Goal: Task Accomplishment & Management: Manage account settings

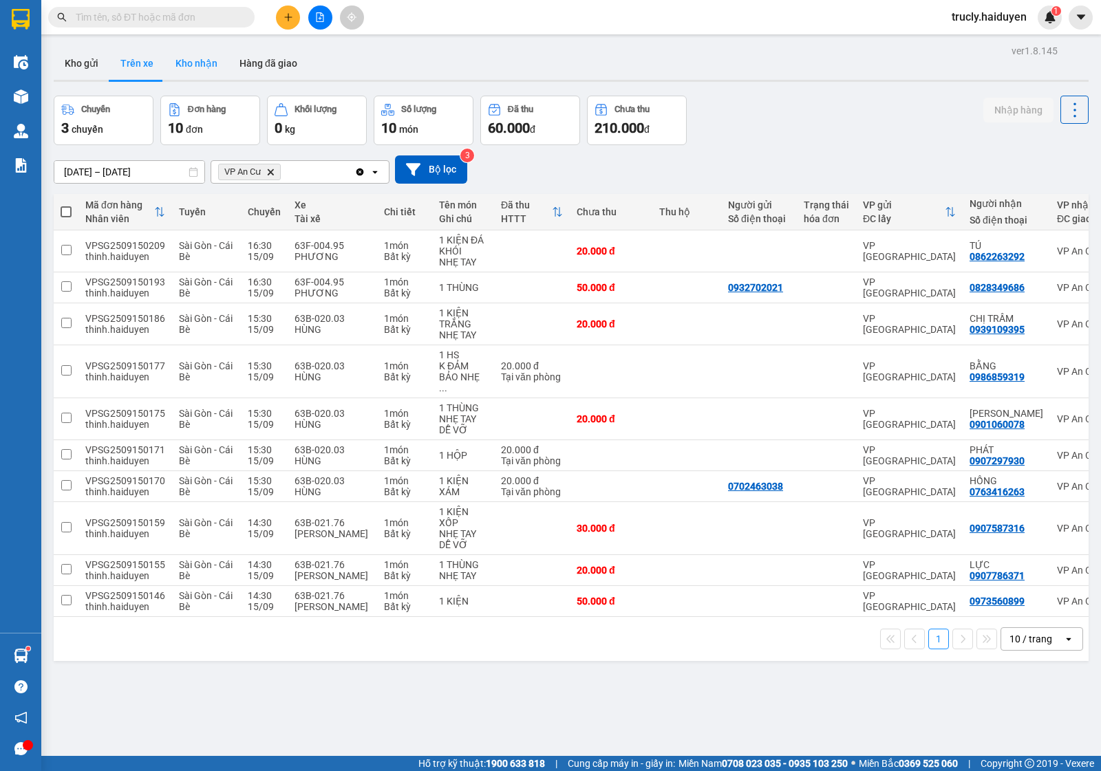
click at [172, 70] on button "Kho nhận" at bounding box center [196, 63] width 64 height 33
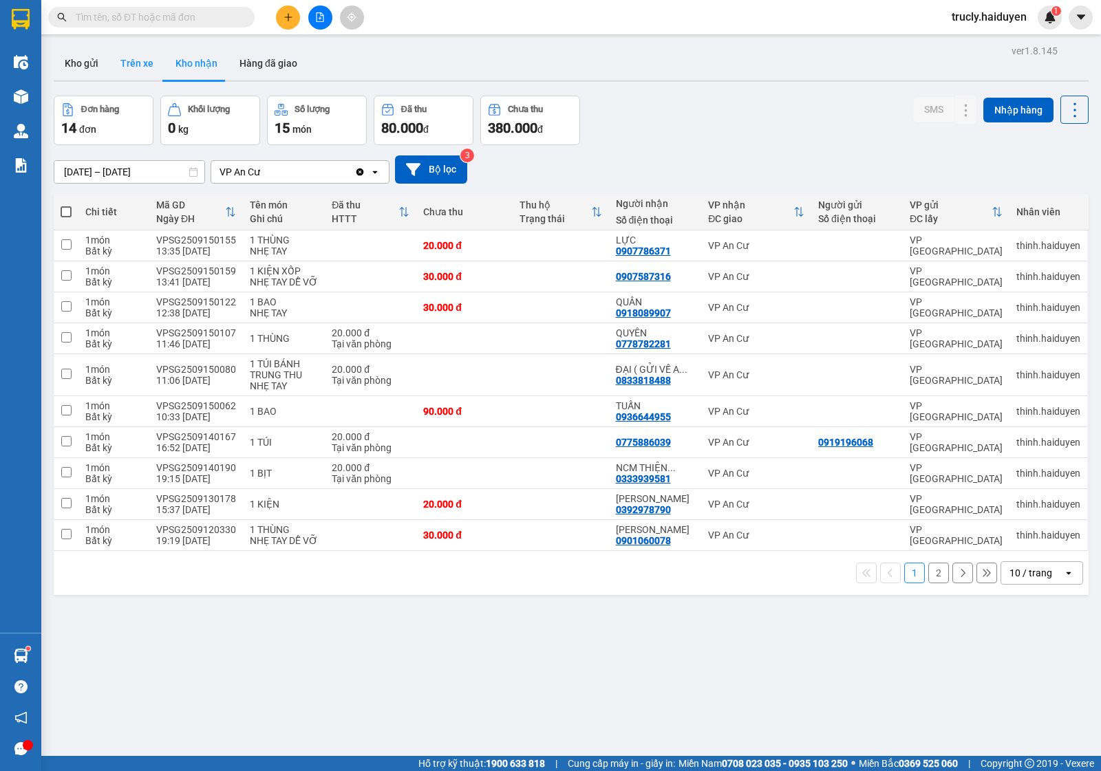
click at [139, 70] on button "Trên xe" at bounding box center [136, 63] width 55 height 33
type input "[DATE] – [DATE]"
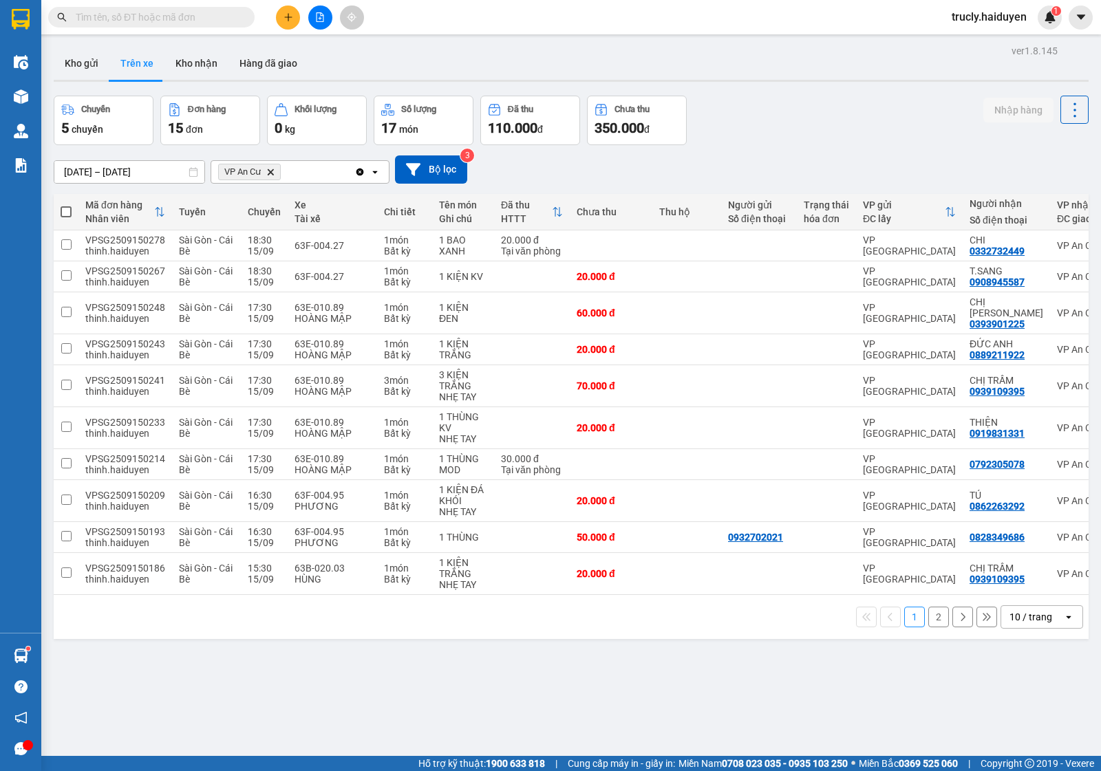
click at [928, 617] on button "2" at bounding box center [938, 617] width 21 height 21
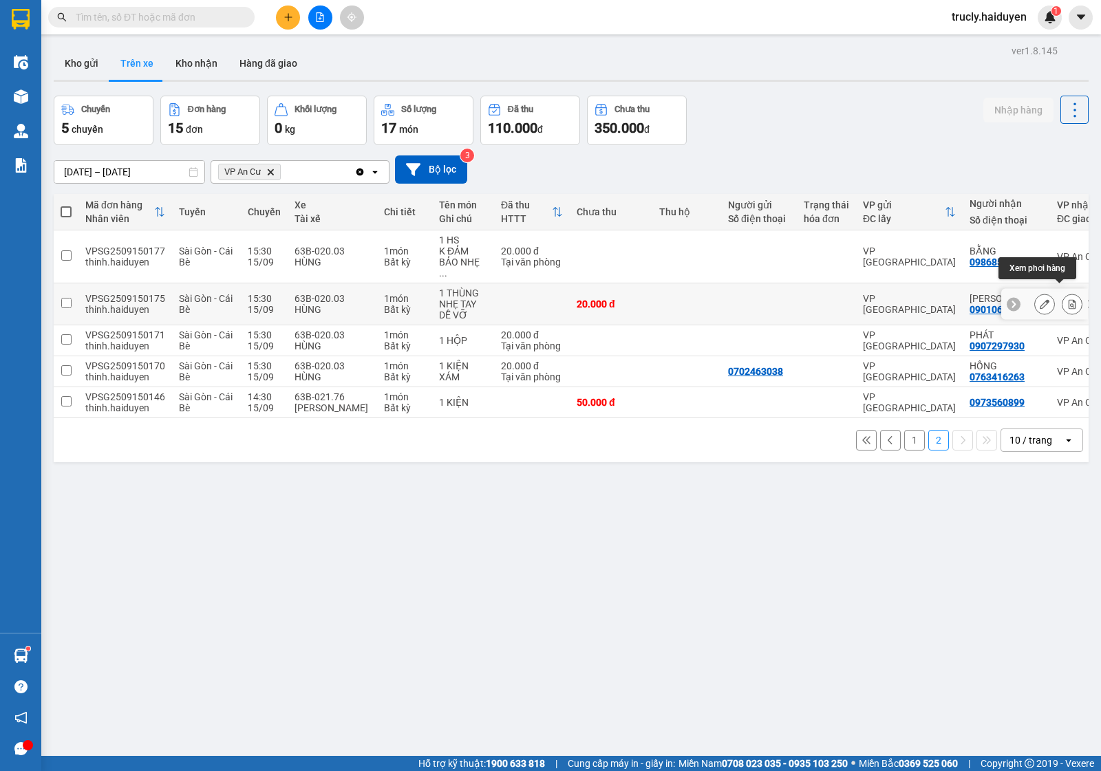
click at [1065, 294] on button at bounding box center [1072, 304] width 19 height 24
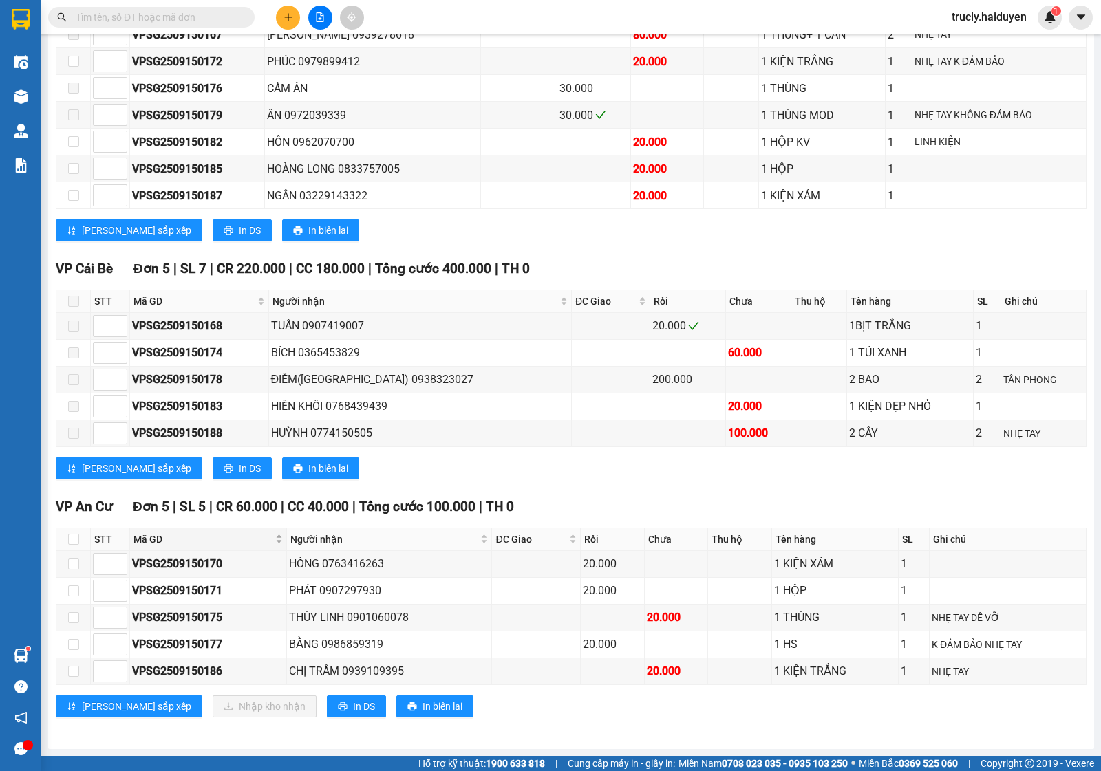
scroll to position [541, 0]
click at [76, 620] on input "checkbox" at bounding box center [73, 617] width 11 height 11
checkbox input "true"
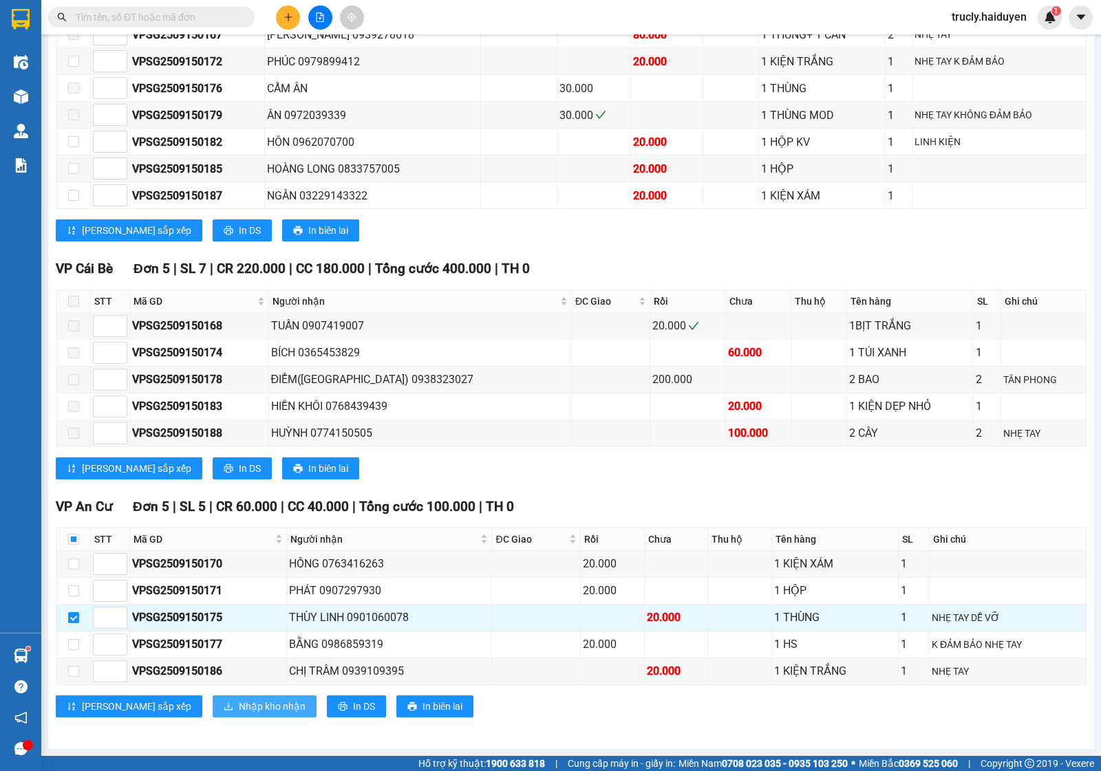
click at [213, 697] on button "Nhập kho nhận" at bounding box center [265, 707] width 104 height 22
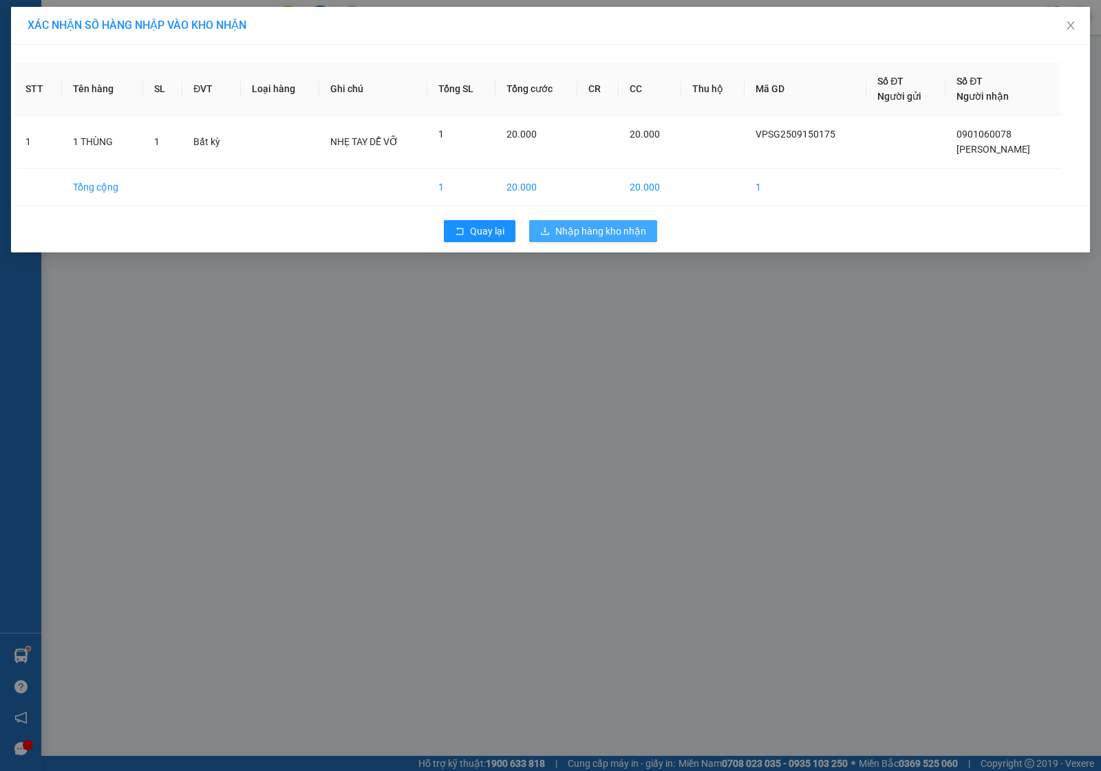
click at [620, 239] on span "Nhập hàng kho nhận" at bounding box center [600, 231] width 91 height 15
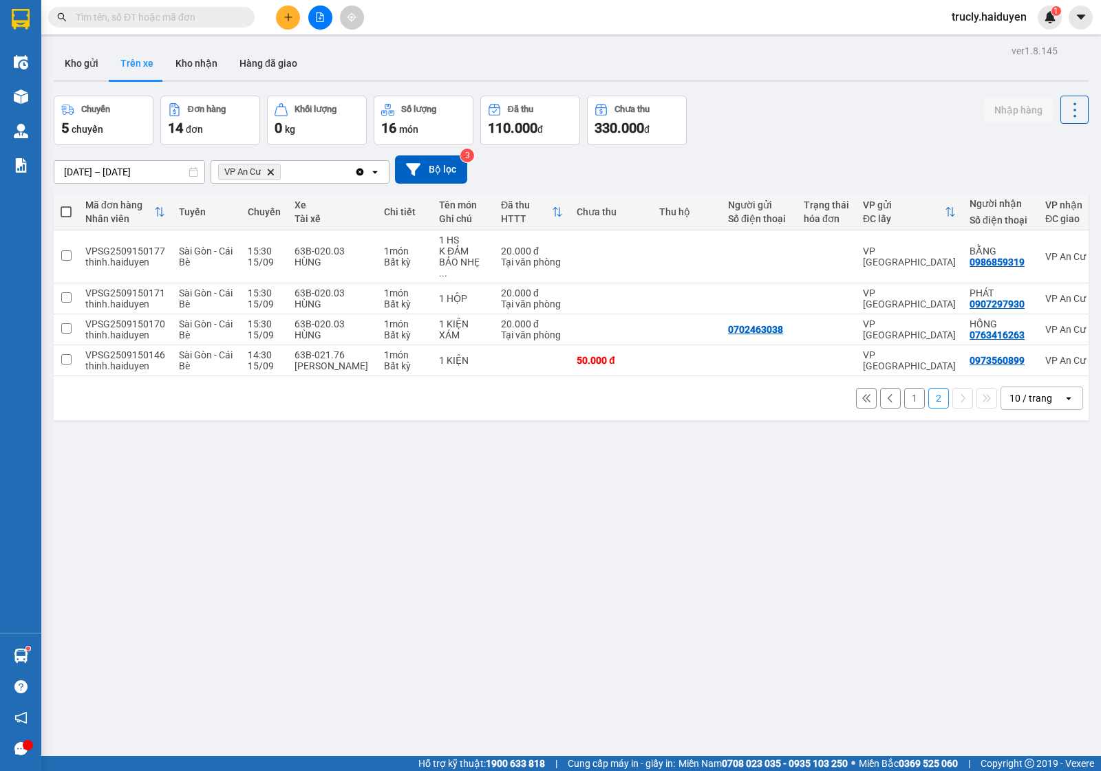
click at [904, 403] on button "1" at bounding box center [914, 398] width 21 height 21
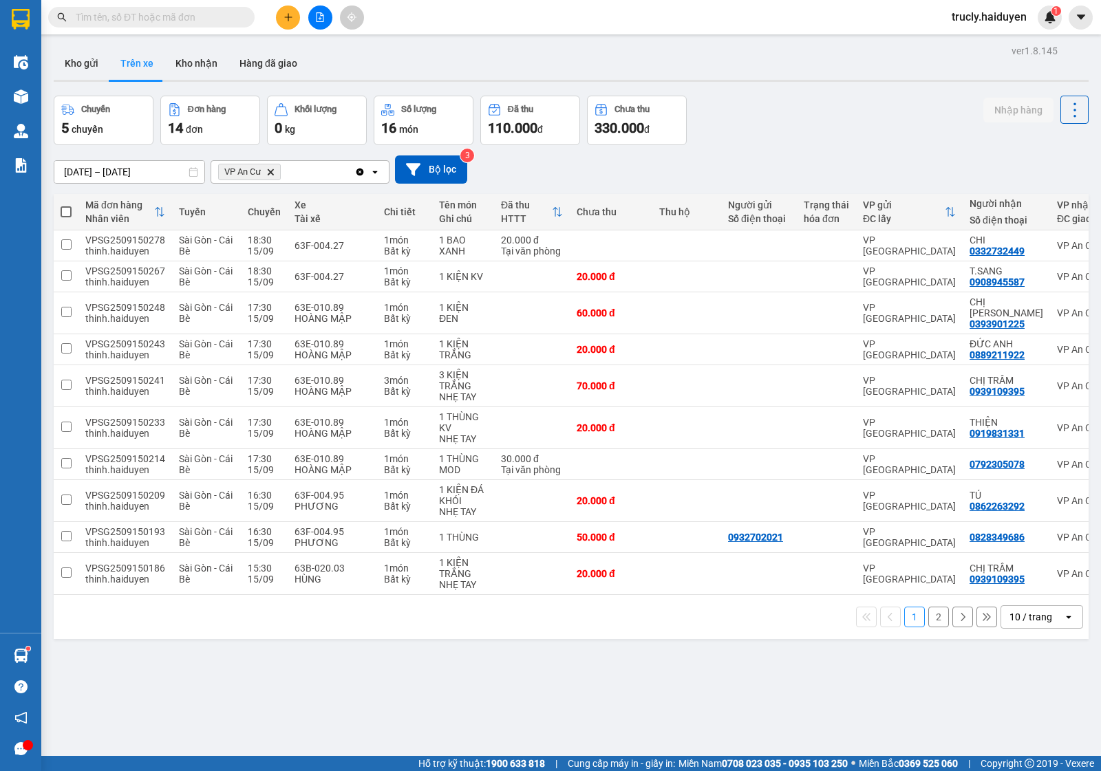
click at [931, 614] on button "2" at bounding box center [938, 617] width 21 height 21
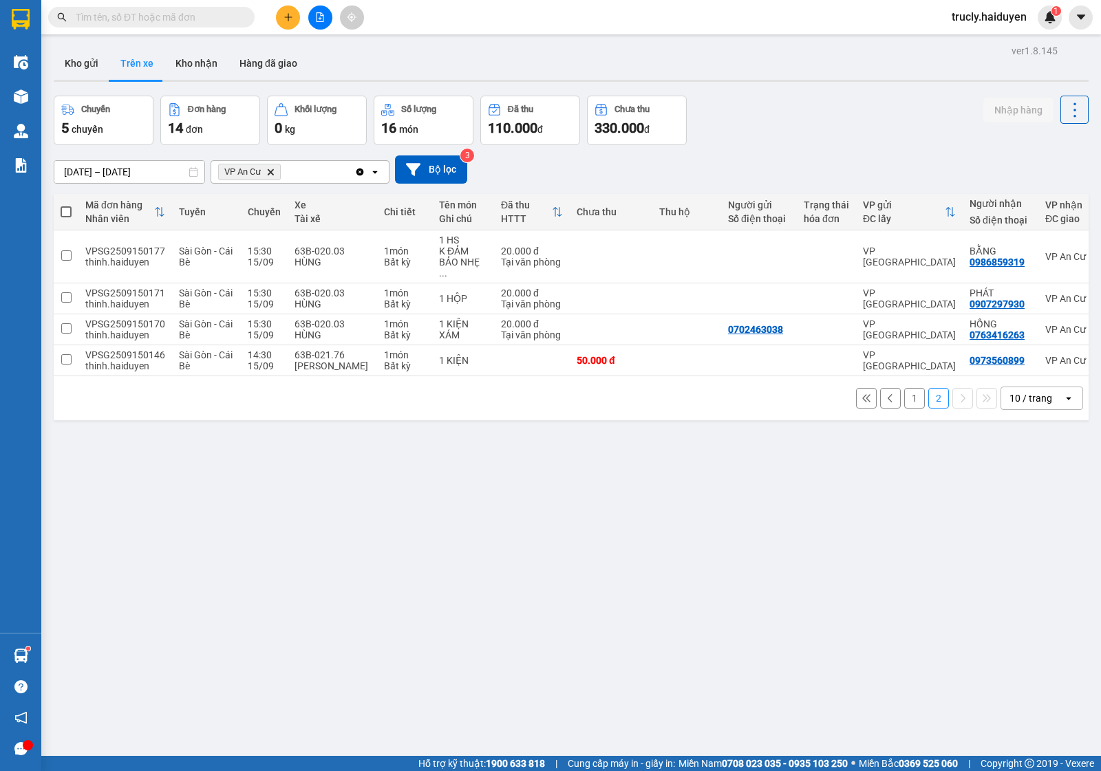
click at [904, 396] on button "1" at bounding box center [914, 398] width 21 height 21
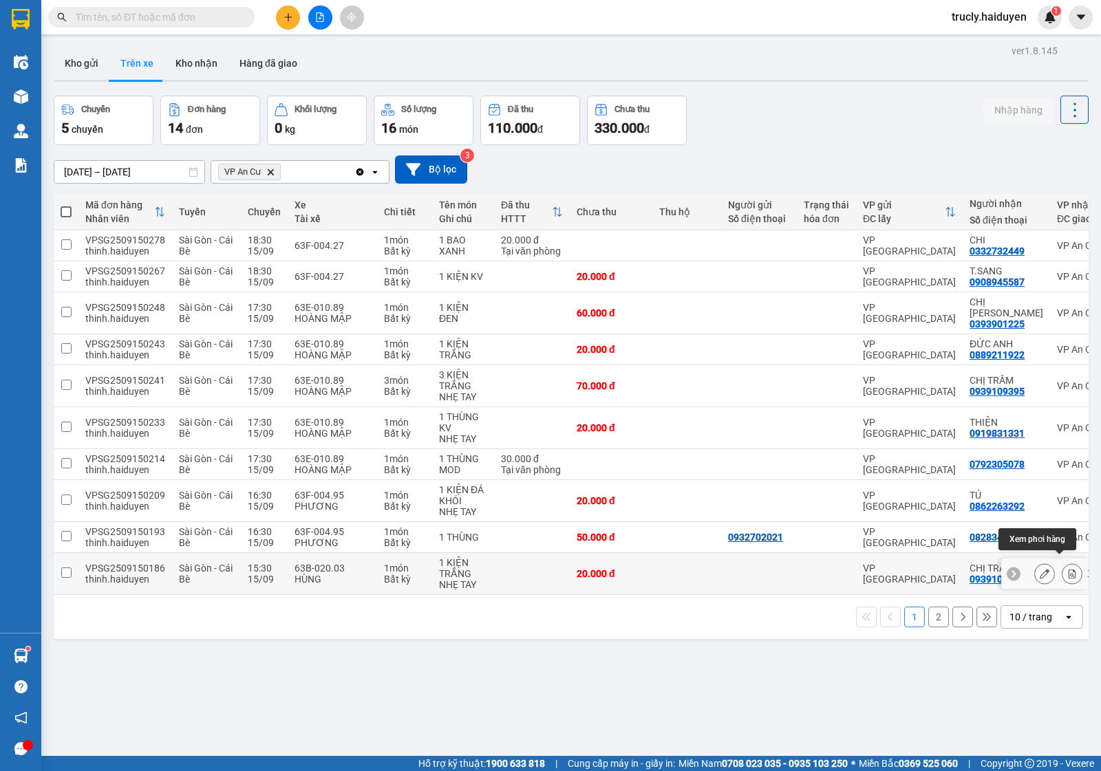
click at [1063, 563] on button at bounding box center [1072, 574] width 19 height 24
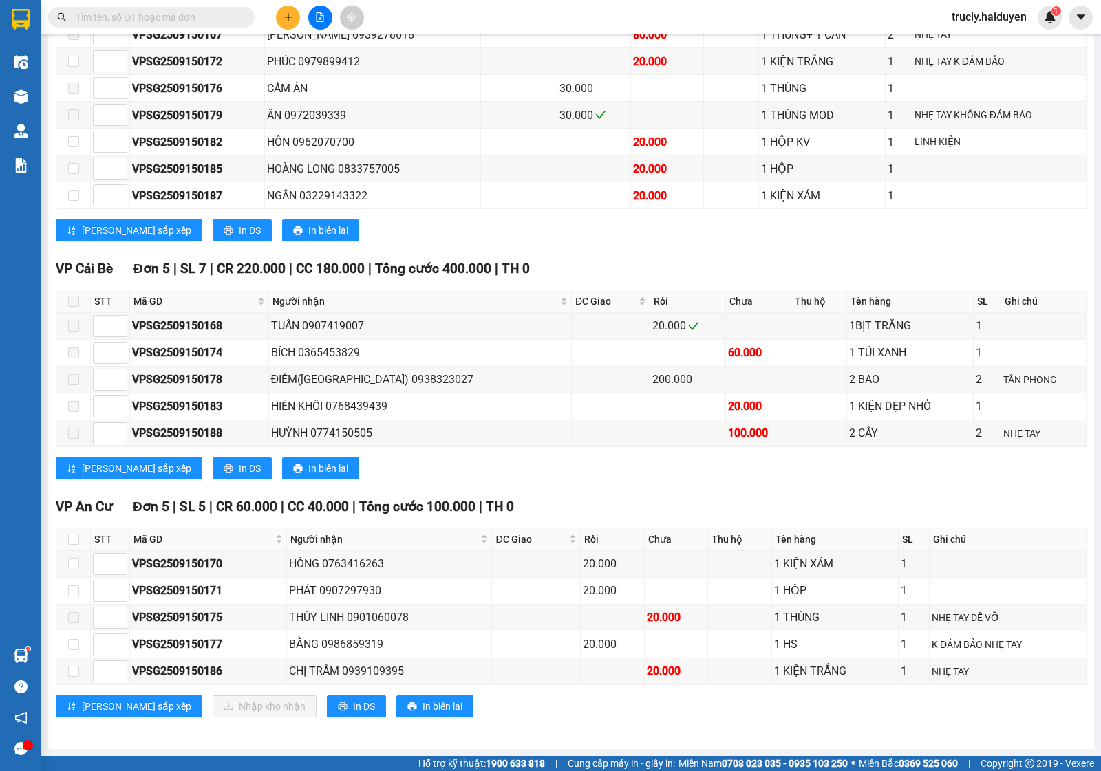
scroll to position [541, 0]
click at [76, 586] on input "checkbox" at bounding box center [73, 591] width 11 height 11
checkbox input "true"
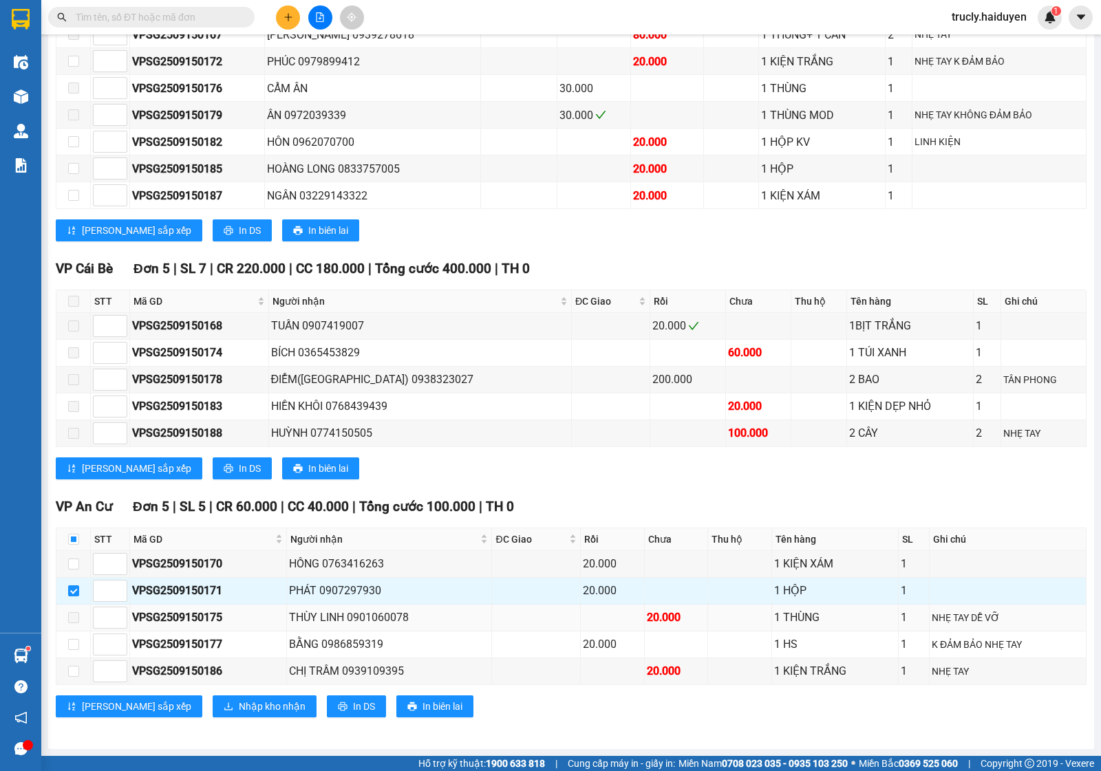
click at [71, 621] on label at bounding box center [73, 617] width 11 height 15
click at [73, 621] on span at bounding box center [73, 617] width 11 height 11
click at [71, 669] on input "checkbox" at bounding box center [73, 671] width 11 height 11
checkbox input "true"
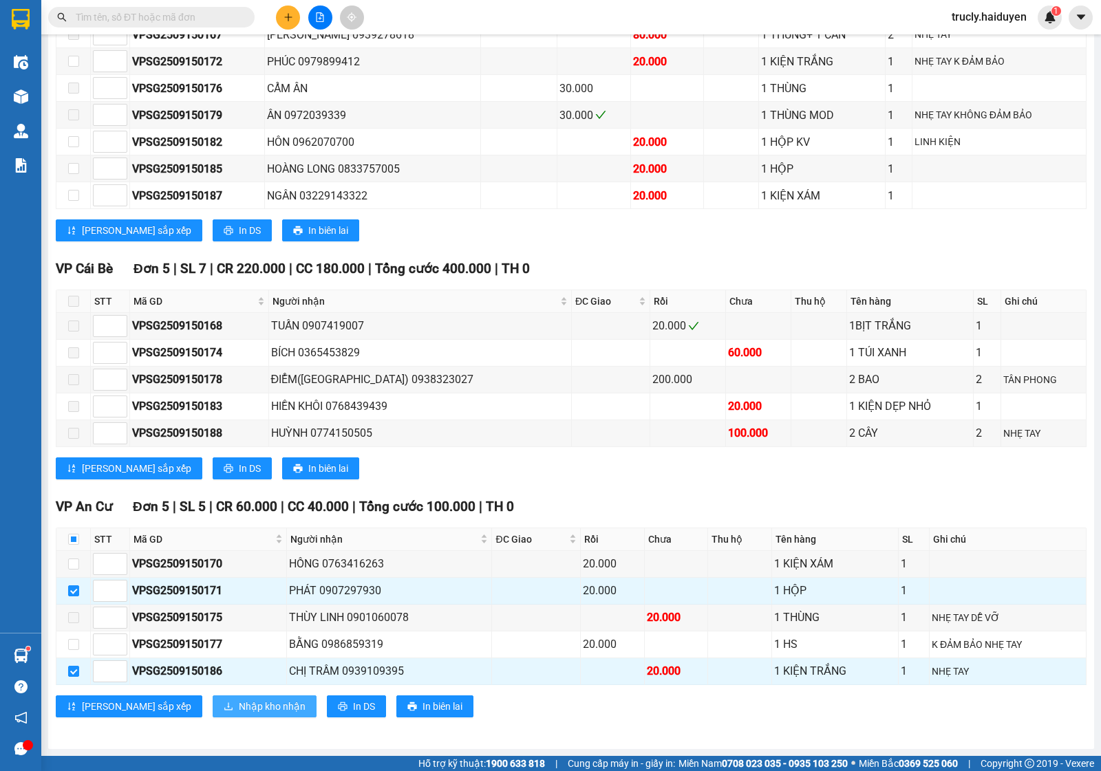
click at [239, 709] on span "Nhập kho nhận" at bounding box center [272, 706] width 67 height 15
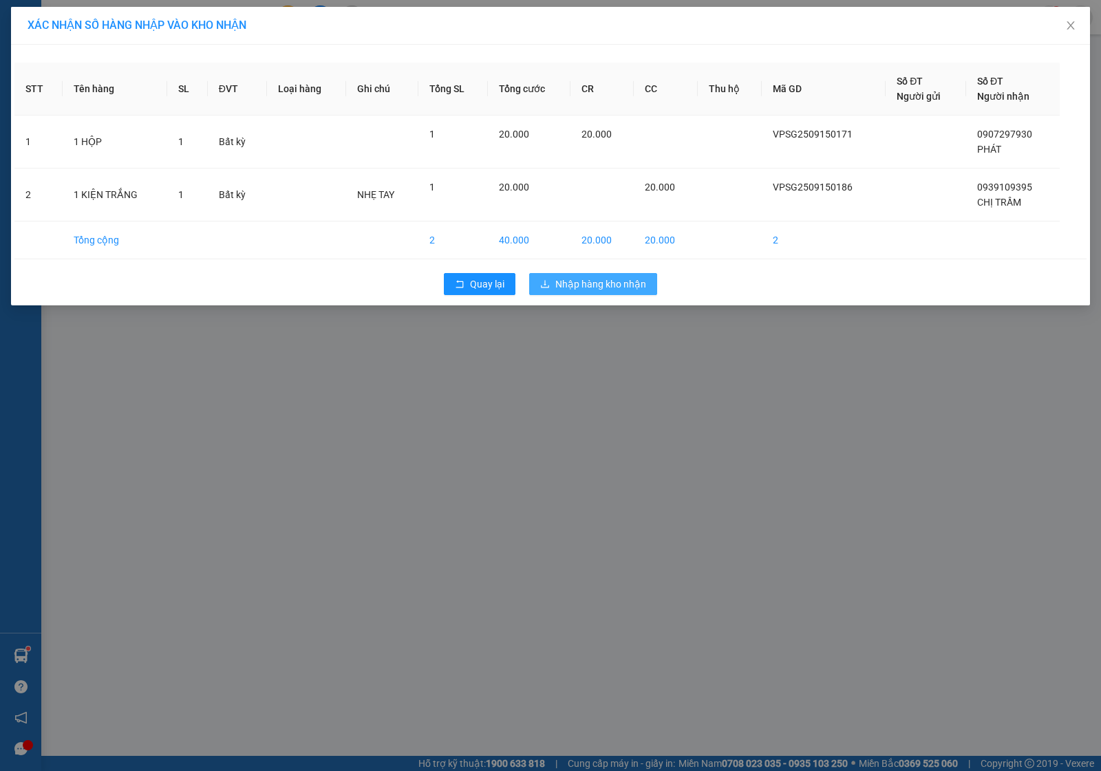
click at [604, 280] on span "Nhập hàng kho nhận" at bounding box center [600, 284] width 91 height 15
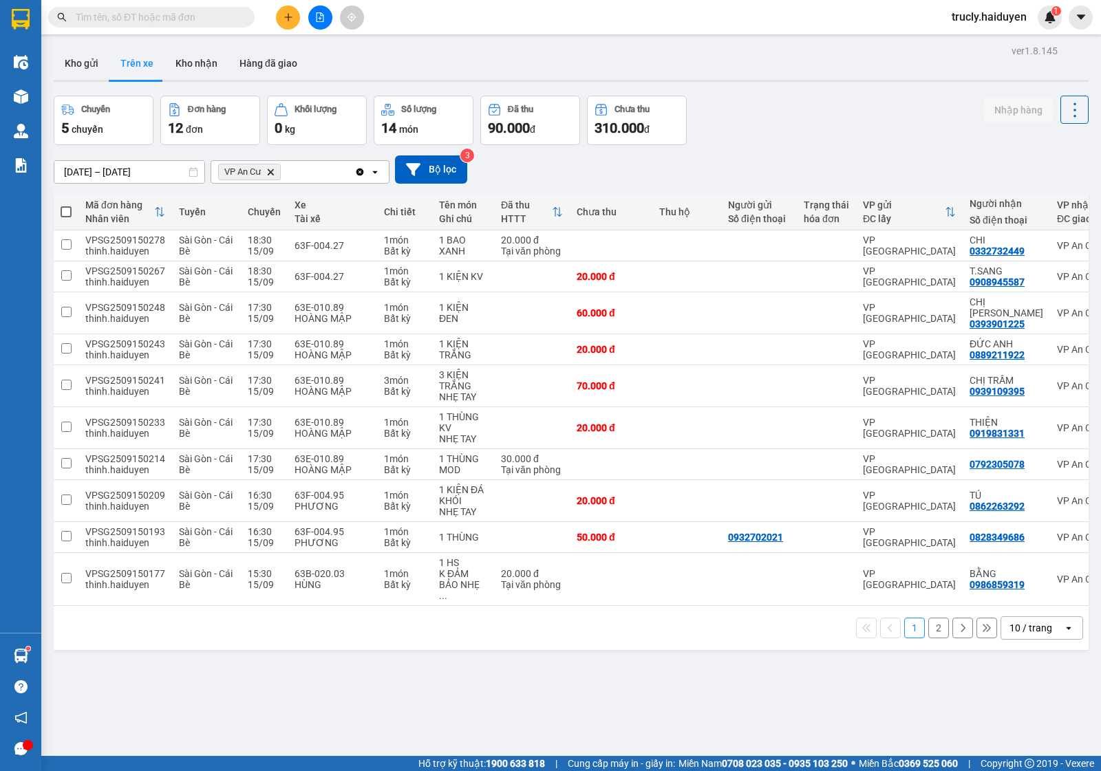
click at [928, 618] on button "2" at bounding box center [938, 628] width 21 height 21
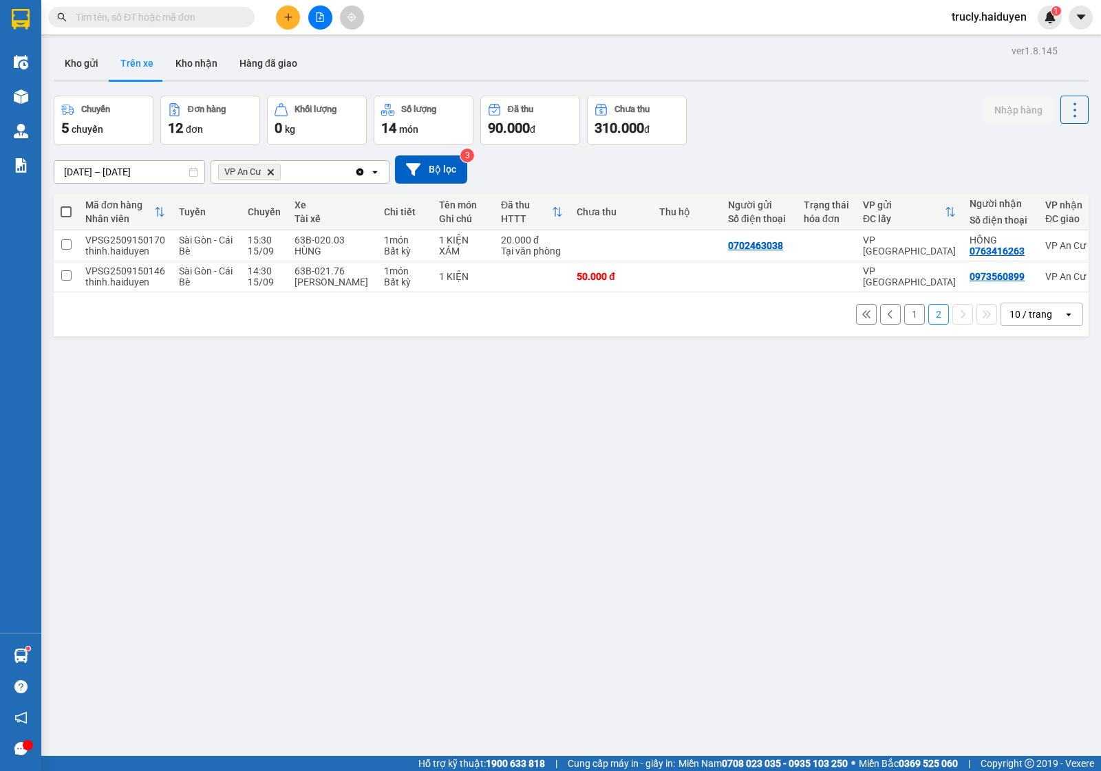
click at [904, 322] on button "1" at bounding box center [914, 314] width 21 height 21
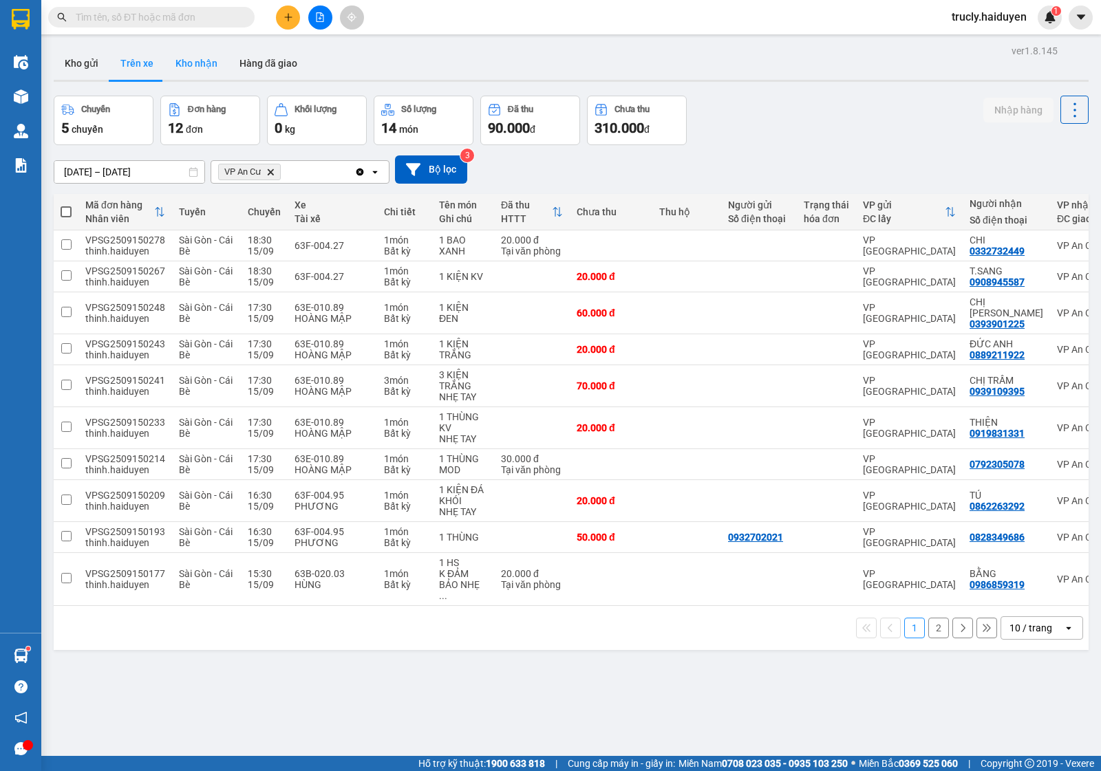
click at [193, 60] on button "Kho nhận" at bounding box center [196, 63] width 64 height 33
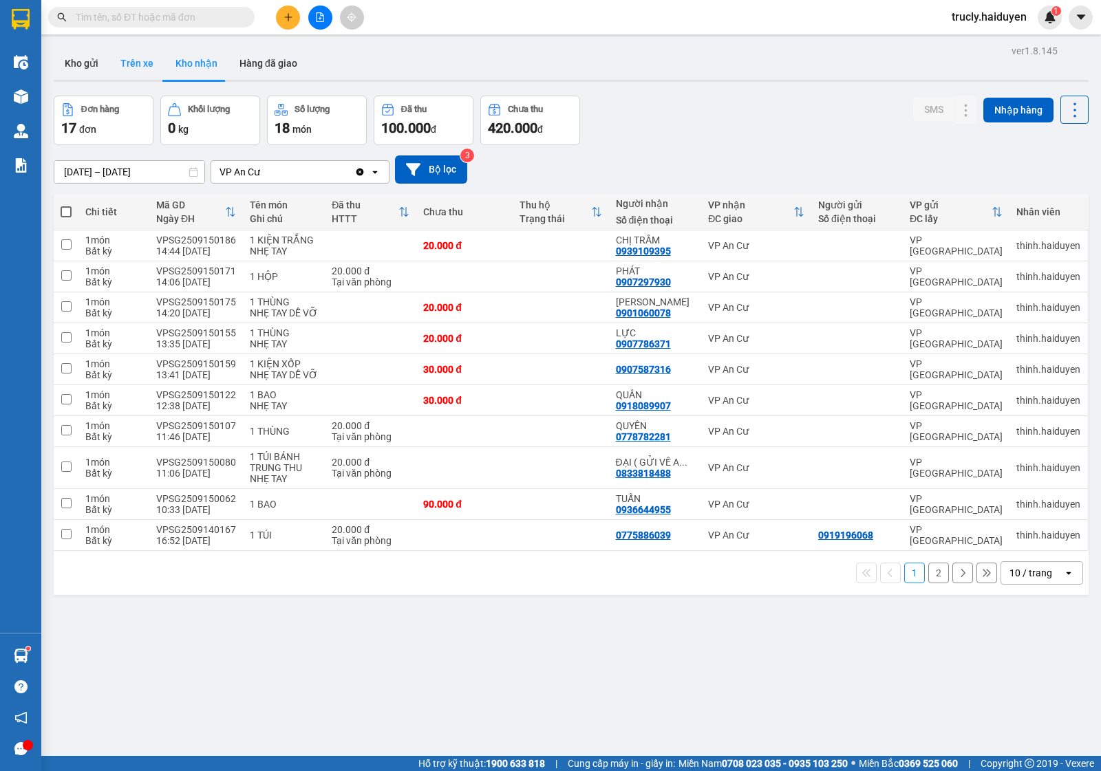
click at [145, 63] on button "Trên xe" at bounding box center [136, 63] width 55 height 33
type input "[DATE] – [DATE]"
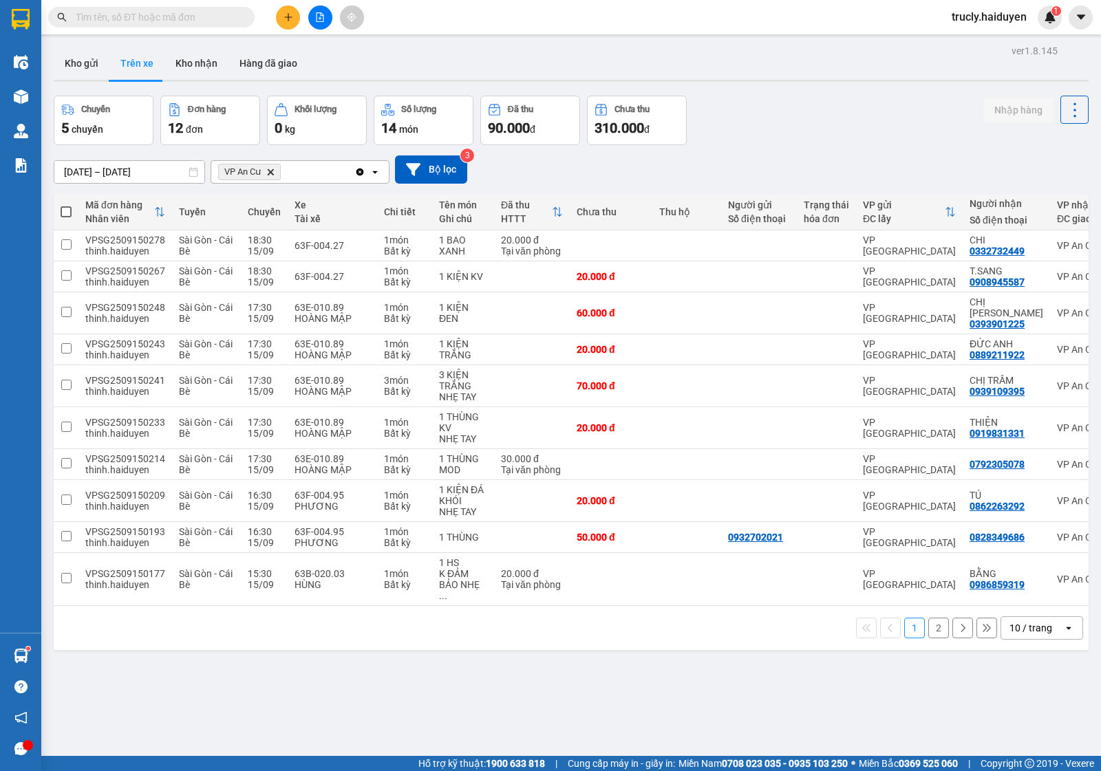
click at [928, 618] on button "2" at bounding box center [938, 628] width 21 height 21
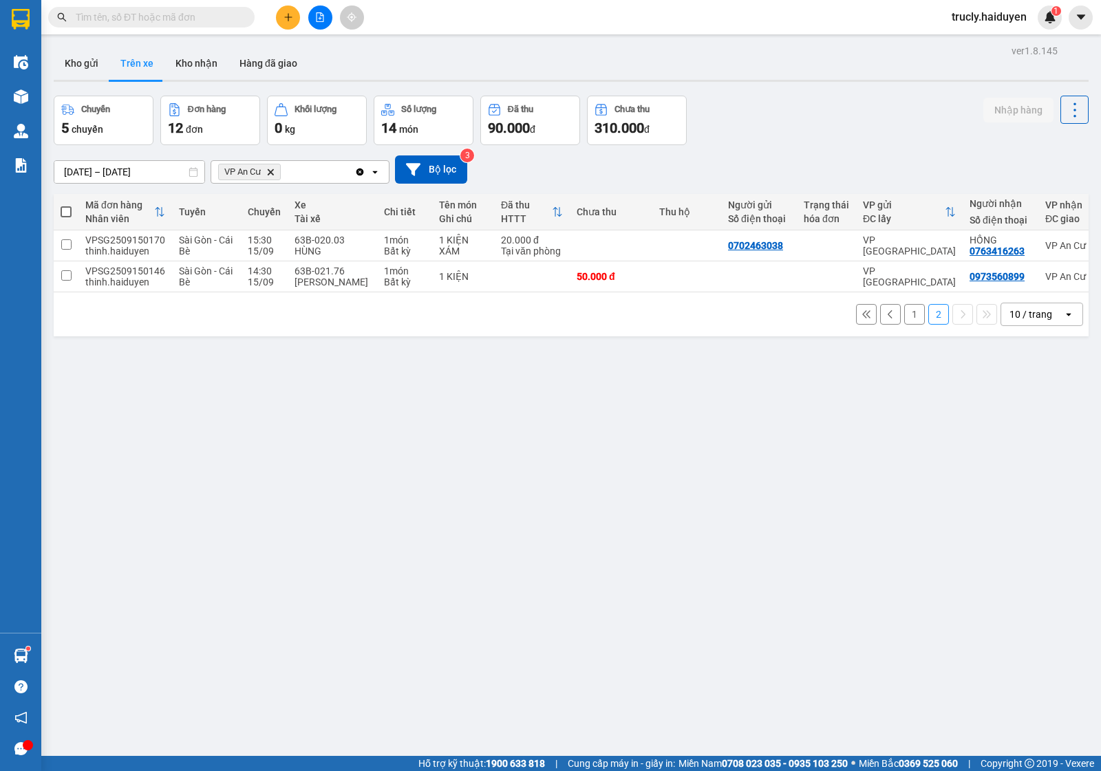
click at [904, 321] on button "1" at bounding box center [914, 314] width 21 height 21
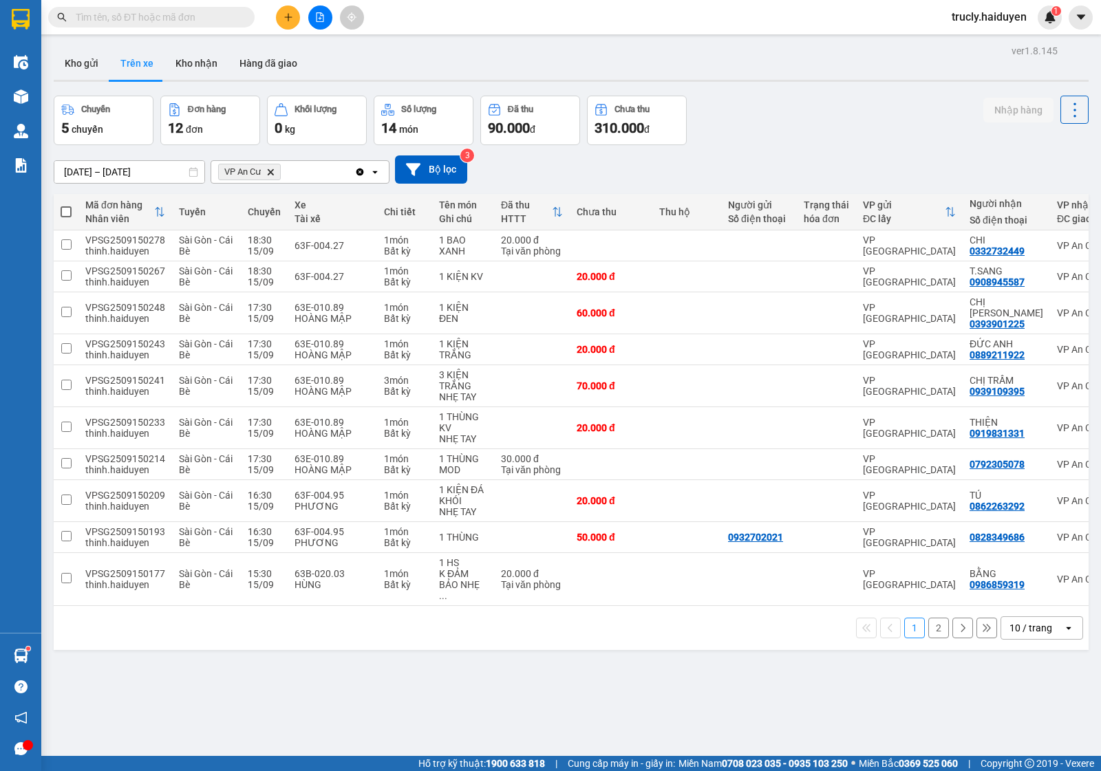
click at [928, 619] on button "2" at bounding box center [938, 628] width 21 height 21
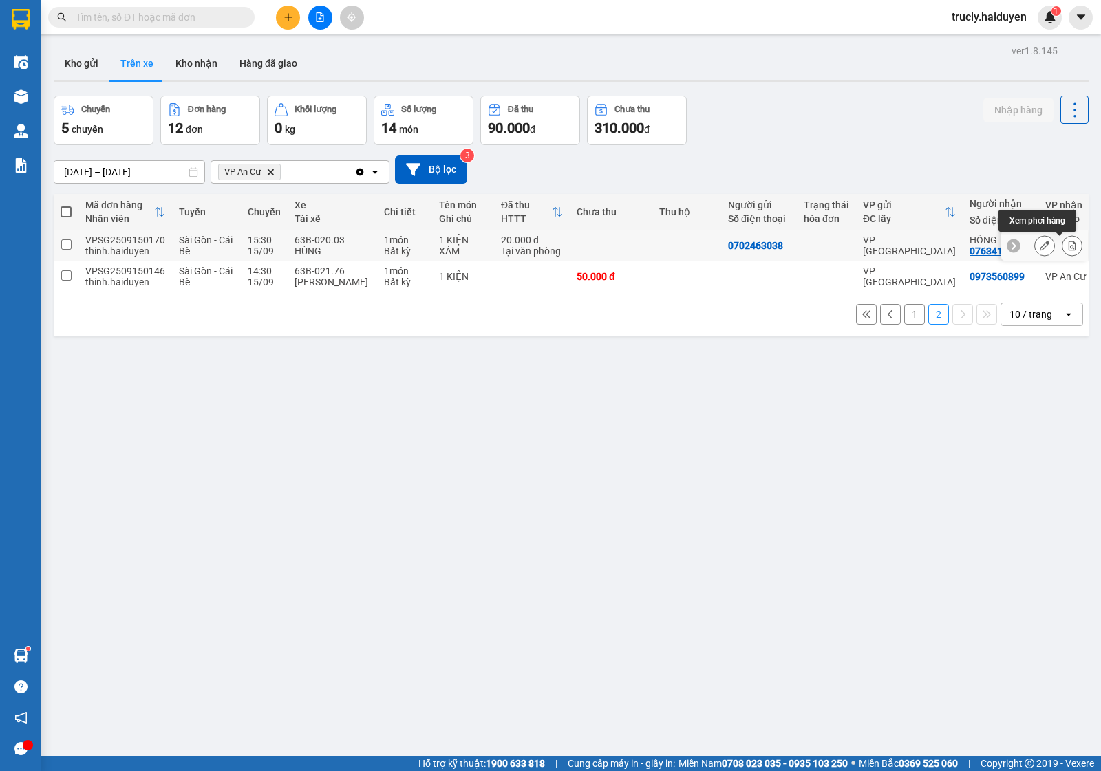
click at [1067, 243] on icon at bounding box center [1072, 246] width 10 height 10
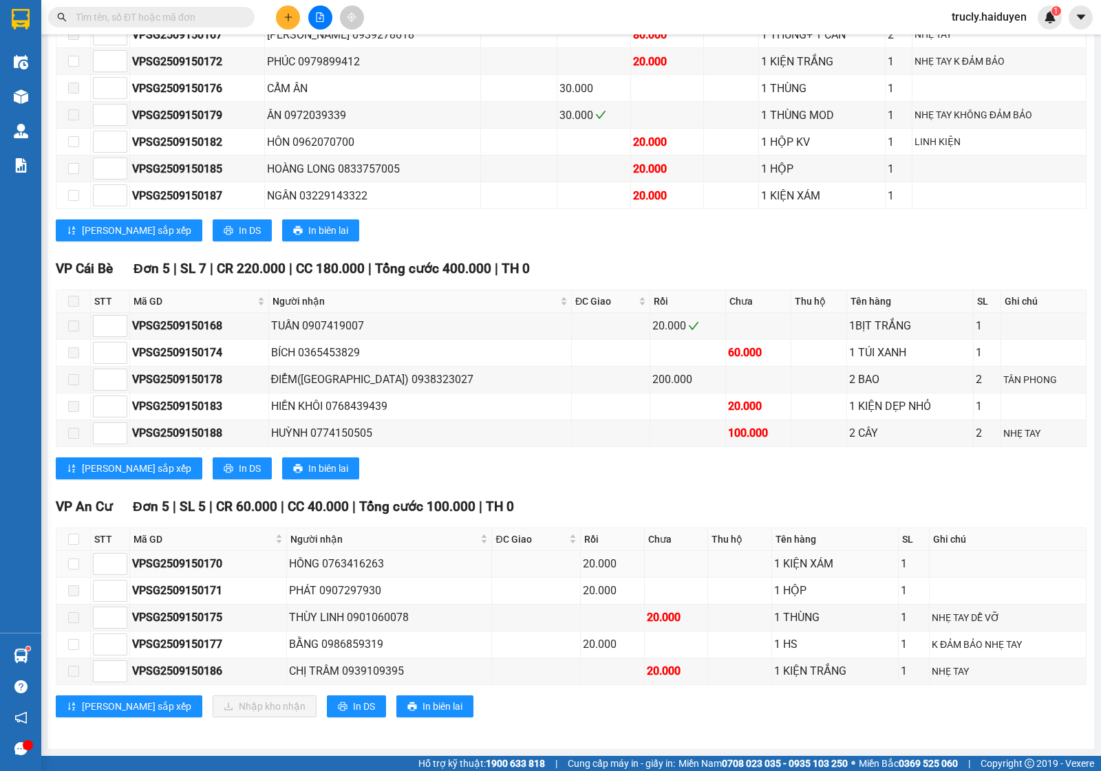
scroll to position [541, 0]
click at [77, 561] on input "checkbox" at bounding box center [73, 564] width 11 height 11
checkbox input "true"
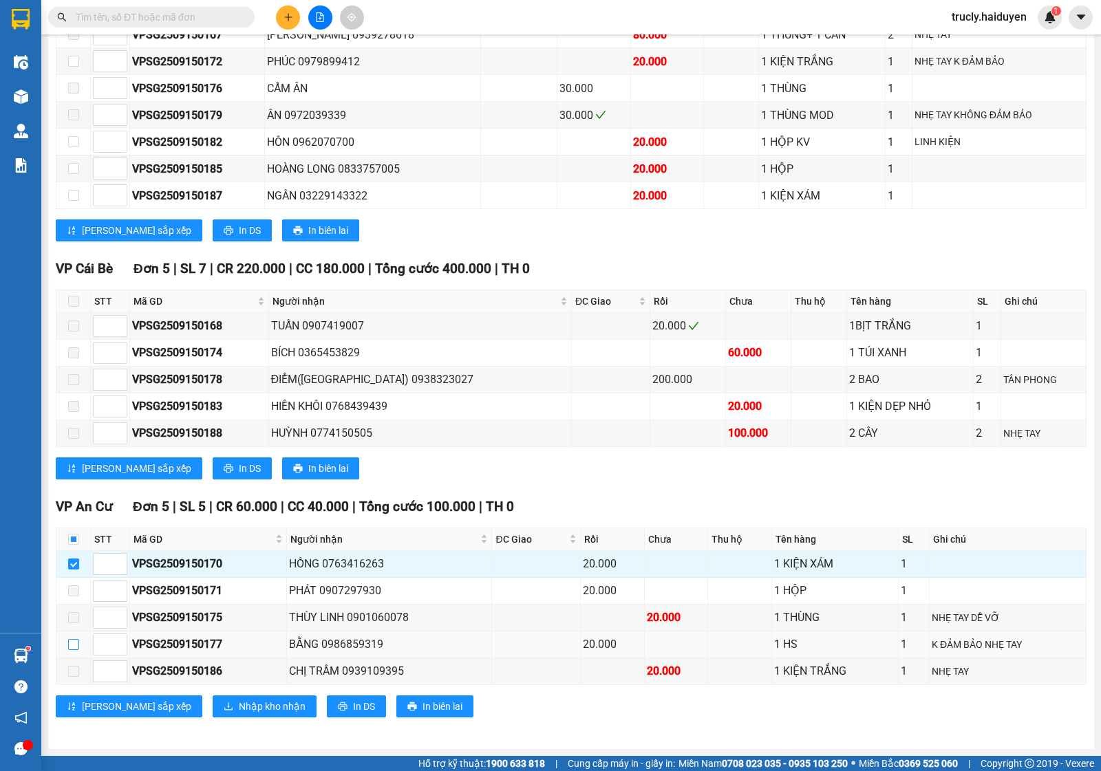
click at [74, 647] on input "checkbox" at bounding box center [73, 644] width 11 height 11
checkbox input "true"
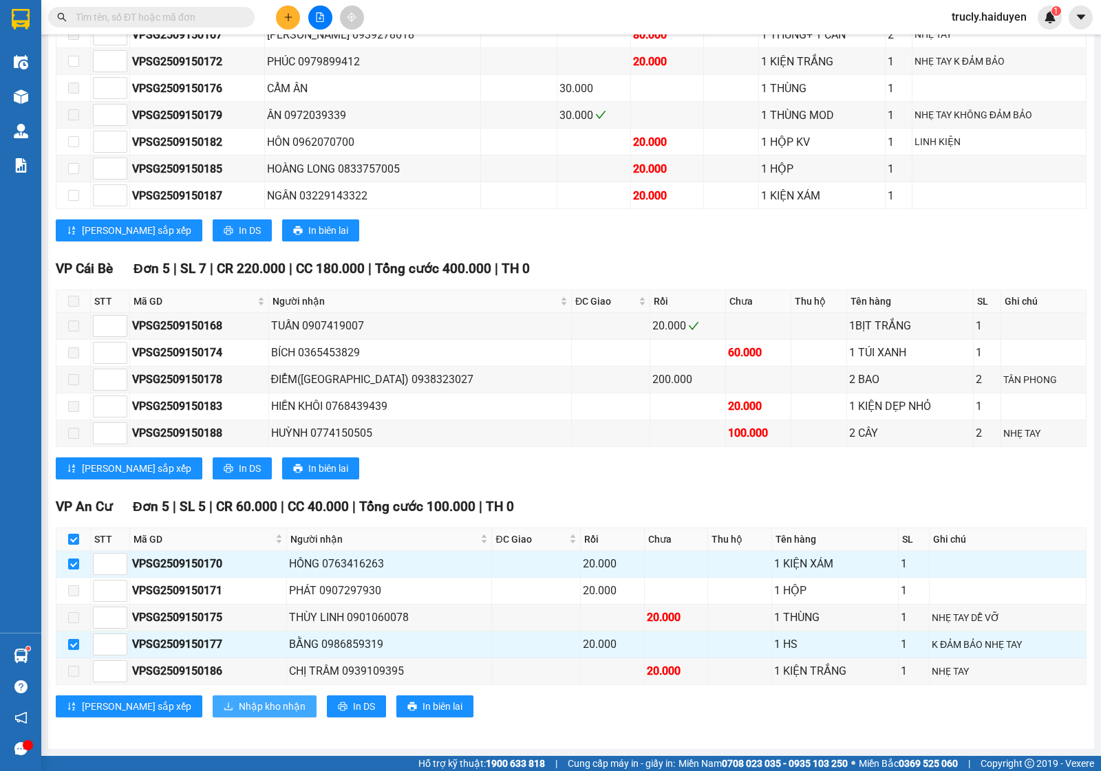
click at [239, 705] on span "Nhập kho nhận" at bounding box center [272, 706] width 67 height 15
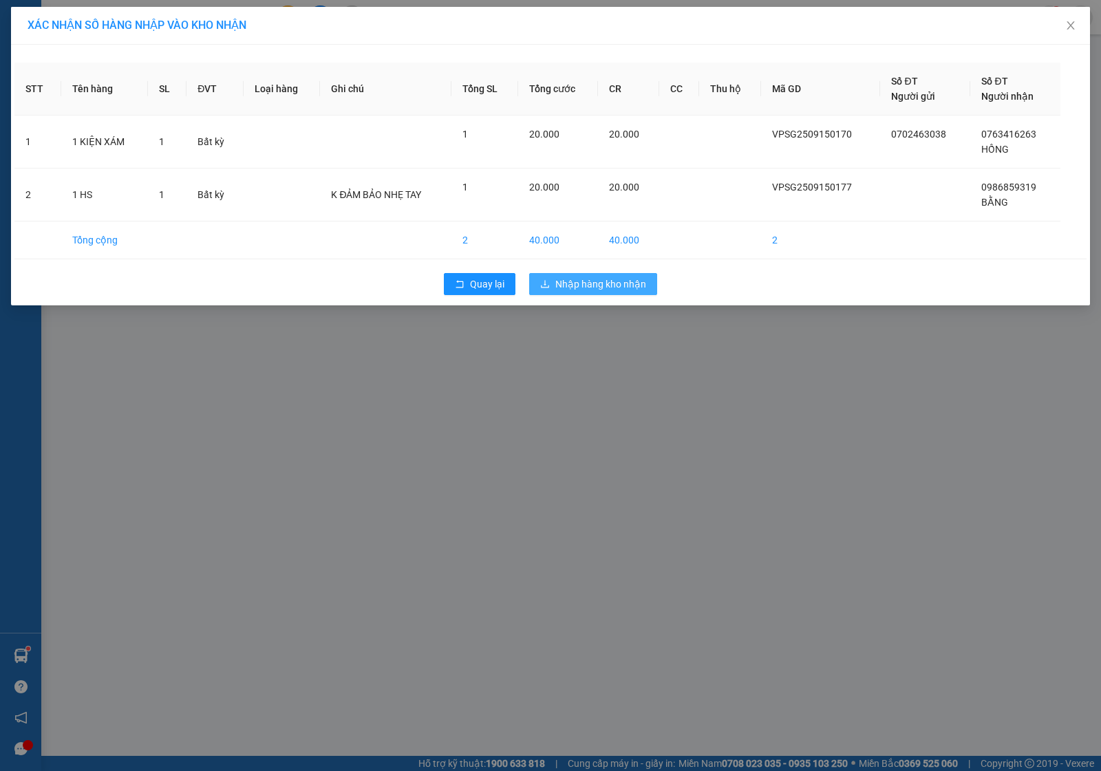
click at [587, 281] on span "Nhập hàng kho nhận" at bounding box center [600, 284] width 91 height 15
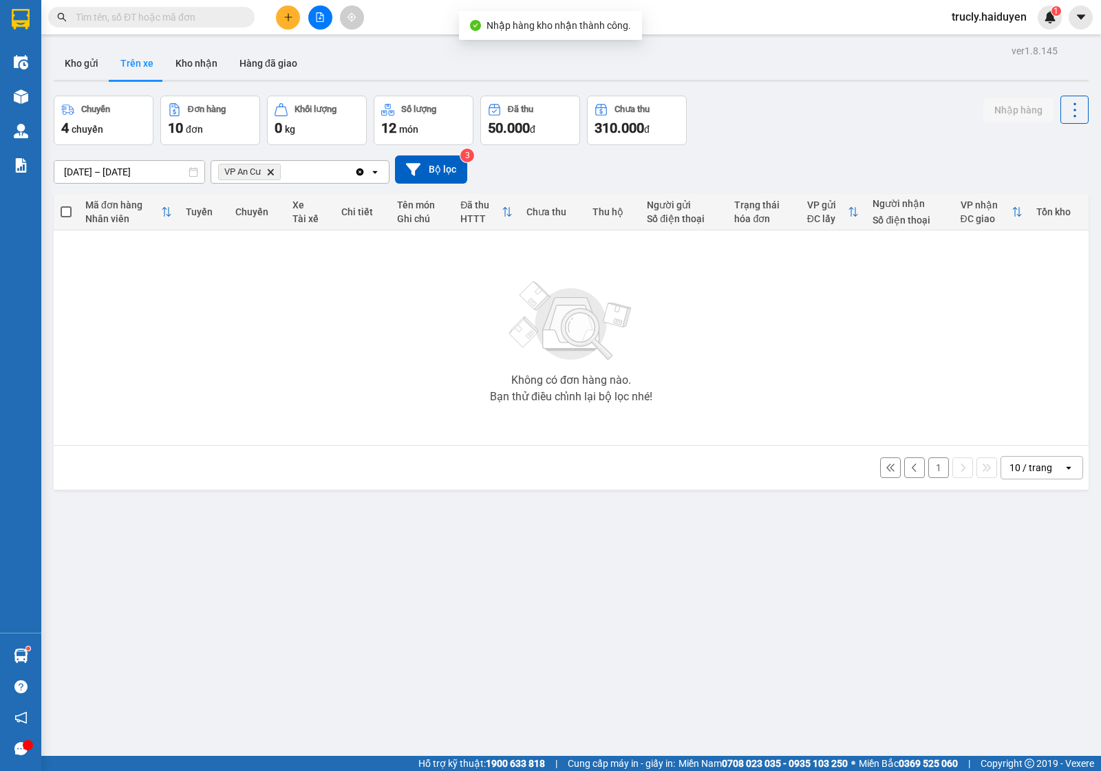
click at [928, 469] on button "1" at bounding box center [938, 468] width 21 height 21
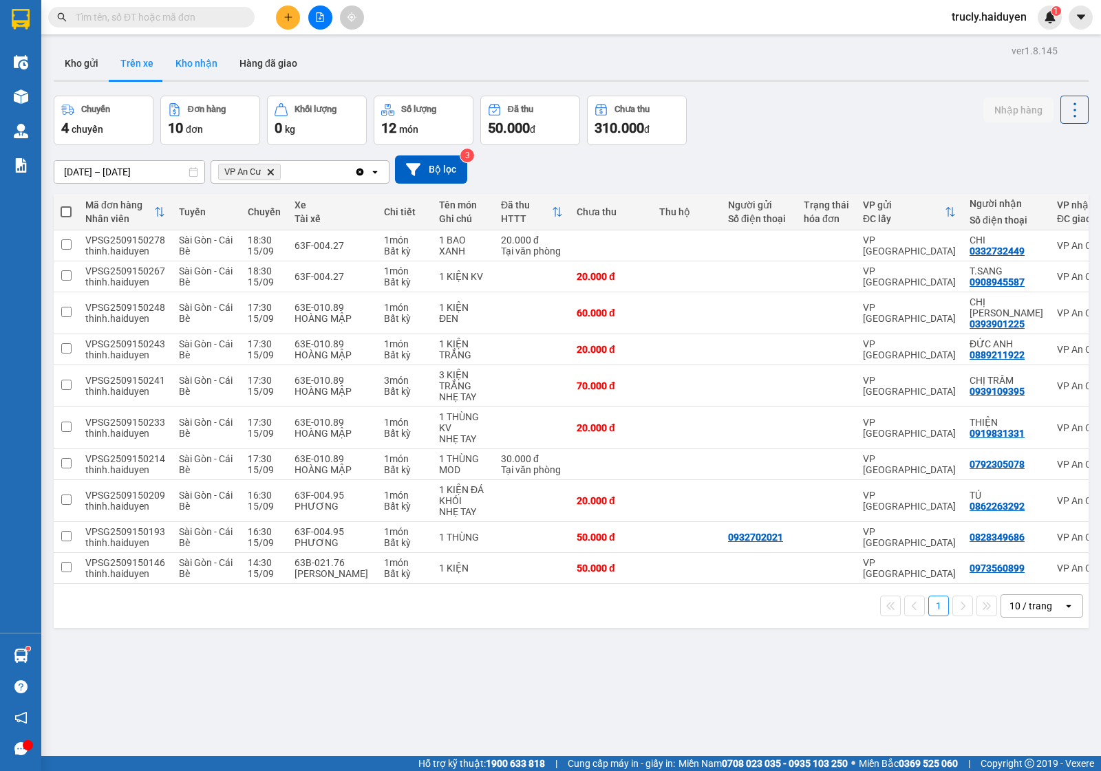
click at [209, 63] on button "Kho nhận" at bounding box center [196, 63] width 64 height 33
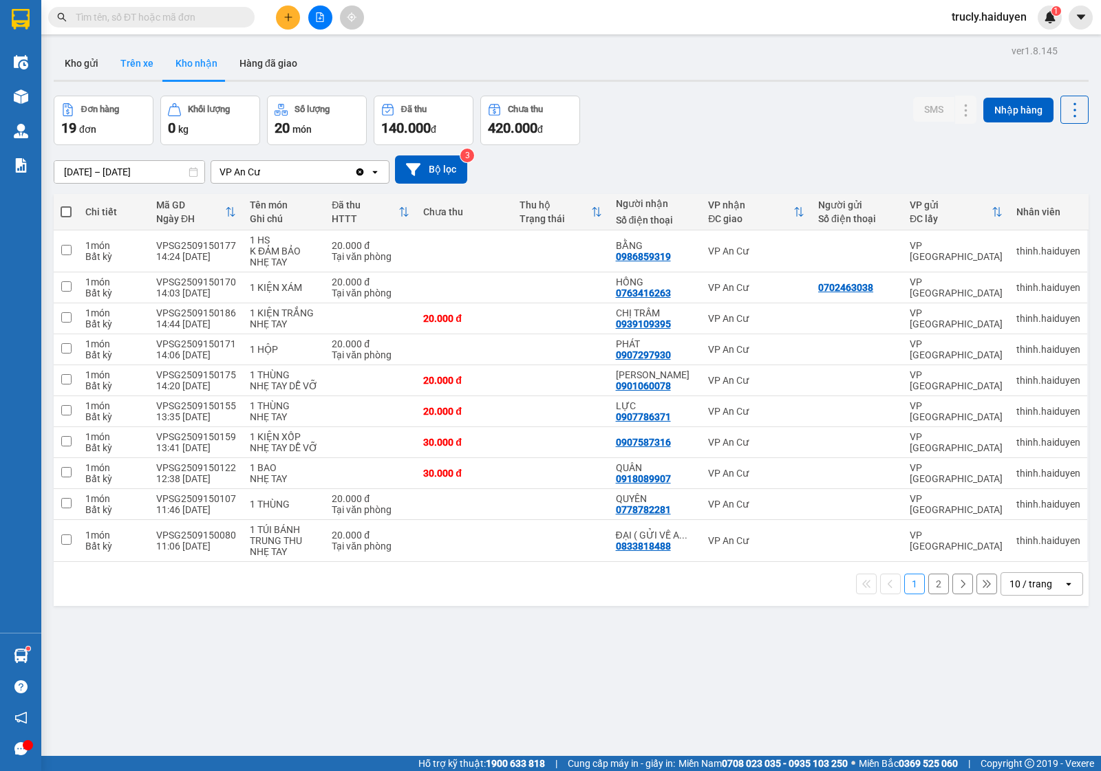
click at [138, 64] on button "Trên xe" at bounding box center [136, 63] width 55 height 33
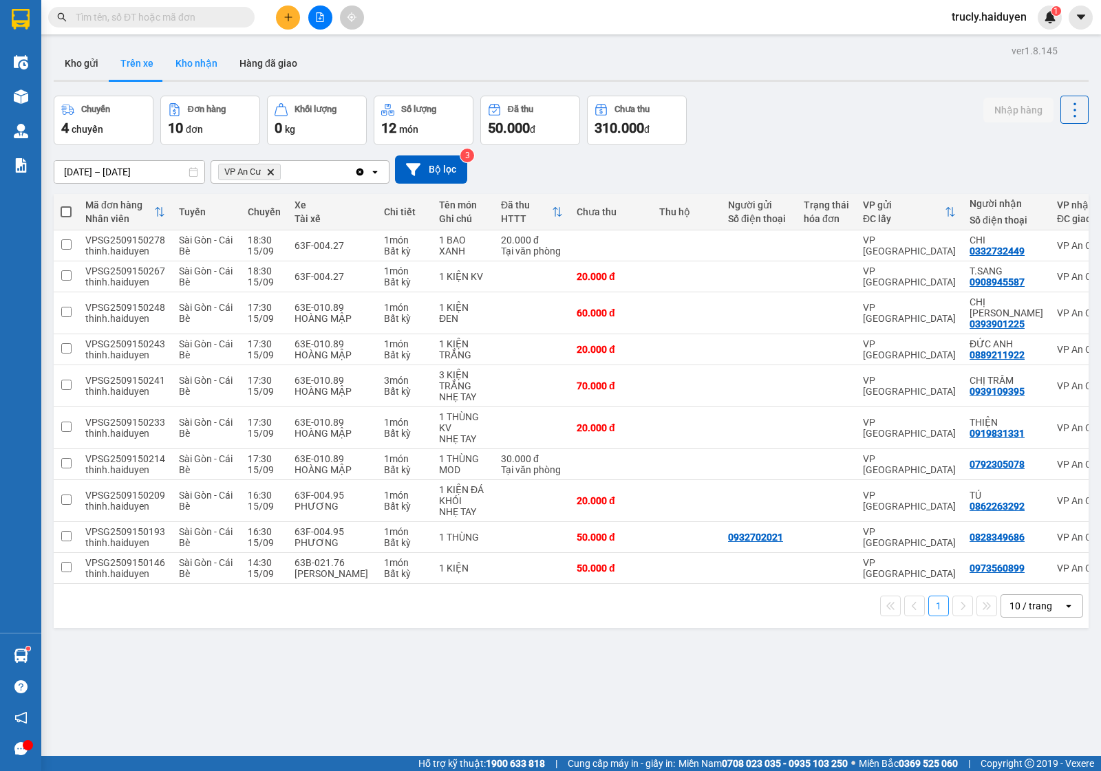
click at [200, 63] on button "Kho nhận" at bounding box center [196, 63] width 64 height 33
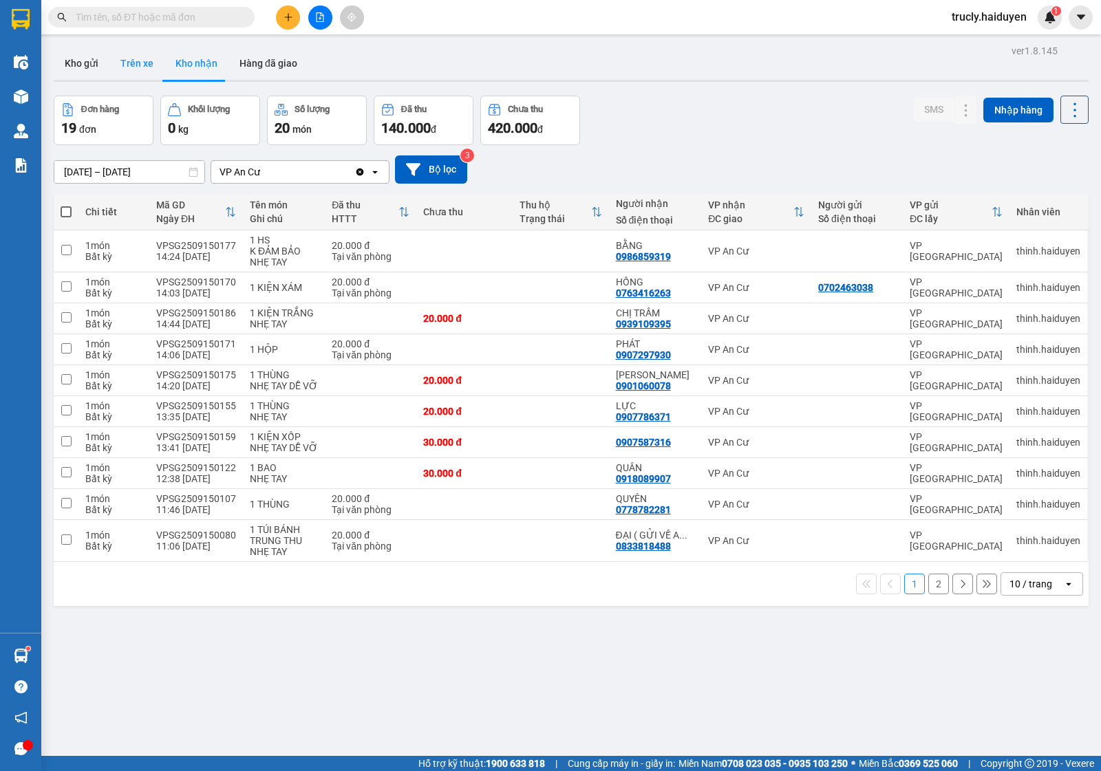
click at [132, 65] on button "Trên xe" at bounding box center [136, 63] width 55 height 33
type input "[DATE] – [DATE]"
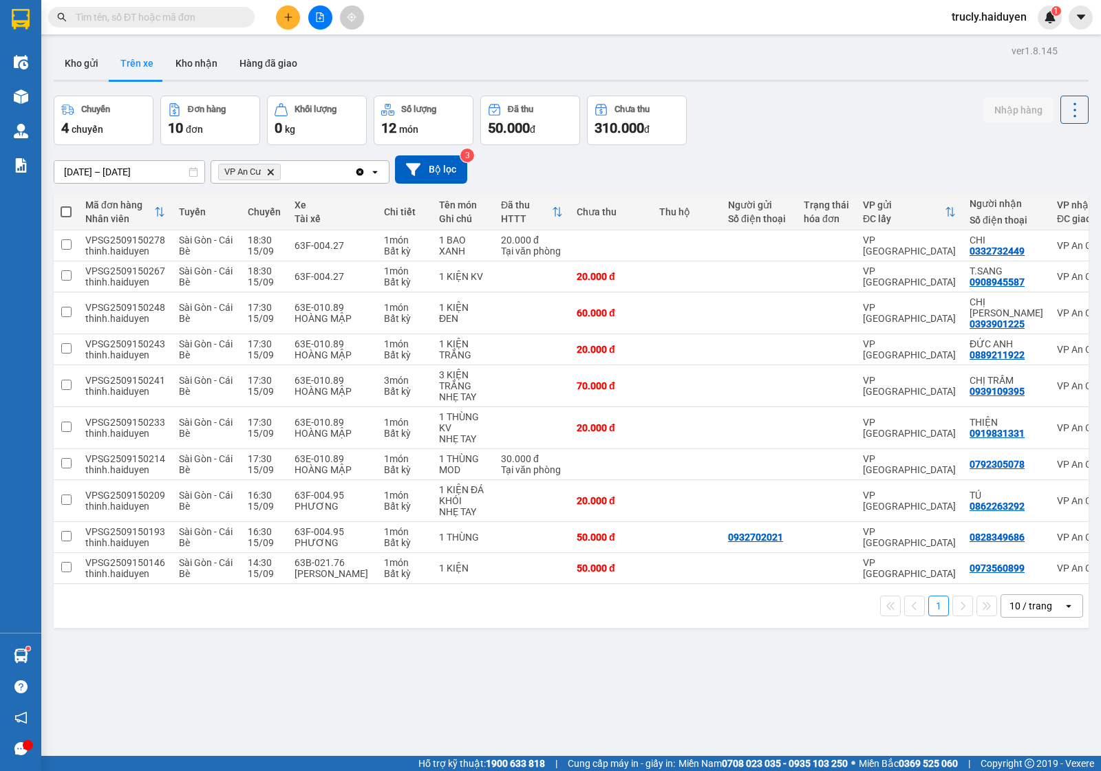
click at [990, 2] on div "Kết quả tìm kiếm ( 8 ) Bộ lọc Mã ĐH Trạng thái Món hàng Thu hộ Tổng cước Chưa c…" at bounding box center [550, 17] width 1101 height 34
click at [991, 12] on span "trucly.haiduyen" at bounding box center [989, 16] width 97 height 17
click at [986, 42] on span "Đăng xuất" at bounding box center [995, 42] width 67 height 15
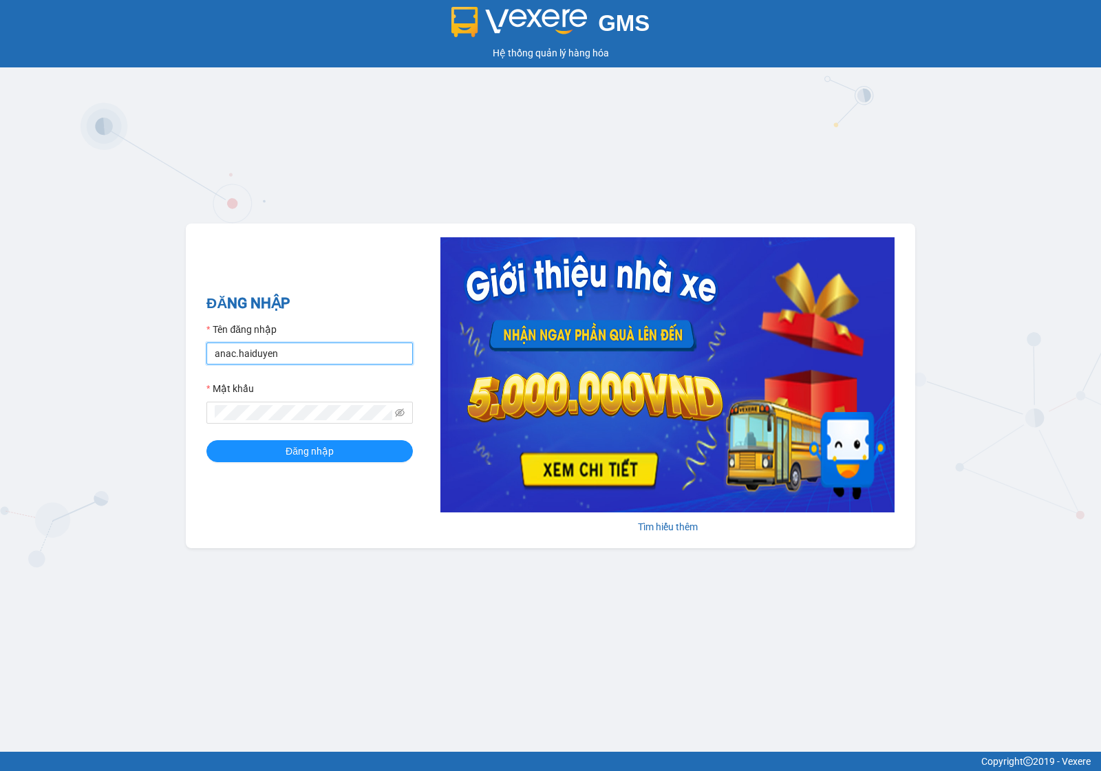
click at [294, 355] on input "anac.haiduyen" at bounding box center [309, 354] width 206 height 22
type input "thientrung.haiduyen"
click at [322, 459] on span "Đăng nhập" at bounding box center [310, 451] width 48 height 15
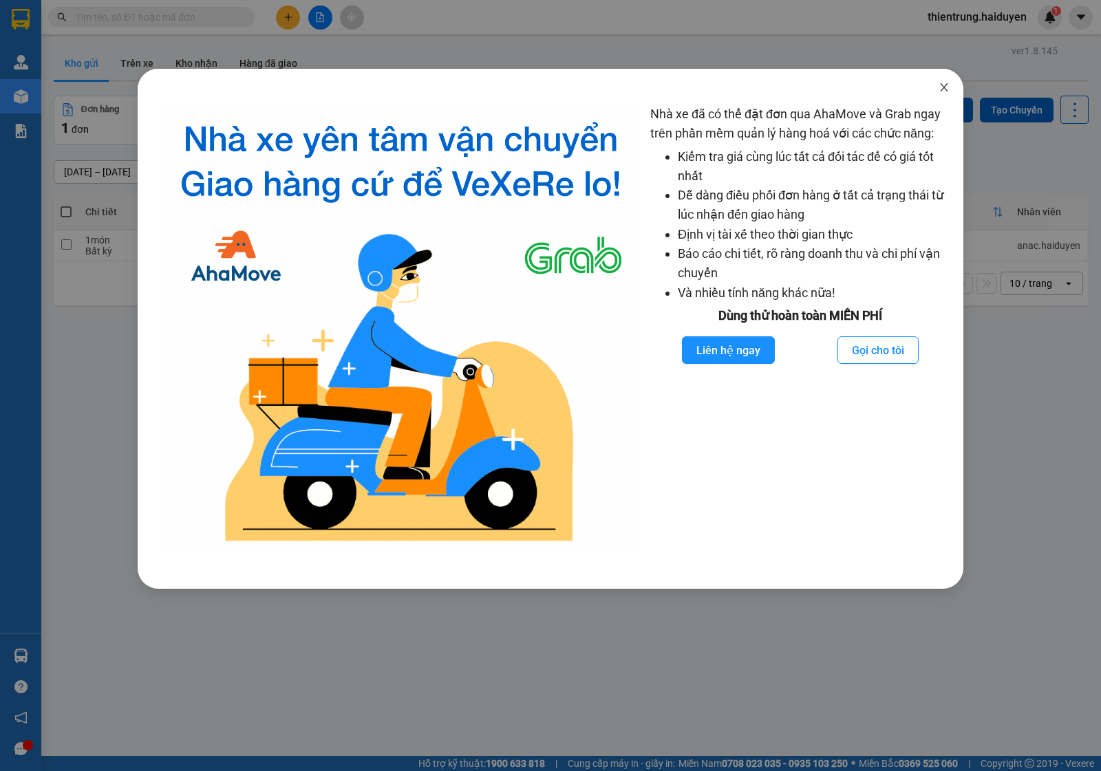
click at [943, 85] on icon "close" at bounding box center [944, 87] width 11 height 11
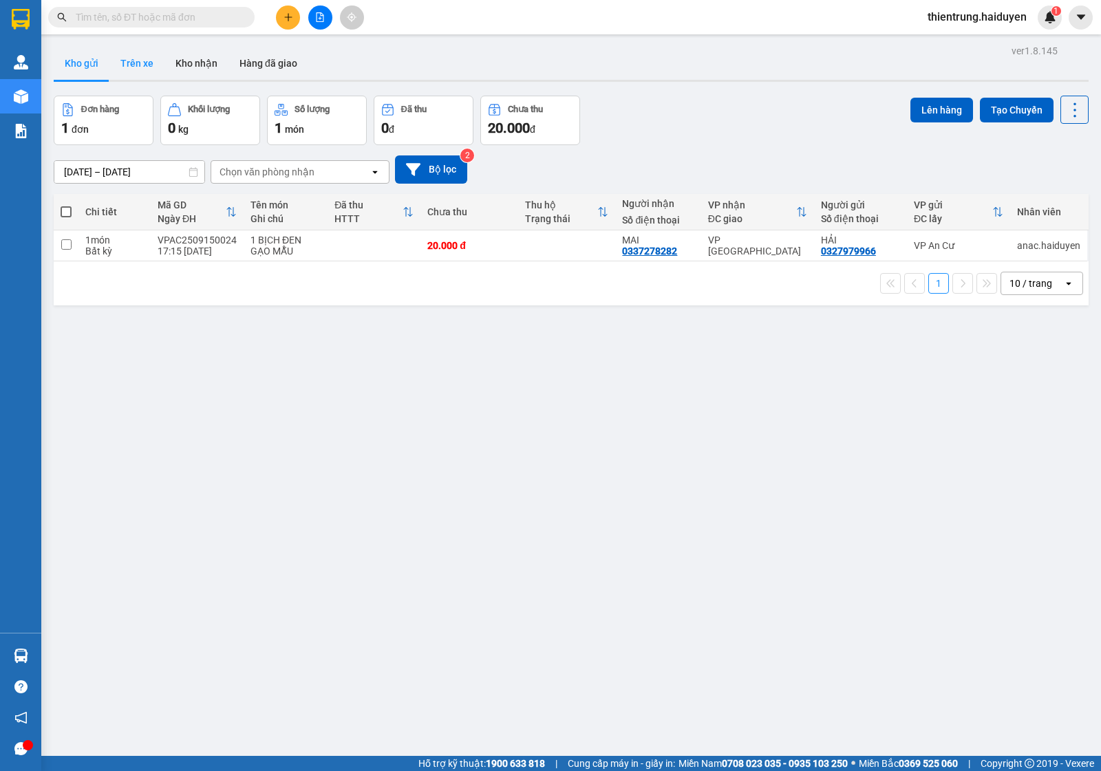
click at [136, 67] on button "Trên xe" at bounding box center [136, 63] width 55 height 33
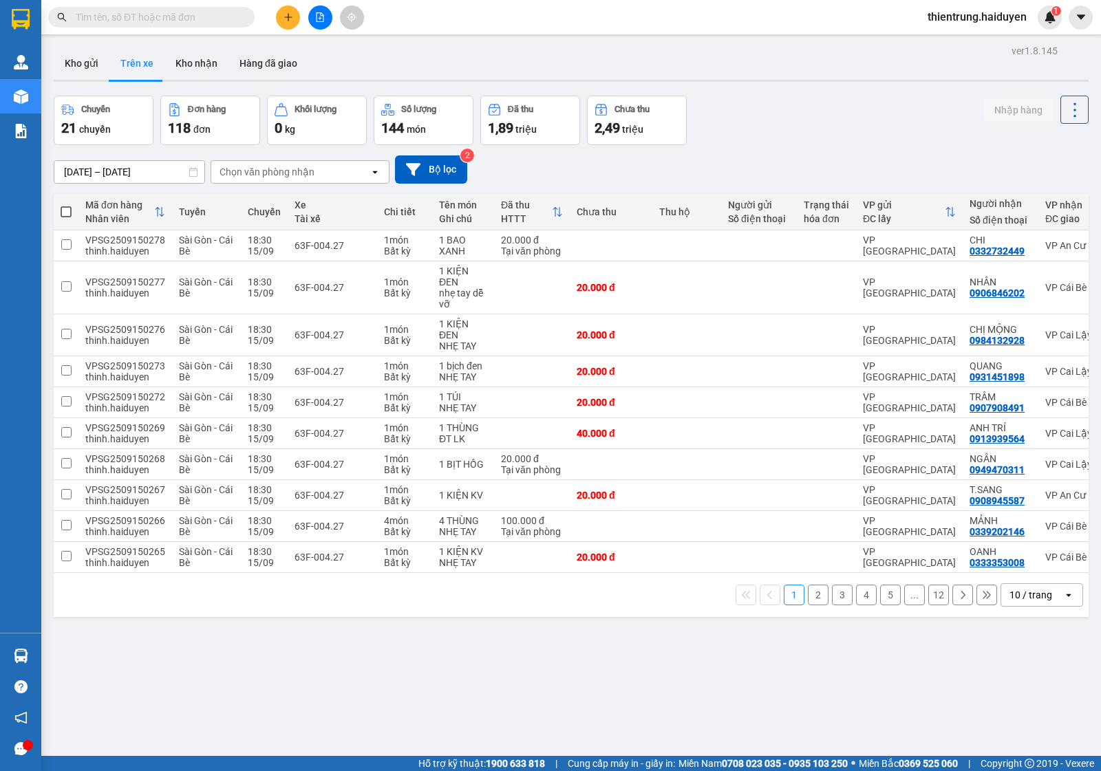
click at [306, 172] on div "Chọn văn phòng nhận" at bounding box center [267, 172] width 95 height 14
click at [253, 273] on span "VP An Cư" at bounding box center [243, 276] width 45 height 14
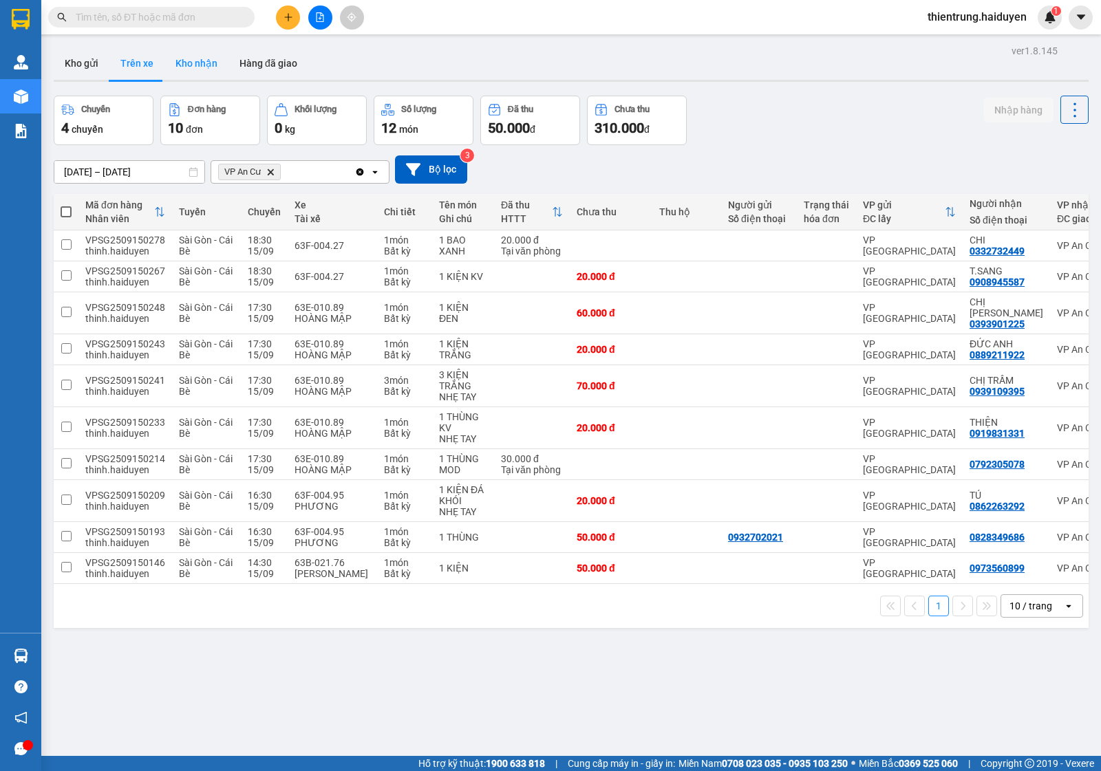
click at [198, 63] on button "Kho nhận" at bounding box center [196, 63] width 64 height 33
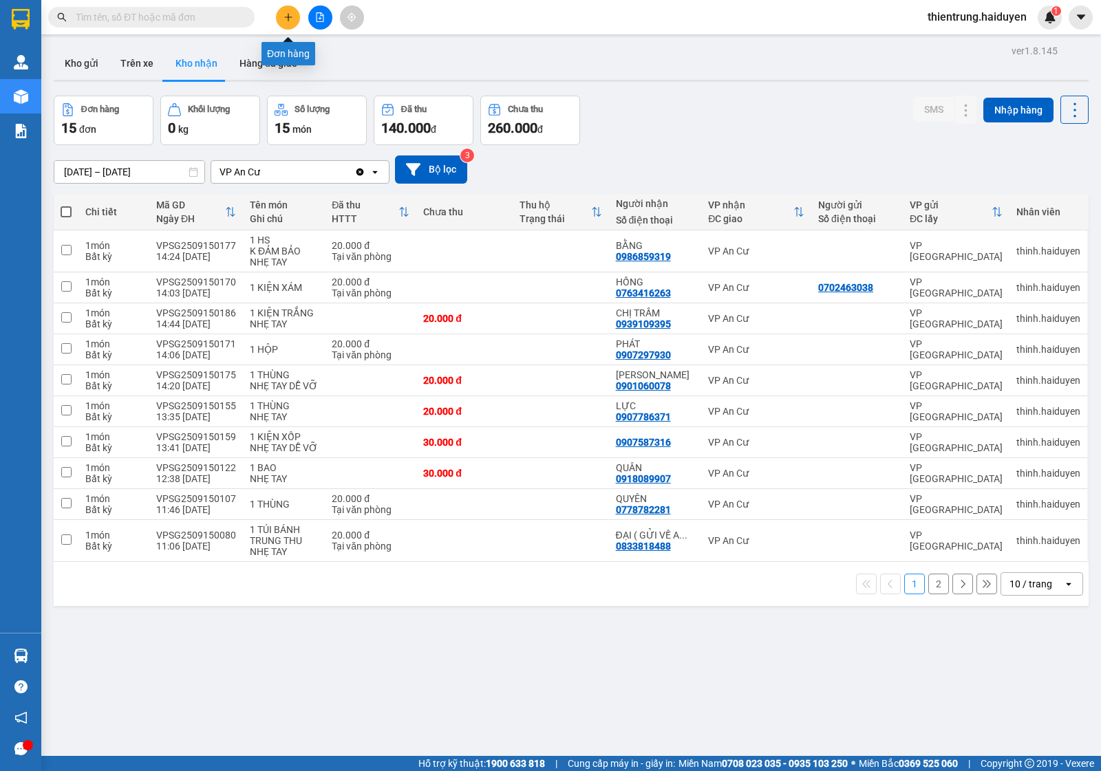
click at [291, 8] on button at bounding box center [288, 18] width 24 height 24
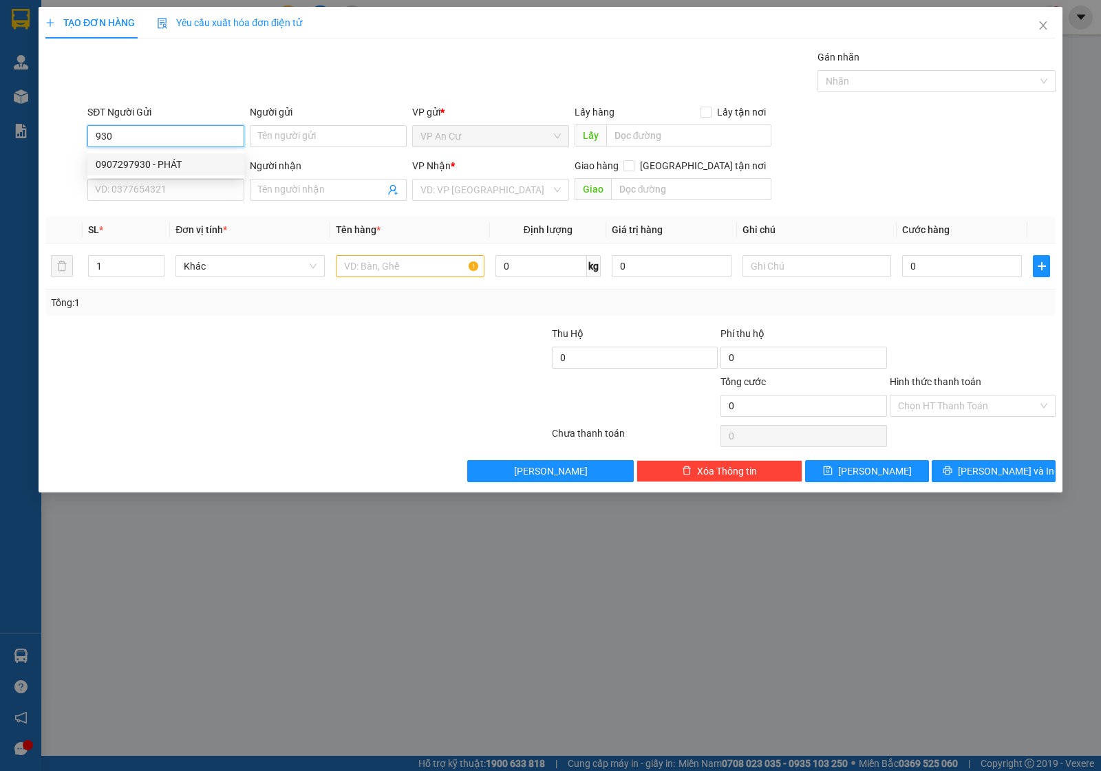
click at [173, 163] on div "0907297930 - PHÁT" at bounding box center [166, 164] width 140 height 15
type input "0907297930"
type input "PHÁT"
type input "02866802586"
type input "NIỀM TIN (kbm)"
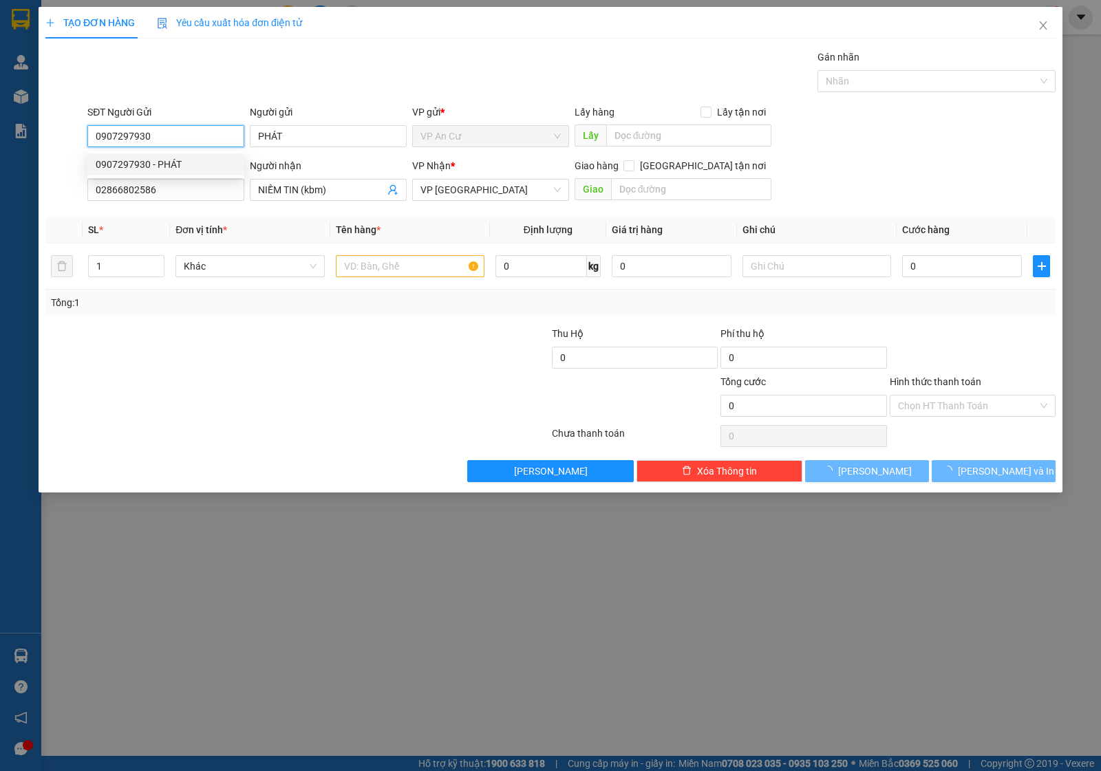
type input "20.000"
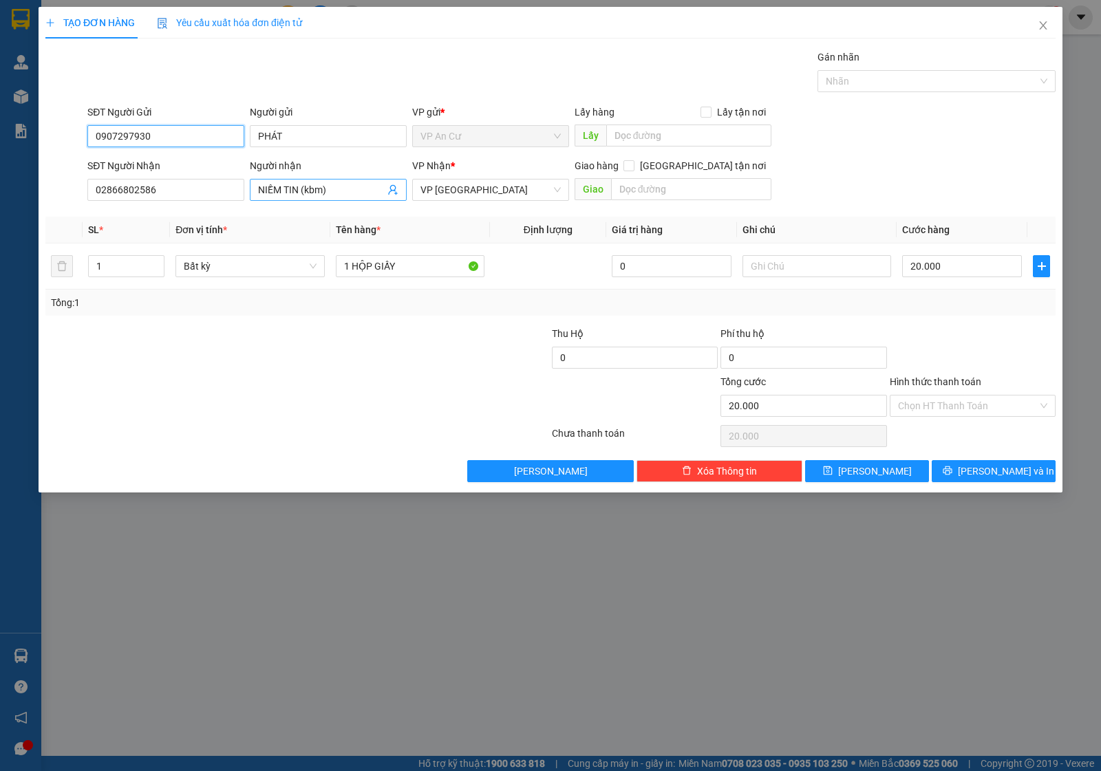
type input "0907297930"
click at [394, 191] on icon "user-add" at bounding box center [392, 190] width 9 height 10
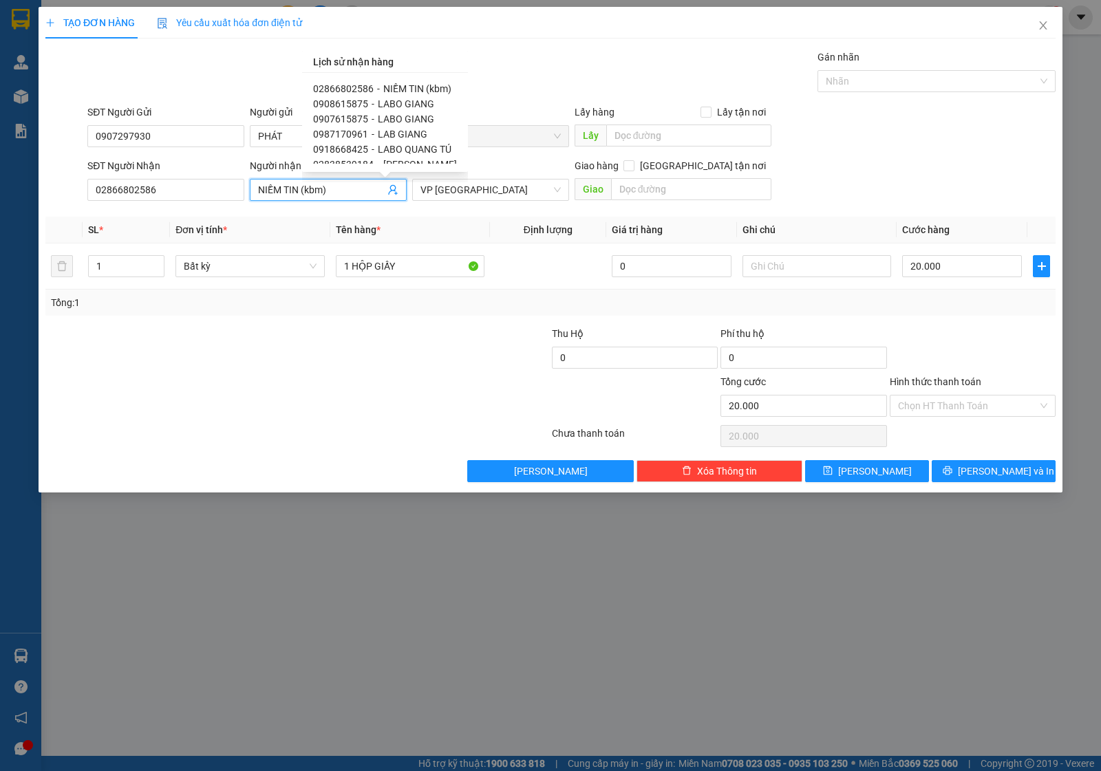
click at [396, 104] on span "LABO GIANG" at bounding box center [406, 103] width 56 height 11
type input "0908615875"
type input "LABO GIANG"
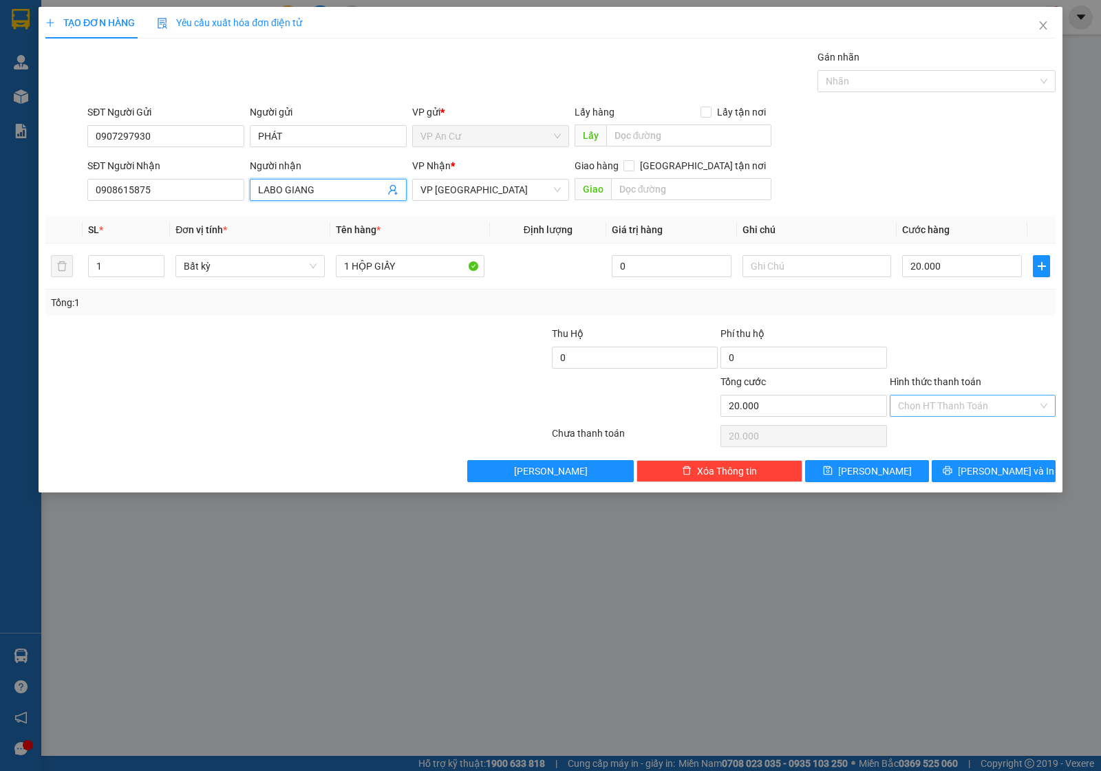
click at [946, 414] on input "Hình thức thanh toán" at bounding box center [968, 406] width 140 height 21
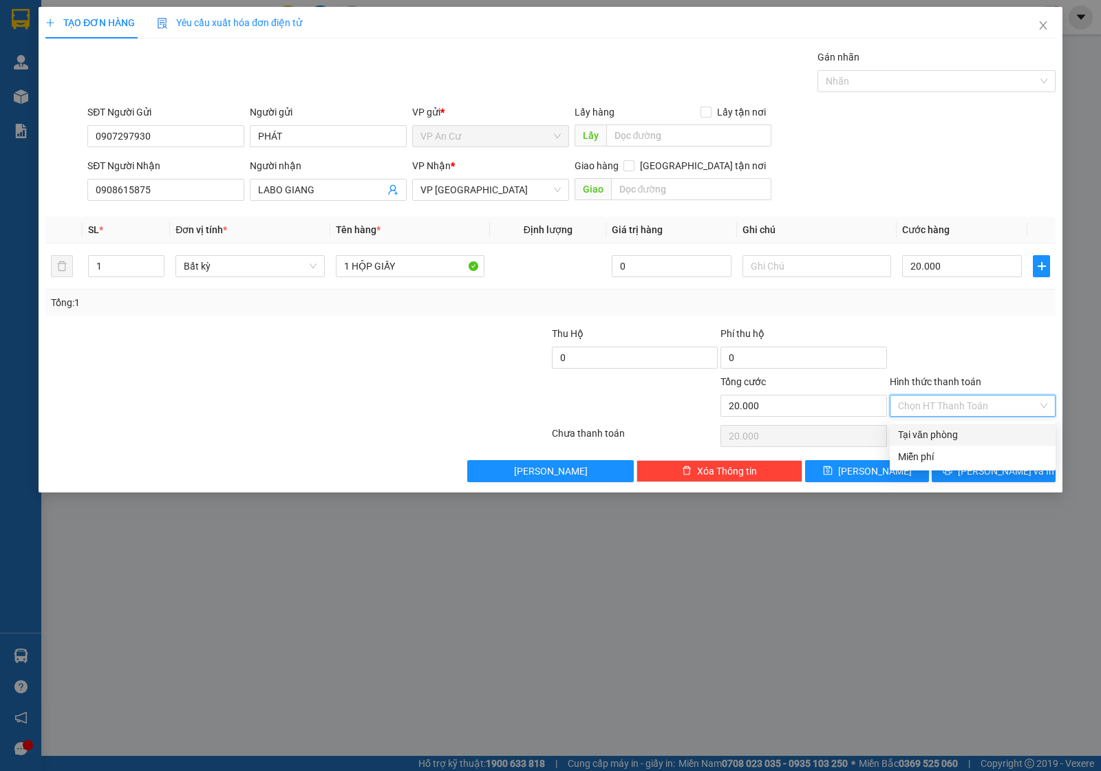
click at [948, 434] on div "Tại văn phòng" at bounding box center [972, 434] width 149 height 15
type input "0"
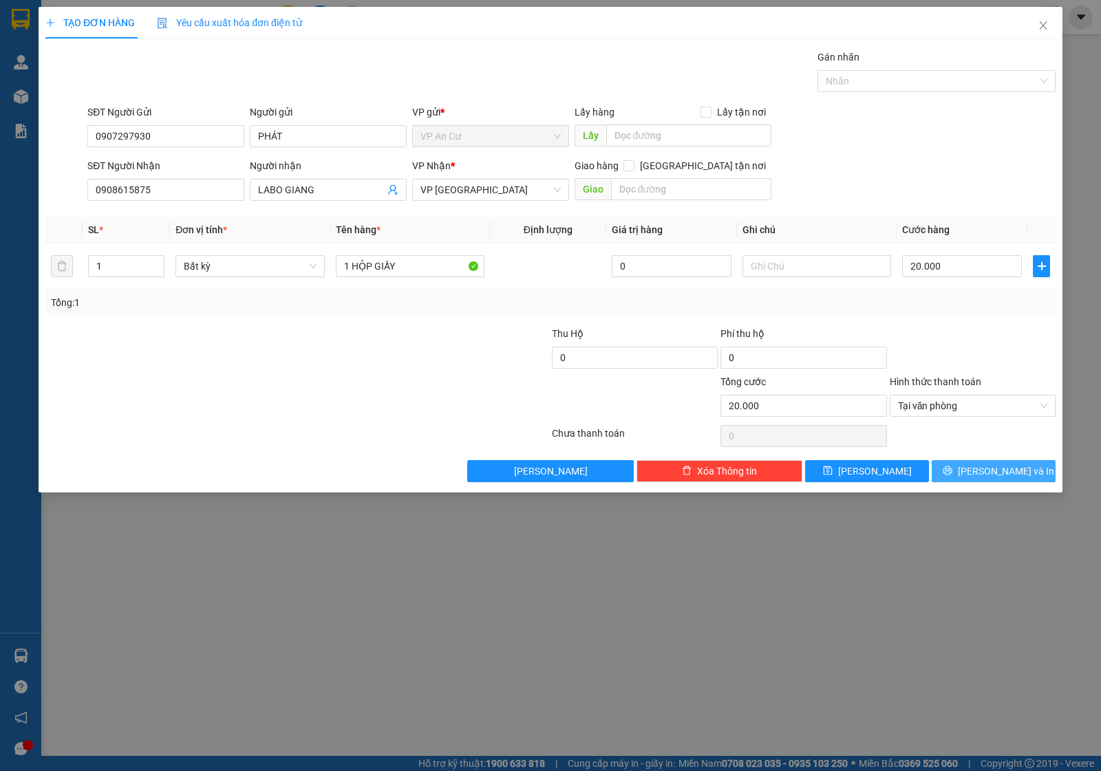
click at [979, 475] on button "[PERSON_NAME] và In" at bounding box center [994, 471] width 124 height 22
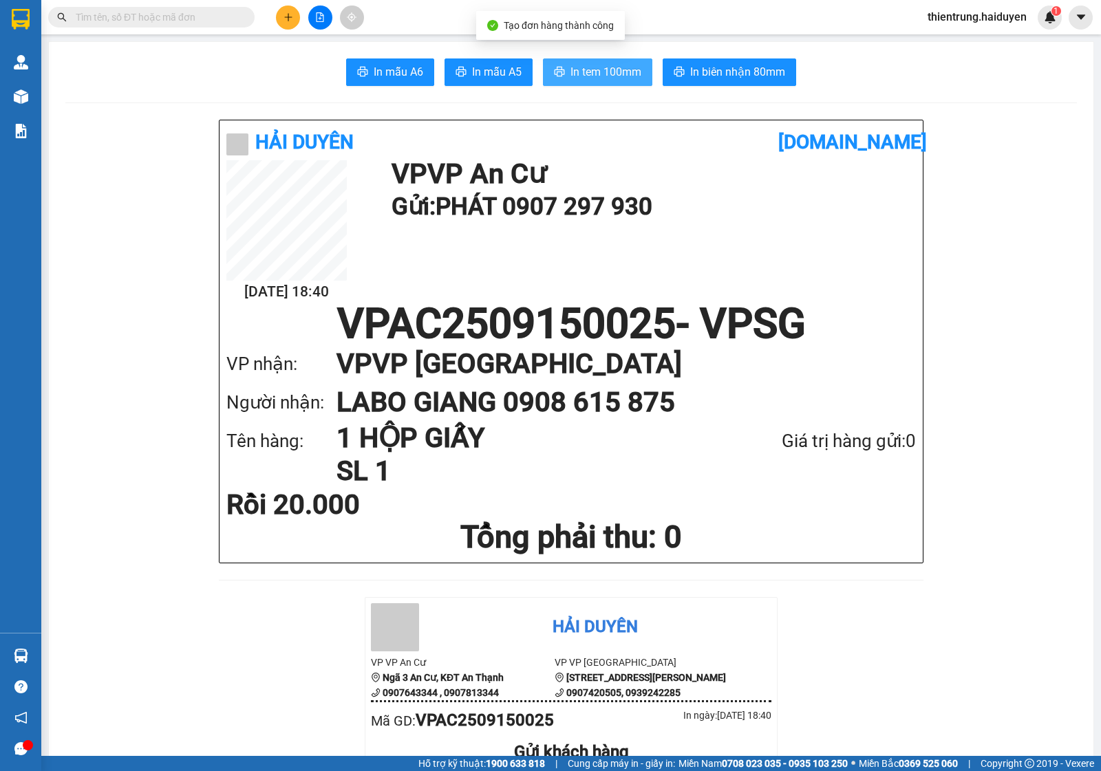
click at [600, 79] on span "In tem 100mm" at bounding box center [605, 71] width 71 height 17
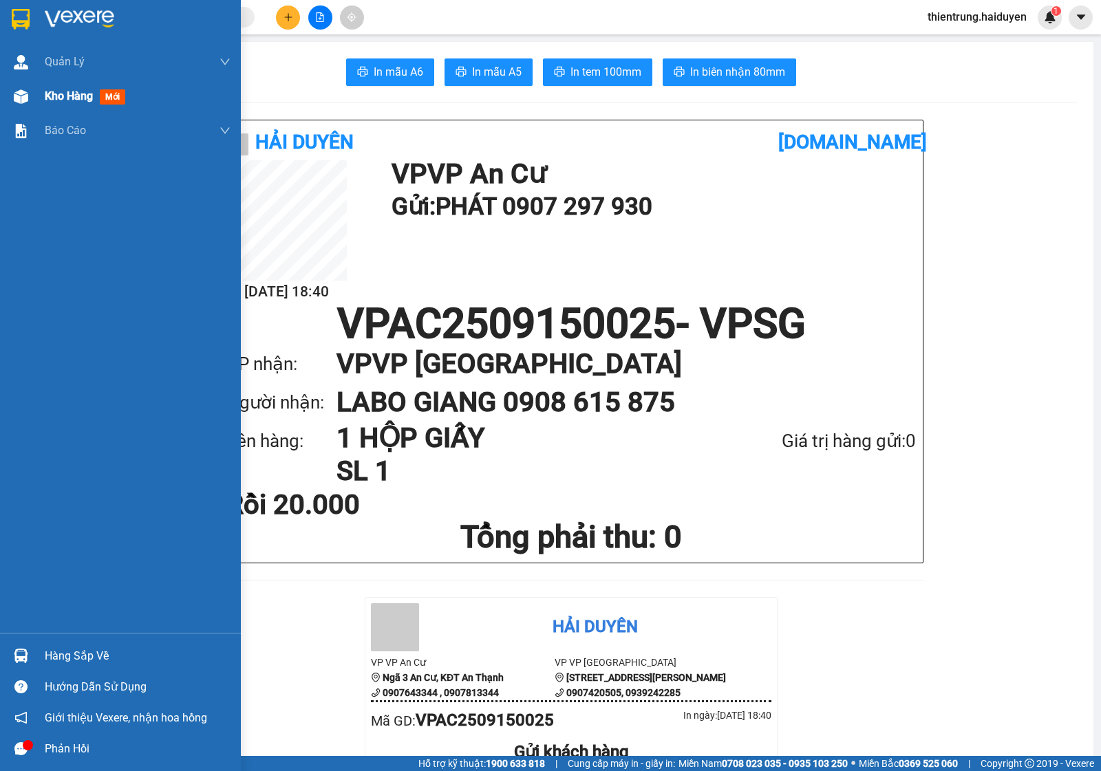
click at [62, 98] on span "Kho hàng" at bounding box center [69, 95] width 48 height 13
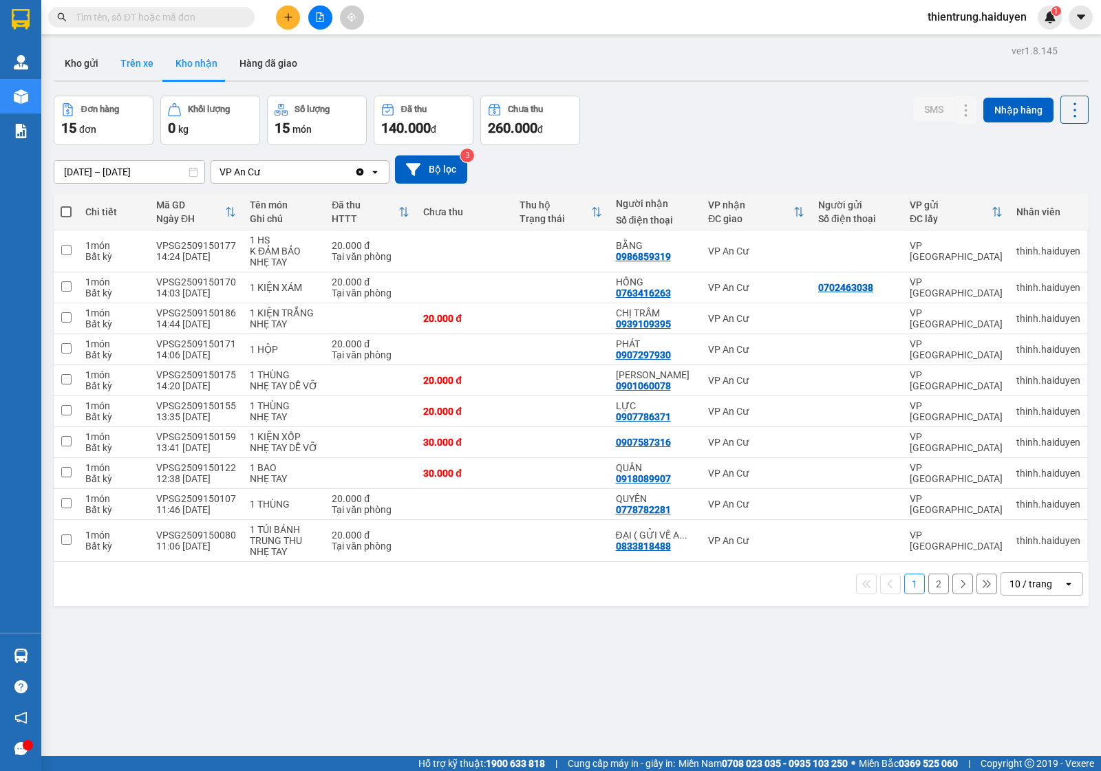
click at [132, 70] on button "Trên xe" at bounding box center [136, 63] width 55 height 33
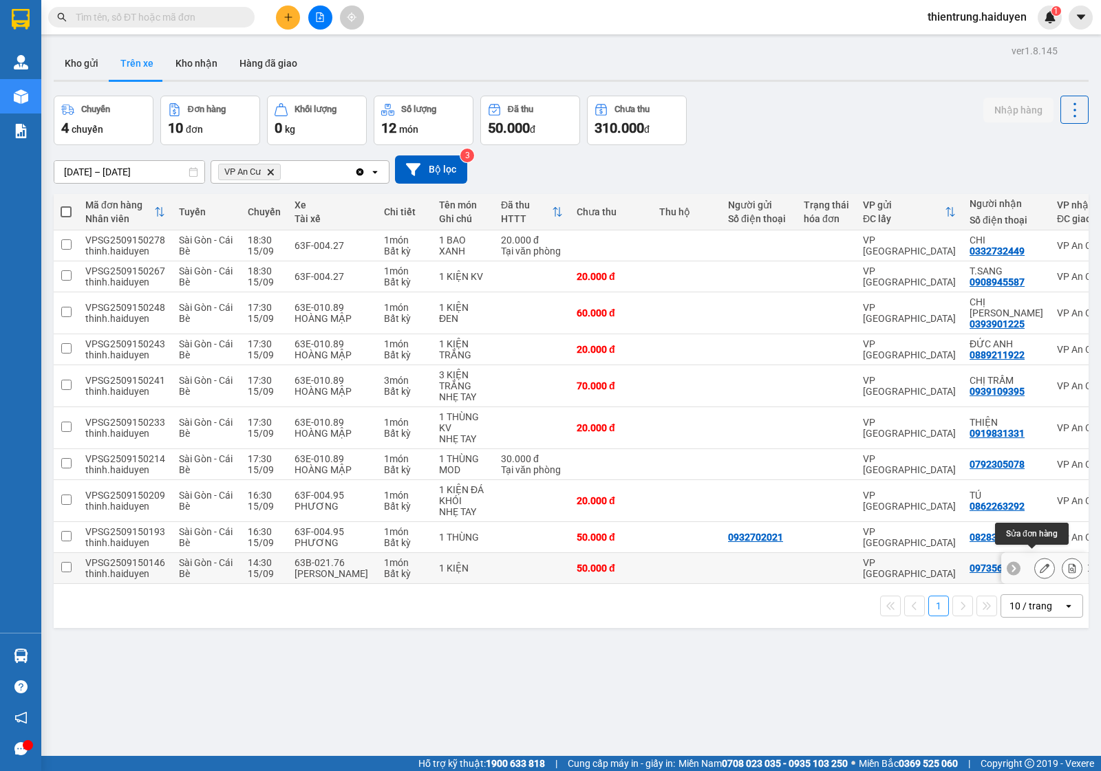
click at [1040, 564] on icon at bounding box center [1045, 569] width 10 height 10
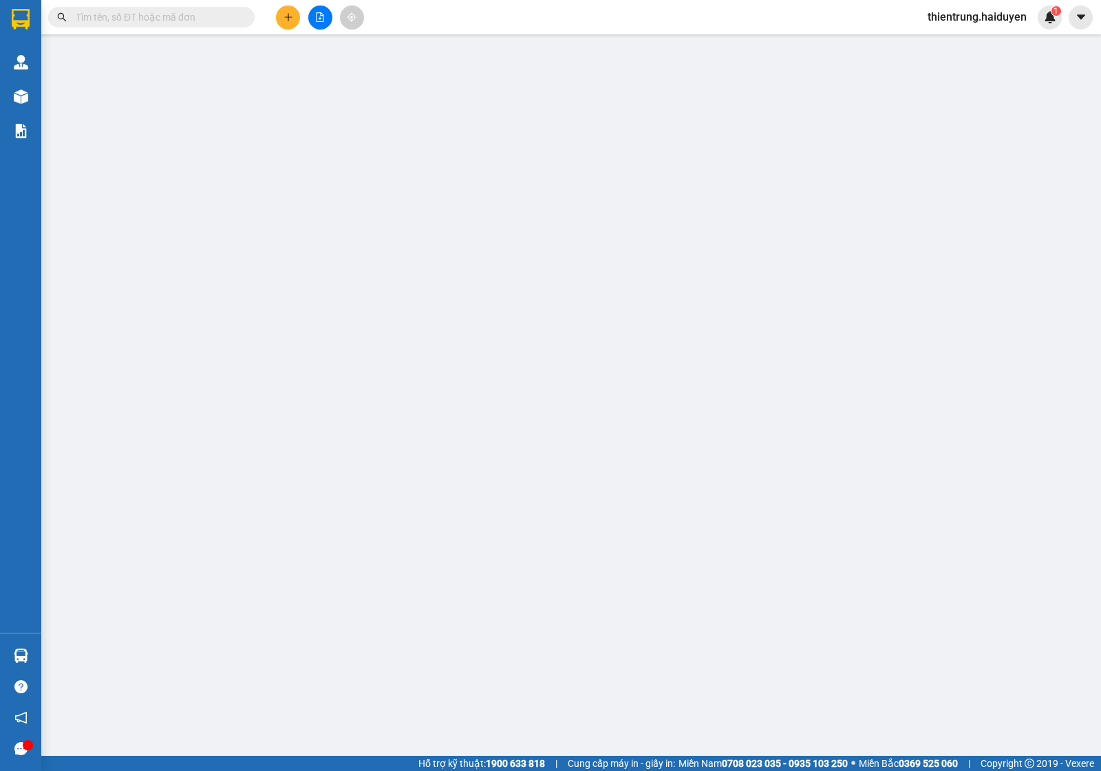
type input "0973560899"
type input "50.000"
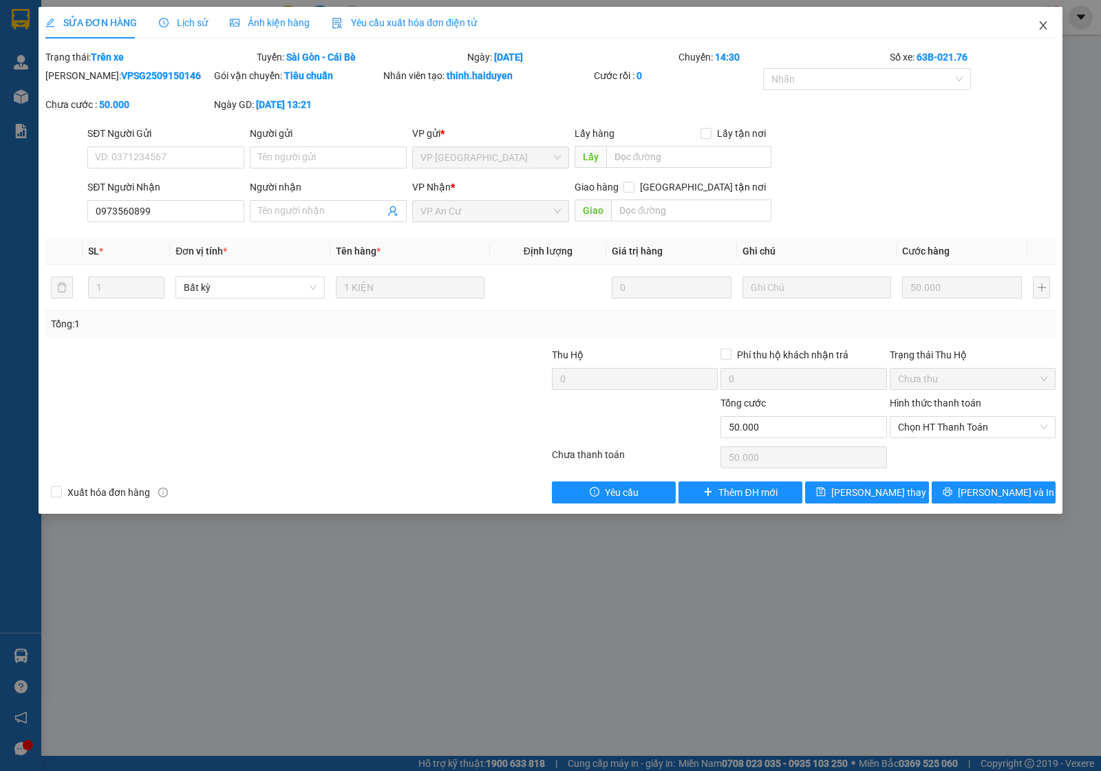
click at [1040, 21] on icon "close" at bounding box center [1043, 25] width 11 height 11
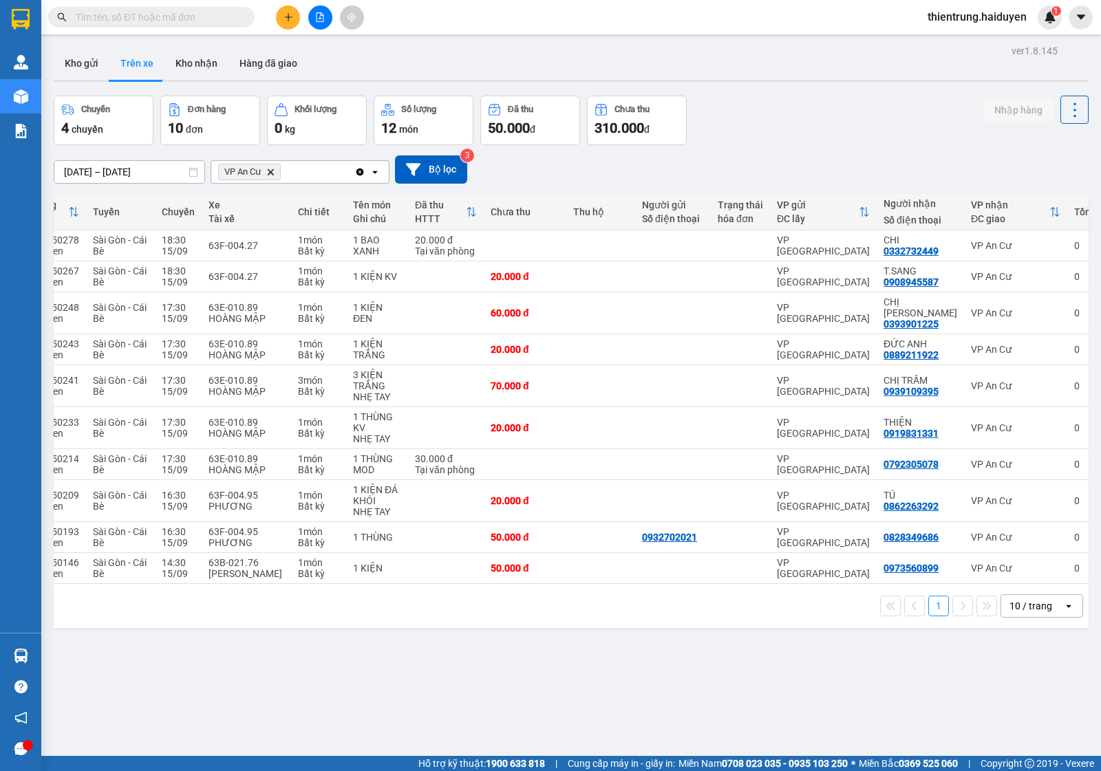
scroll to position [0, 88]
click at [213, 60] on button "Kho nhận" at bounding box center [196, 63] width 64 height 33
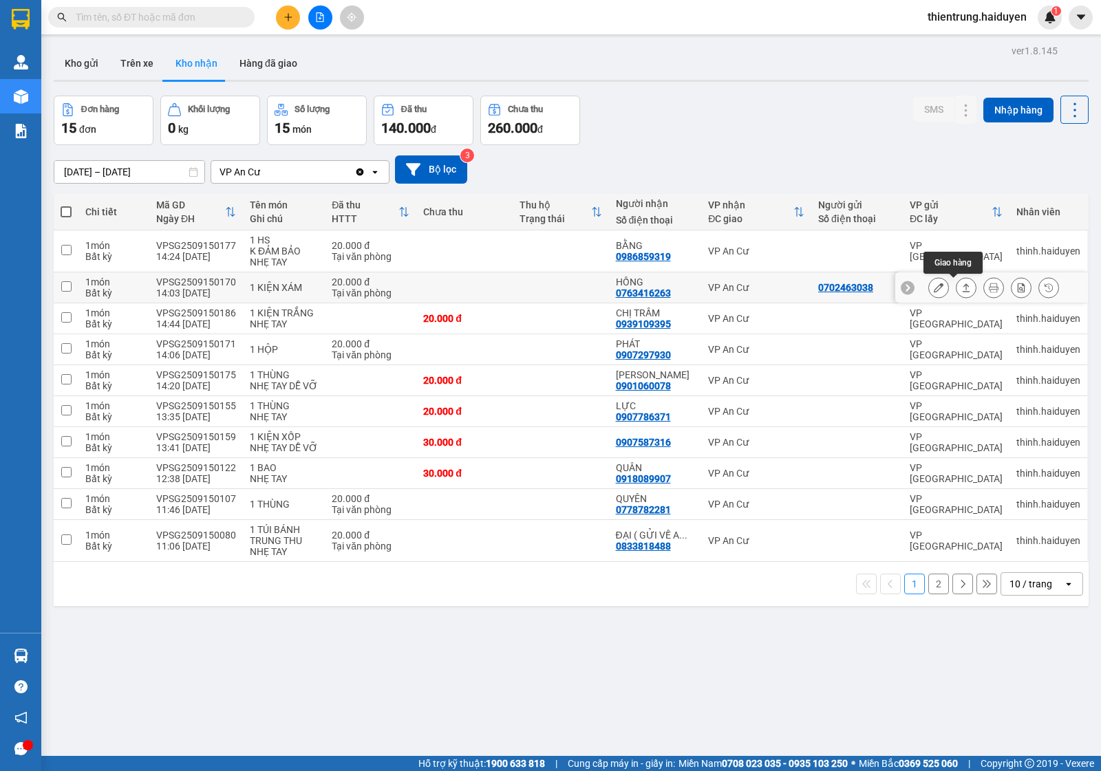
click at [934, 288] on icon at bounding box center [939, 288] width 10 height 10
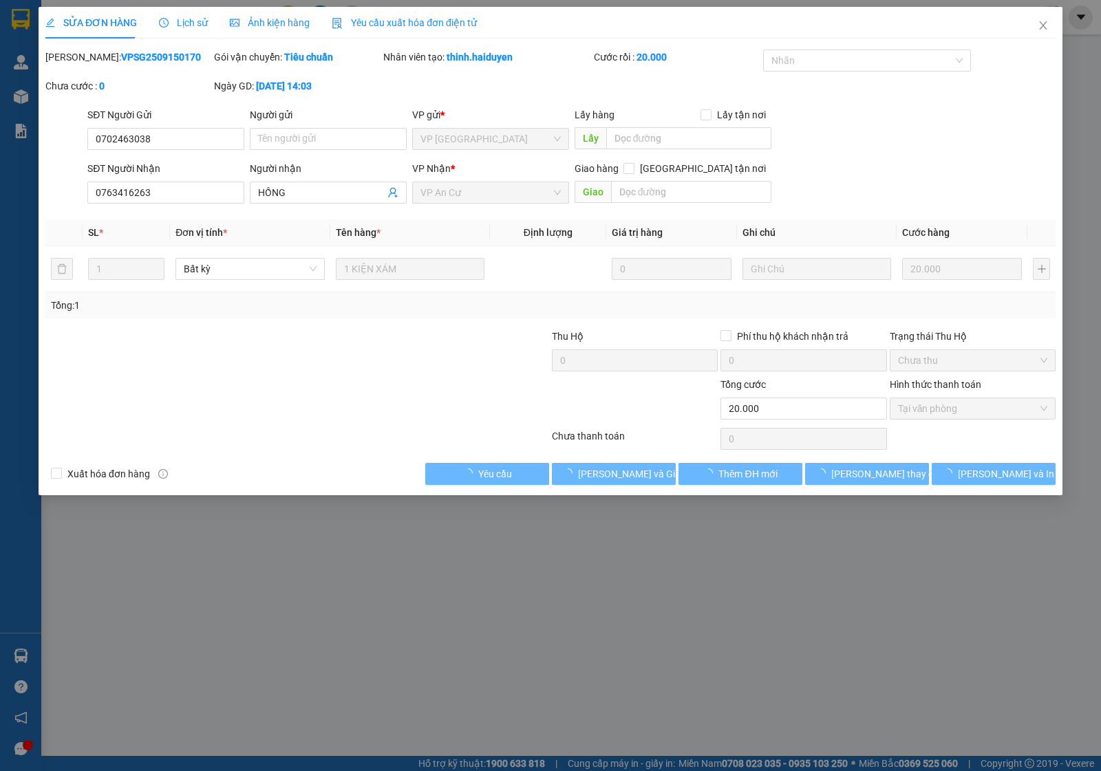
type input "0702463038"
type input "0763416263"
type input "HỒNG"
type input "20.000"
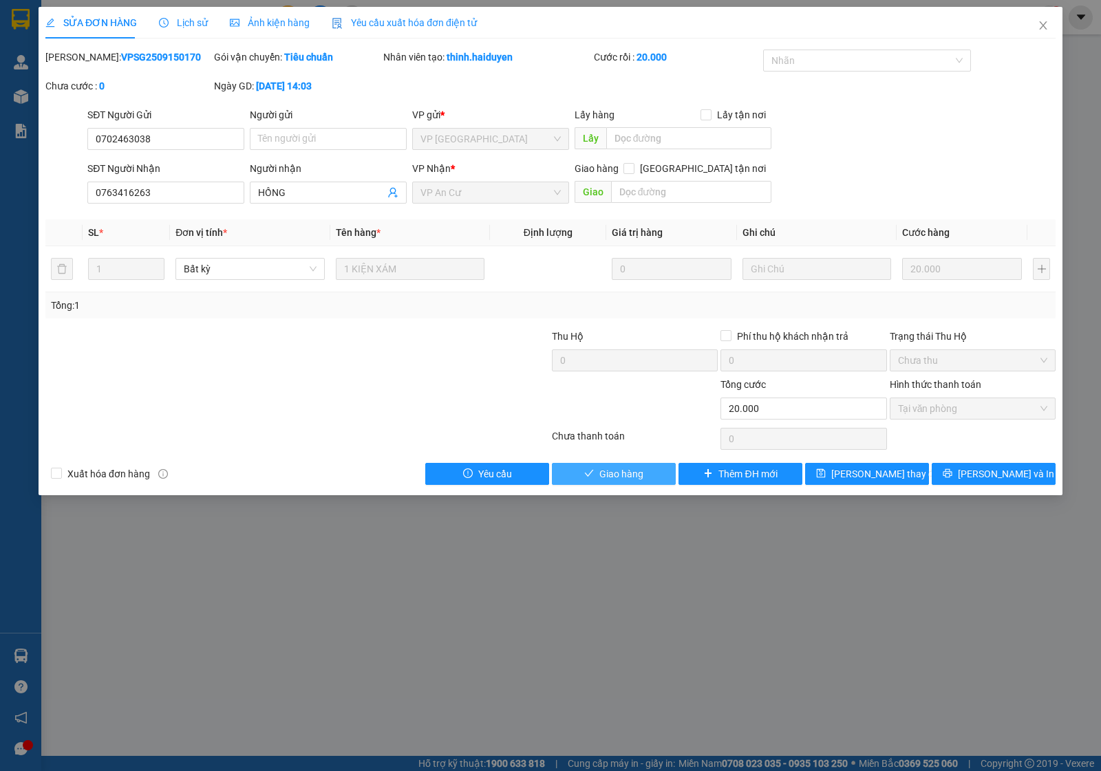
click at [608, 477] on span "Giao hàng" at bounding box center [621, 474] width 44 height 15
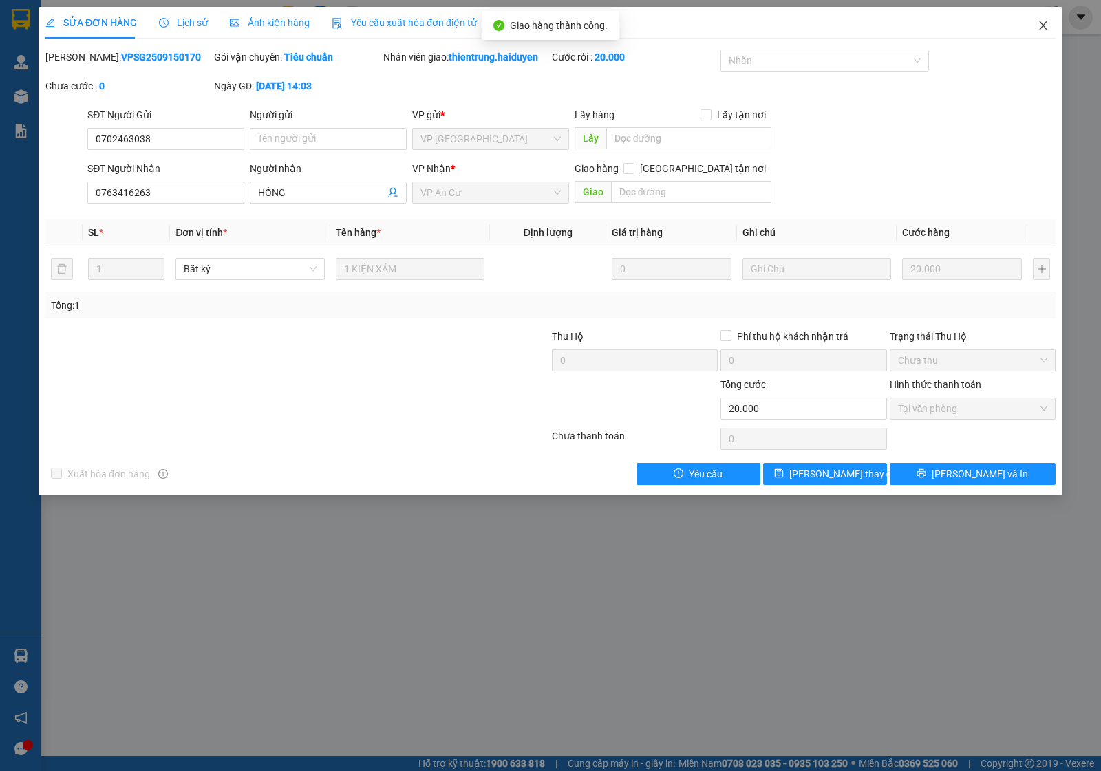
click at [1044, 22] on icon "close" at bounding box center [1043, 25] width 11 height 11
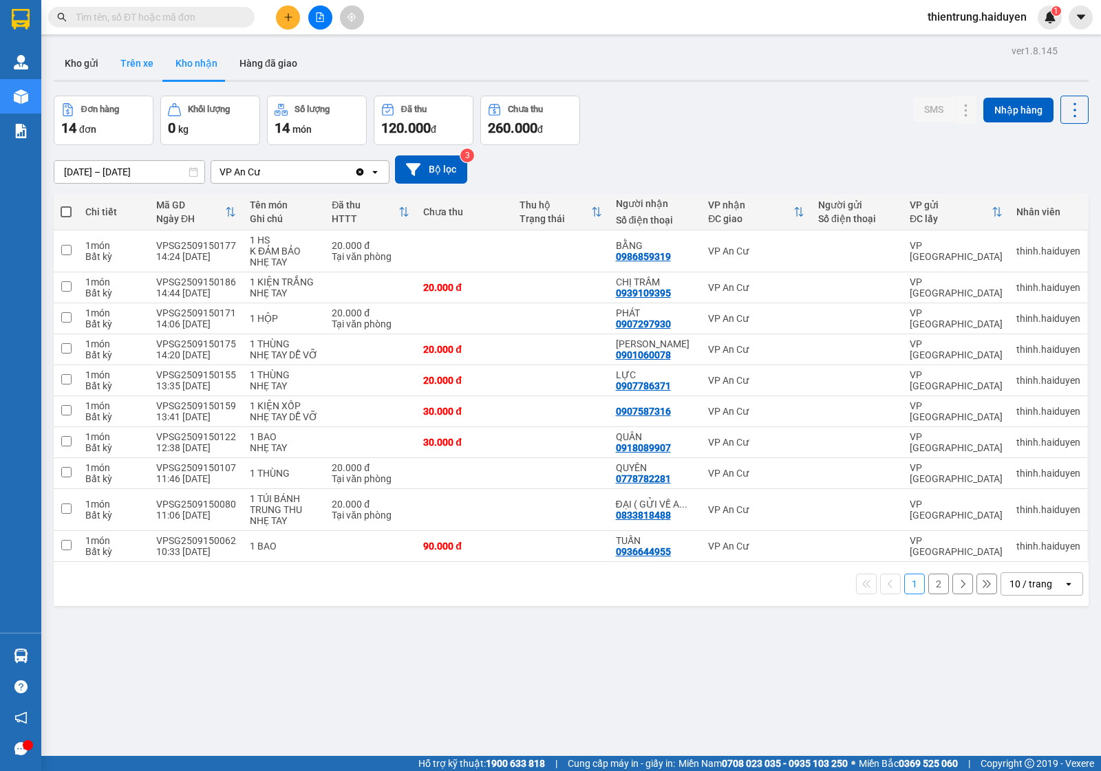
click at [152, 61] on button "Trên xe" at bounding box center [136, 63] width 55 height 33
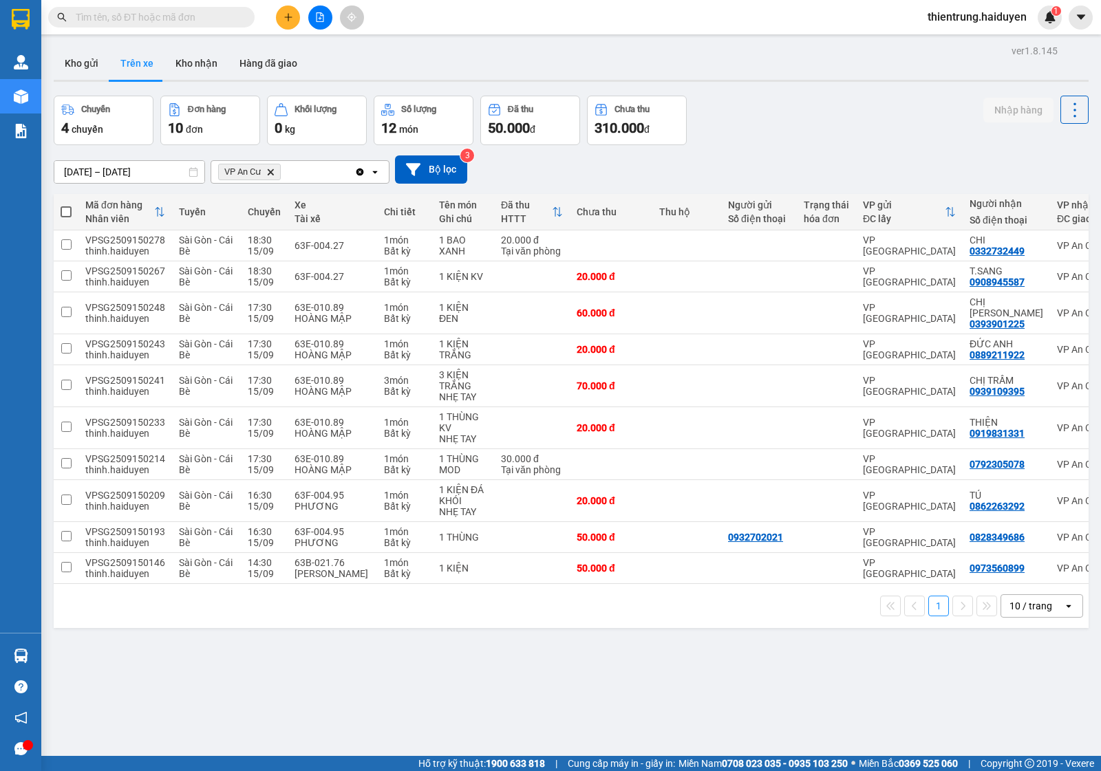
click at [70, 81] on div at bounding box center [571, 81] width 1035 height 2
click at [81, 52] on button "Kho gửi" at bounding box center [82, 63] width 56 height 33
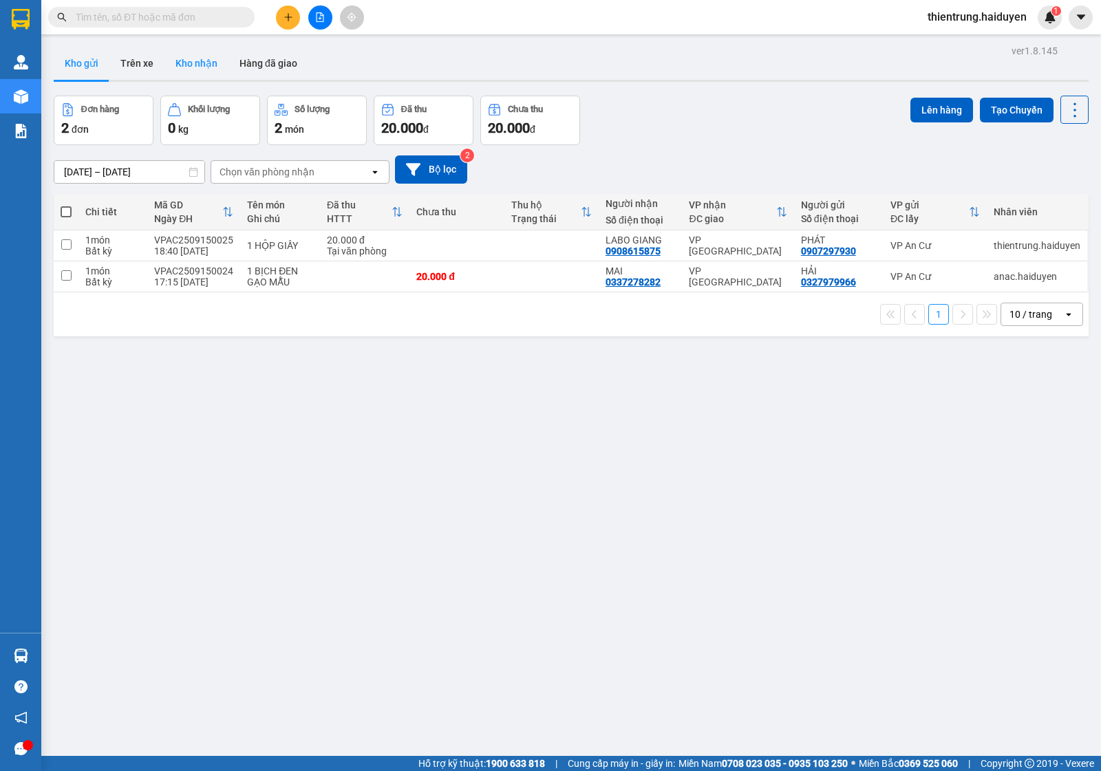
click at [215, 64] on button "Kho nhận" at bounding box center [196, 63] width 64 height 33
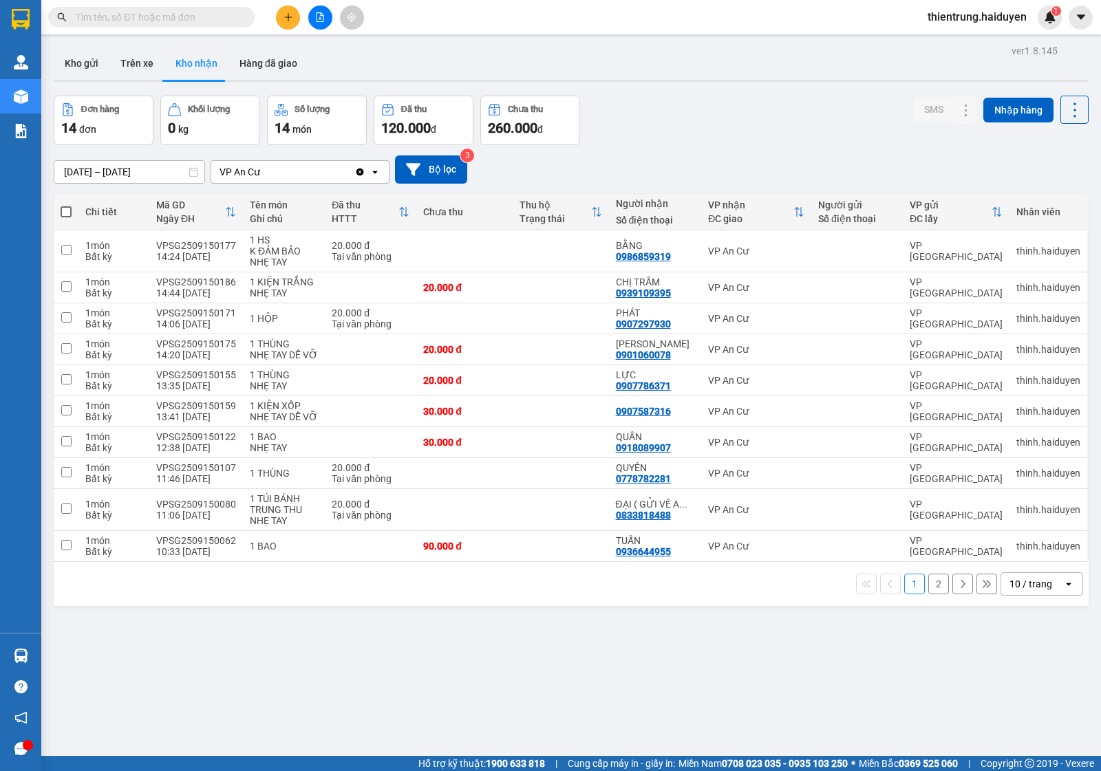
click at [928, 587] on button "2" at bounding box center [938, 584] width 21 height 21
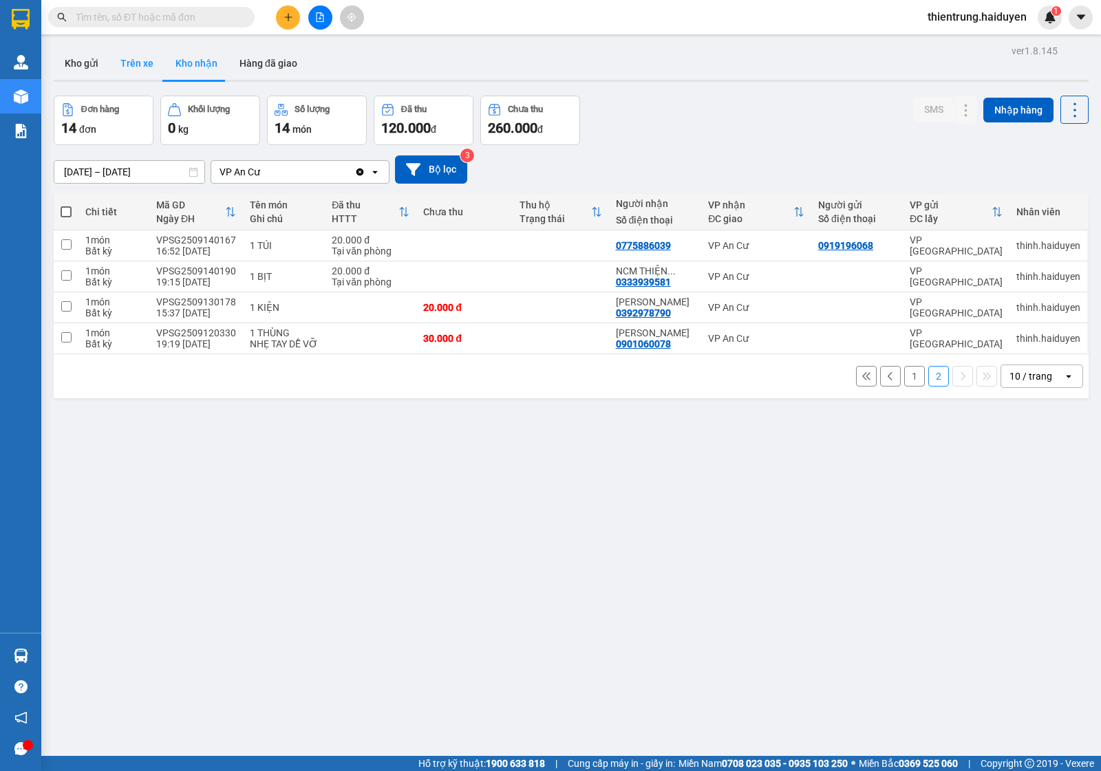
click at [146, 78] on button "Trên xe" at bounding box center [136, 63] width 55 height 33
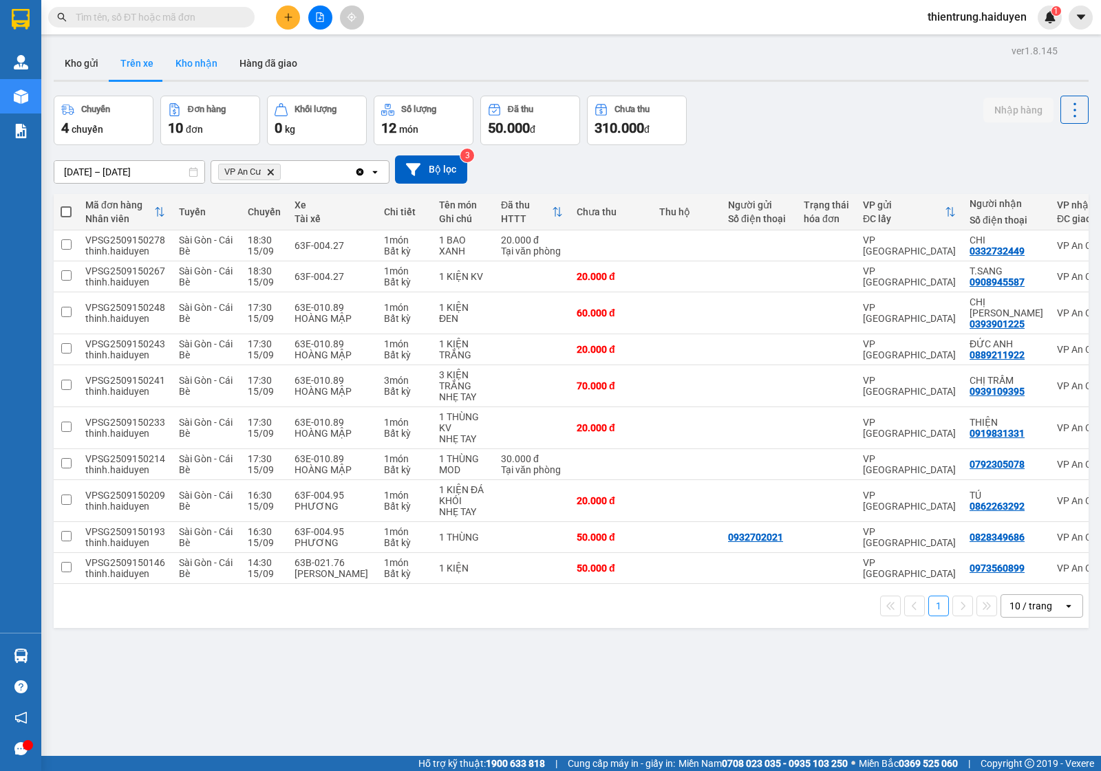
click at [180, 71] on button "Kho nhận" at bounding box center [196, 63] width 64 height 33
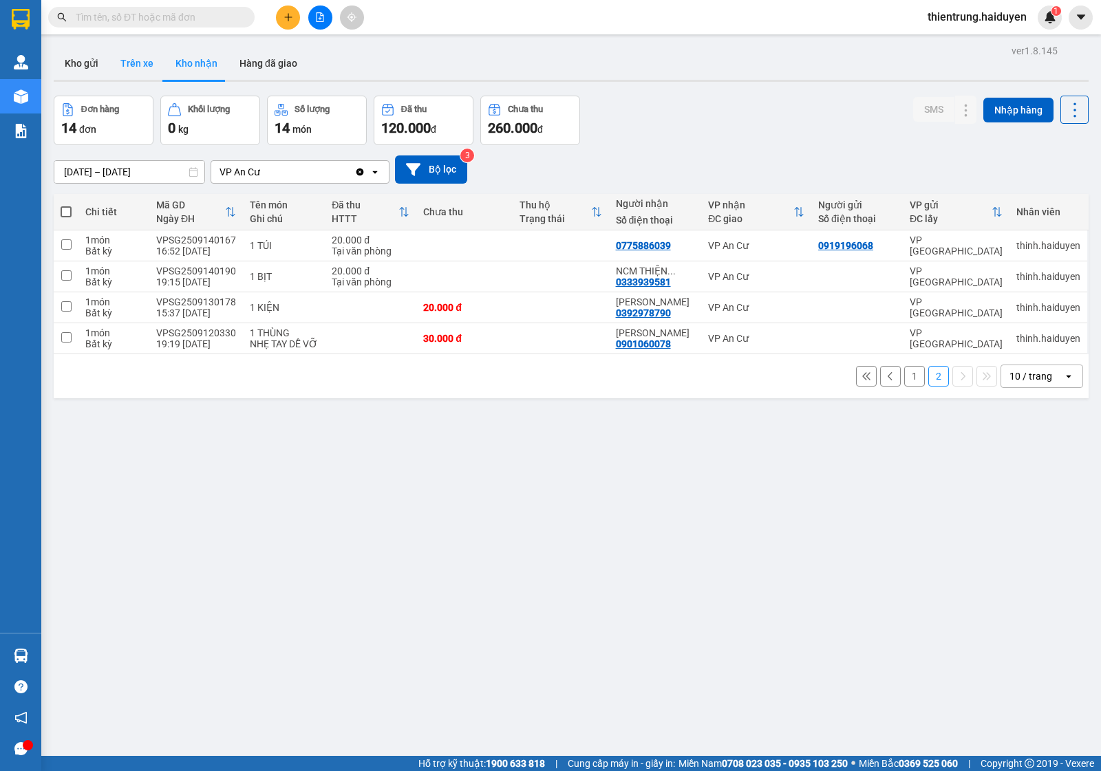
click at [134, 74] on button "Trên xe" at bounding box center [136, 63] width 55 height 33
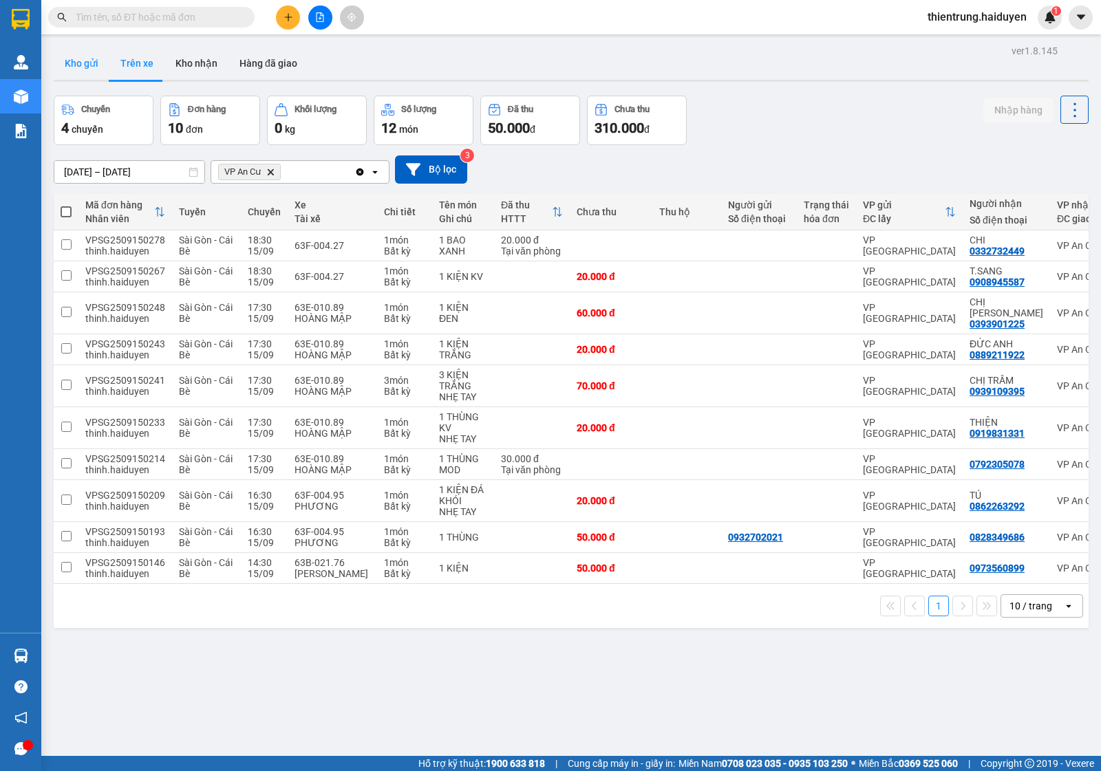
click at [94, 66] on button "Kho gửi" at bounding box center [82, 63] width 56 height 33
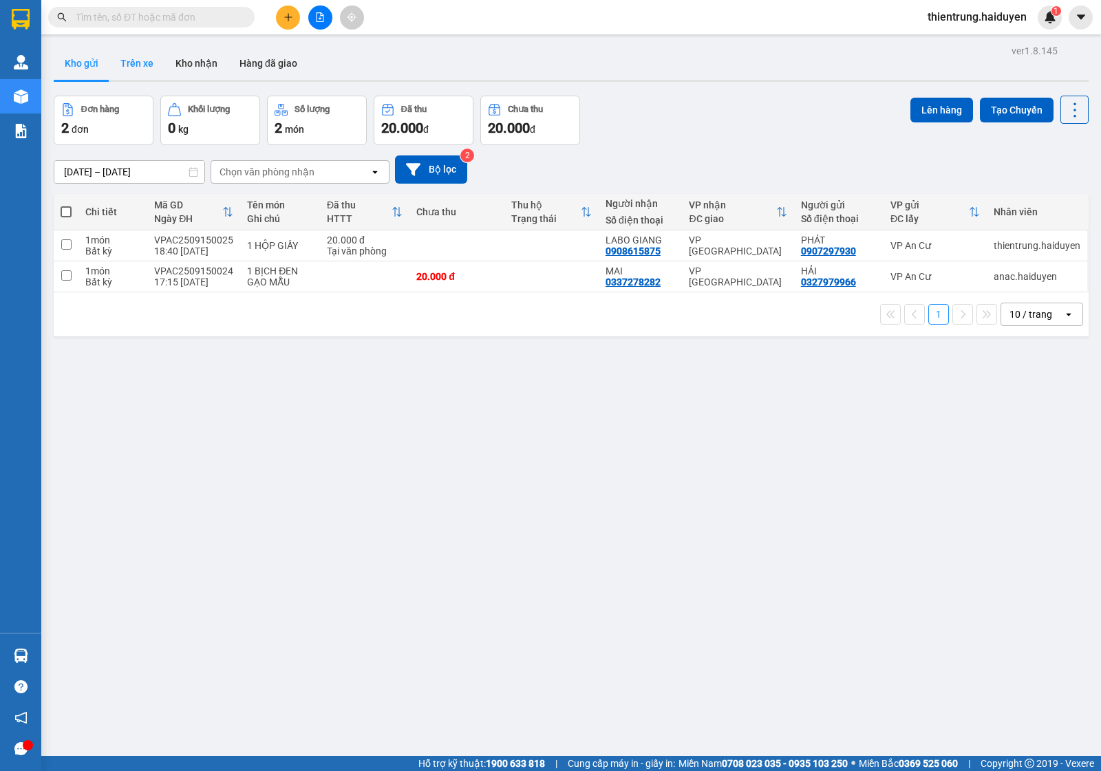
click at [127, 70] on button "Trên xe" at bounding box center [136, 63] width 55 height 33
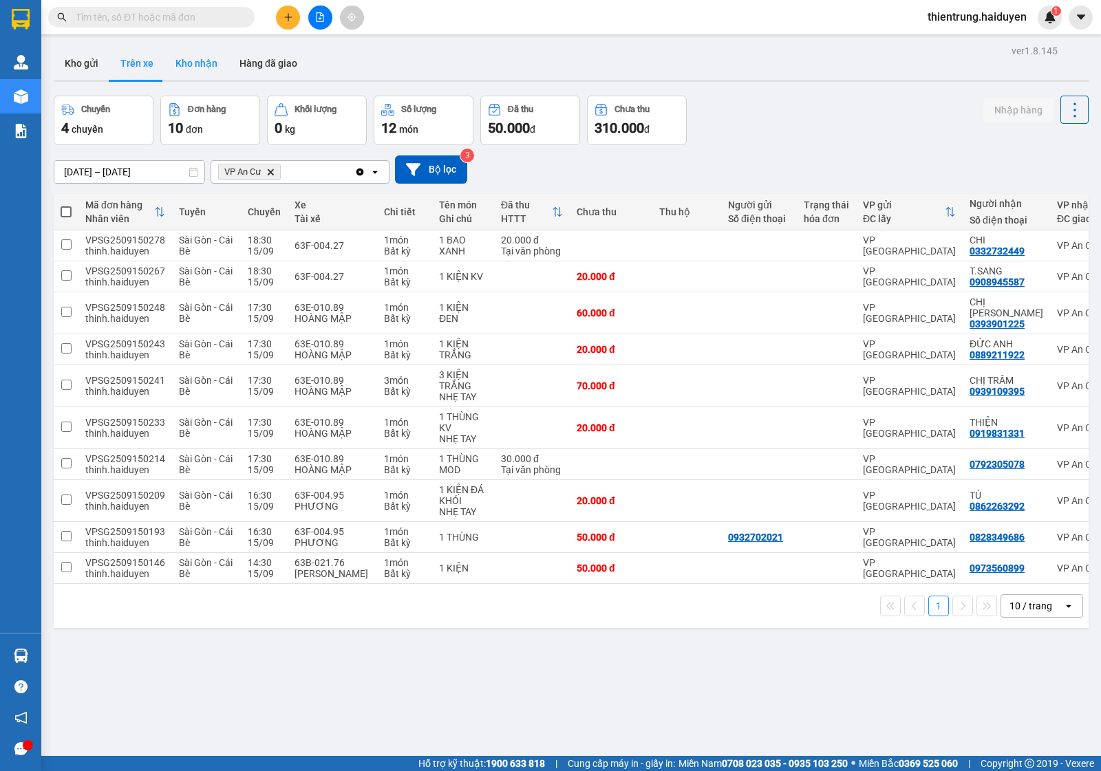
click at [184, 63] on button "Kho nhận" at bounding box center [196, 63] width 64 height 33
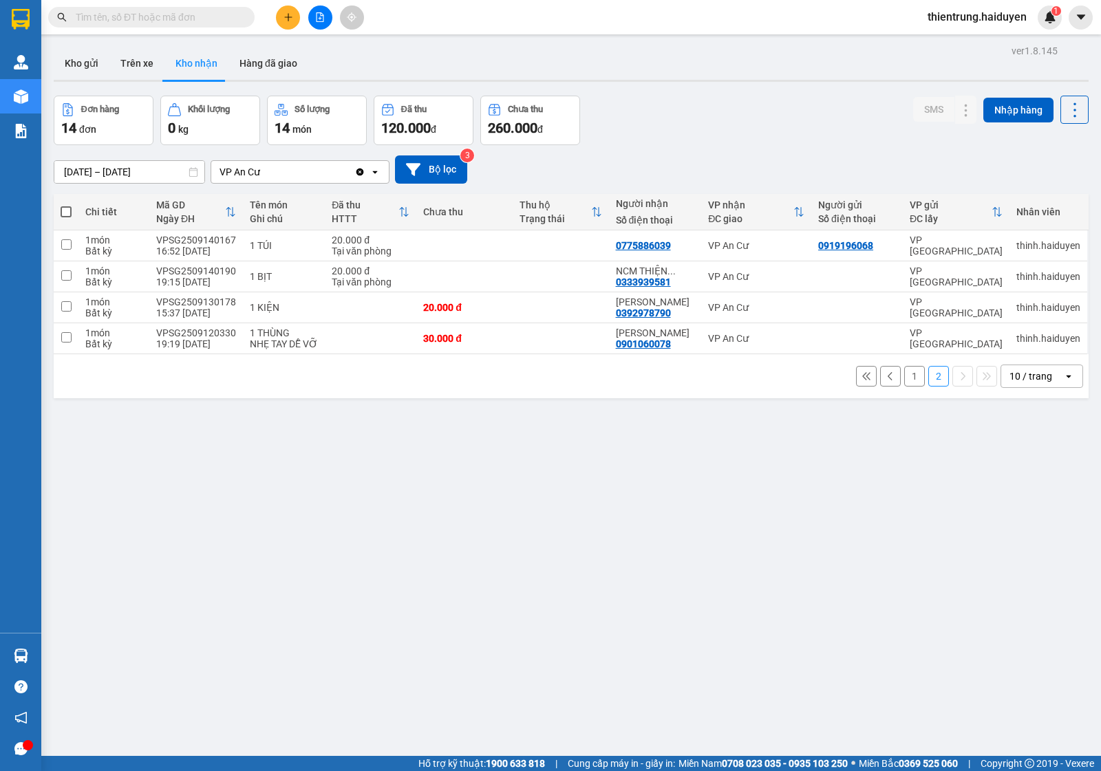
click at [904, 381] on button "1" at bounding box center [914, 376] width 21 height 21
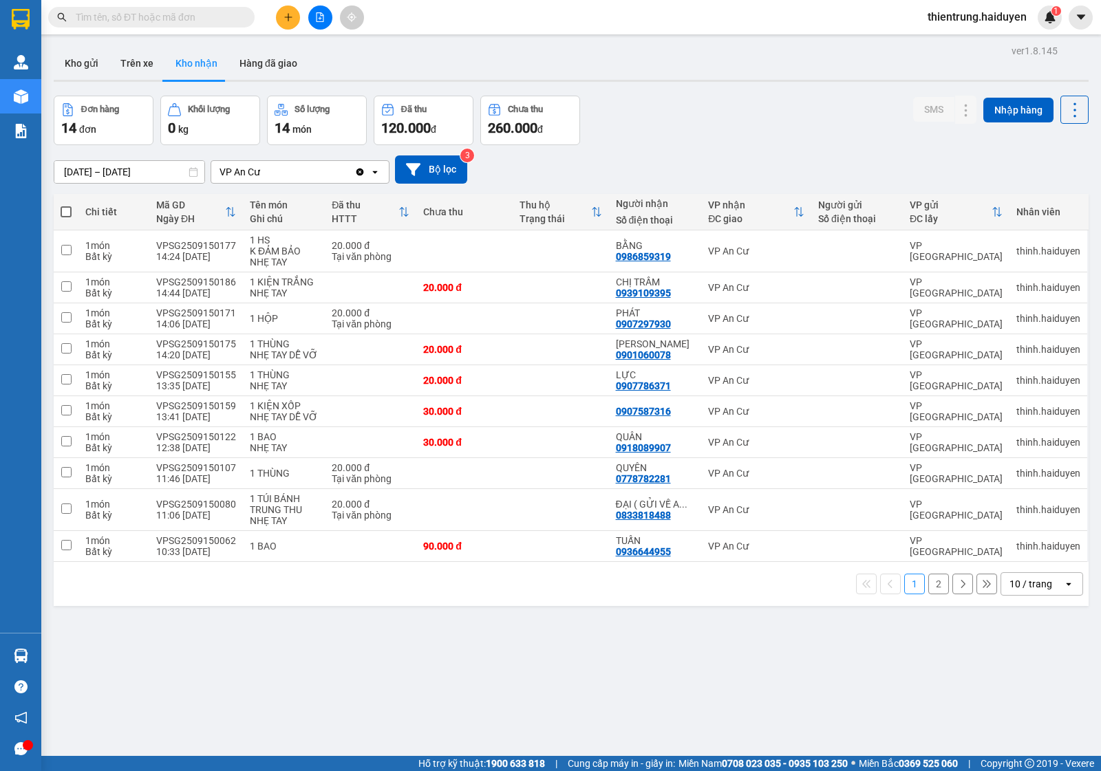
click at [930, 588] on button "2" at bounding box center [938, 584] width 21 height 21
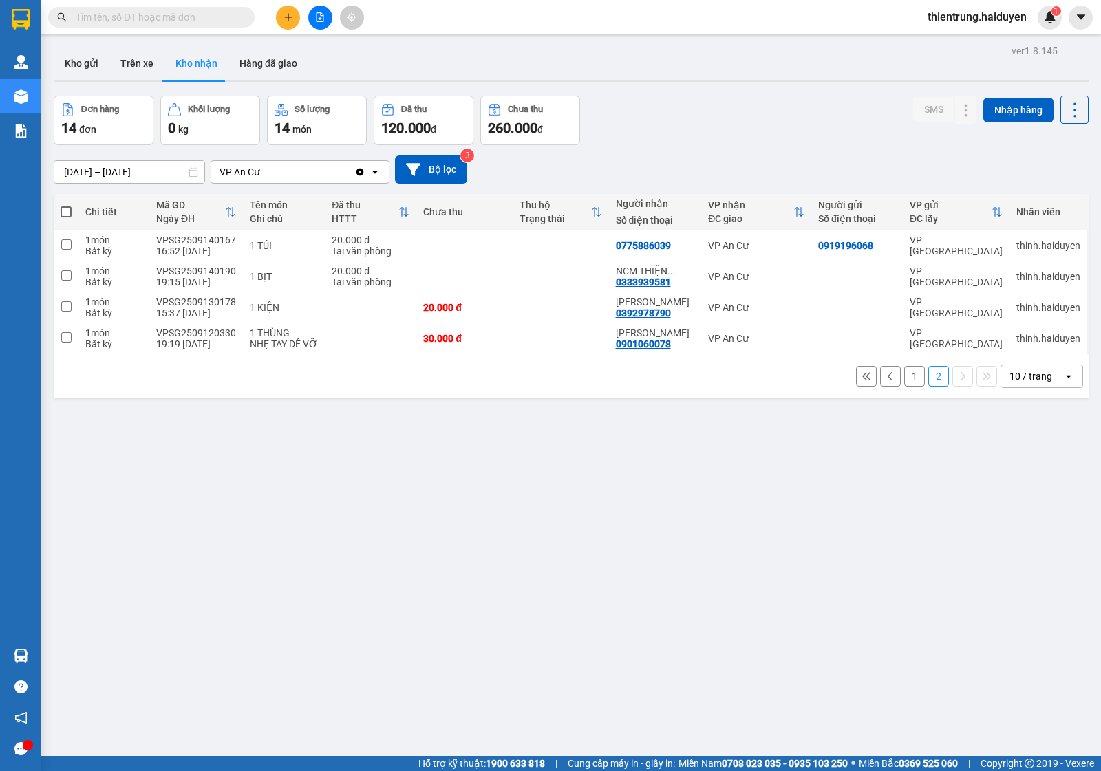
click at [398, 573] on div "ver 1.8.145 Kho gửi Trên xe Kho nhận Hàng đã giao Đơn hàng 14 đơn Khối lượng 0 …" at bounding box center [571, 426] width 1046 height 771
click at [135, 70] on button "Trên xe" at bounding box center [136, 63] width 55 height 33
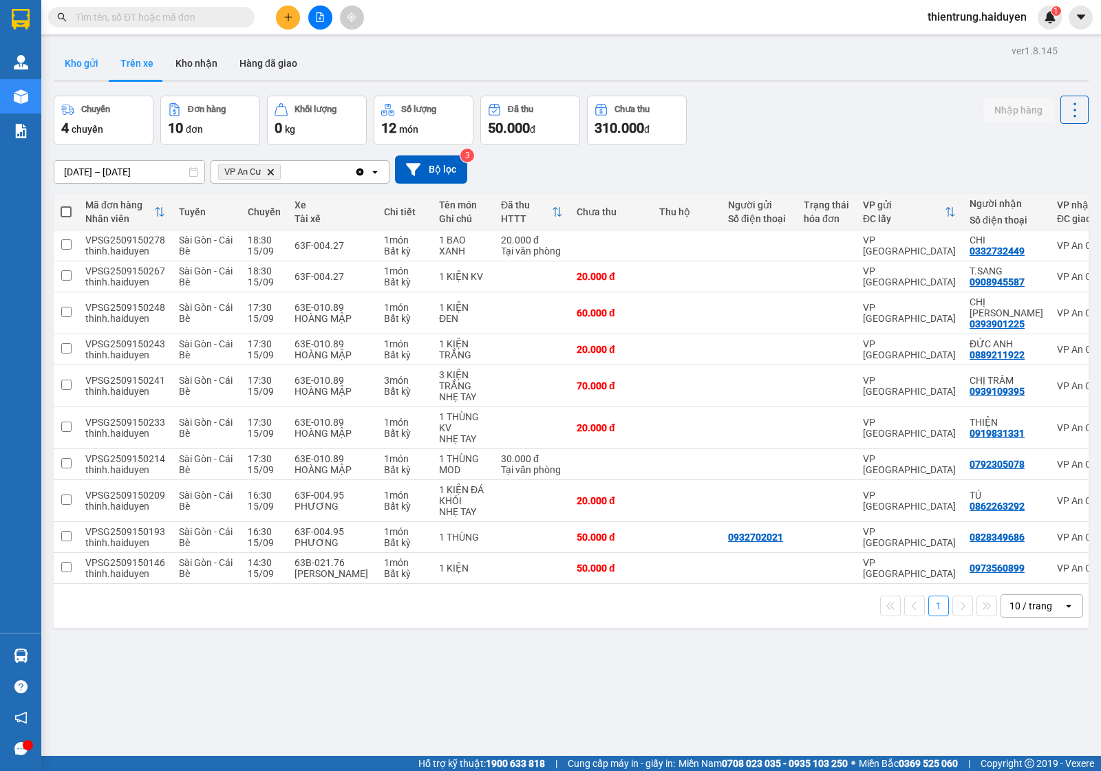
click at [91, 62] on button "Kho gửi" at bounding box center [82, 63] width 56 height 33
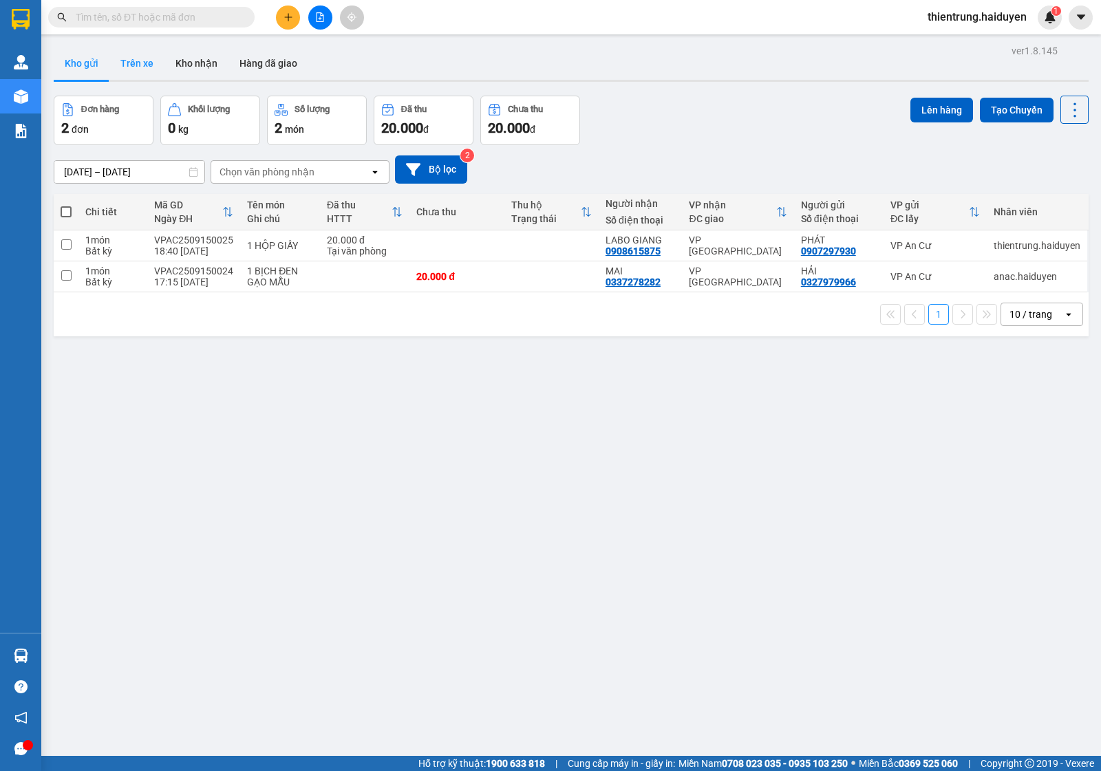
click at [146, 64] on button "Trên xe" at bounding box center [136, 63] width 55 height 33
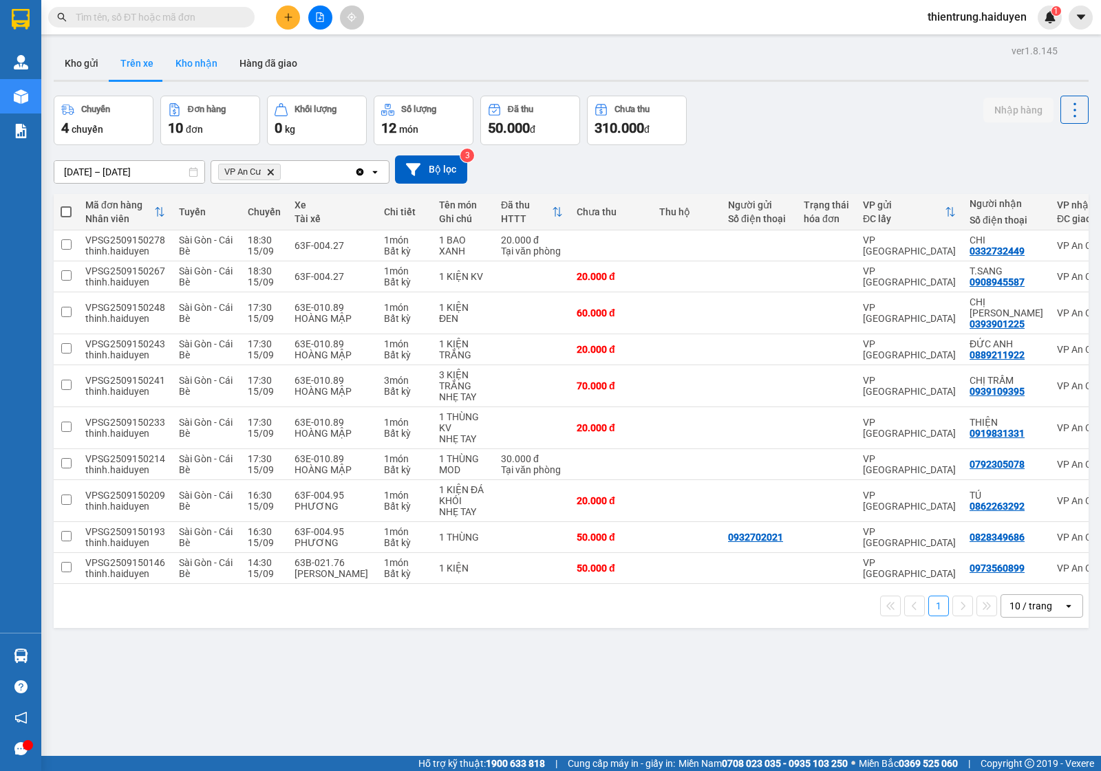
click at [197, 69] on button "Kho nhận" at bounding box center [196, 63] width 64 height 33
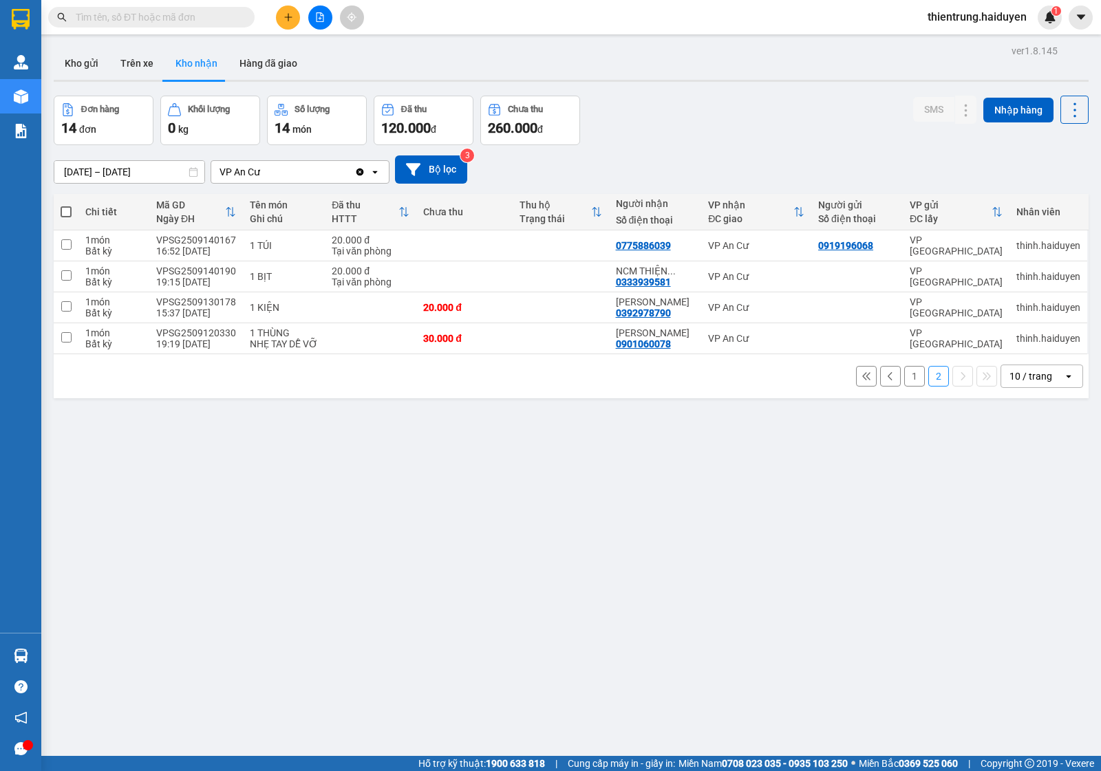
click at [944, 541] on div "ver 1.8.145 Kho gửi Trên xe Kho nhận Hàng đã giao Đơn hàng 14 đơn Khối lượng 0 …" at bounding box center [571, 426] width 1046 height 771
click at [904, 375] on button "1" at bounding box center [914, 376] width 21 height 21
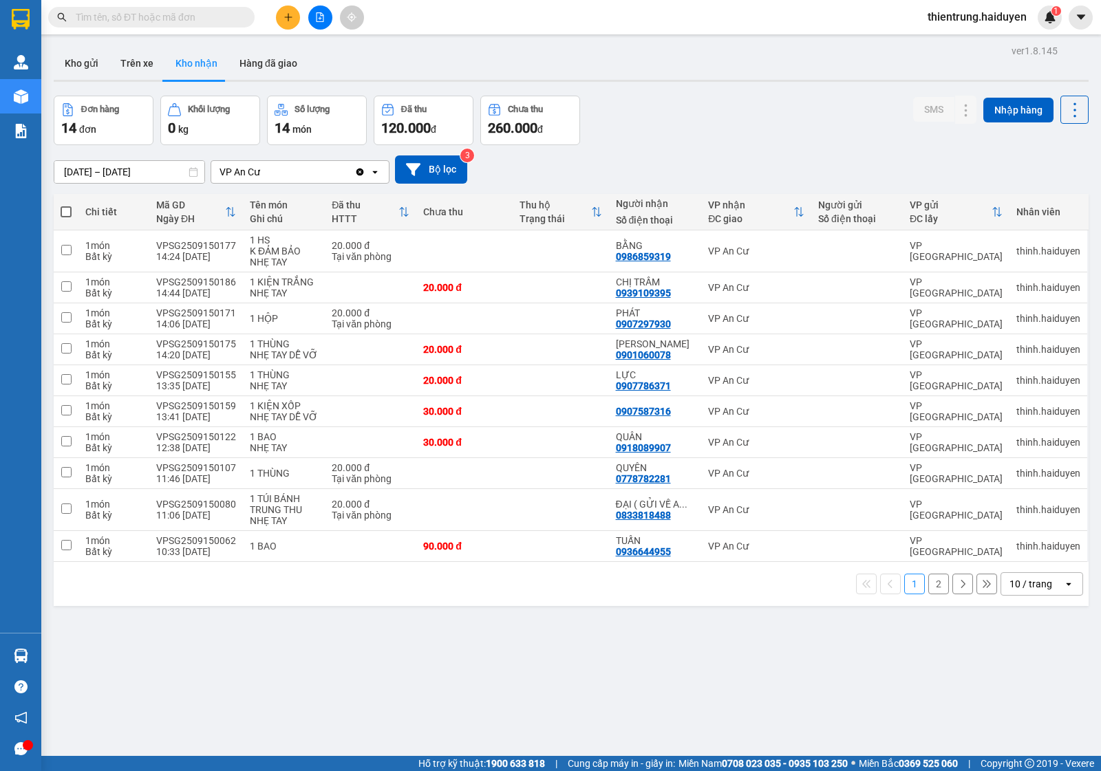
click at [928, 587] on button "2" at bounding box center [938, 584] width 21 height 21
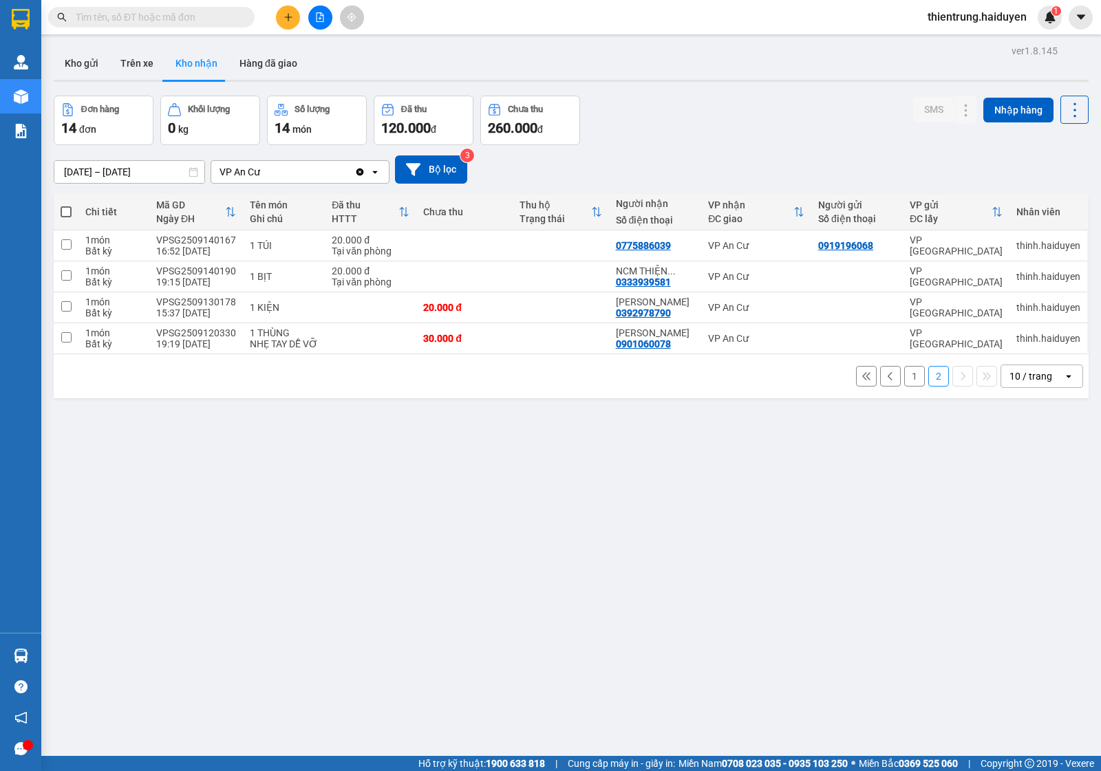
click at [904, 379] on button "1" at bounding box center [914, 376] width 21 height 21
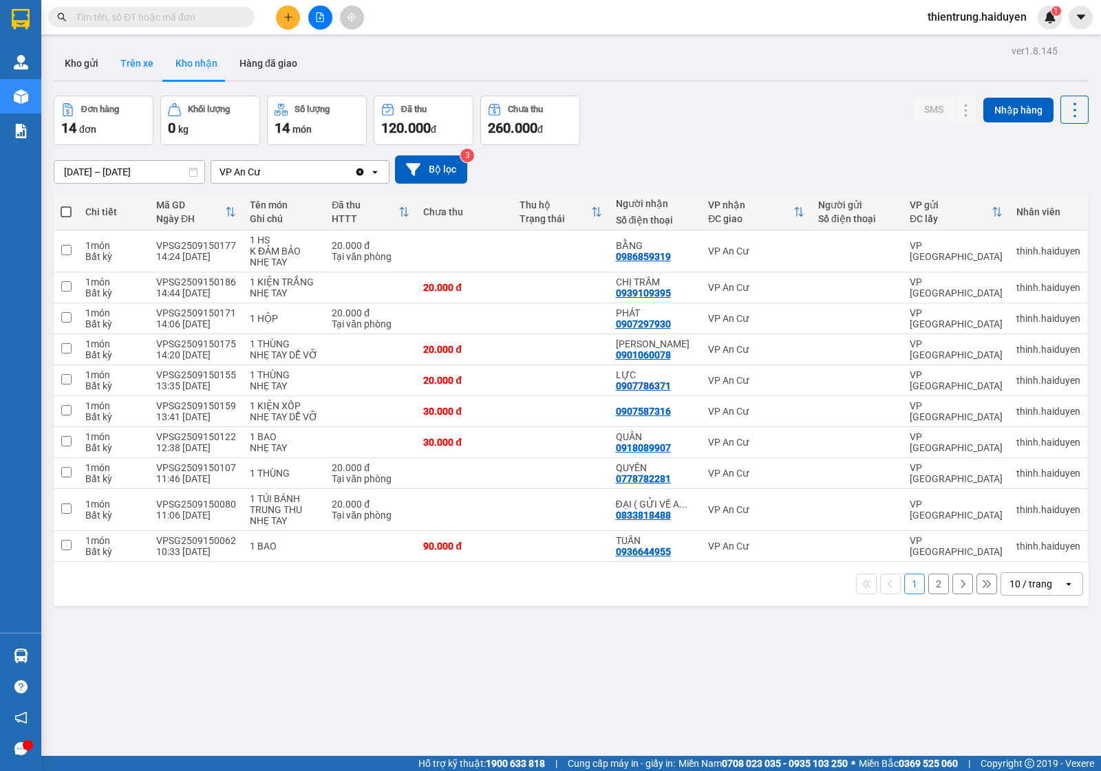
click at [138, 62] on button "Trên xe" at bounding box center [136, 63] width 55 height 33
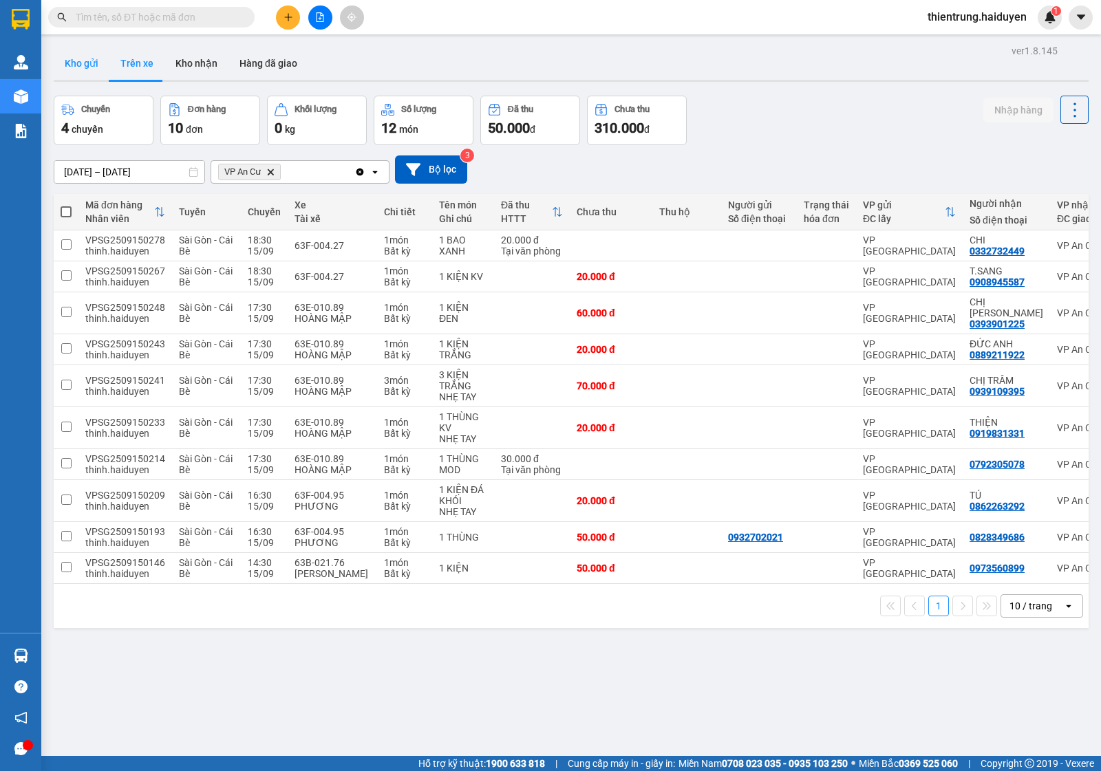
click at [84, 62] on button "Kho gửi" at bounding box center [82, 63] width 56 height 33
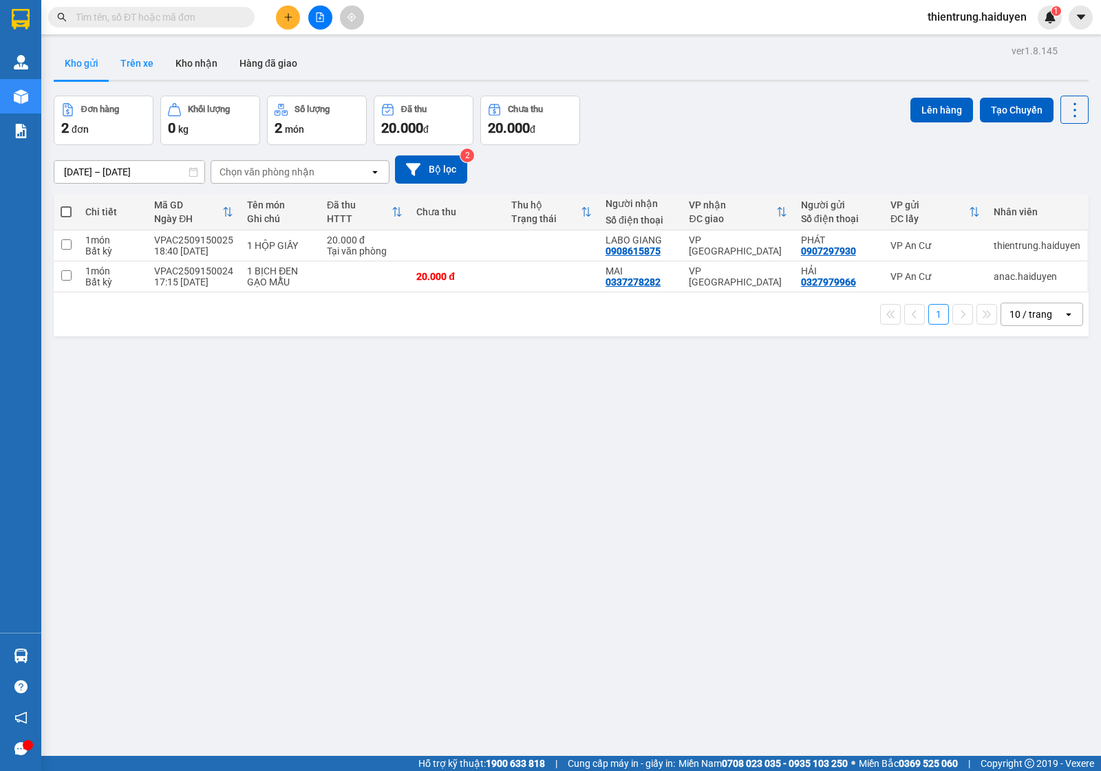
click at [146, 56] on button "Trên xe" at bounding box center [136, 63] width 55 height 33
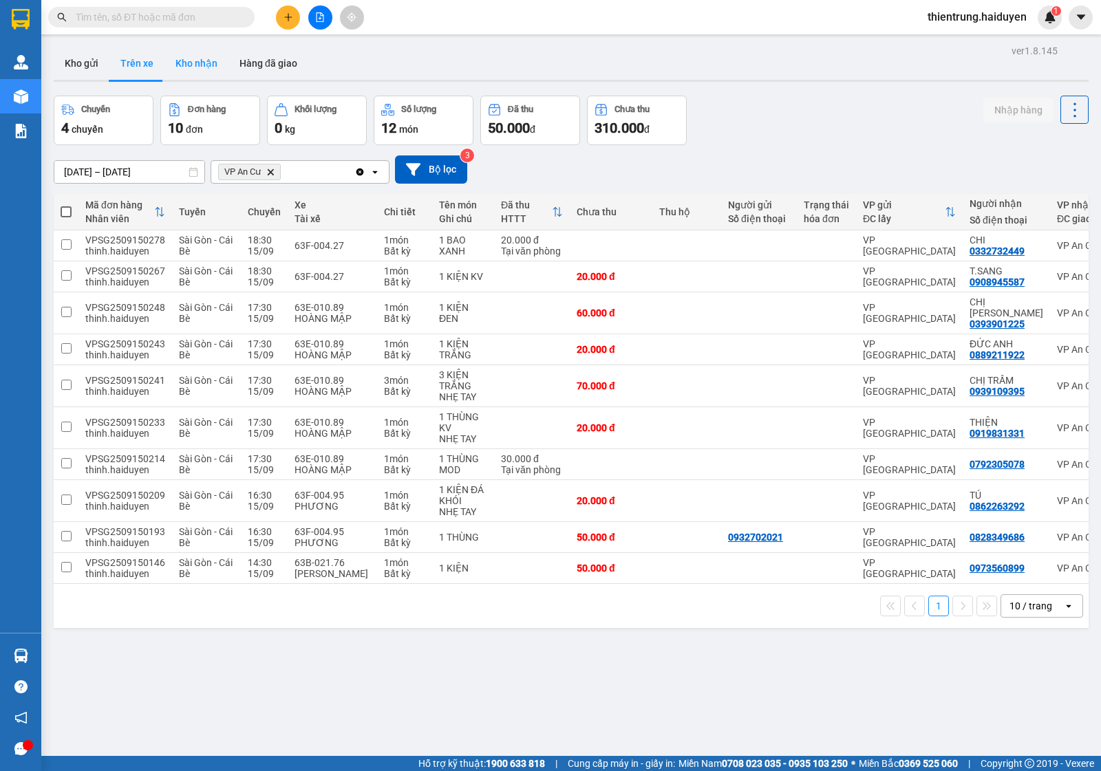
click at [191, 72] on button "Kho nhận" at bounding box center [196, 63] width 64 height 33
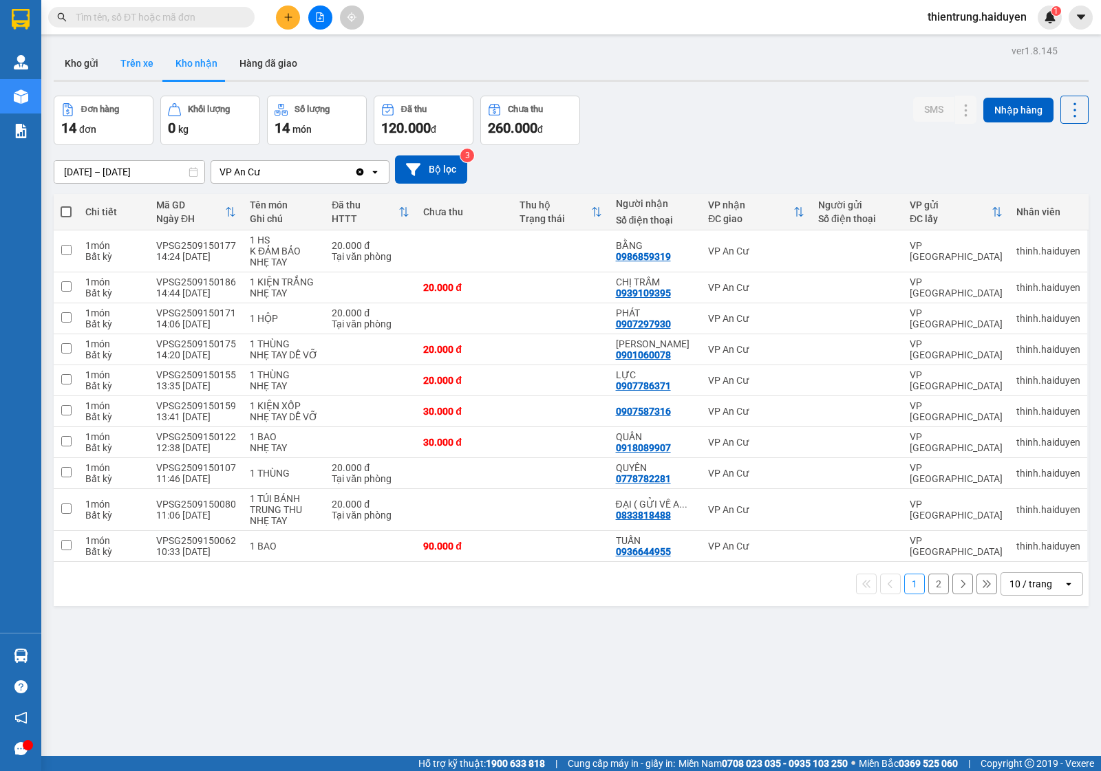
click at [117, 66] on button "Trên xe" at bounding box center [136, 63] width 55 height 33
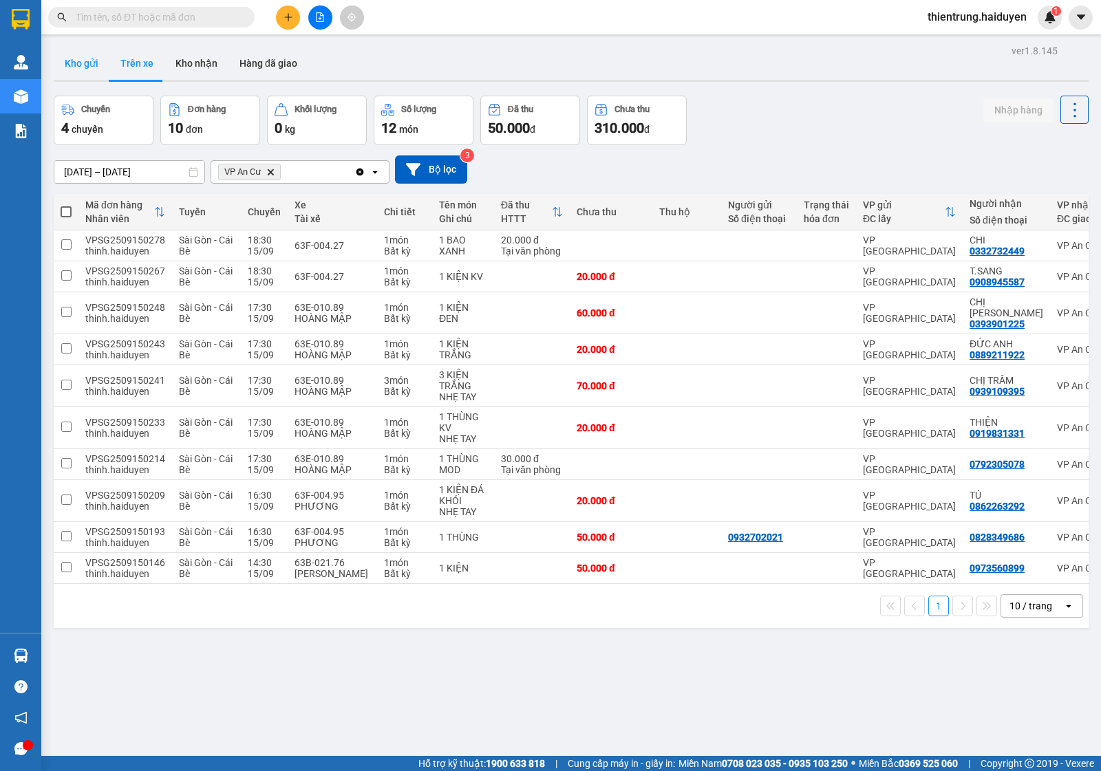
click at [85, 60] on button "Kho gửi" at bounding box center [82, 63] width 56 height 33
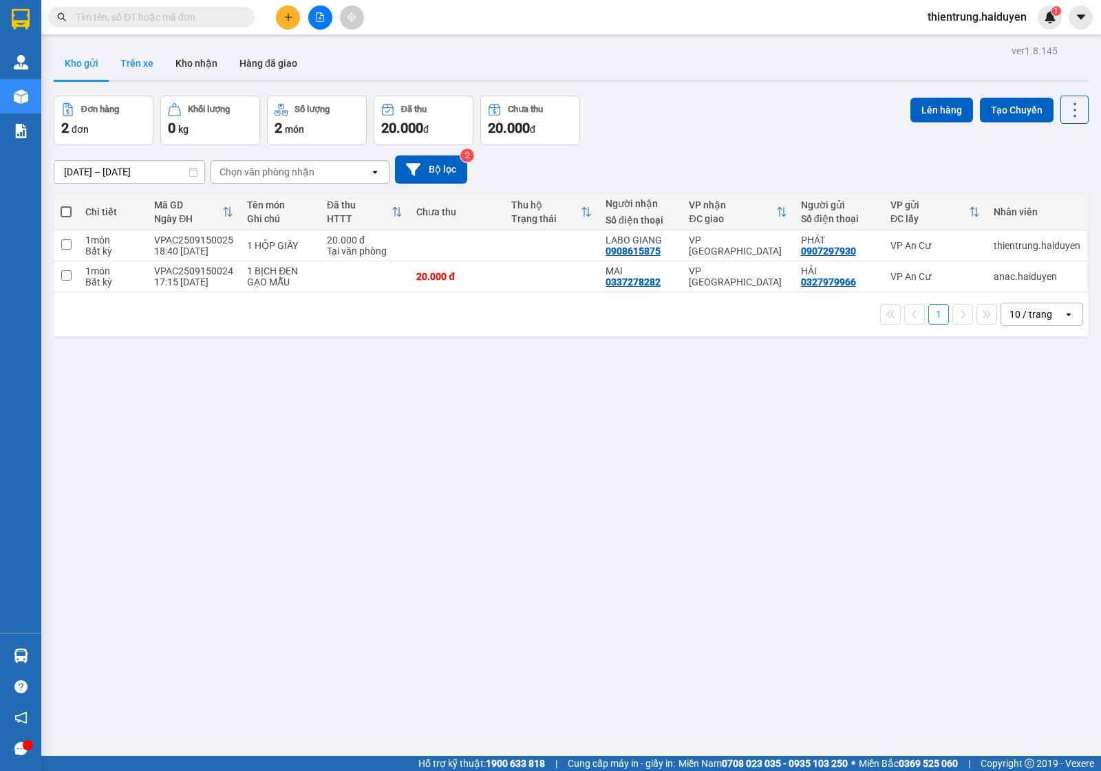
click at [140, 63] on button "Trên xe" at bounding box center [136, 63] width 55 height 33
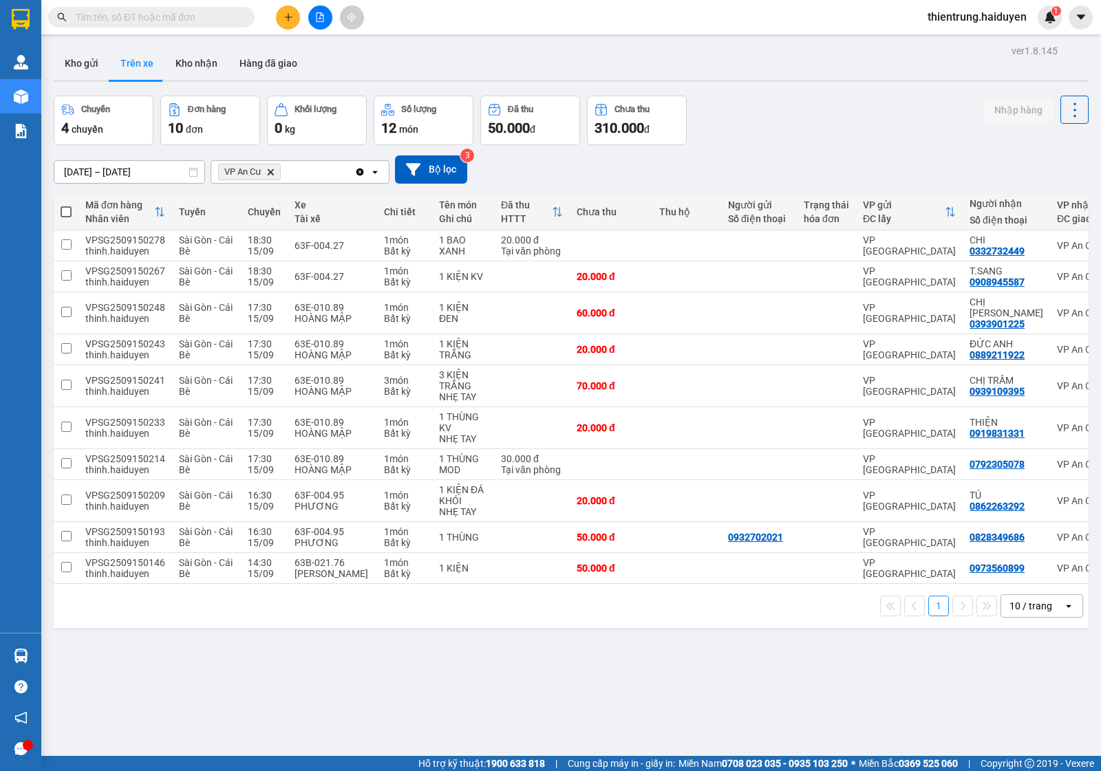
click at [503, 710] on div "ver 1.8.145 Kho gửi Trên xe Kho nhận Hàng đã giao Chuyến 4 chuyến Đơn hàng 10 đ…" at bounding box center [571, 426] width 1046 height 771
drag, startPoint x: 701, startPoint y: 580, endPoint x: 881, endPoint y: 573, distance: 180.5
click at [881, 573] on div "Mã đơn hàng Nhân viên Tuyến Chuyến Xe Tài xế Chi tiết Tên món Ghi chú Đã thu HT…" at bounding box center [571, 411] width 1035 height 434
click at [815, 641] on div "ver 1.8.145 Kho gửi Trên xe Kho nhận Hàng đã giao Chuyến 4 chuyến Đơn hàng 10 đ…" at bounding box center [571, 426] width 1046 height 771
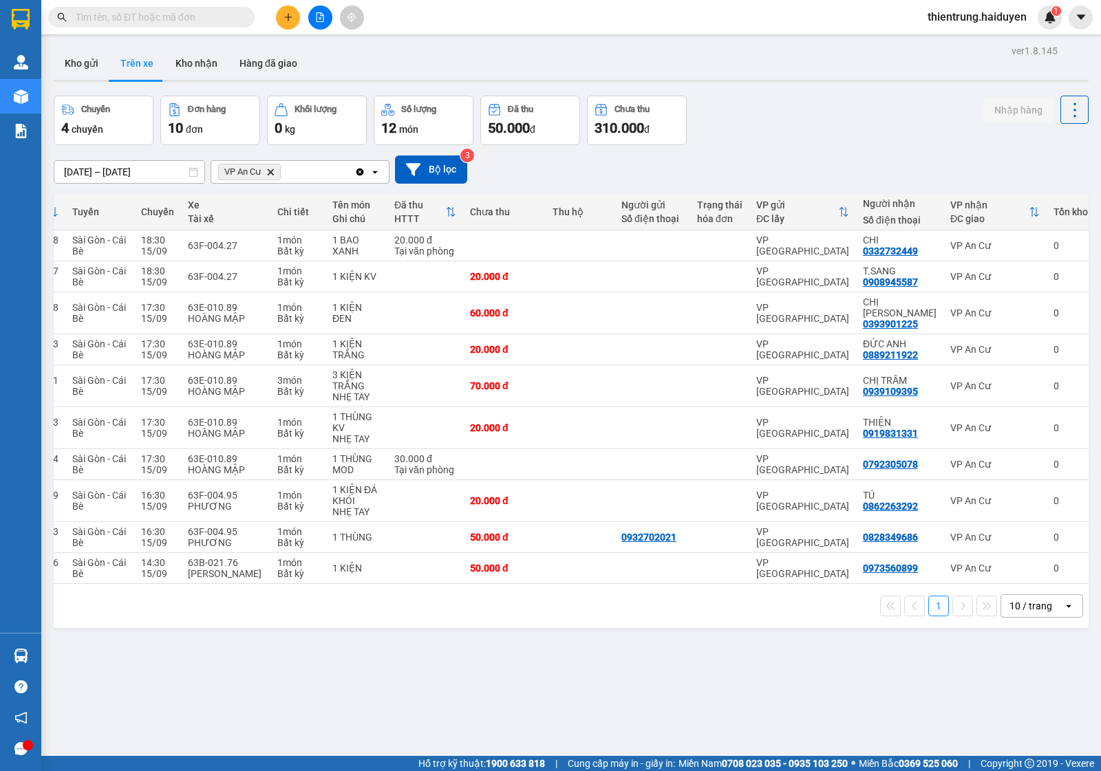
click at [843, 657] on div "ver 1.8.145 Kho gửi Trên xe Kho nhận Hàng đã giao Chuyến 4 chuyến Đơn hàng 10 đ…" at bounding box center [571, 426] width 1046 height 771
click at [193, 67] on button "Kho nhận" at bounding box center [196, 63] width 64 height 33
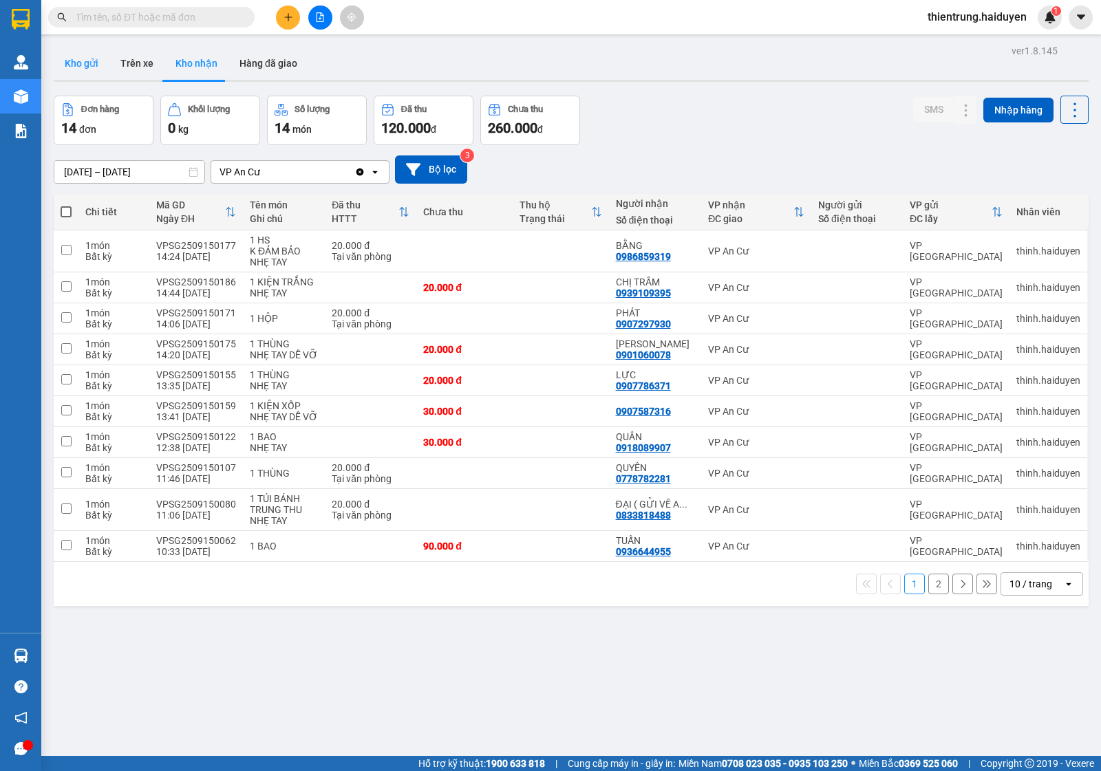
click at [67, 66] on button "Kho gửi" at bounding box center [82, 63] width 56 height 33
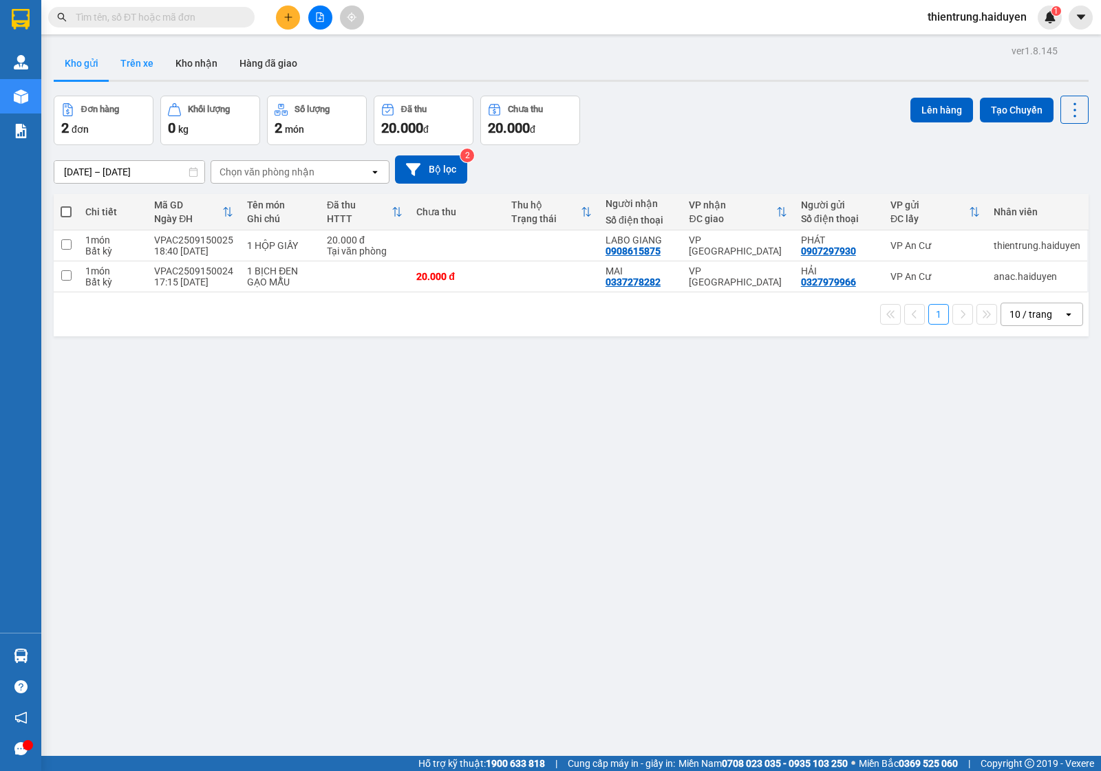
click at [124, 66] on button "Trên xe" at bounding box center [136, 63] width 55 height 33
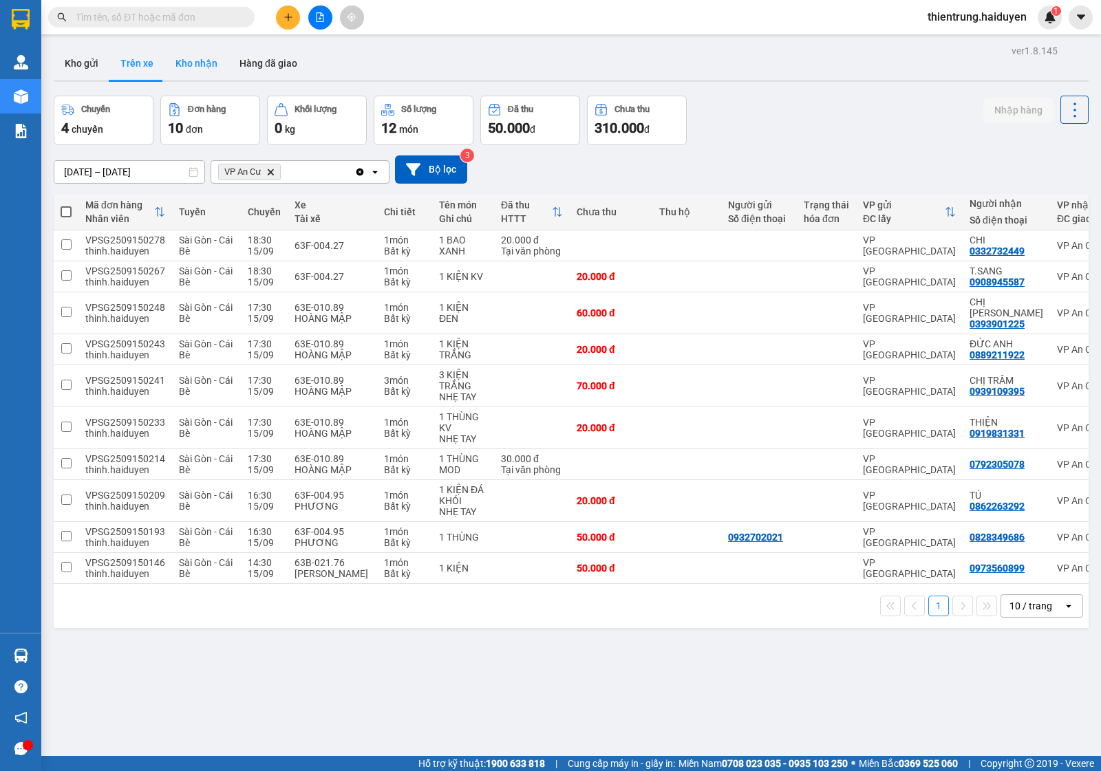
click at [215, 61] on button "Kho nhận" at bounding box center [196, 63] width 64 height 33
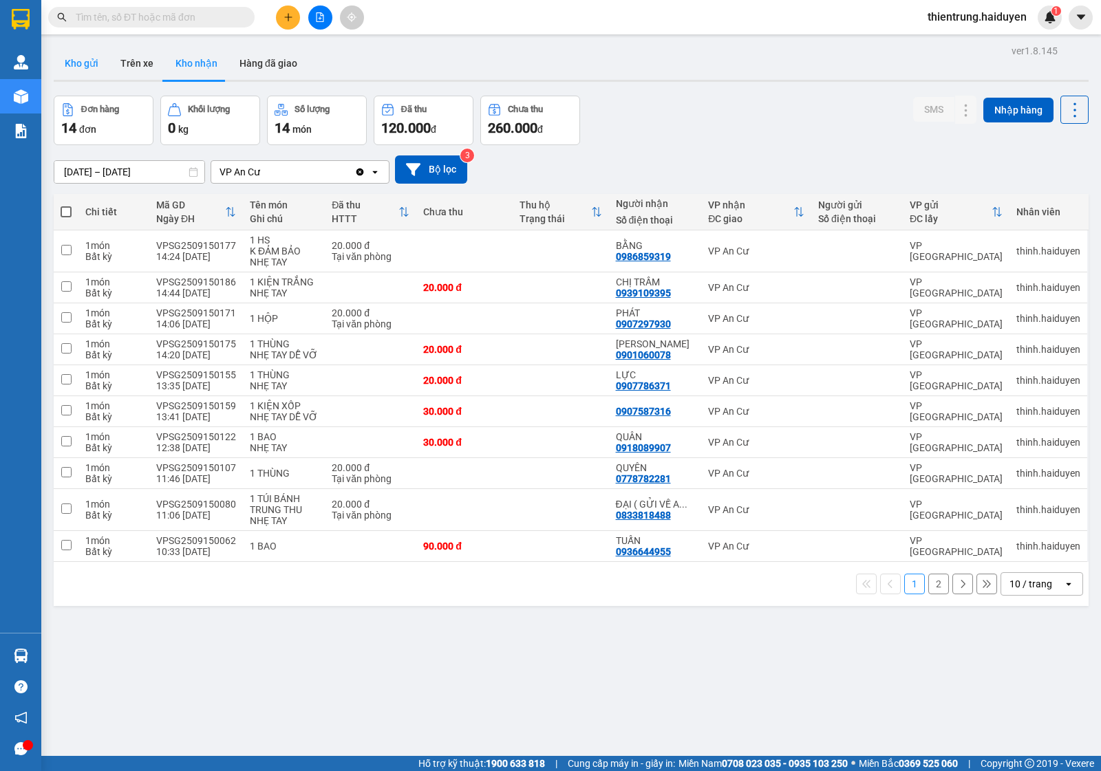
click at [87, 70] on button "Kho gửi" at bounding box center [82, 63] width 56 height 33
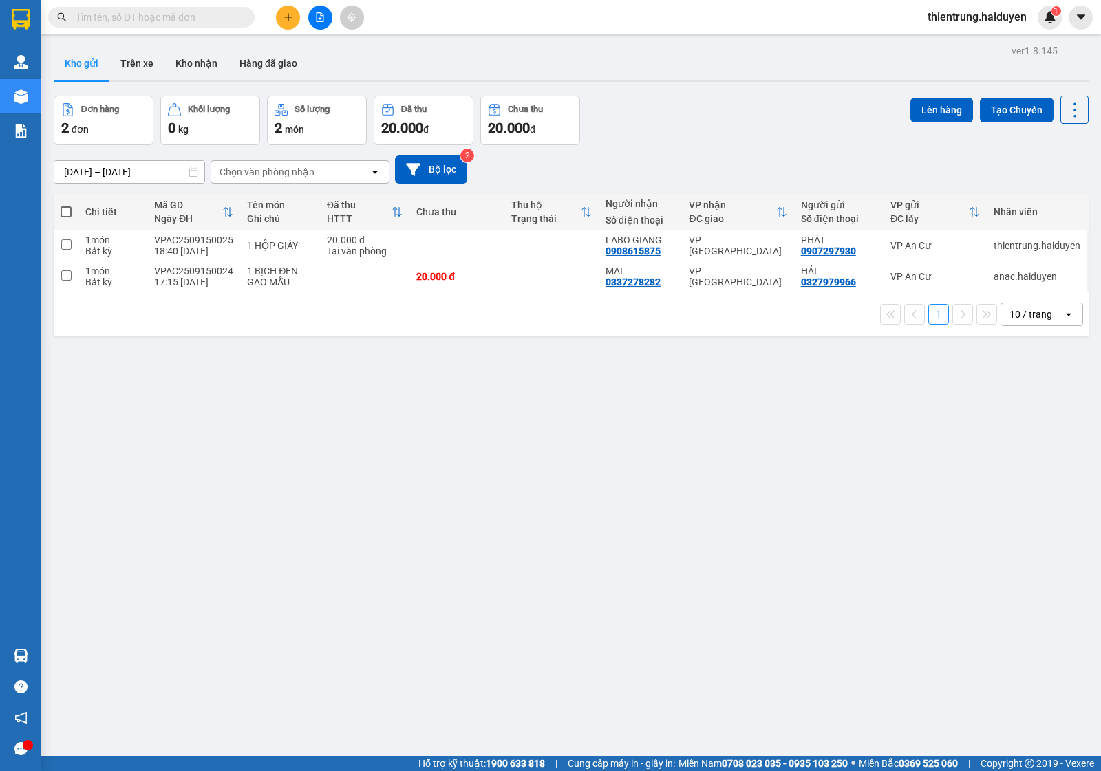
click at [754, 575] on div "ver 1.8.145 Kho gửi Trên xe Kho nhận Hàng đã giao Đơn hàng 2 đơn Khối lượng 0 k…" at bounding box center [571, 426] width 1046 height 771
click at [131, 70] on button "Trên xe" at bounding box center [136, 63] width 55 height 33
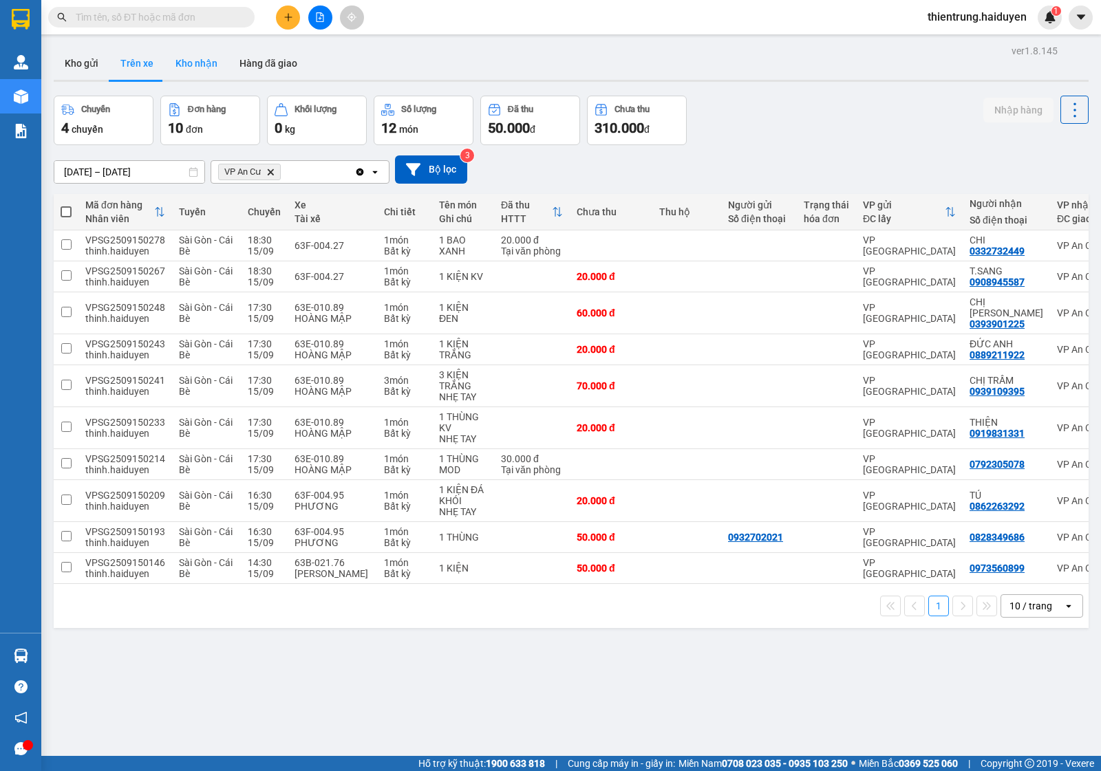
click at [204, 65] on button "Kho nhận" at bounding box center [196, 63] width 64 height 33
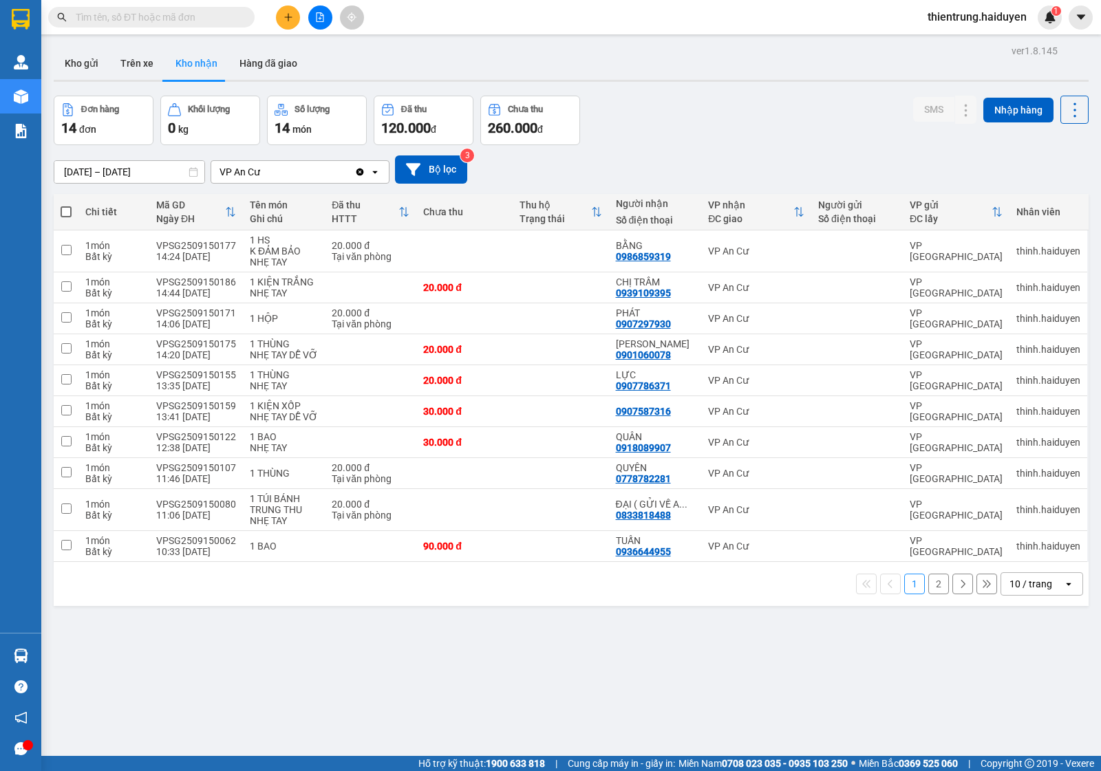
click at [153, 19] on input "text" at bounding box center [157, 17] width 162 height 15
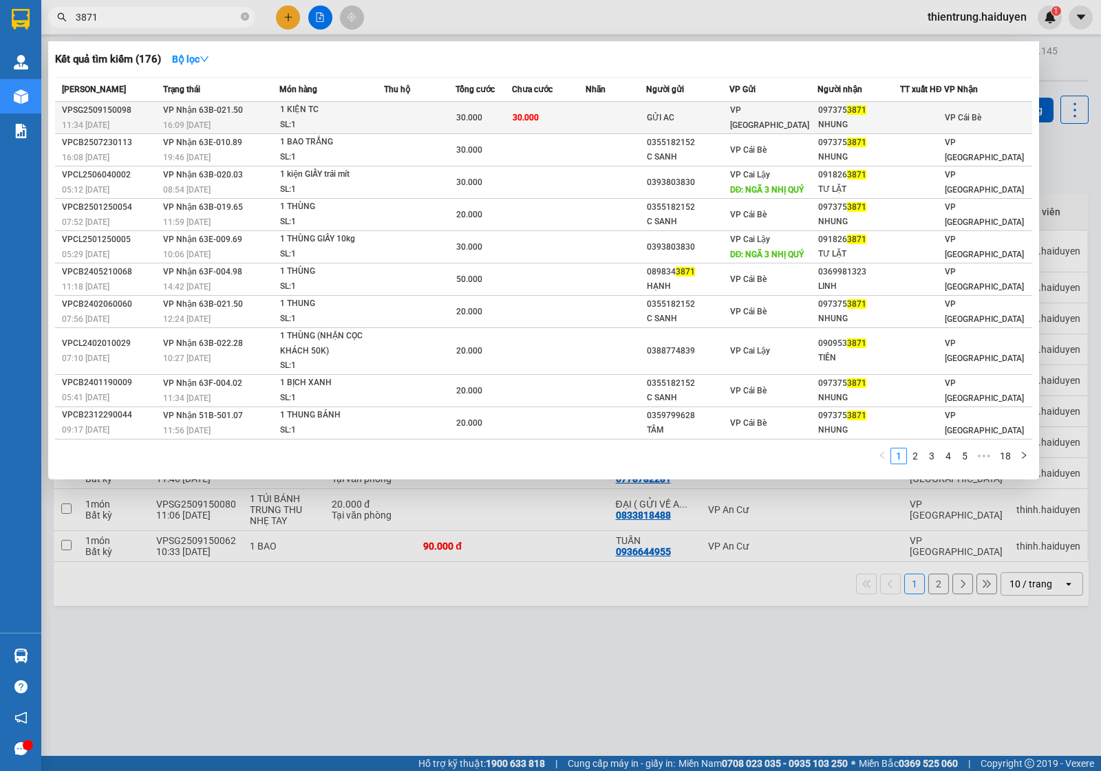
type input "3871"
click at [456, 122] on td at bounding box center [420, 118] width 72 height 32
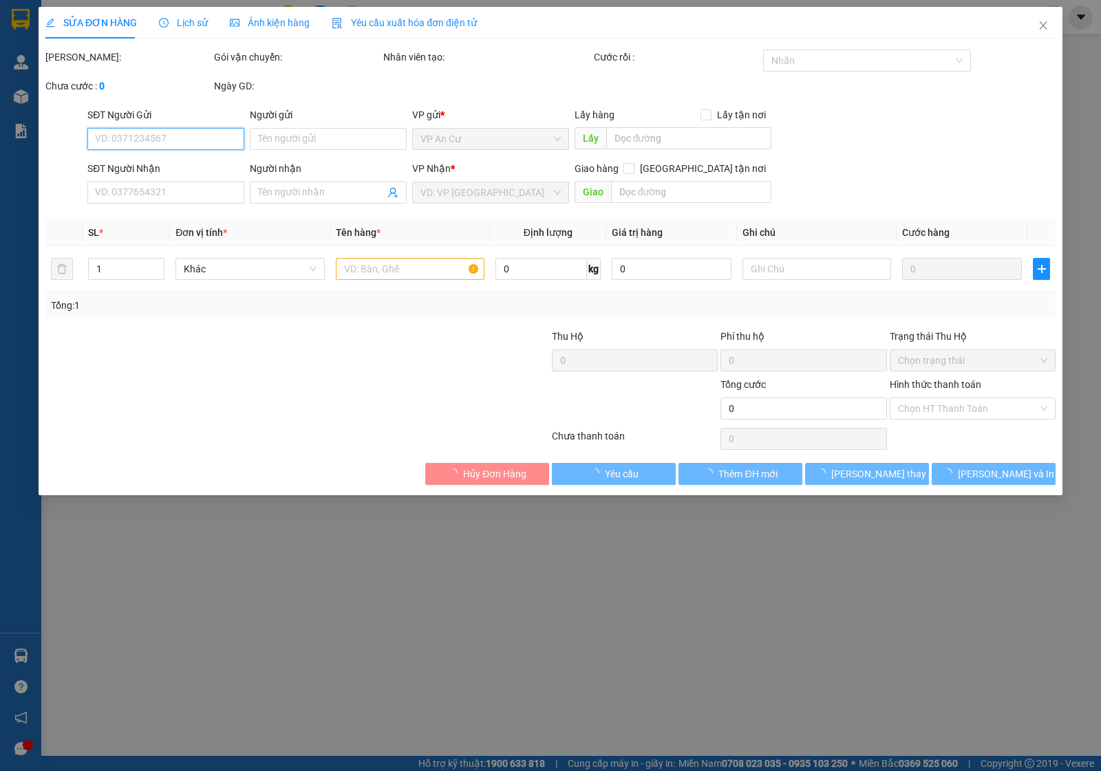
type input "GỬI AC"
type input "0973753871"
type input "NHUNG"
type input "30.000"
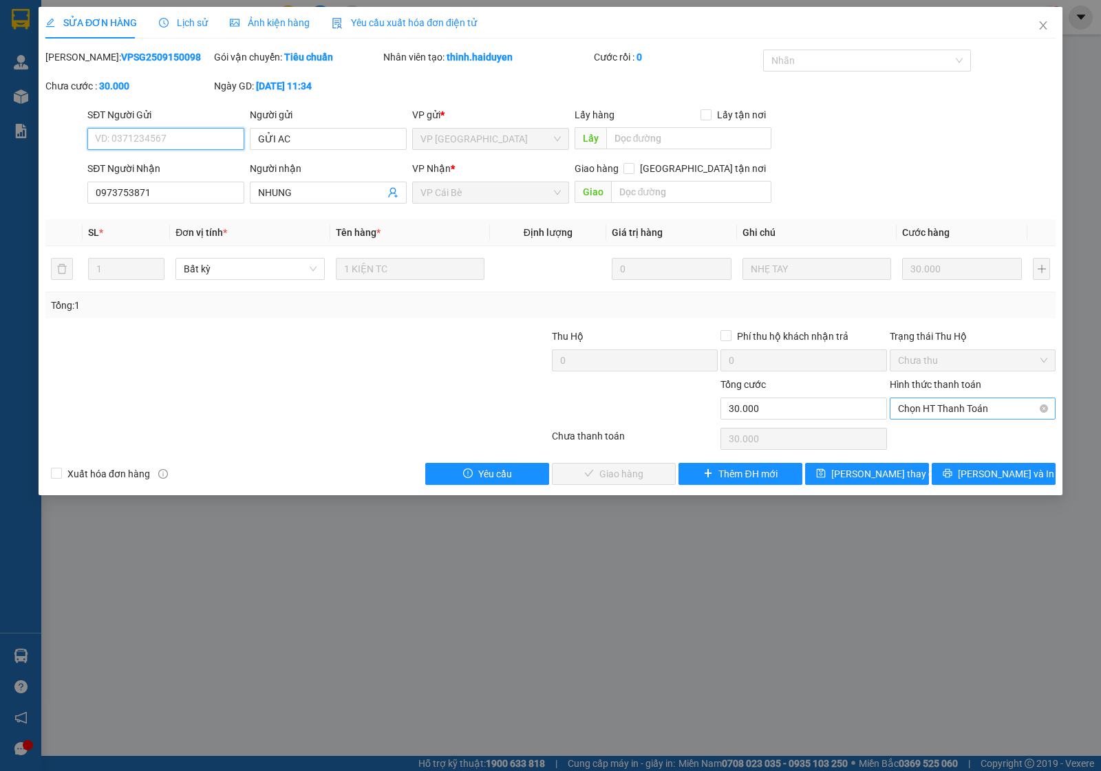
click at [961, 411] on span "Chọn HT Thanh Toán" at bounding box center [972, 408] width 149 height 21
click at [939, 442] on div "Tại văn phòng" at bounding box center [972, 436] width 149 height 15
type input "0"
click at [590, 479] on span "[PERSON_NAME] và Giao hàng" at bounding box center [644, 474] width 132 height 15
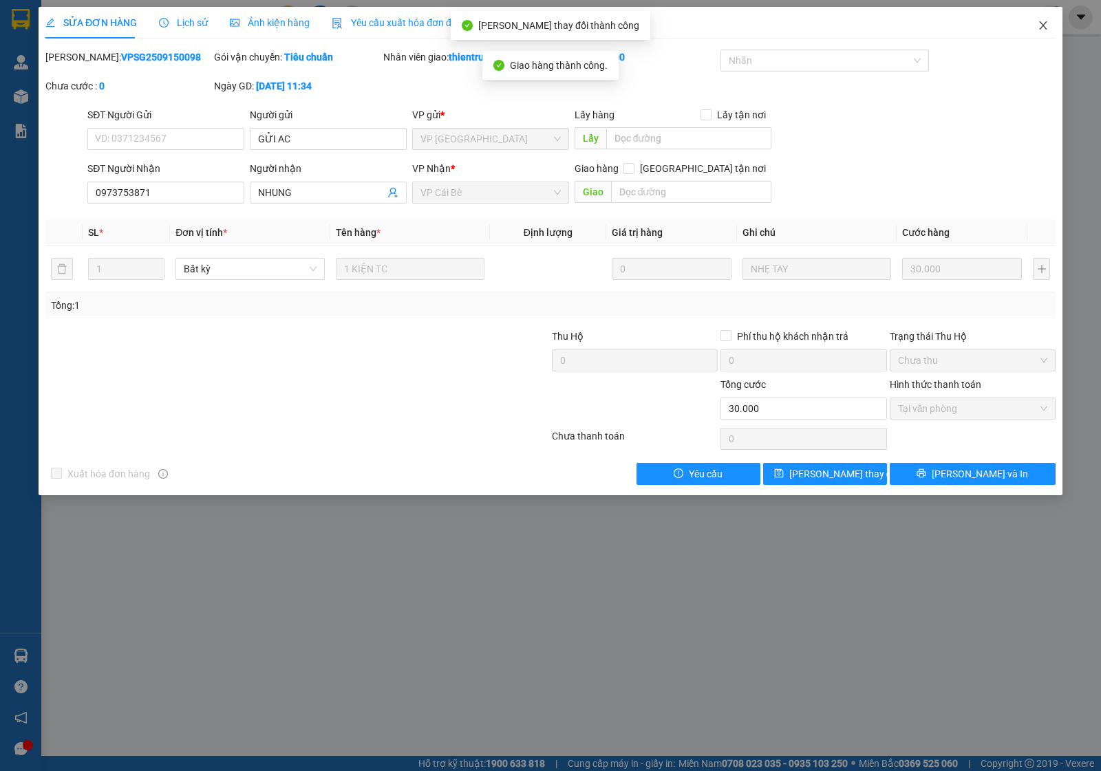
click at [1041, 25] on icon "close" at bounding box center [1043, 25] width 11 height 11
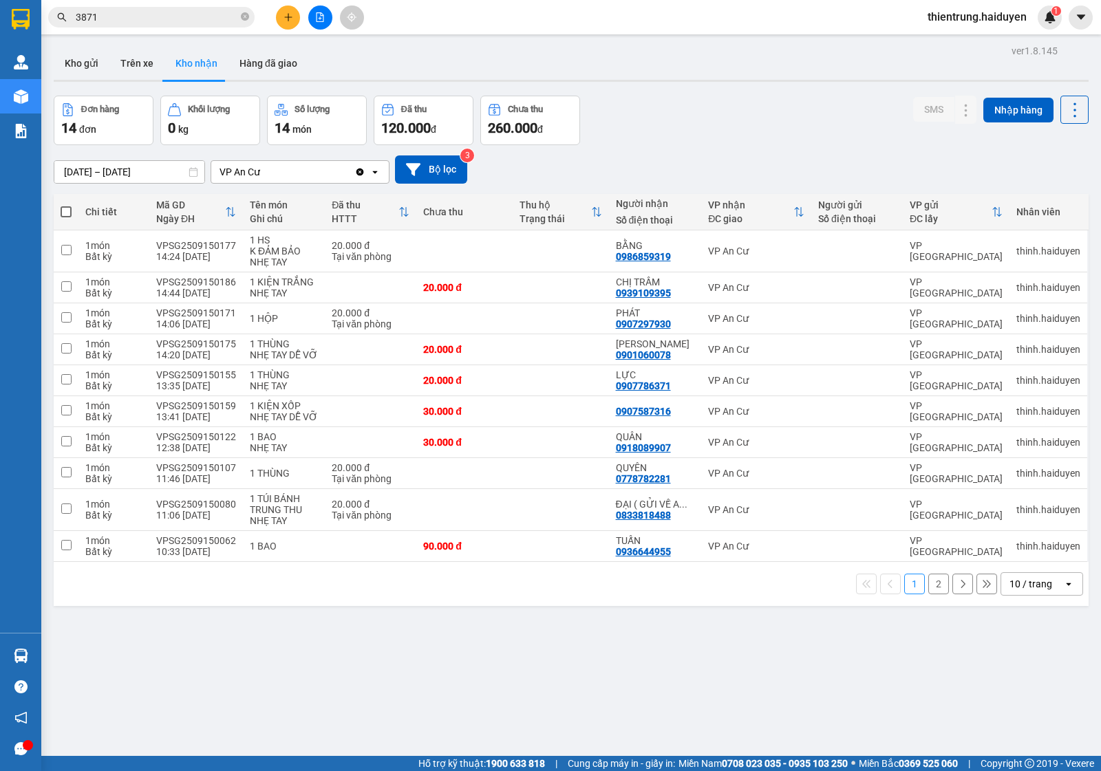
click at [141, 81] on div at bounding box center [571, 81] width 1035 height 2
click at [138, 60] on button "Trên xe" at bounding box center [136, 63] width 55 height 33
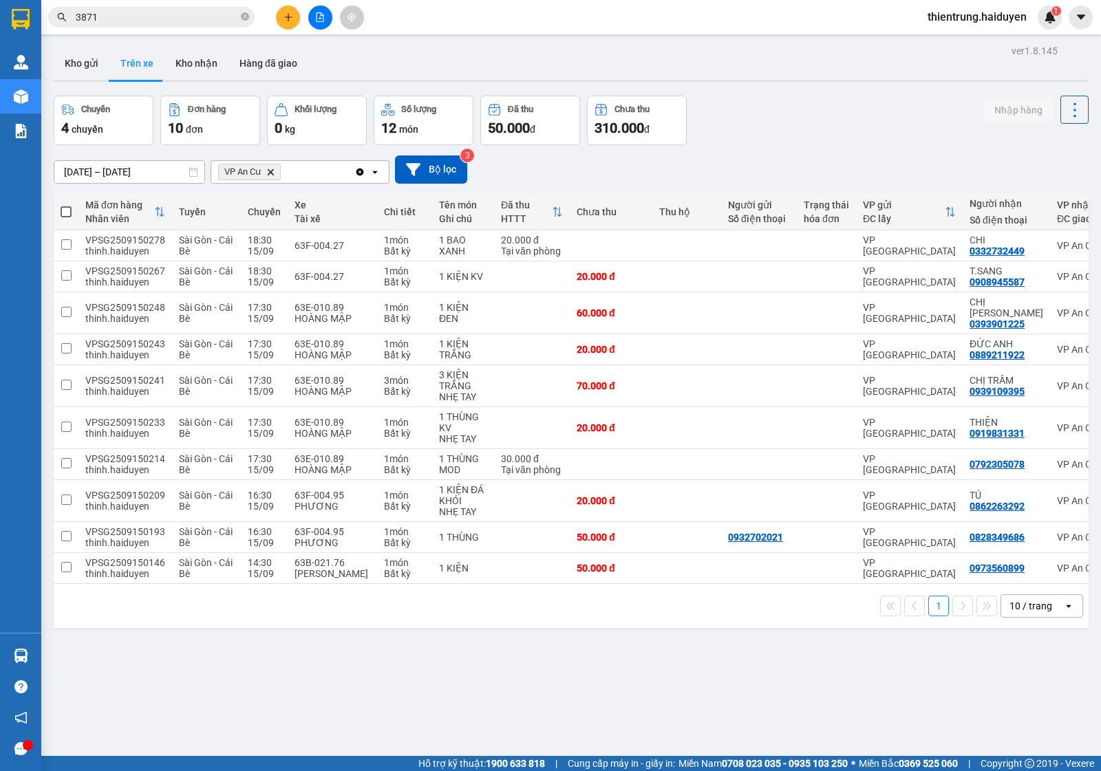
click at [842, 642] on div "ver 1.8.145 Kho gửi Trên xe Kho nhận Hàng đã giao Chuyến 4 chuyến Đơn hàng 10 đ…" at bounding box center [571, 426] width 1046 height 771
click at [77, 65] on button "Kho gửi" at bounding box center [82, 63] width 56 height 33
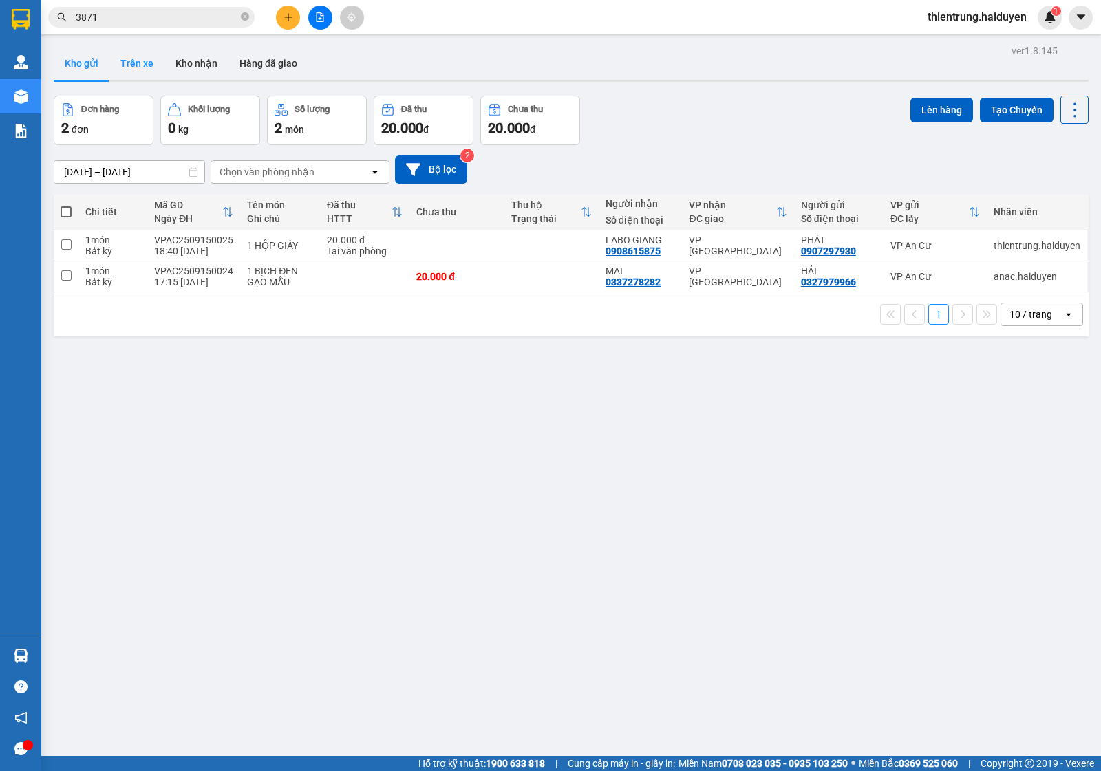
click at [141, 58] on button "Trên xe" at bounding box center [136, 63] width 55 height 33
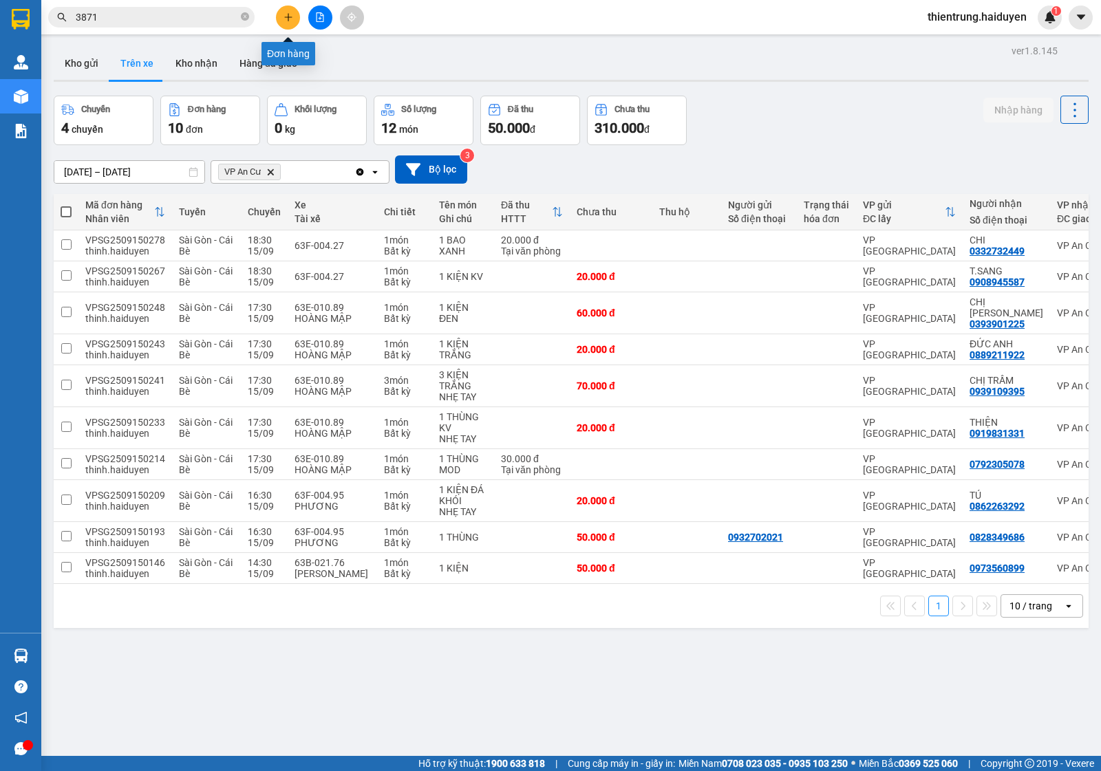
click at [284, 19] on icon "plus" at bounding box center [289, 17] width 10 height 10
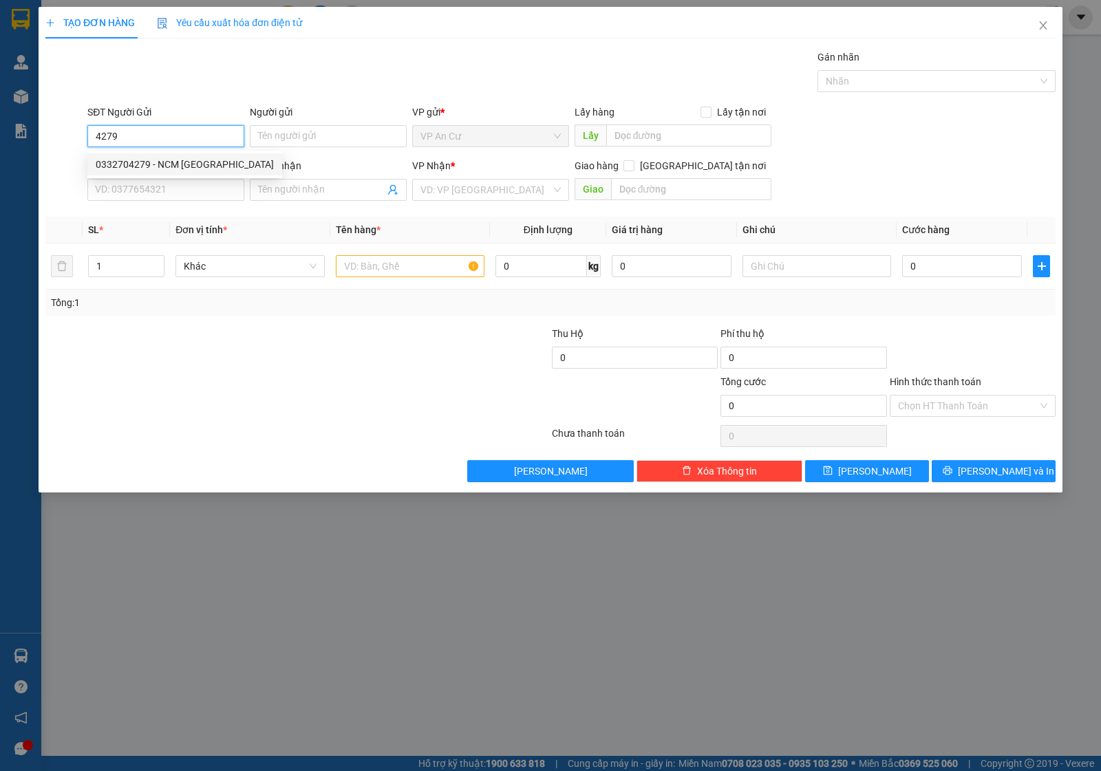
click at [184, 159] on div "0332704279 - NCM [GEOGRAPHIC_DATA]" at bounding box center [185, 164] width 178 height 15
type input "0332704279"
type input "NCM [PERSON_NAME]"
type input "0937040848"
type input "LABO [GEOGRAPHIC_DATA]"
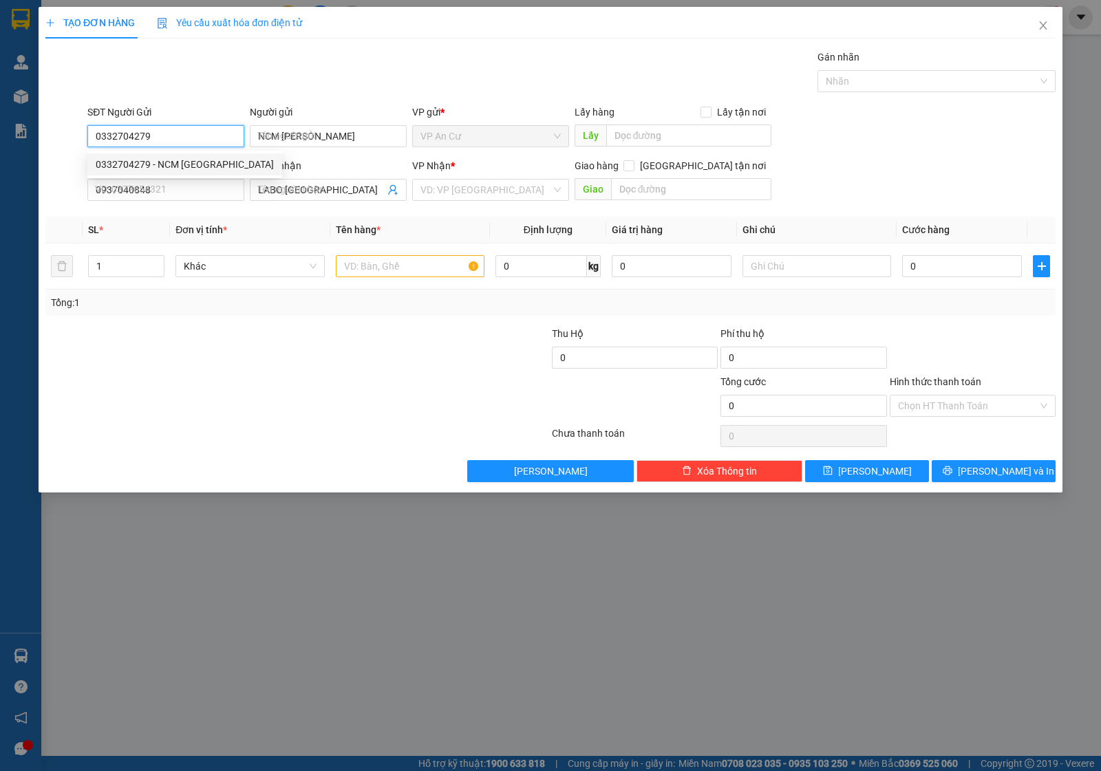
type input "20.000"
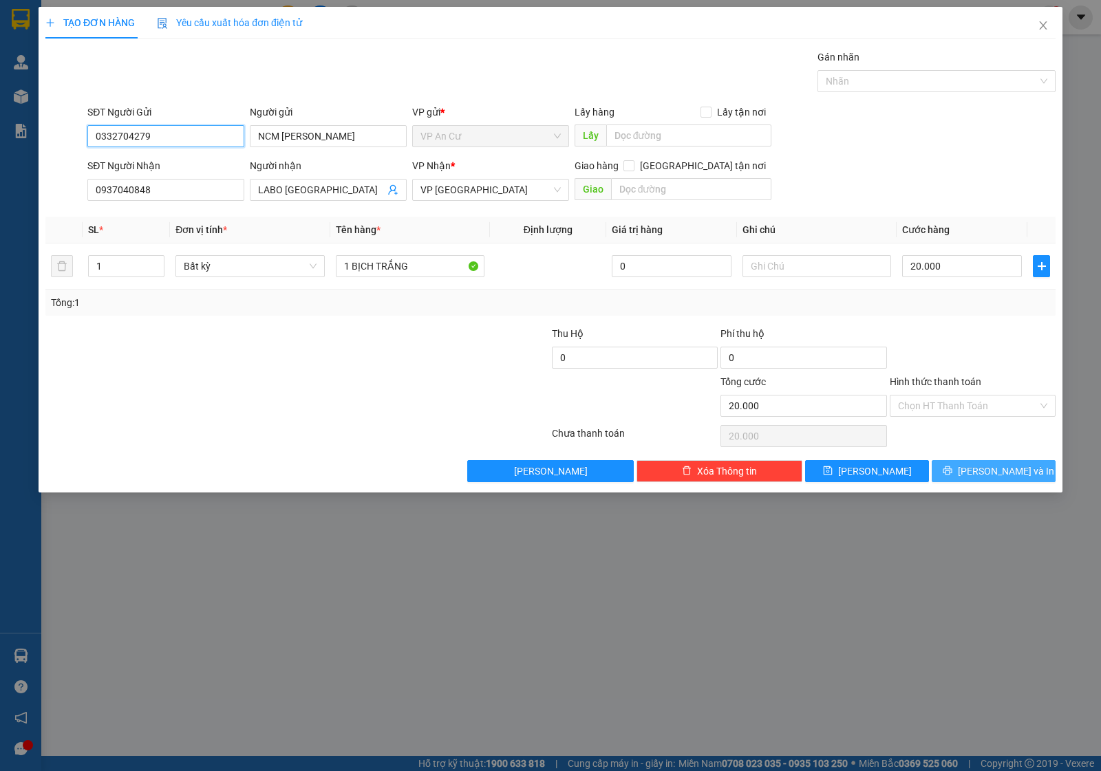
type input "0332704279"
click at [952, 470] on icon "printer" at bounding box center [948, 471] width 10 height 10
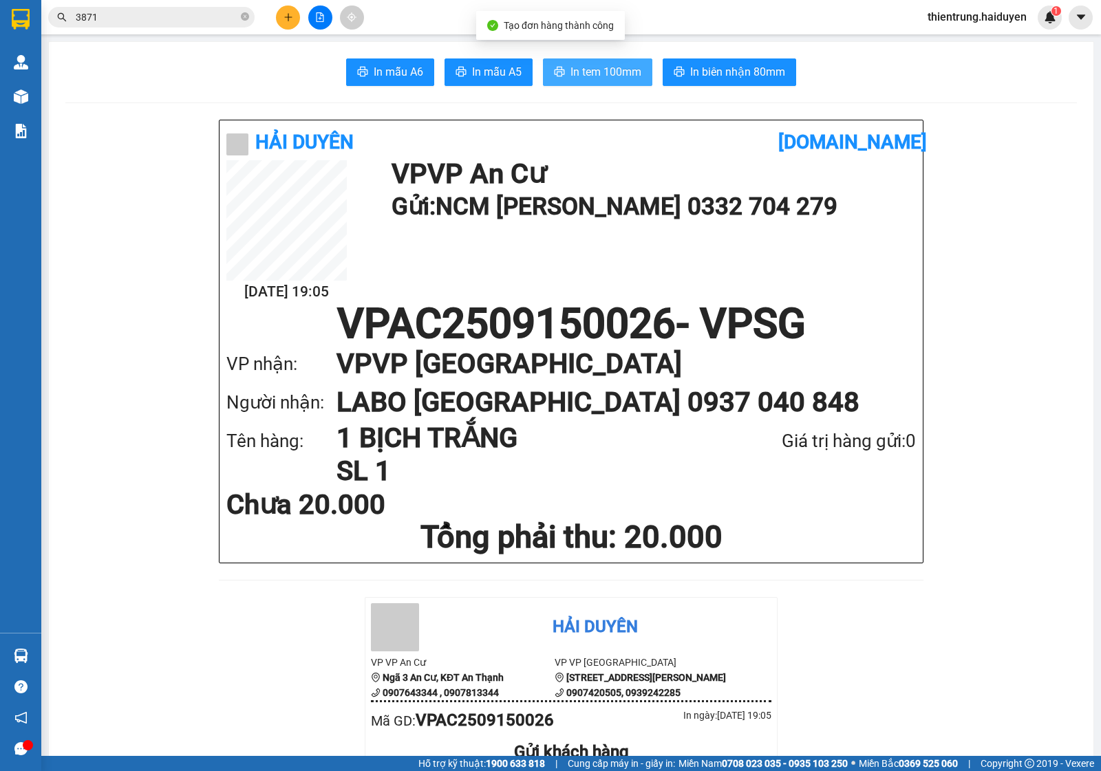
click at [593, 67] on span "In tem 100mm" at bounding box center [605, 71] width 71 height 17
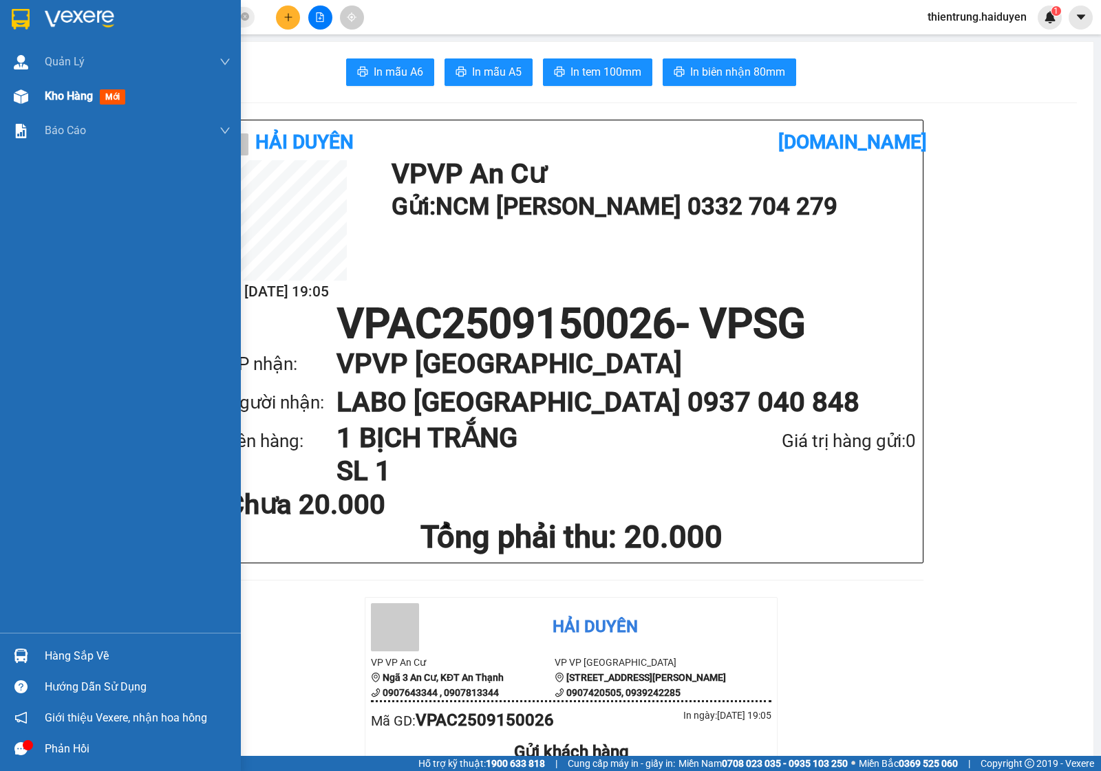
click at [67, 93] on span "Kho hàng" at bounding box center [69, 95] width 48 height 13
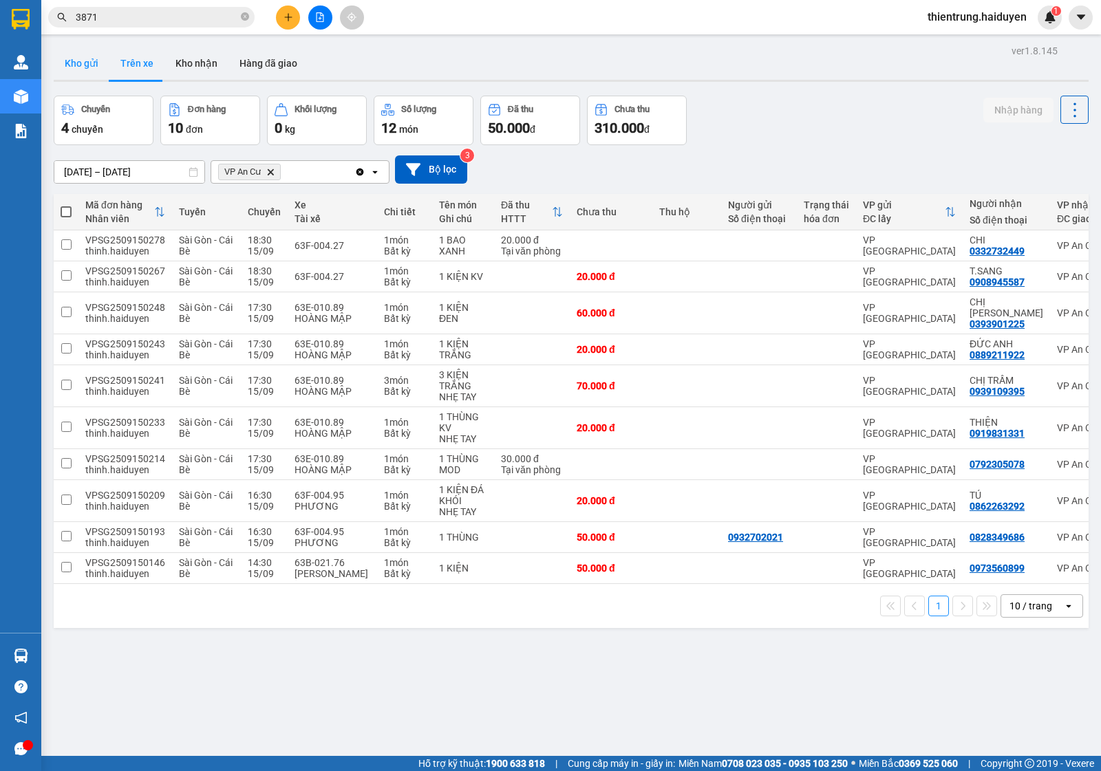
click at [78, 64] on button "Kho gửi" at bounding box center [82, 63] width 56 height 33
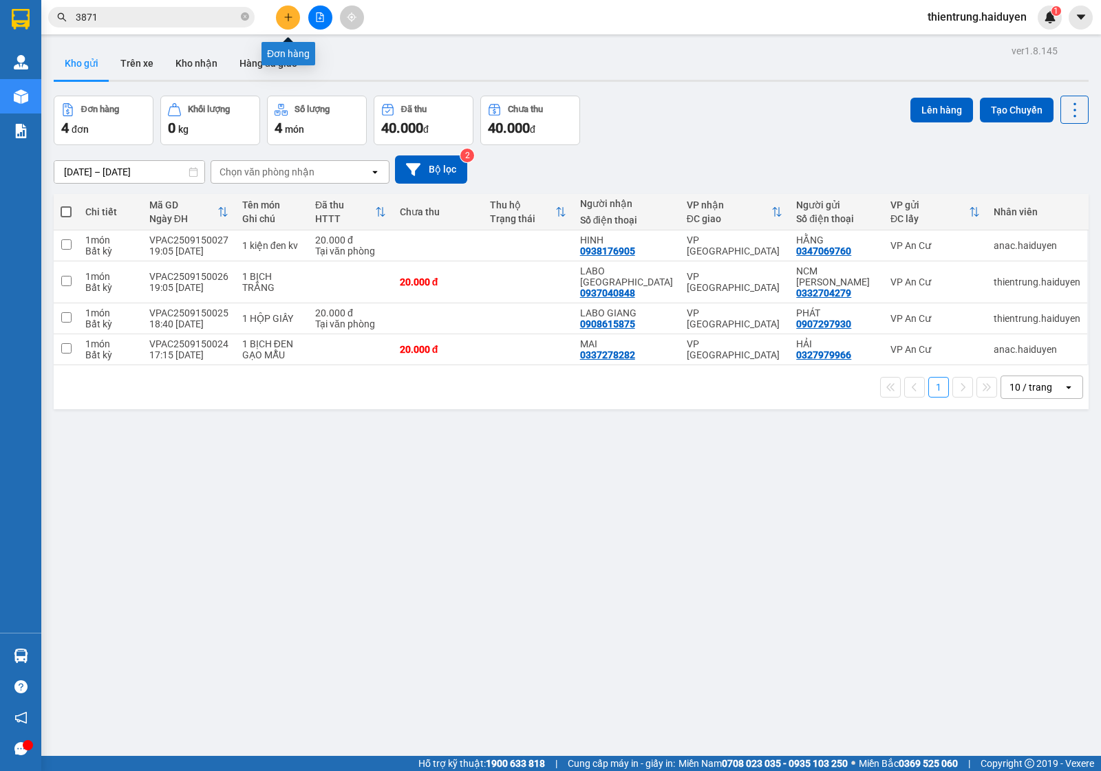
click at [284, 12] on icon "plus" at bounding box center [289, 17] width 10 height 10
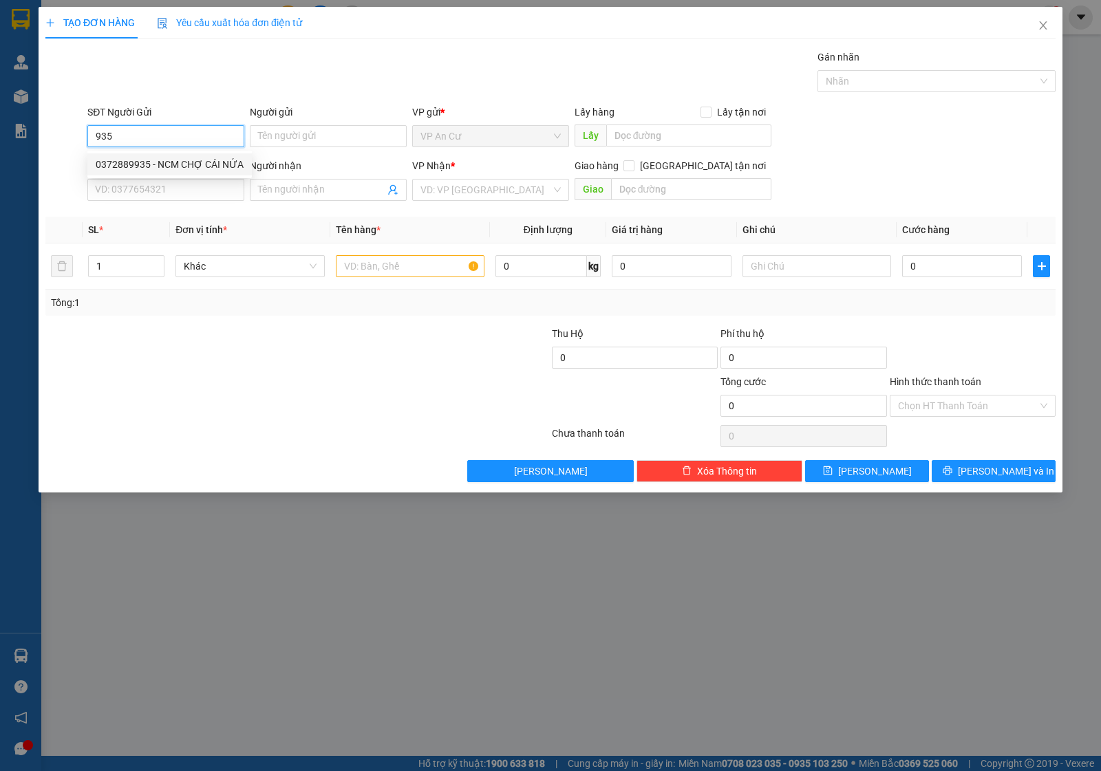
click at [175, 158] on div "0372889935 - NCM CHỢ CÁI NỨA" at bounding box center [170, 164] width 148 height 15
type input "0372889935"
type input "NCM CHỢ CÁI NỨA"
type input "0937040848"
type input "LABO [GEOGRAPHIC_DATA]"
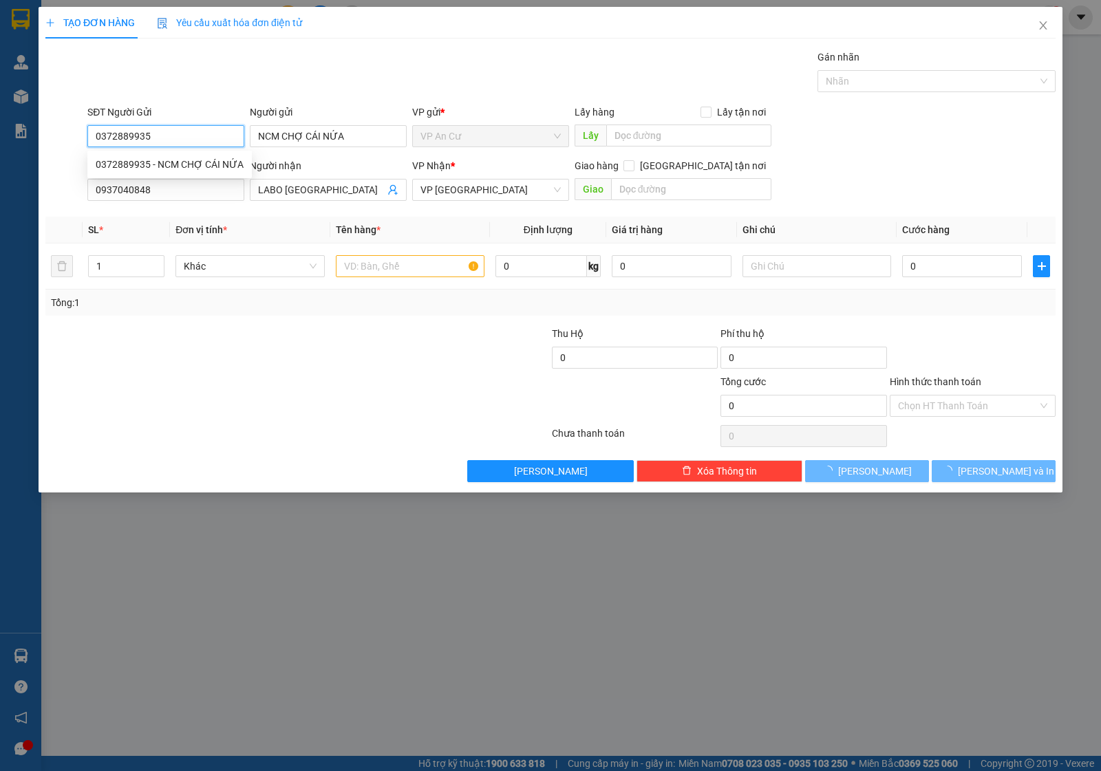
type input "20.000"
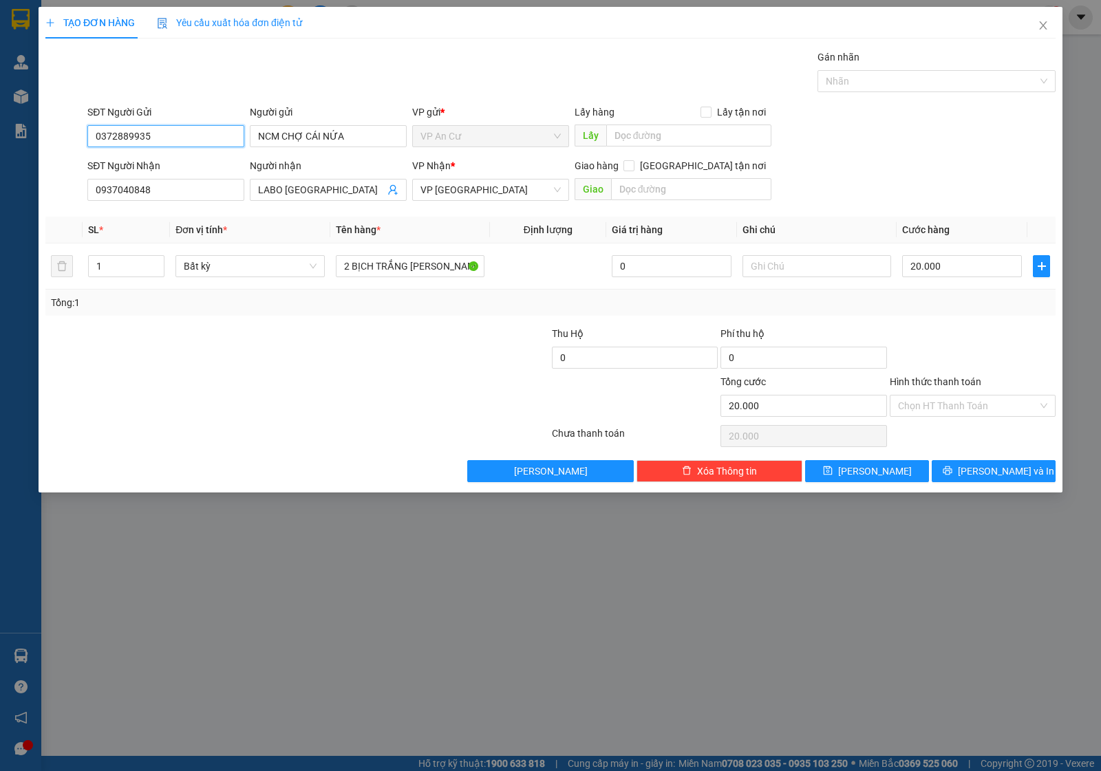
type input "0372889935"
click at [344, 341] on div at bounding box center [213, 350] width 338 height 48
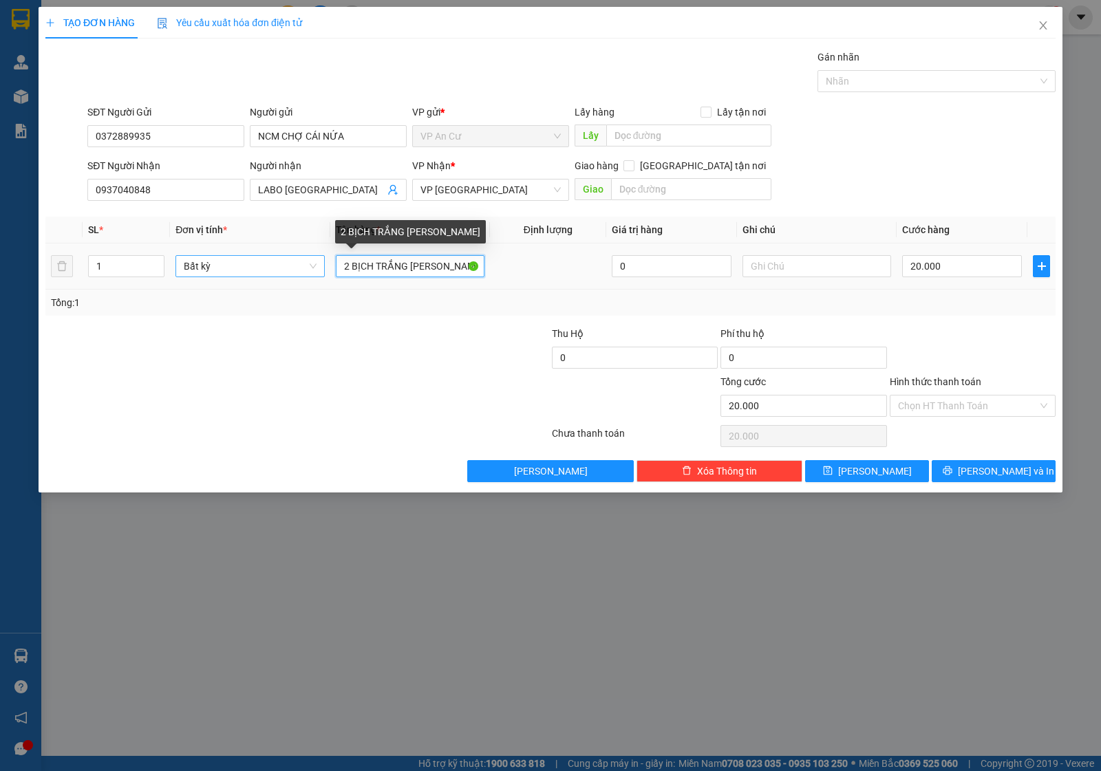
drag, startPoint x: 346, startPoint y: 266, endPoint x: 321, endPoint y: 269, distance: 25.6
click at [321, 269] on tr "1 Bất kỳ 2 BỊCH TRẮNG DÁN CHUNG 0 20.000" at bounding box center [550, 267] width 1010 height 46
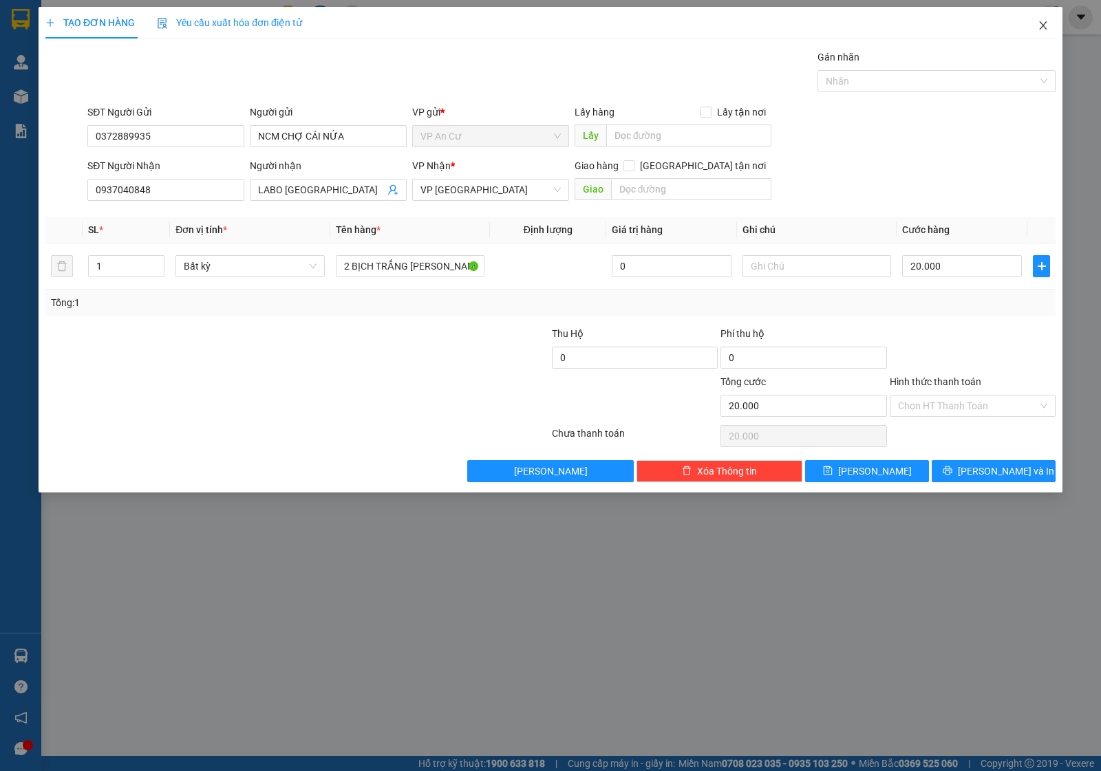
click at [1040, 22] on icon "close" at bounding box center [1043, 25] width 8 height 8
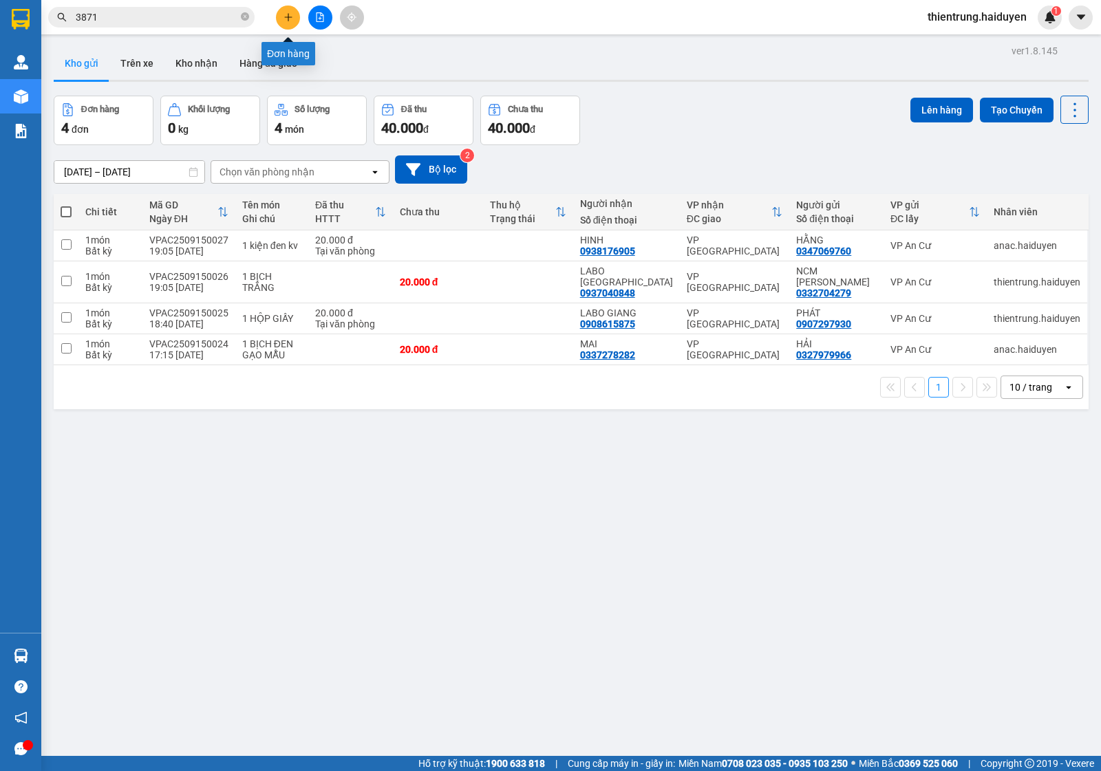
click at [288, 16] on icon "plus" at bounding box center [289, 17] width 10 height 10
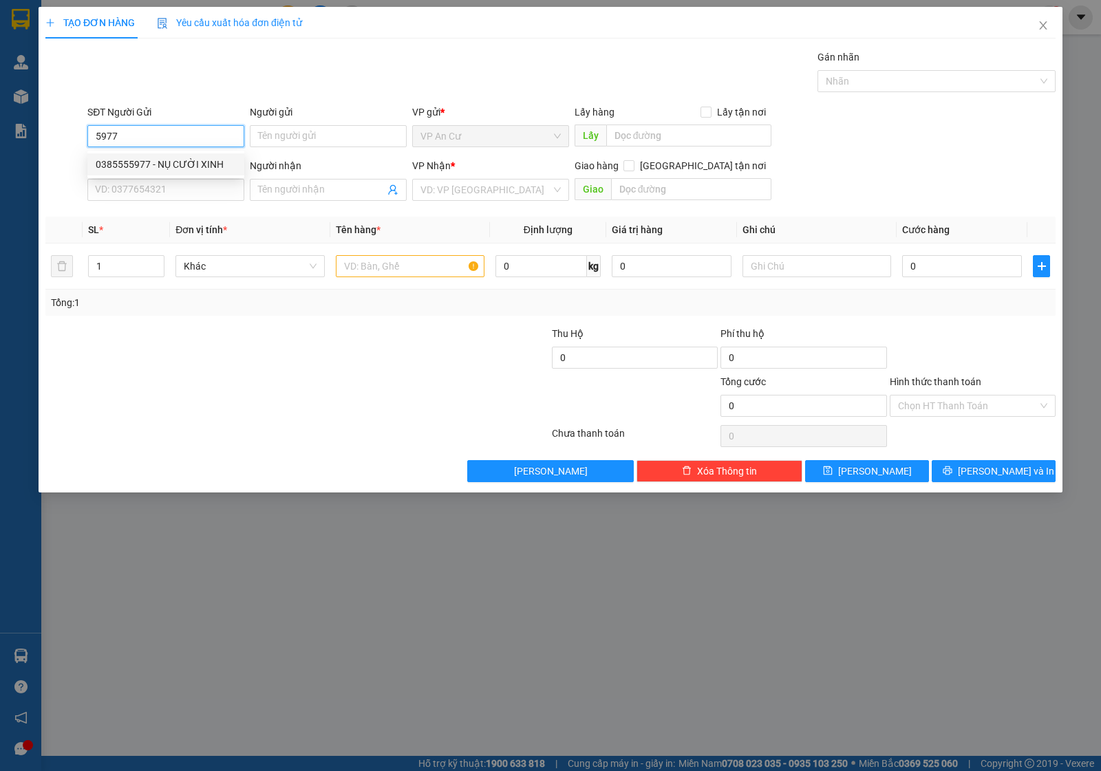
click at [160, 162] on div "0385555977 - NỤ CƯỜI XINH" at bounding box center [166, 164] width 140 height 15
type input "0385555977"
type input "NỤ CƯỜI XINH"
type input "0937040848"
type input "LABO [GEOGRAPHIC_DATA]"
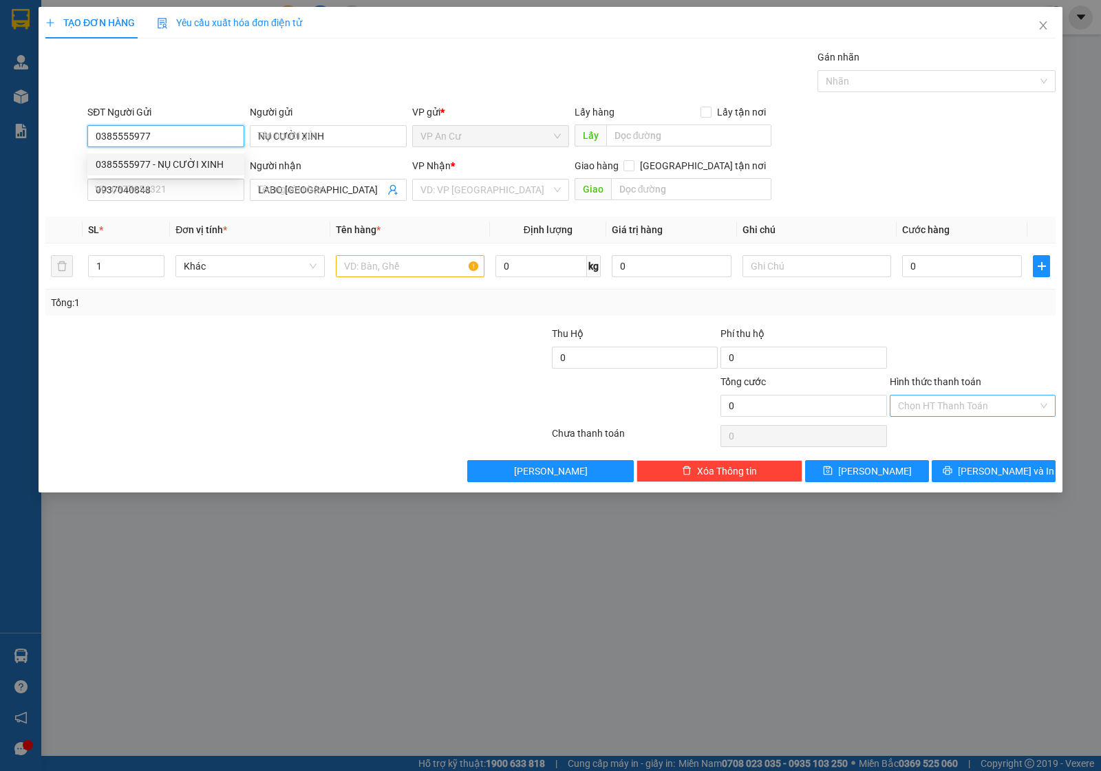
type input "20.000"
type input "0385555977"
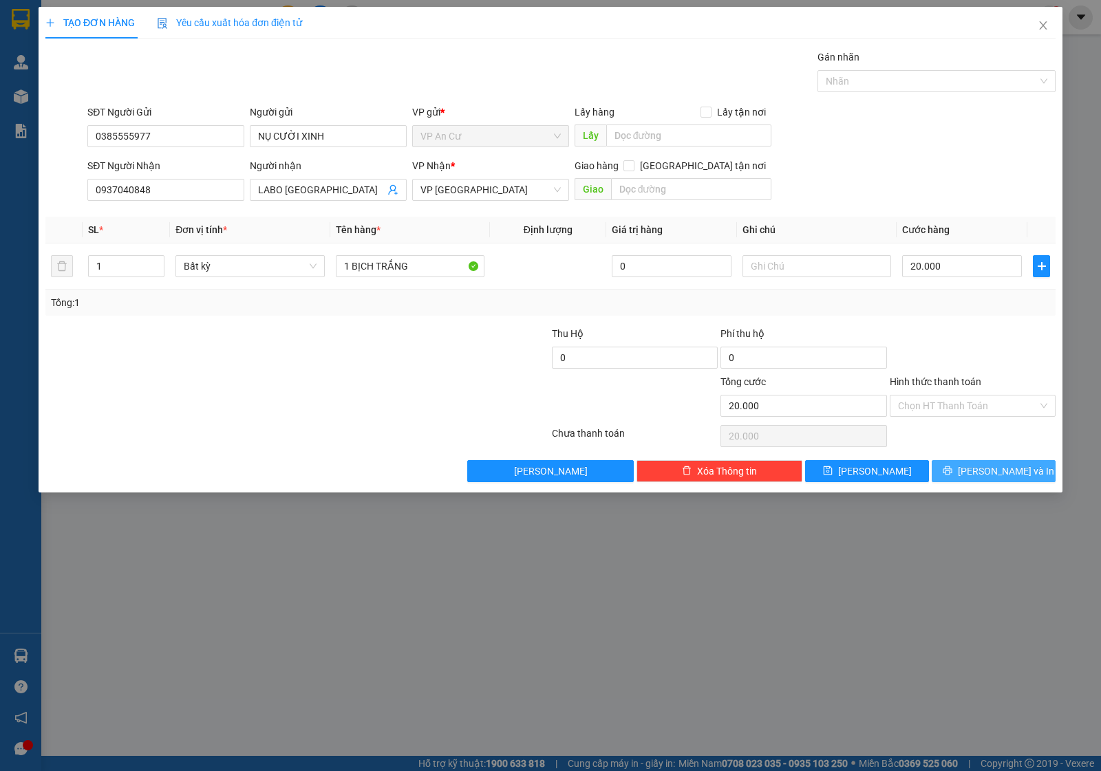
click at [952, 475] on icon "printer" at bounding box center [948, 471] width 10 height 10
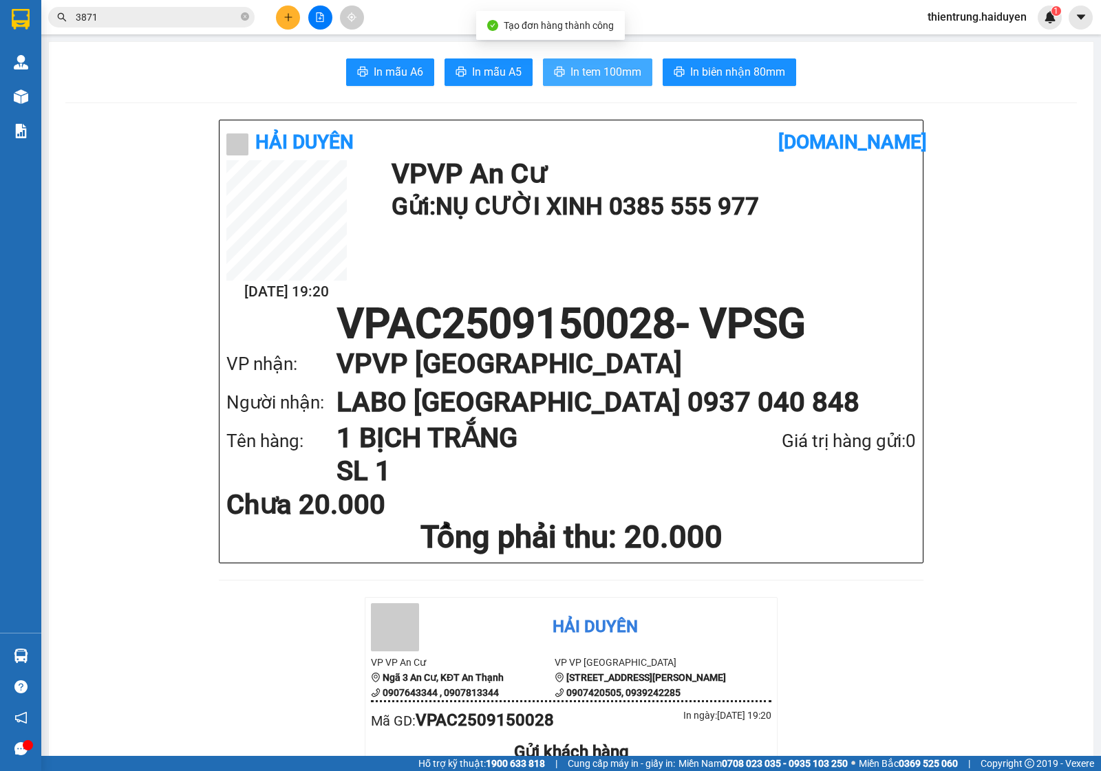
click at [614, 63] on button "In tem 100mm" at bounding box center [597, 72] width 109 height 28
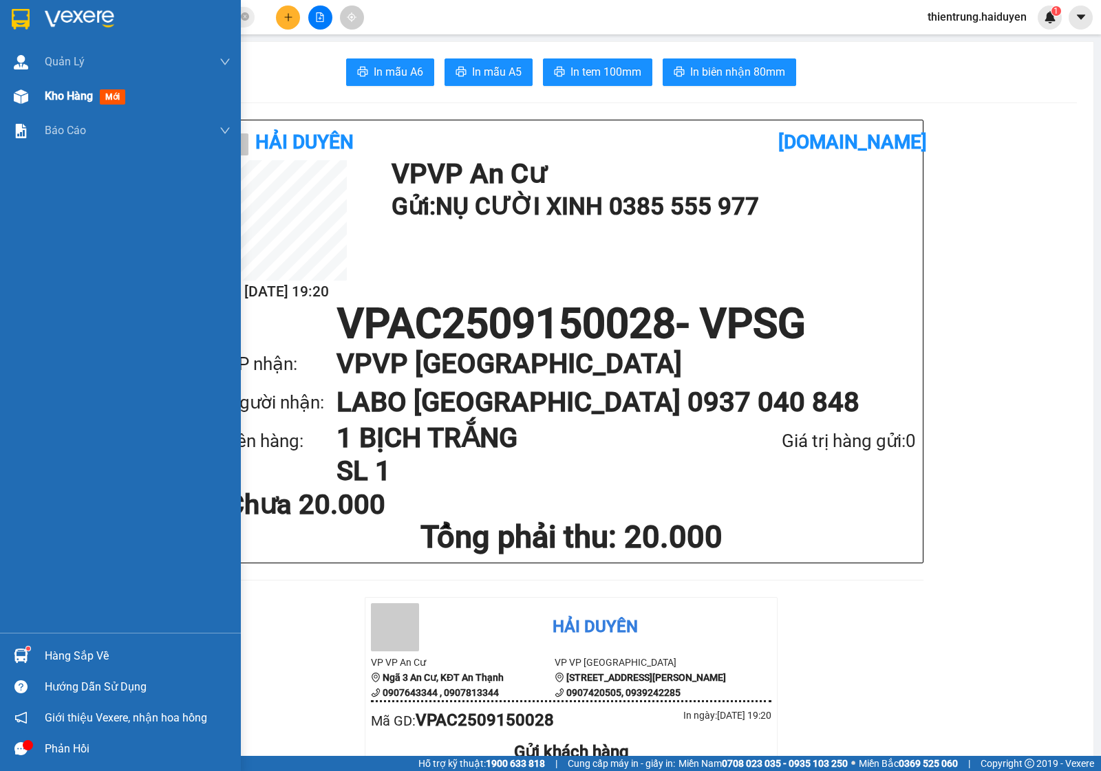
click at [70, 93] on span "Kho hàng" at bounding box center [69, 95] width 48 height 13
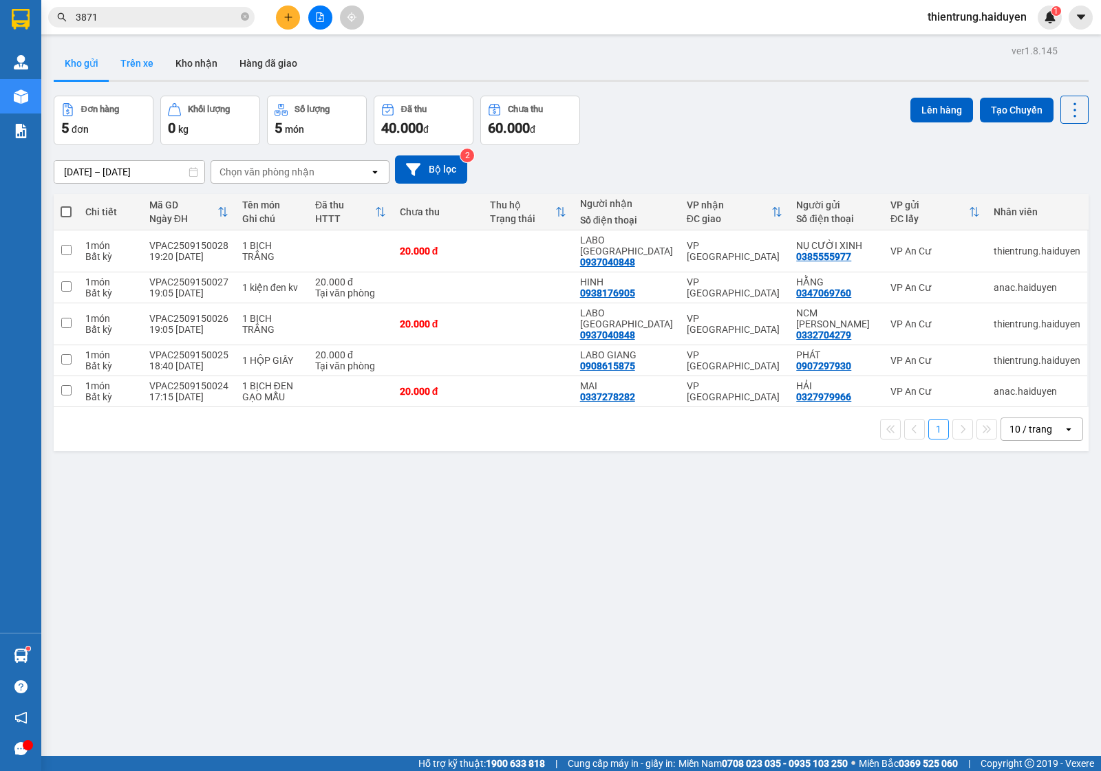
click at [134, 64] on button "Trên xe" at bounding box center [136, 63] width 55 height 33
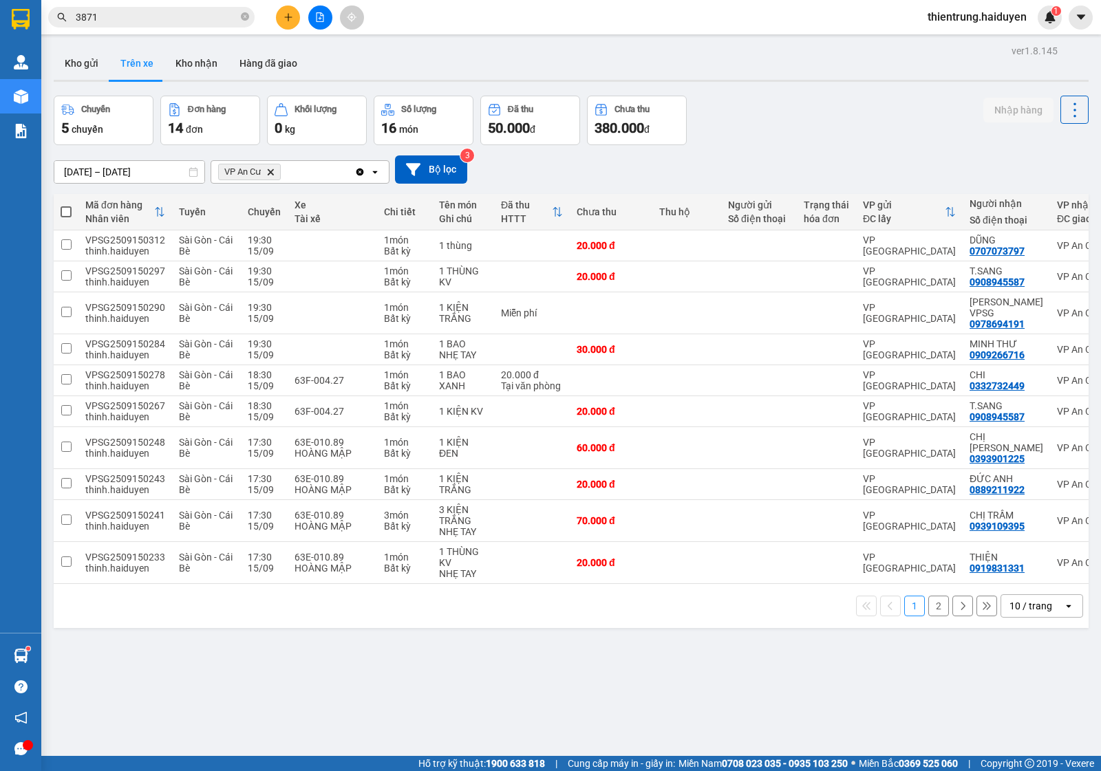
click at [931, 596] on button "2" at bounding box center [938, 606] width 21 height 21
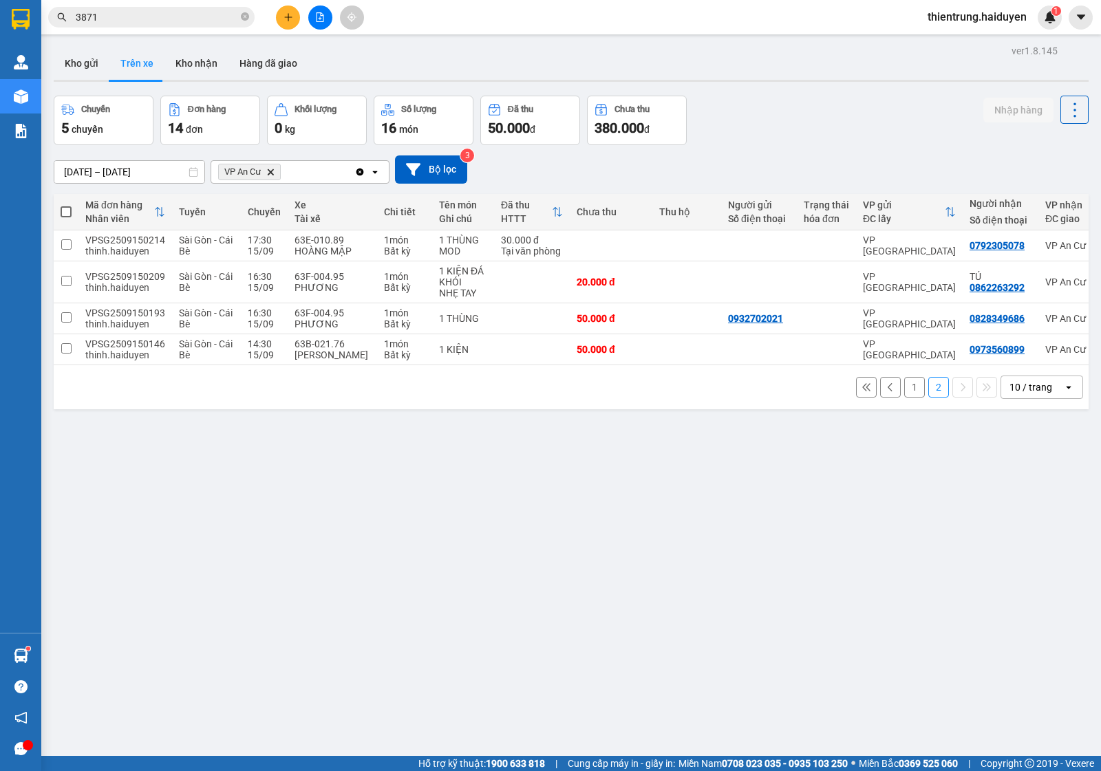
click at [904, 392] on button "1" at bounding box center [914, 387] width 21 height 21
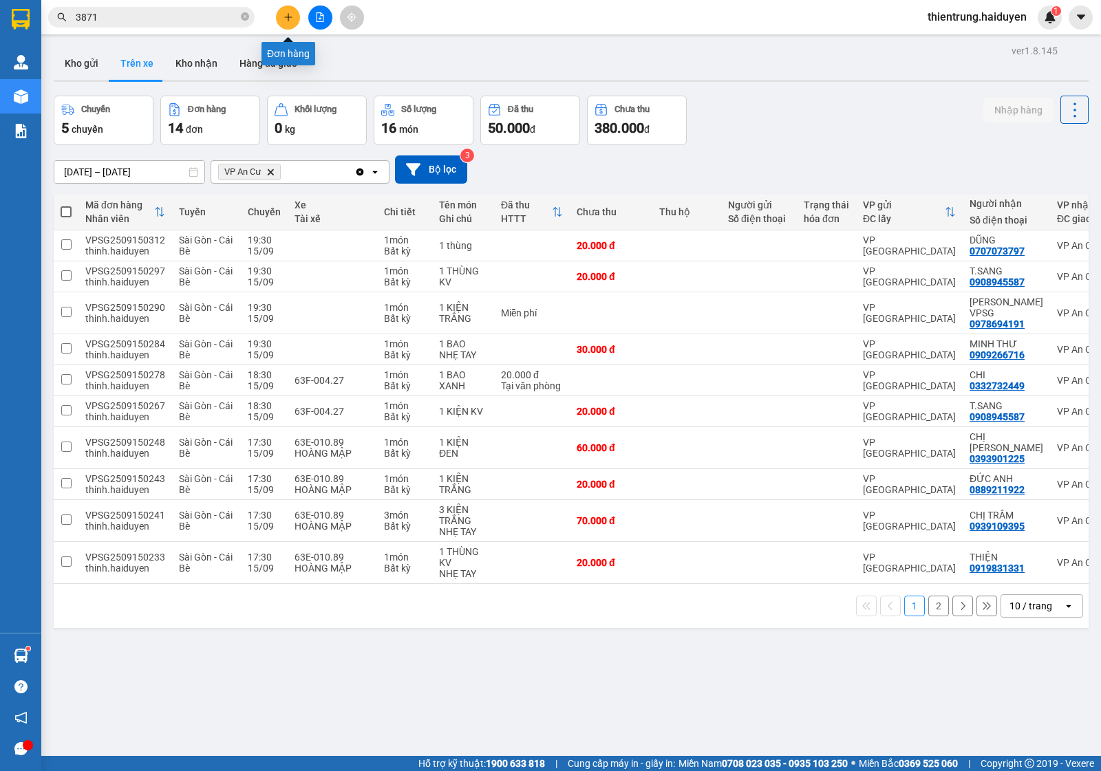
click at [286, 15] on icon "plus" at bounding box center [289, 17] width 10 height 10
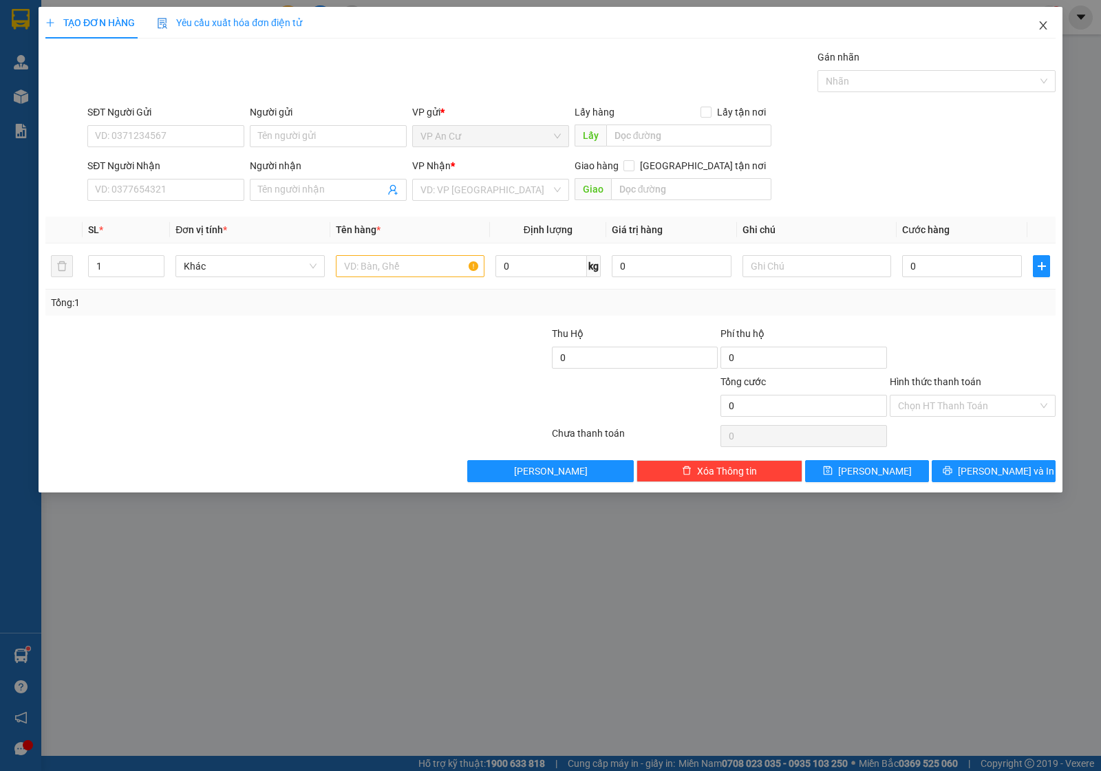
click at [1040, 25] on icon "close" at bounding box center [1043, 25] width 11 height 11
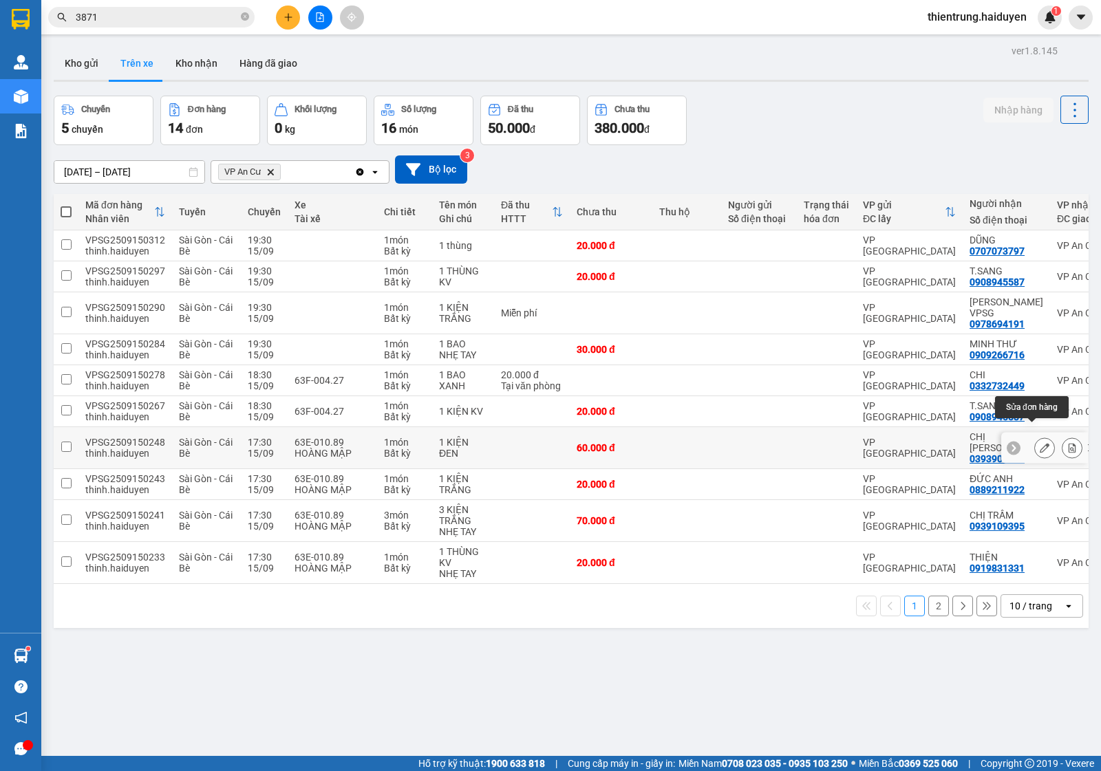
click at [1040, 443] on icon at bounding box center [1045, 448] width 10 height 10
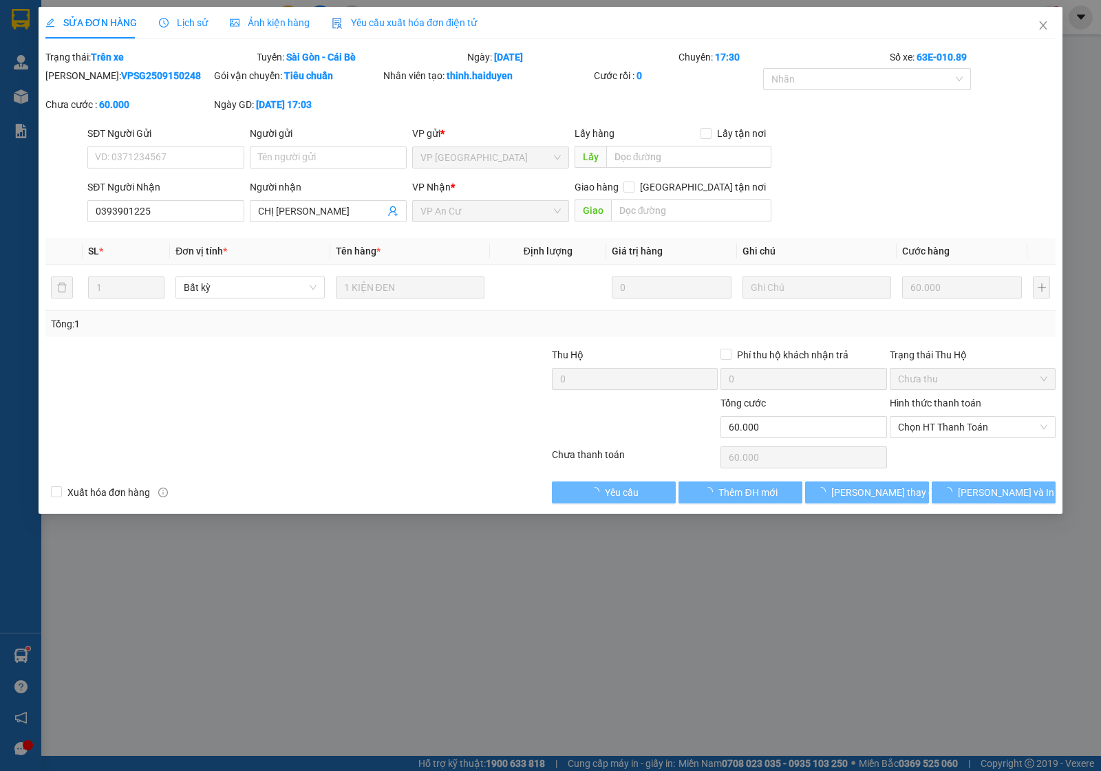
type input "0393901225"
type input "CHỊ [PERSON_NAME]"
type input "60.000"
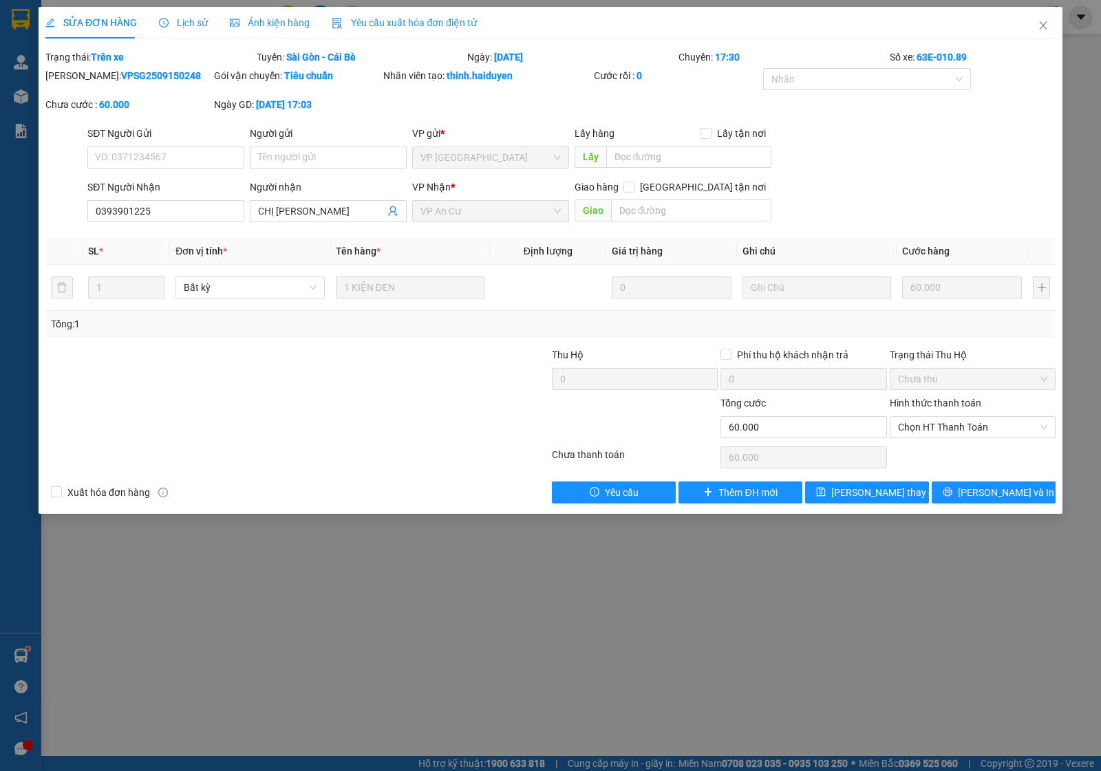
click at [196, 18] on span "Lịch sử" at bounding box center [183, 22] width 49 height 11
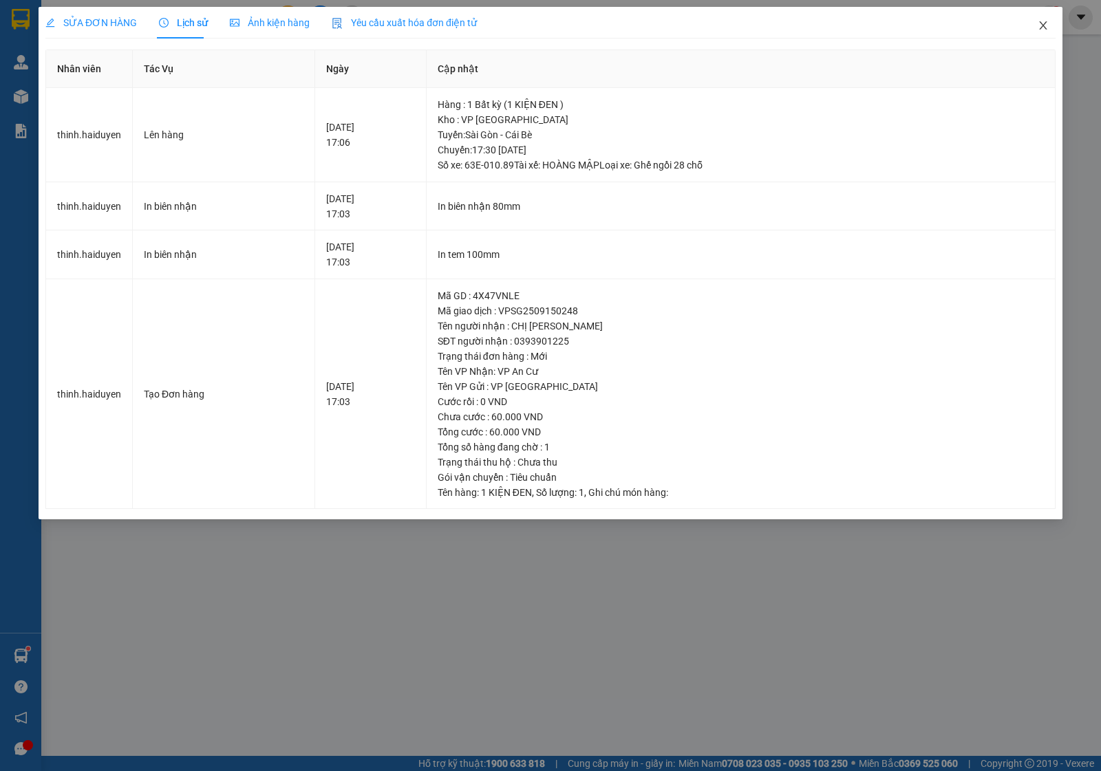
click at [1049, 24] on span "Close" at bounding box center [1043, 26] width 39 height 39
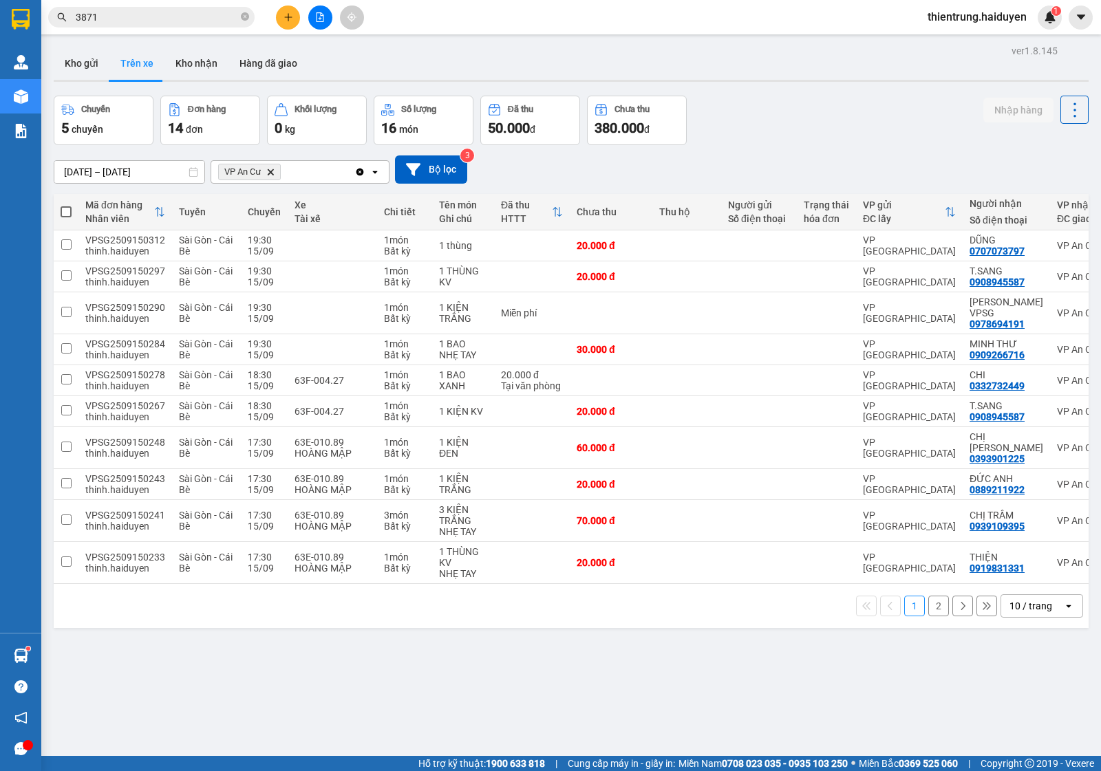
click at [290, 28] on button at bounding box center [288, 18] width 24 height 24
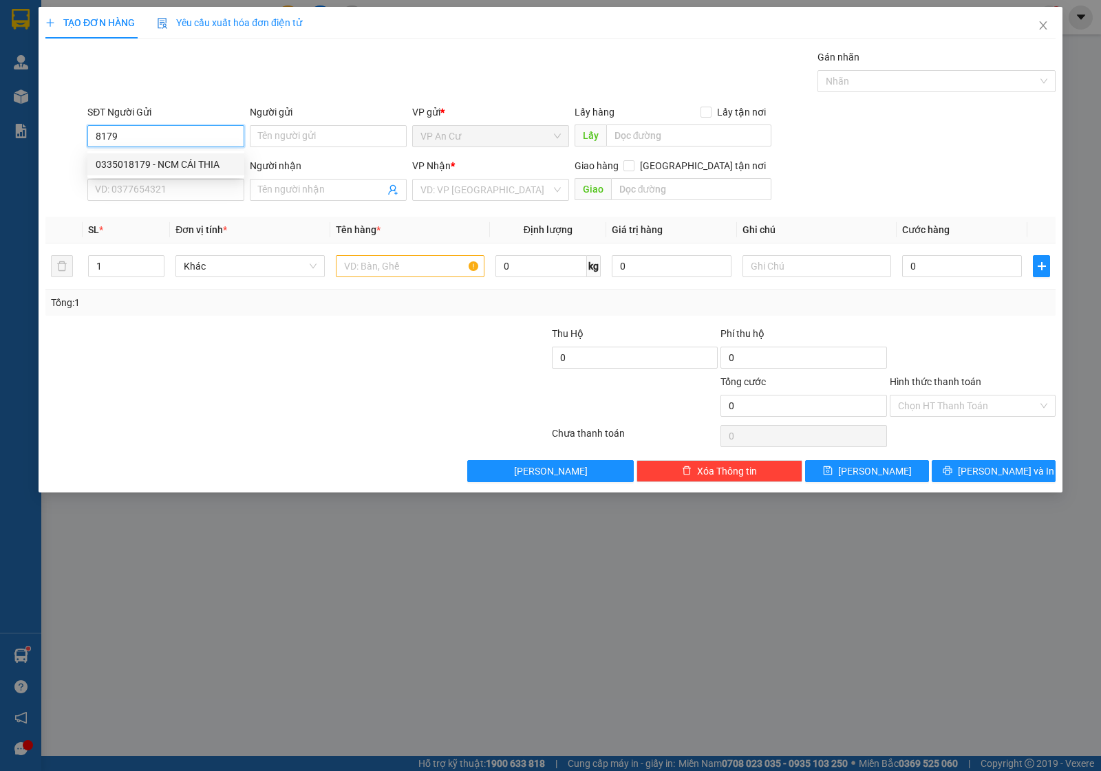
click at [193, 167] on div "0335018179 - NCM CÁI THIA" at bounding box center [166, 164] width 140 height 15
type input "0335018179"
type input "NCM CÁI THIA"
type input "0937040848"
type input "LABO [GEOGRAPHIC_DATA]"
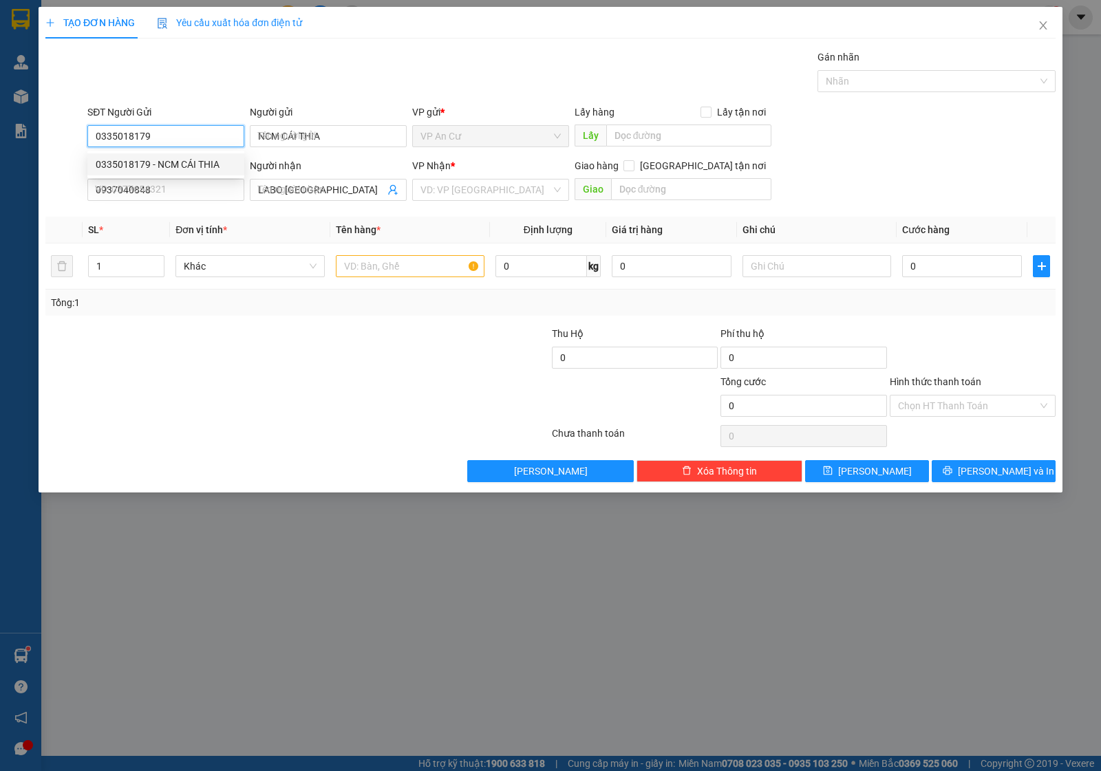
type input "20.000"
type input "0335018179"
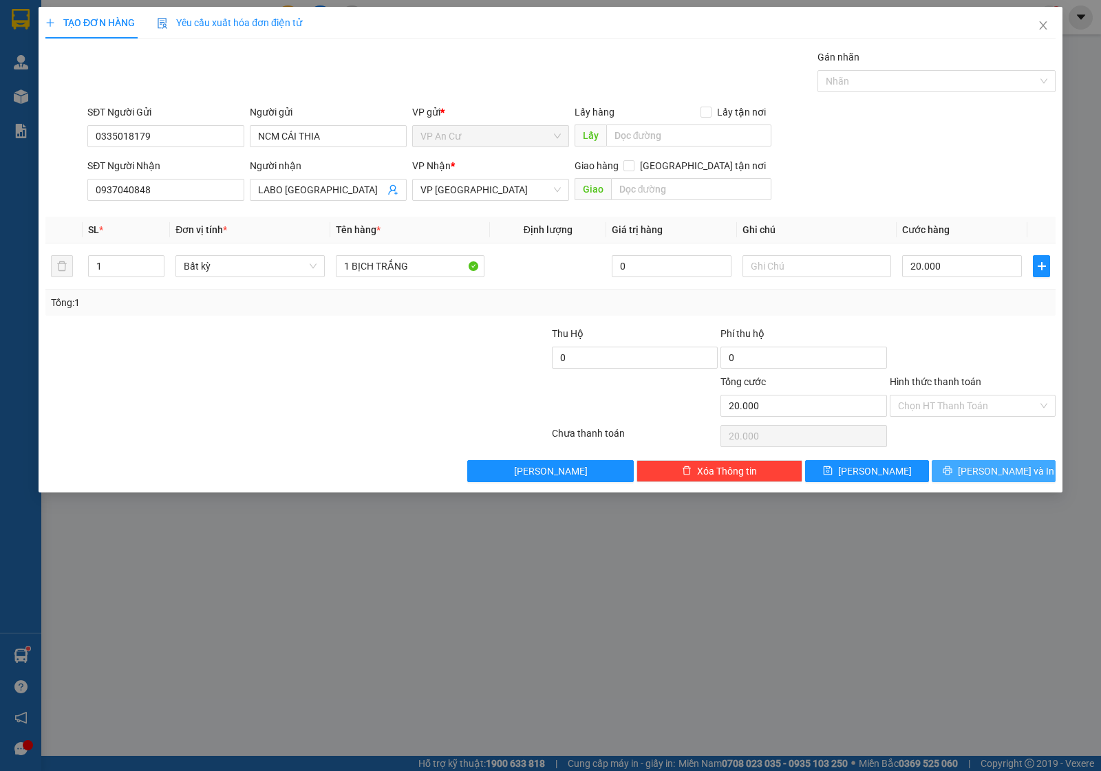
click at [952, 469] on icon "printer" at bounding box center [947, 471] width 9 height 9
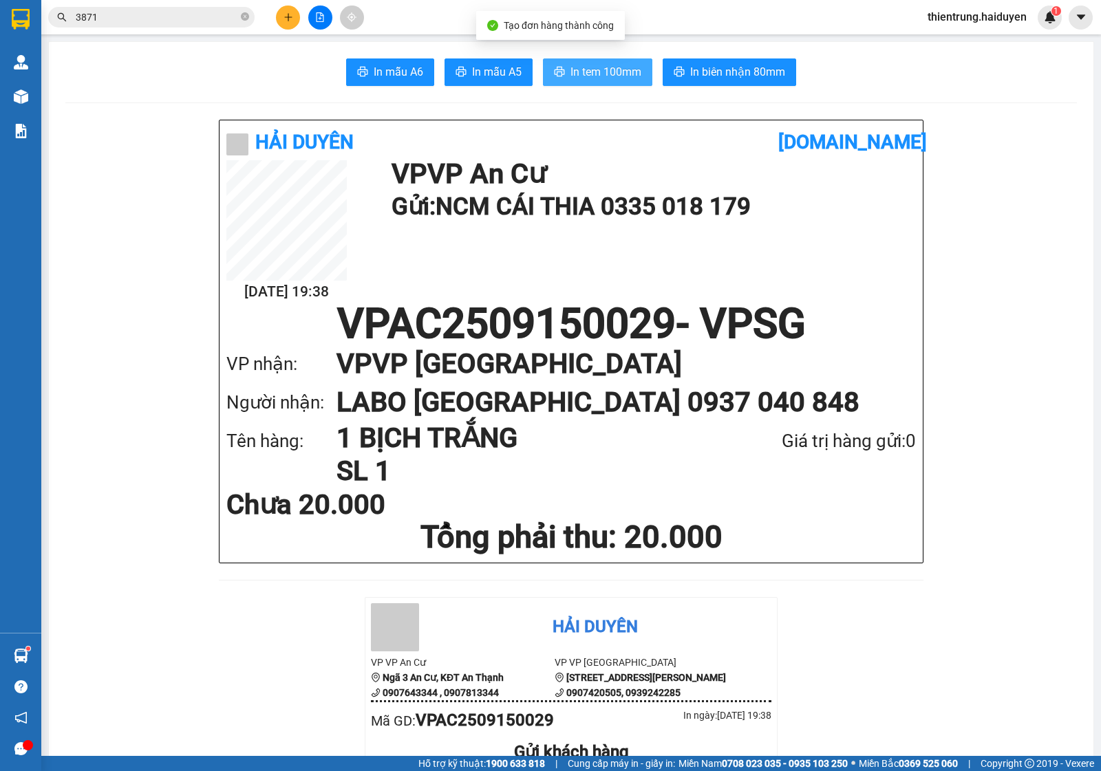
click at [575, 72] on span "In tem 100mm" at bounding box center [605, 71] width 71 height 17
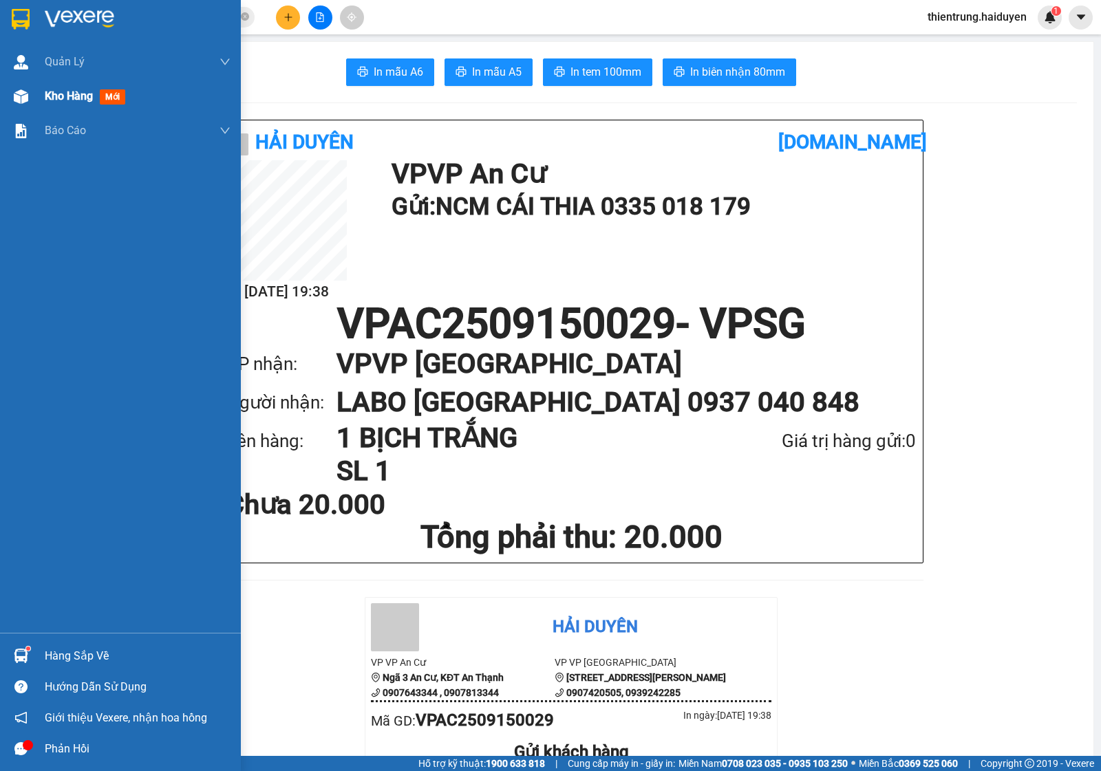
click at [63, 101] on span "Kho hàng" at bounding box center [69, 95] width 48 height 13
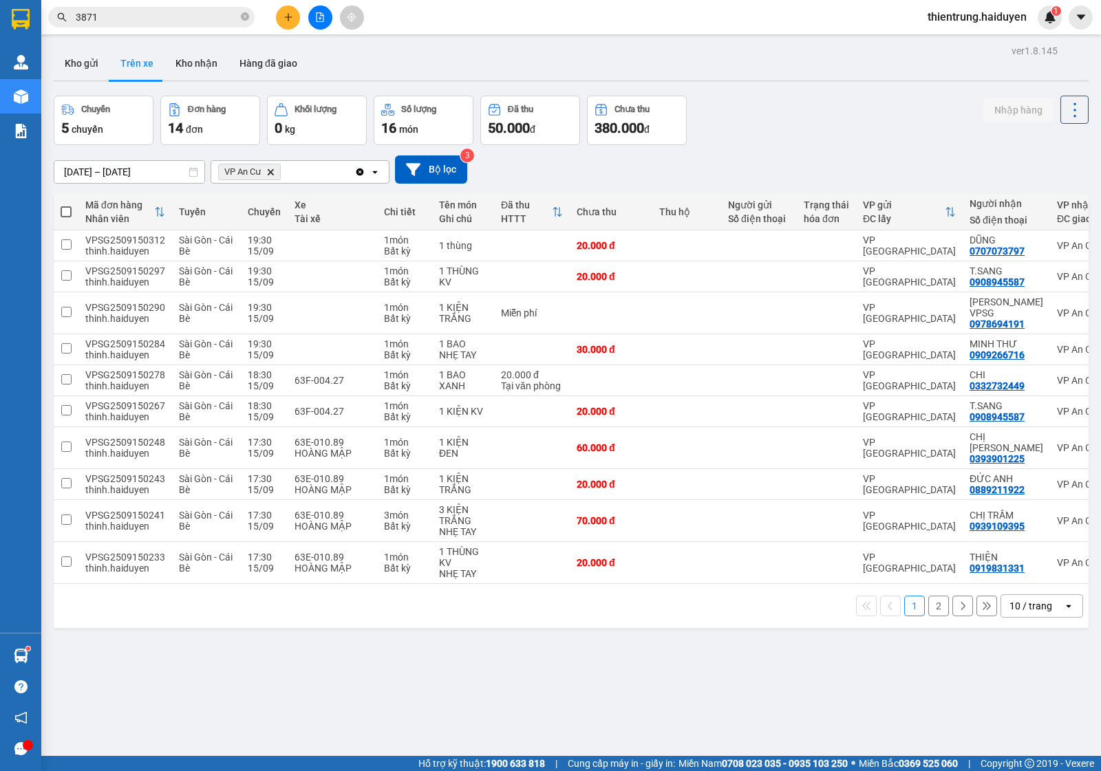
click at [928, 596] on button "2" at bounding box center [938, 606] width 21 height 21
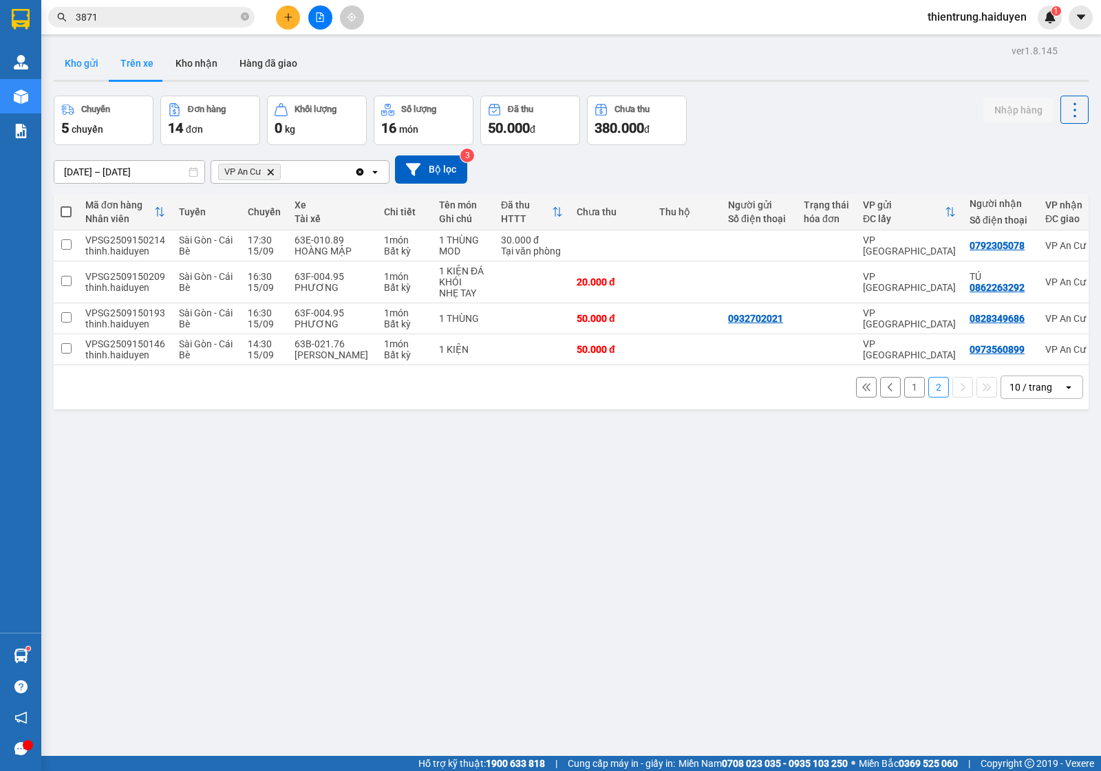
click at [70, 69] on button "Kho gửi" at bounding box center [82, 63] width 56 height 33
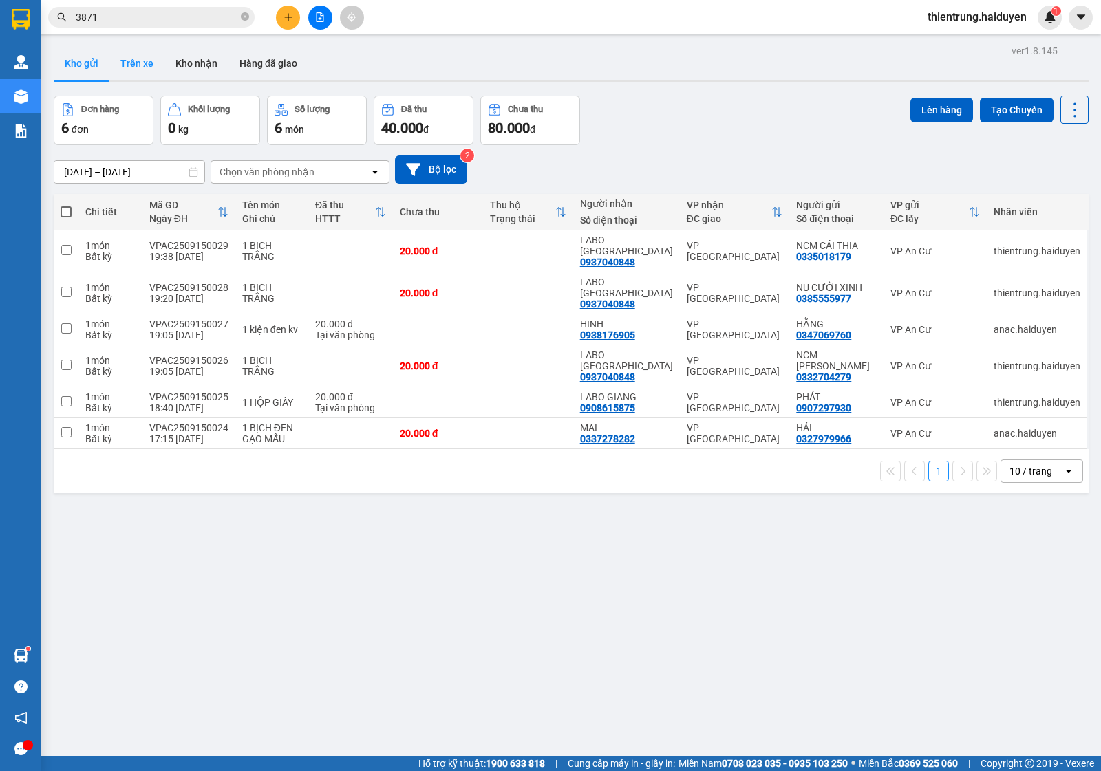
click at [136, 65] on button "Trên xe" at bounding box center [136, 63] width 55 height 33
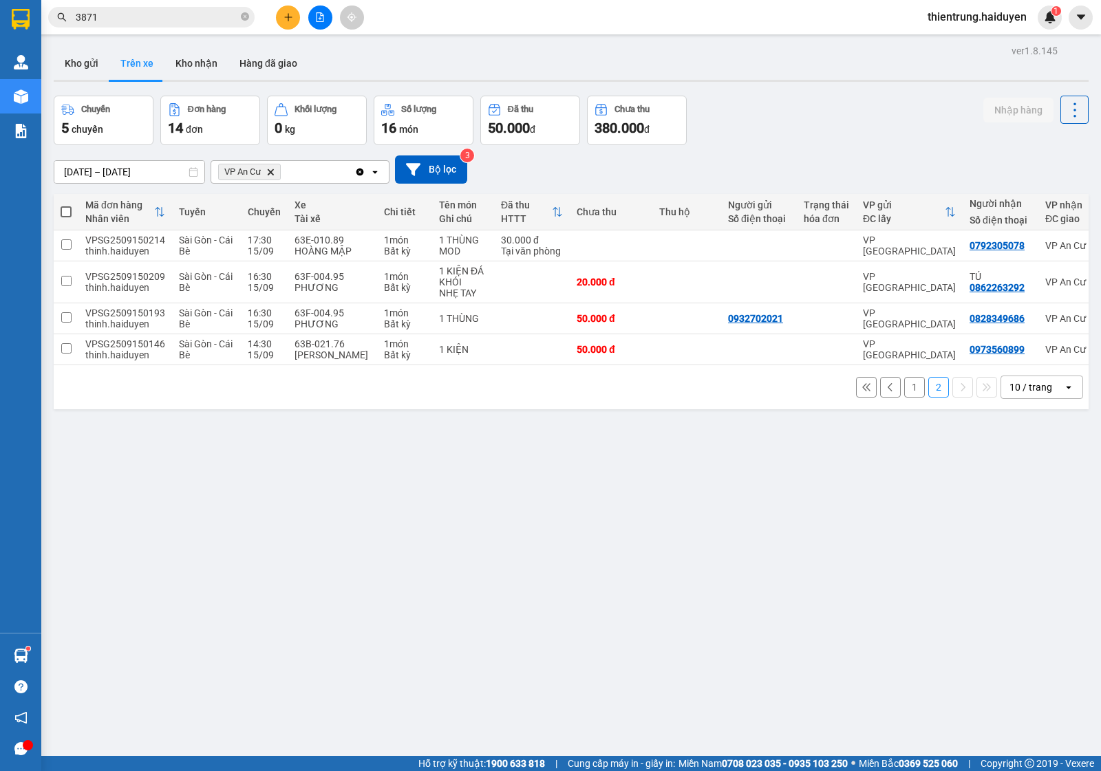
click at [904, 396] on button "1" at bounding box center [914, 387] width 21 height 21
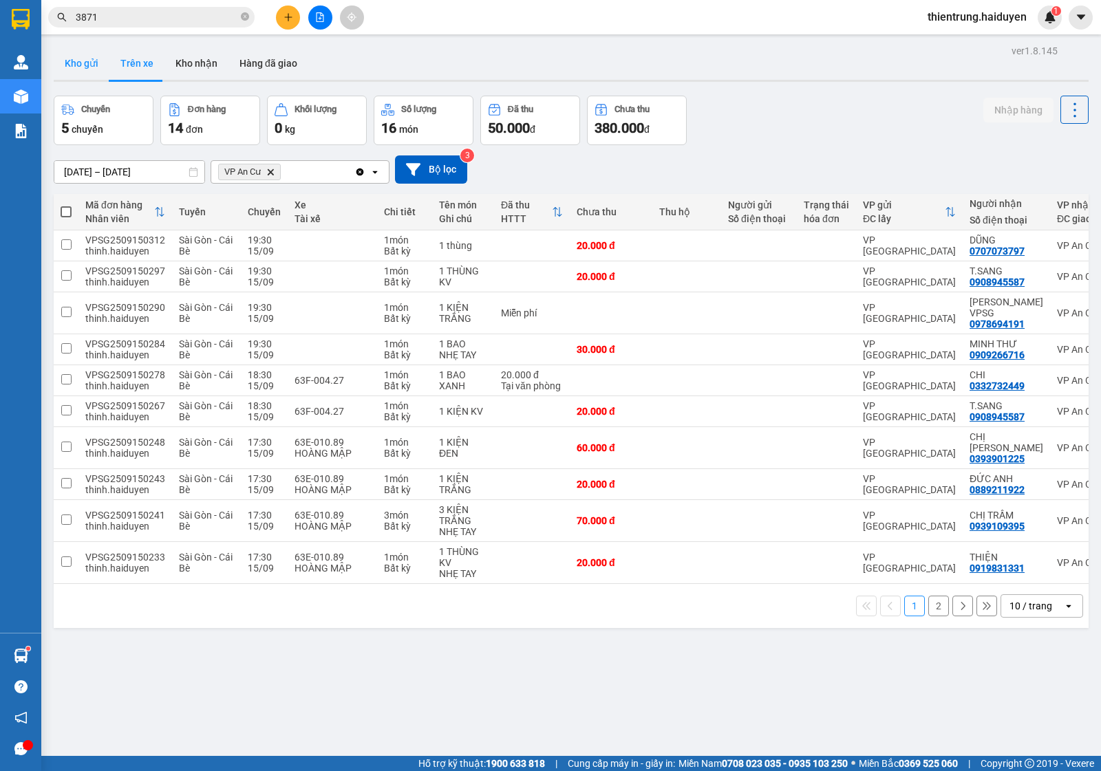
click at [94, 62] on button "Kho gửi" at bounding box center [82, 63] width 56 height 33
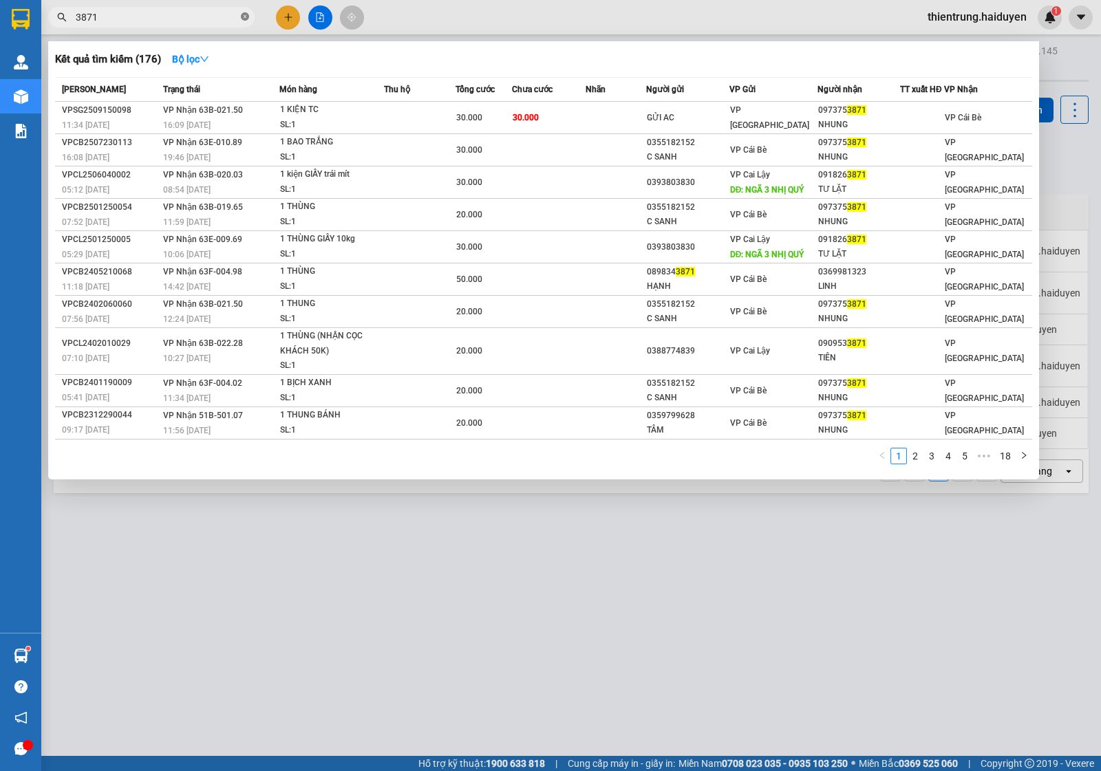
click at [248, 16] on icon "close-circle" at bounding box center [245, 16] width 8 height 8
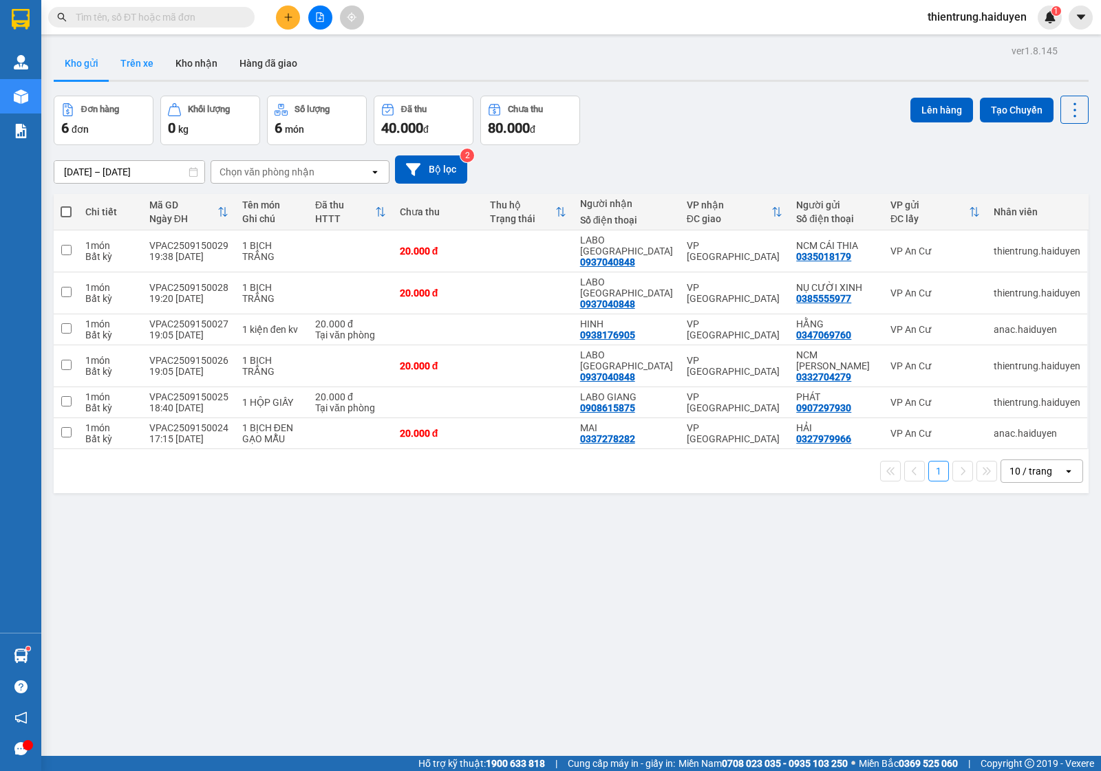
click at [140, 62] on button "Trên xe" at bounding box center [136, 63] width 55 height 33
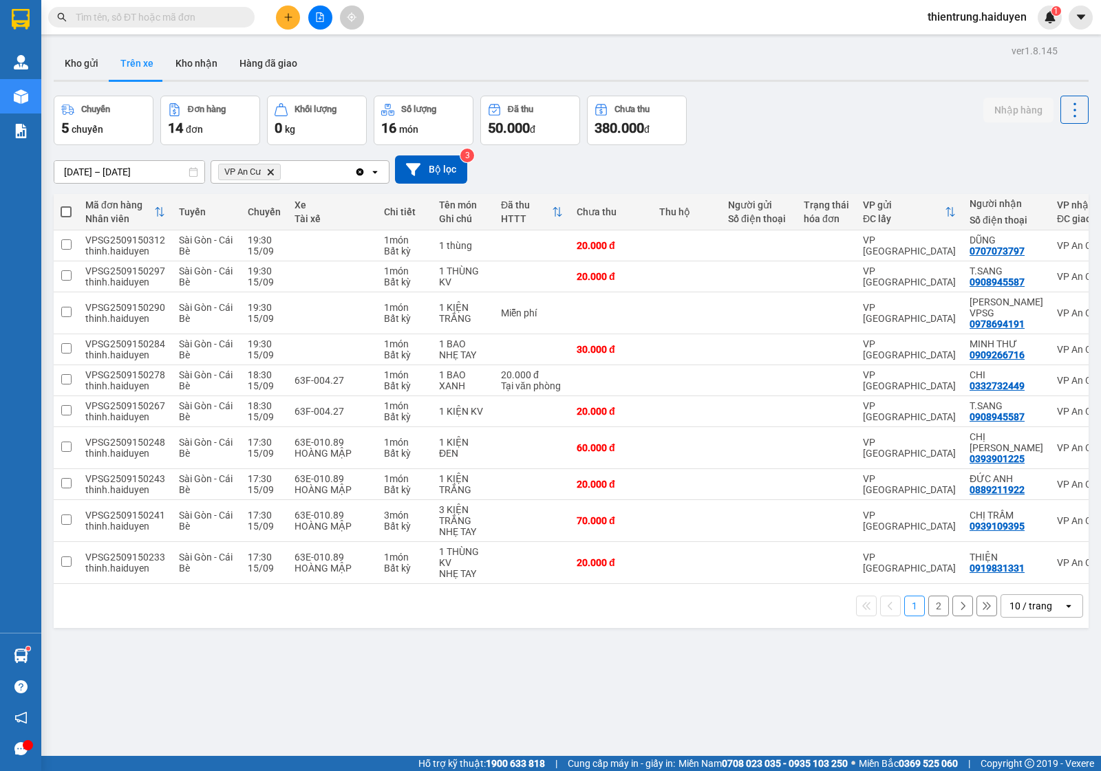
click at [928, 596] on button "2" at bounding box center [938, 606] width 21 height 21
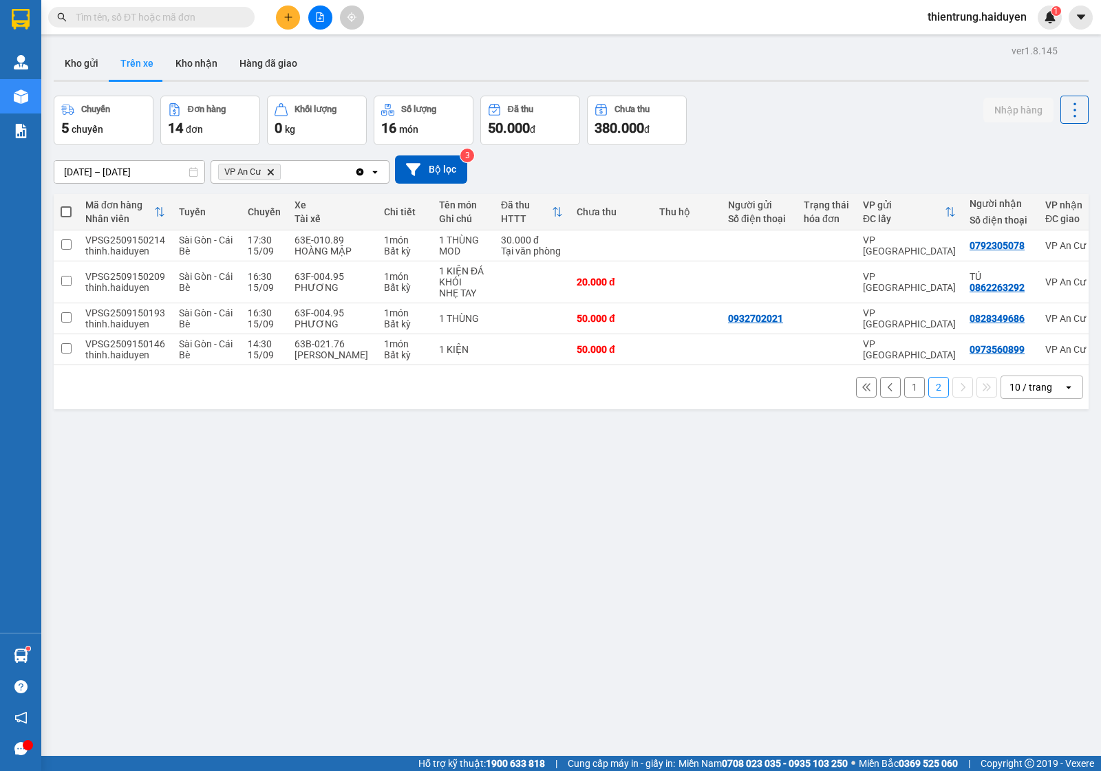
click at [923, 604] on div "ver 1.8.145 Kho gửi Trên xe Kho nhận Hàng đã giao Chuyến 5 chuyến Đơn hàng 14 đ…" at bounding box center [571, 426] width 1046 height 771
click at [904, 398] on button "1" at bounding box center [914, 387] width 21 height 21
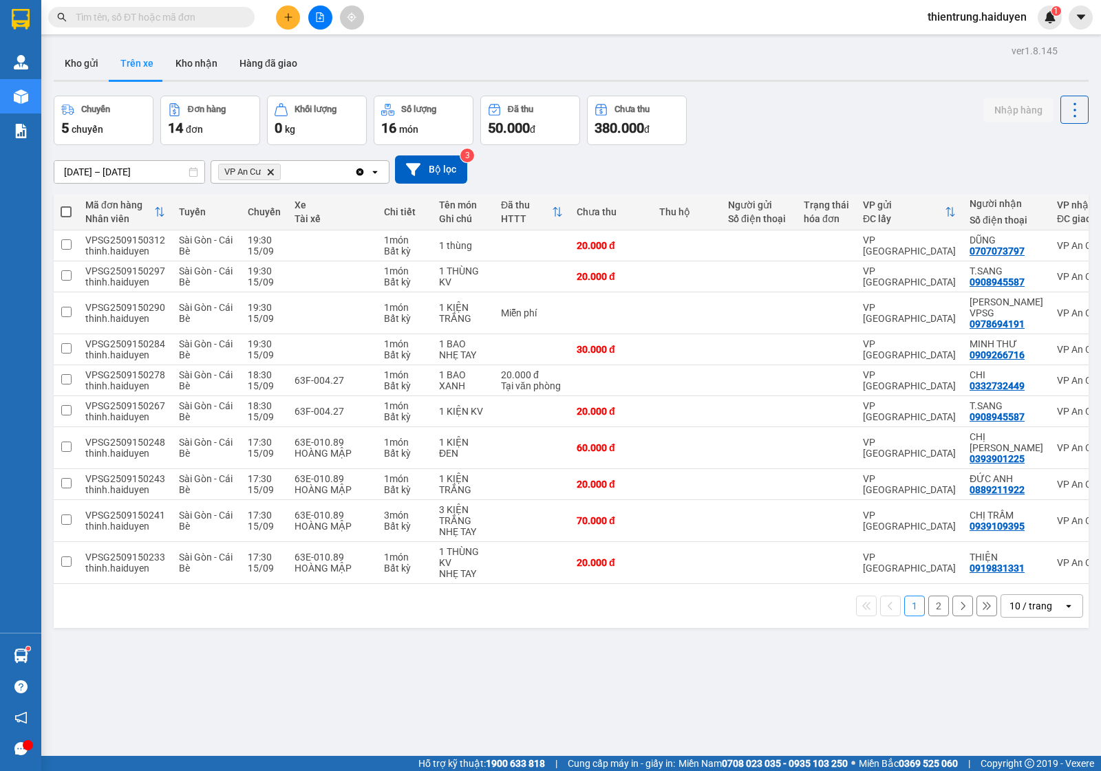
click at [928, 596] on button "2" at bounding box center [938, 606] width 21 height 21
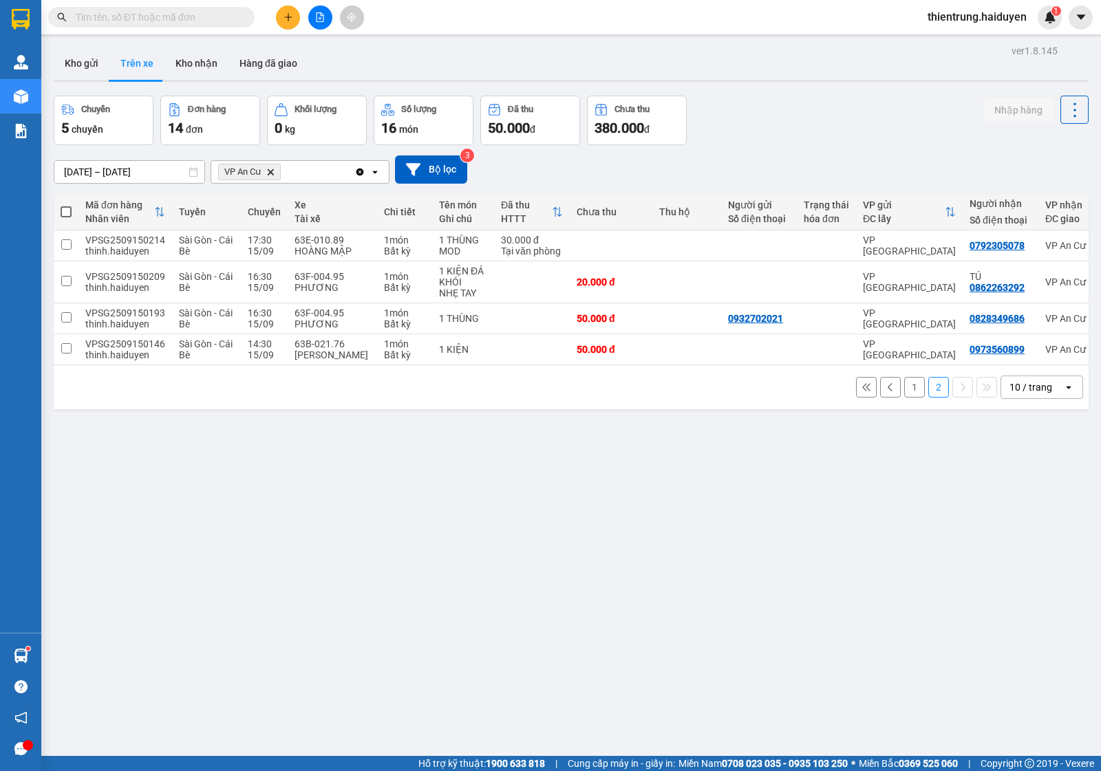
click at [904, 391] on button "1" at bounding box center [914, 387] width 21 height 21
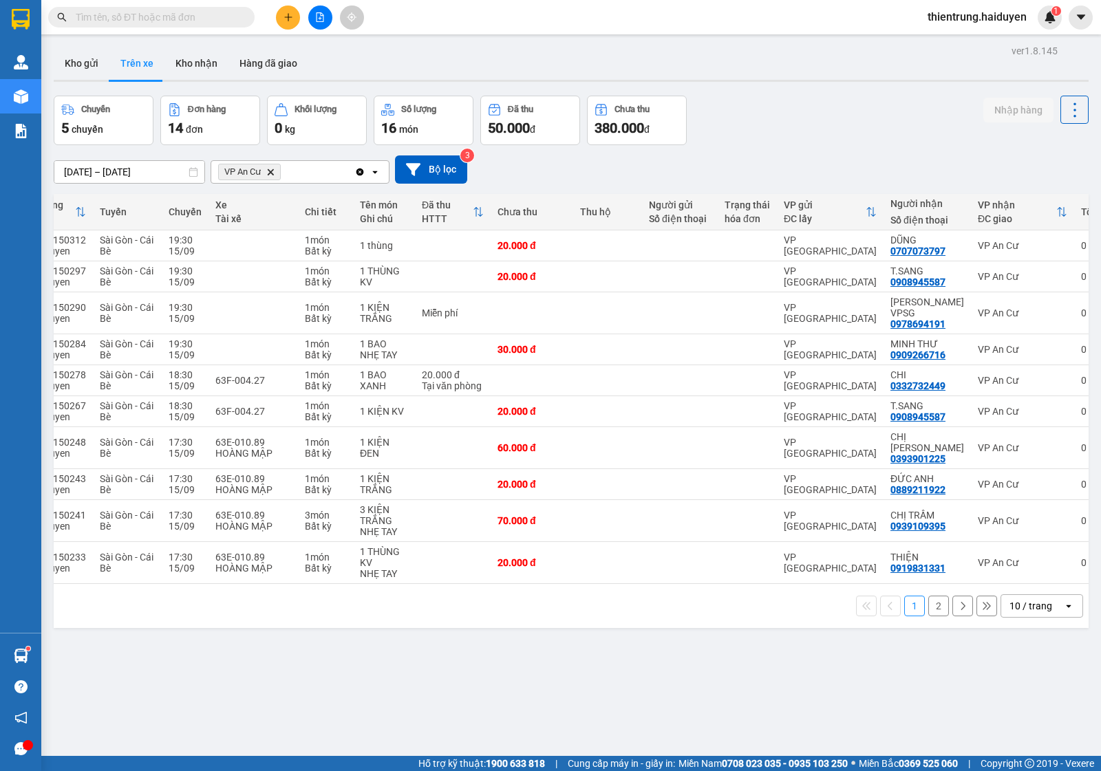
scroll to position [0, 80]
click at [1040, 443] on icon at bounding box center [1045, 448] width 10 height 10
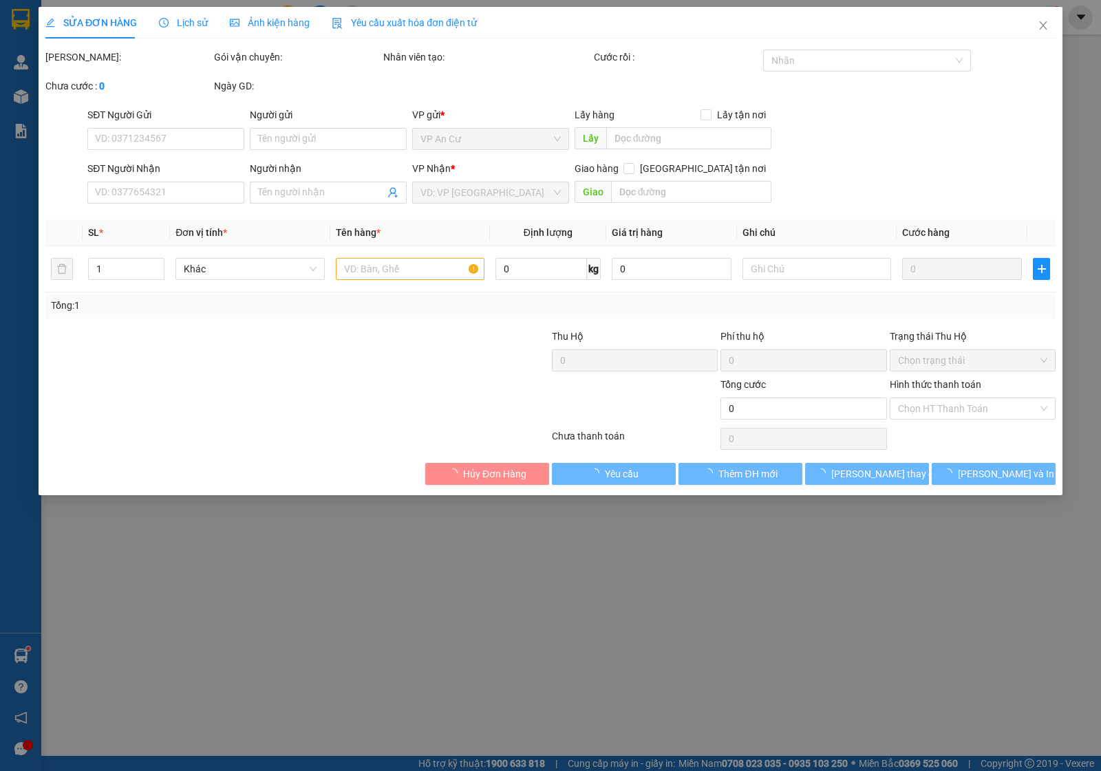
type input "0393901225"
type input "CHỊ [PERSON_NAME]"
type input "60.000"
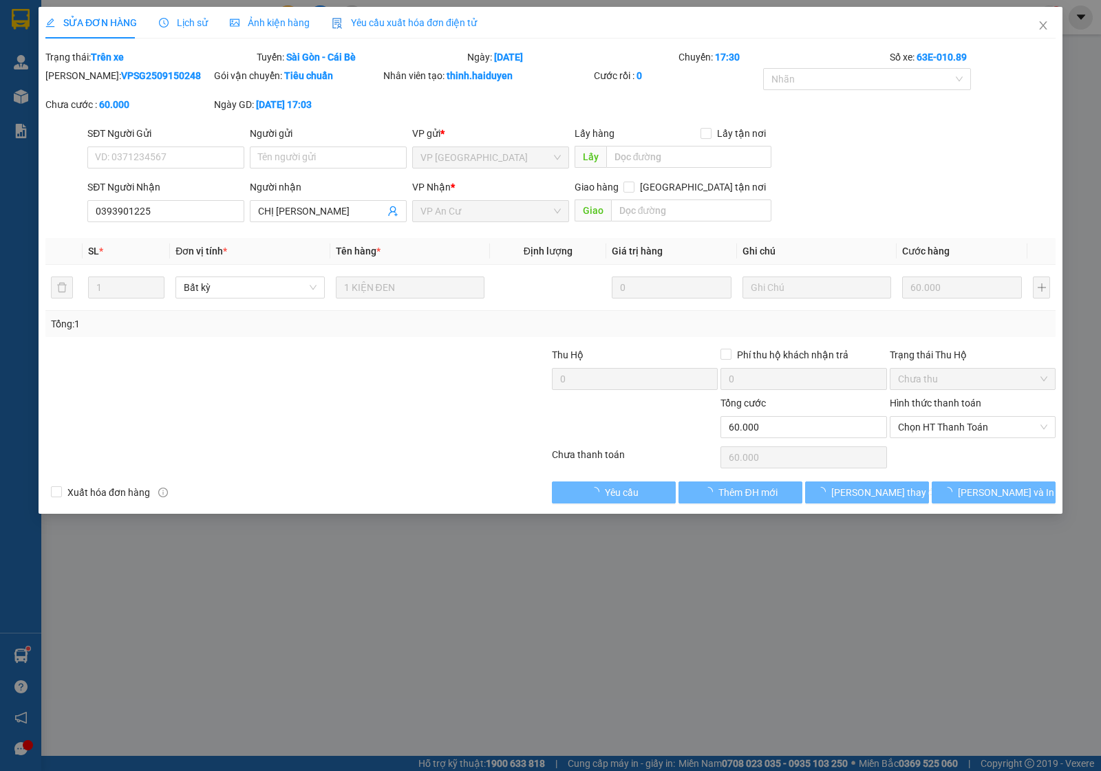
click at [180, 28] on span "Lịch sử" at bounding box center [183, 22] width 49 height 11
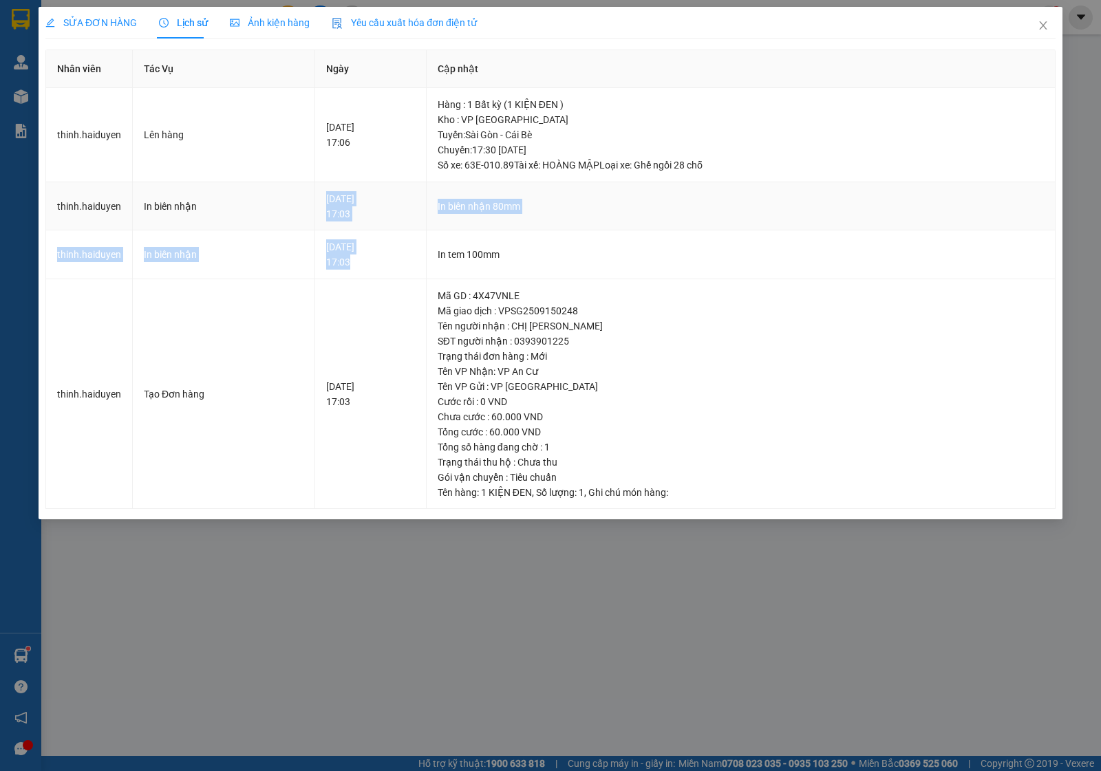
drag, startPoint x: 352, startPoint y: 263, endPoint x: 317, endPoint y: 201, distance: 71.2
click at [317, 201] on tbody "thinh.[PERSON_NAME] hàng [DATE] 17:06 Hàng : 1 Bất kỳ (1 KIỆN ĐEN ) Kho : VP [G…" at bounding box center [551, 298] width 1010 height 421
click at [672, 237] on td "In tem 100mm" at bounding box center [741, 255] width 629 height 49
drag, startPoint x: 311, startPoint y: 203, endPoint x: 356, endPoint y: 210, distance: 45.3
click at [356, 210] on td "[DATE] 17:03" at bounding box center [370, 206] width 111 height 49
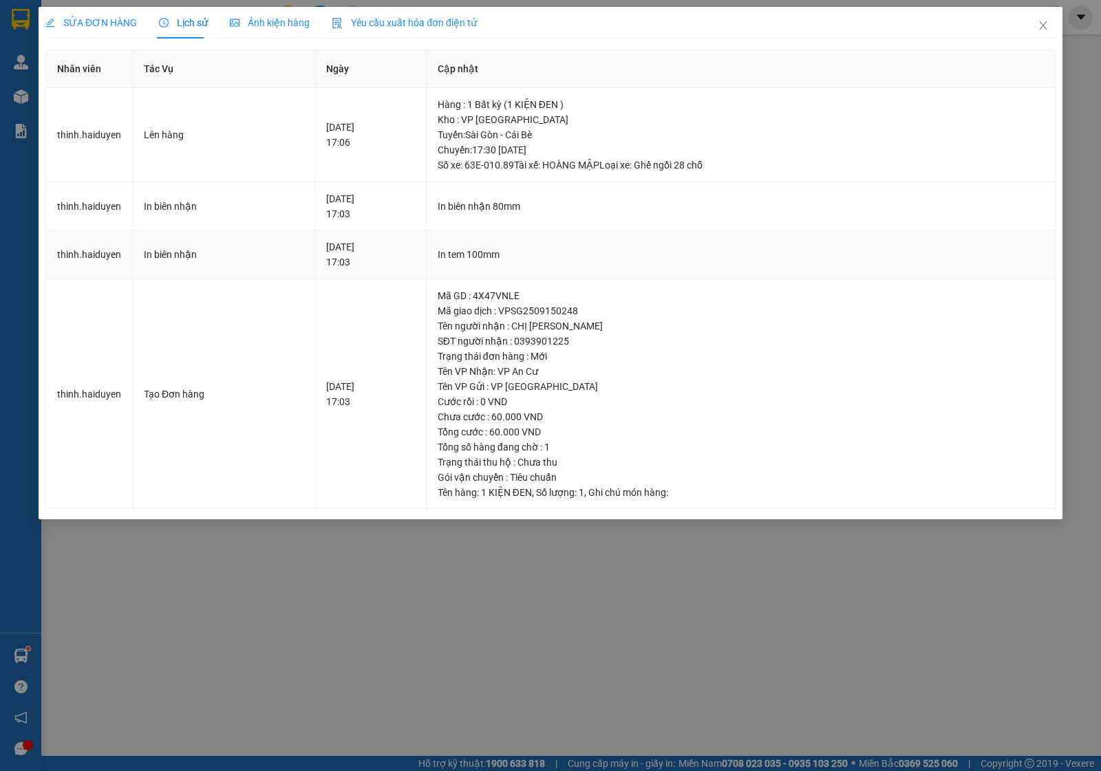
click at [898, 248] on div "In tem 100mm" at bounding box center [741, 254] width 606 height 15
click at [1045, 38] on span "Close" at bounding box center [1043, 26] width 39 height 39
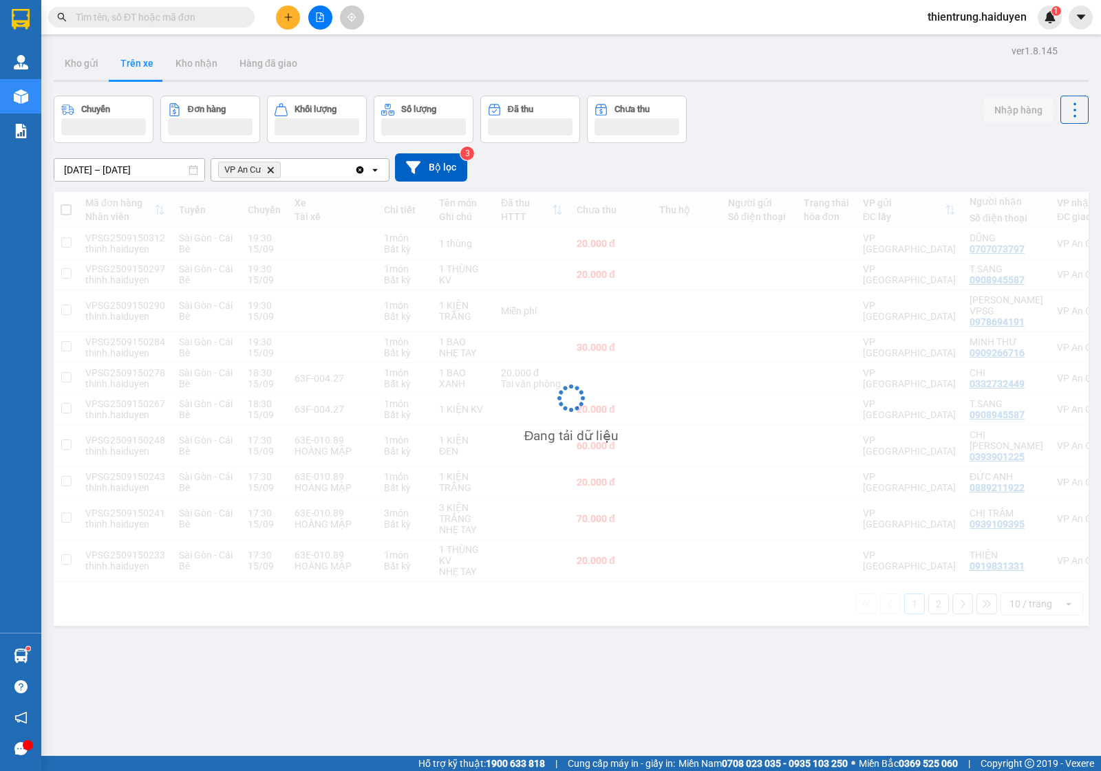
drag, startPoint x: 1047, startPoint y: 25, endPoint x: 1029, endPoint y: 43, distance: 25.3
click at [1047, 25] on div "1" at bounding box center [1050, 18] width 24 height 24
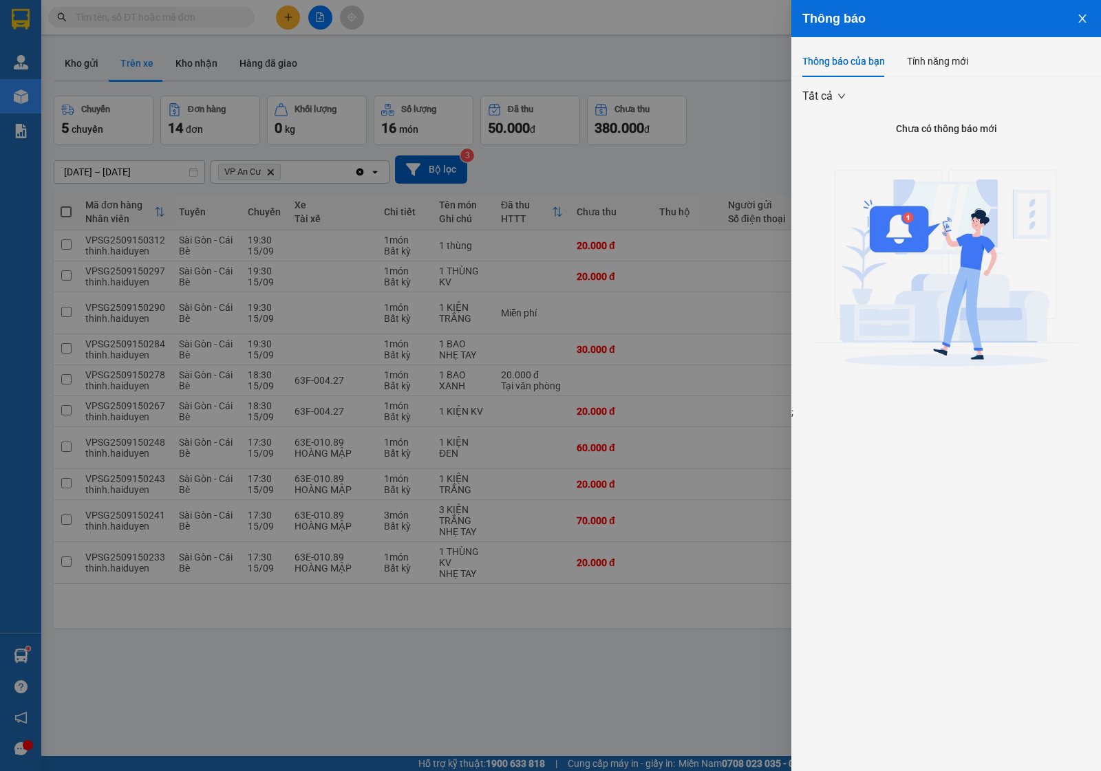
click at [255, 738] on div at bounding box center [550, 385] width 1101 height 771
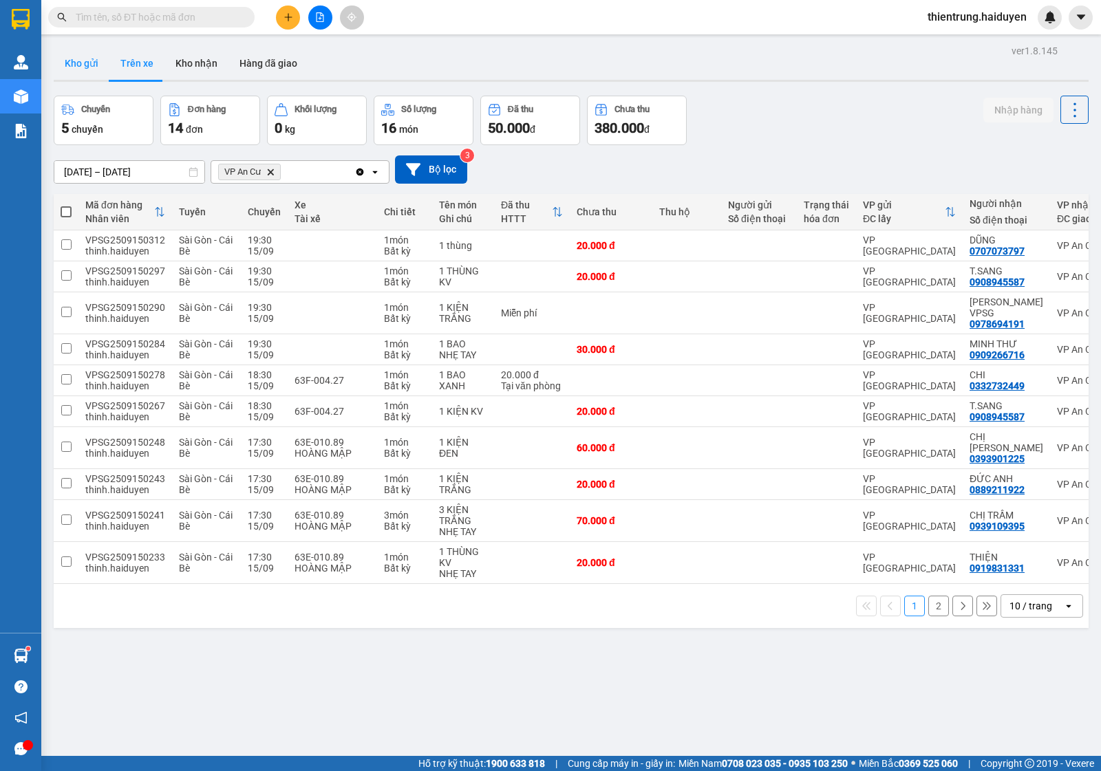
click at [98, 72] on button "Kho gửi" at bounding box center [82, 63] width 56 height 33
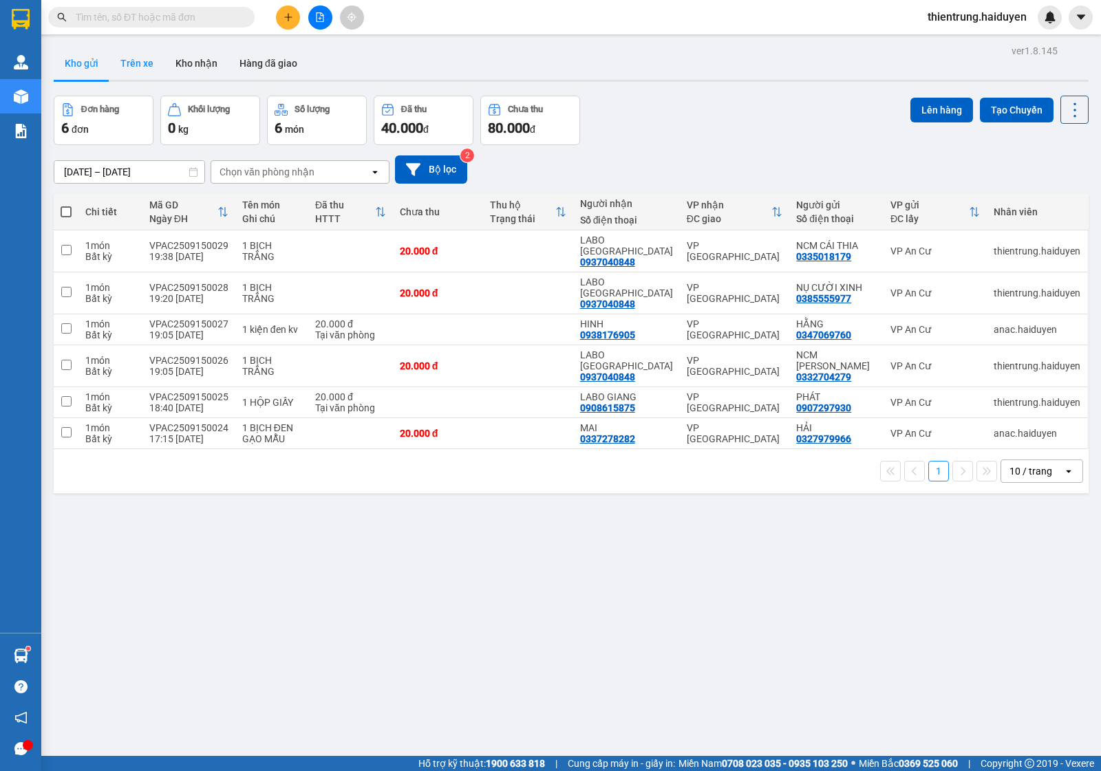
click at [131, 74] on button "Trên xe" at bounding box center [136, 63] width 55 height 33
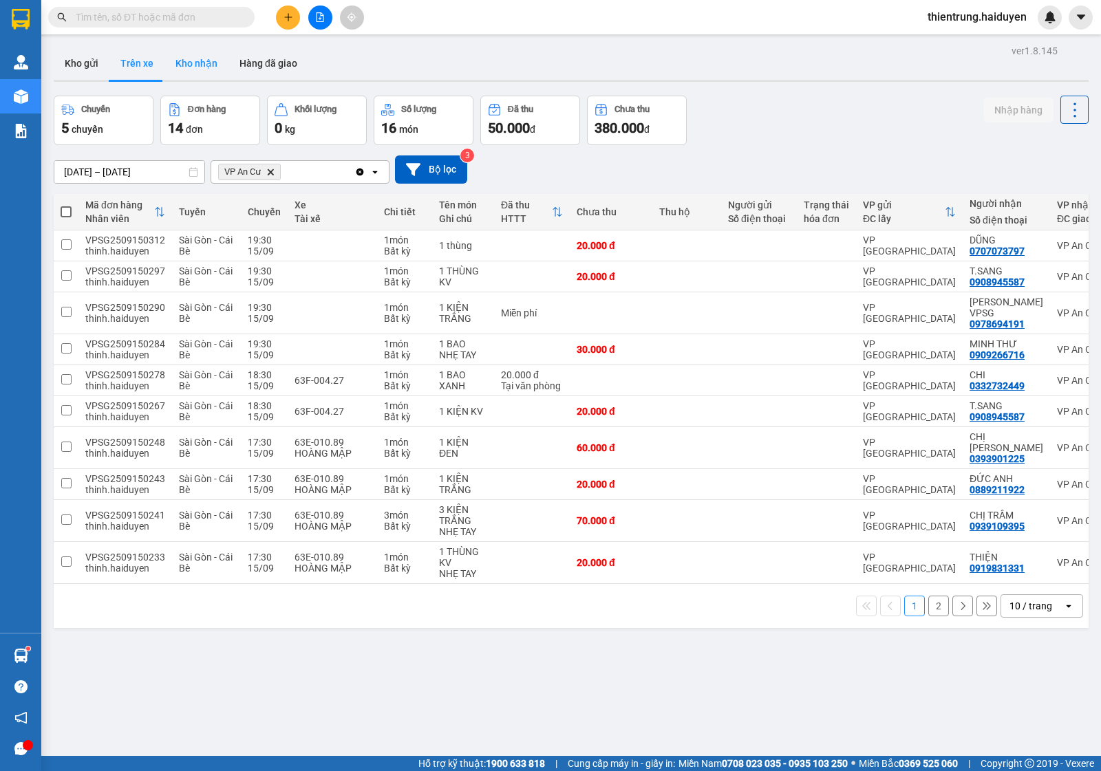
click at [177, 60] on button "Kho nhận" at bounding box center [196, 63] width 64 height 33
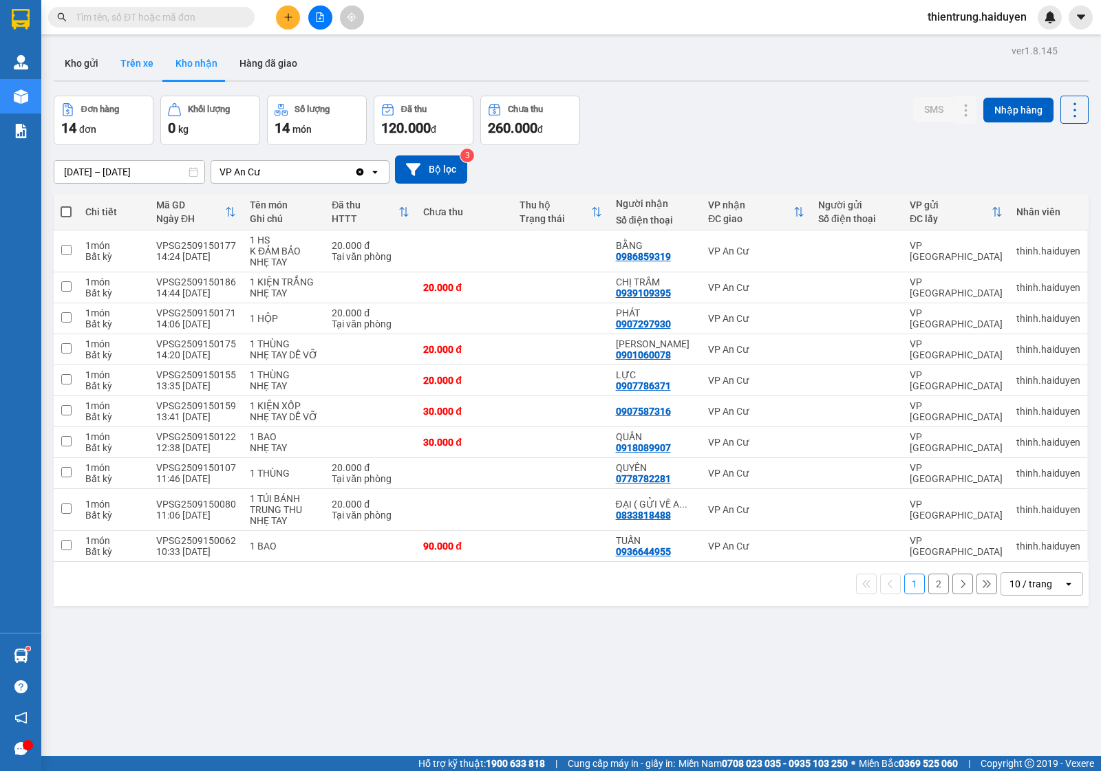
click at [119, 63] on button "Trên xe" at bounding box center [136, 63] width 55 height 33
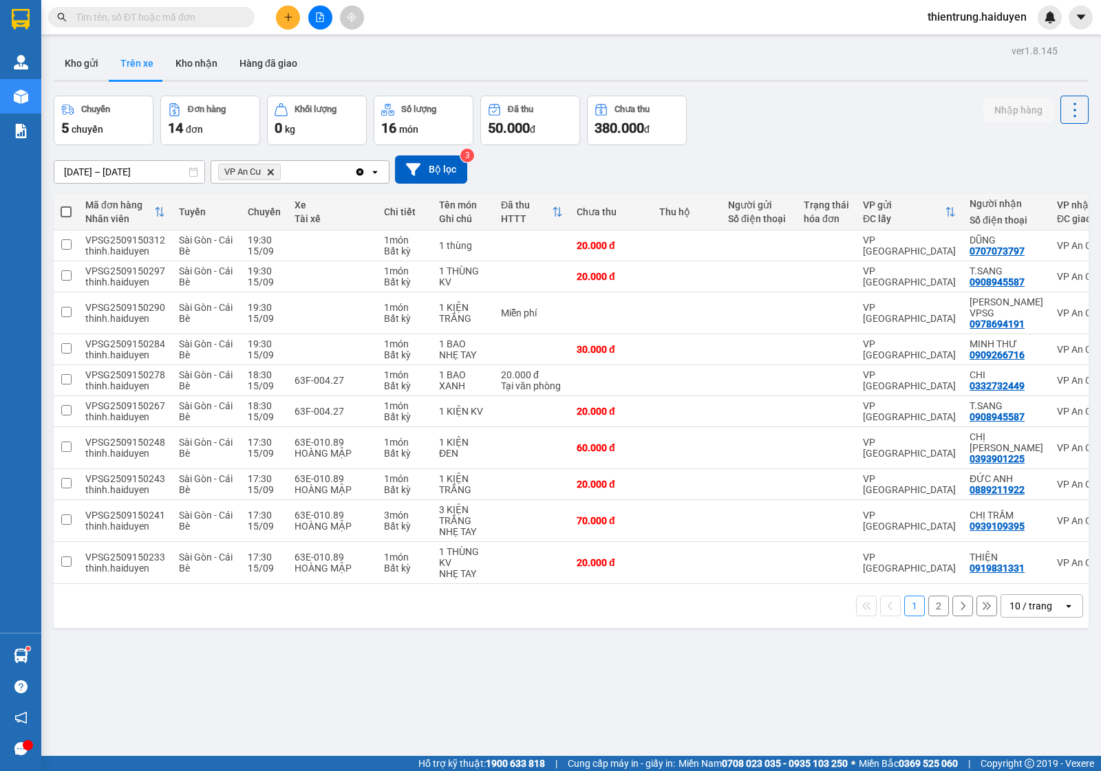
click at [928, 599] on button "2" at bounding box center [938, 606] width 21 height 21
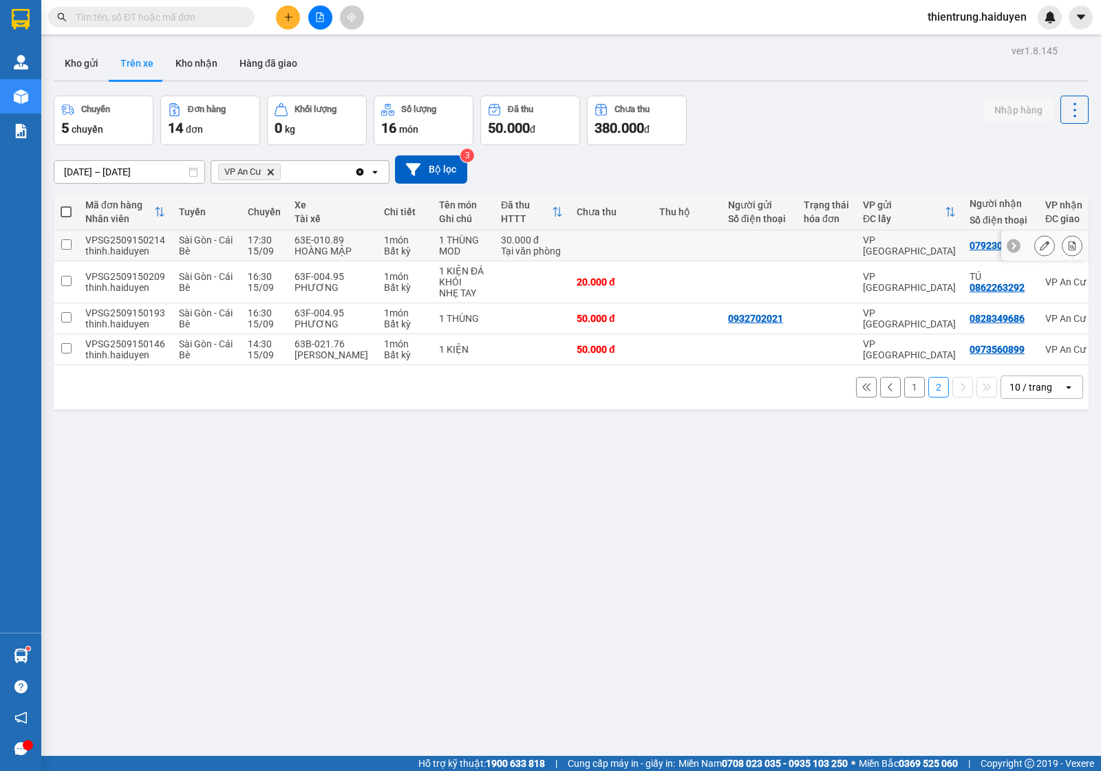
click at [1069, 246] on icon at bounding box center [1073, 246] width 8 height 10
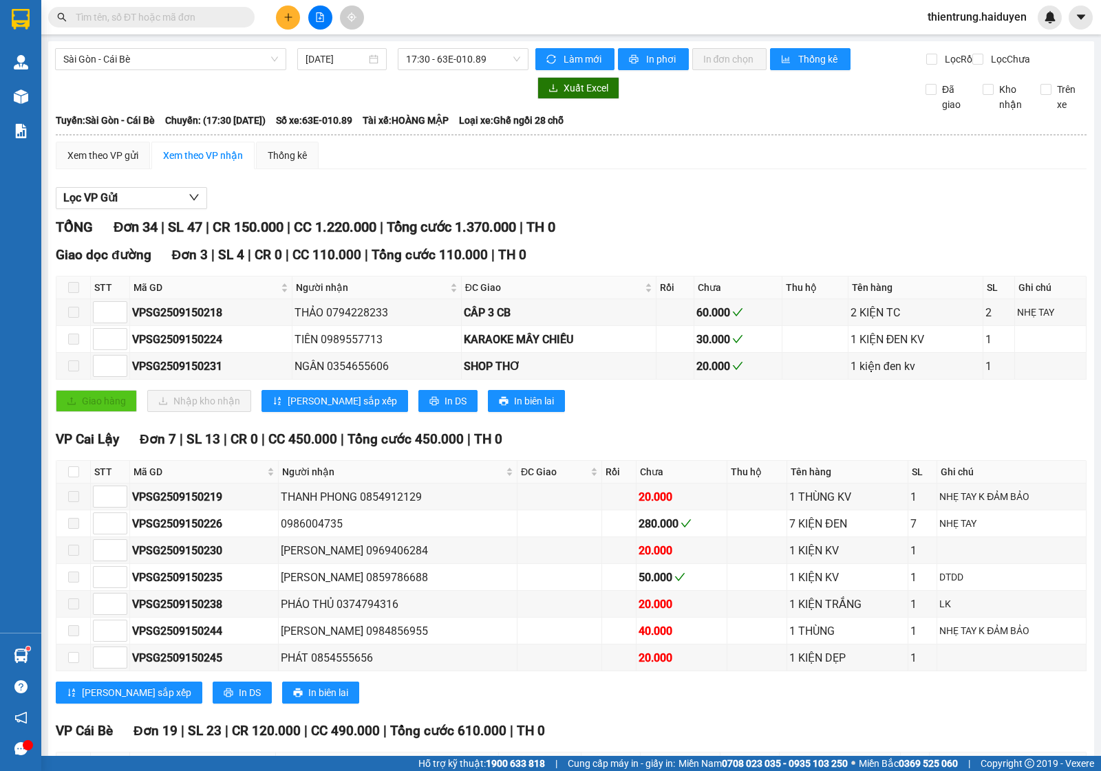
scroll to position [868, 0]
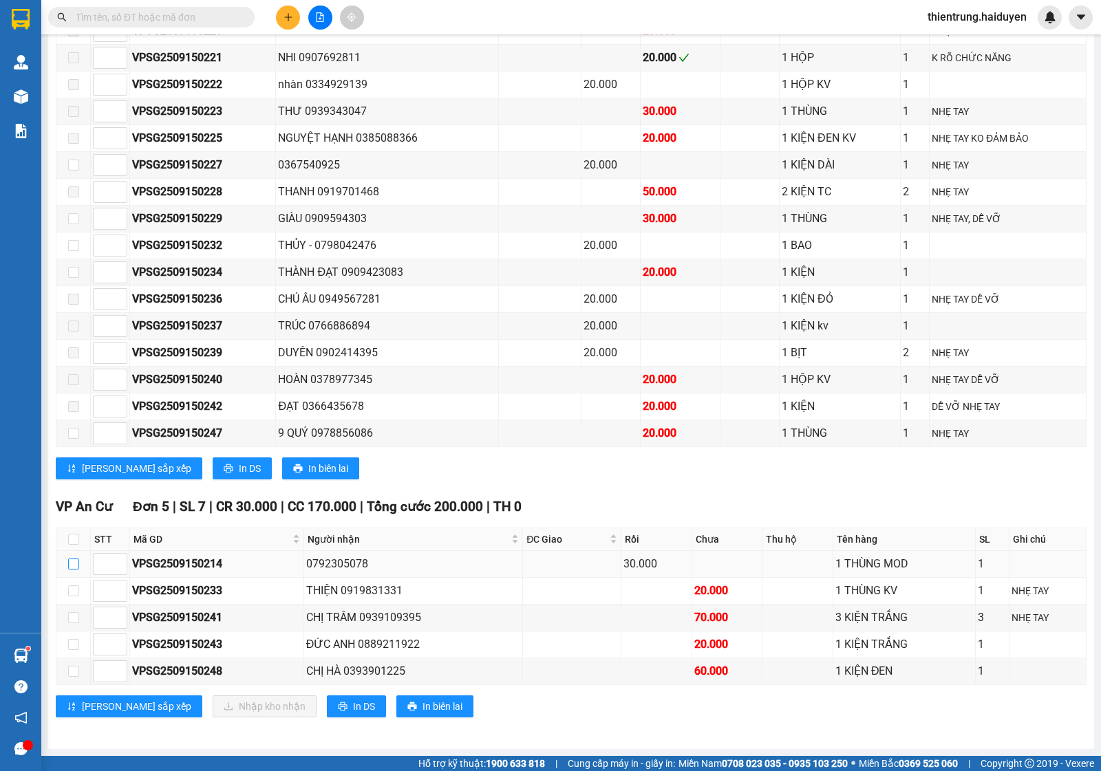
click at [74, 564] on input "checkbox" at bounding box center [73, 564] width 11 height 11
checkbox input "true"
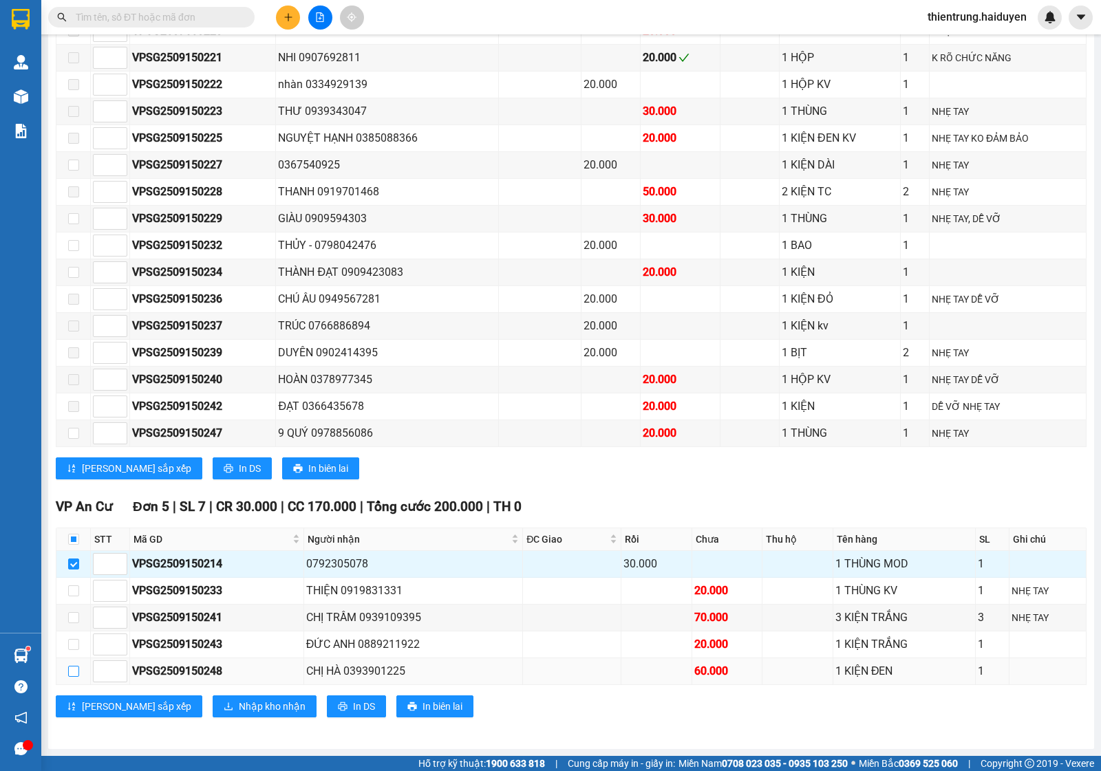
click at [74, 668] on input "checkbox" at bounding box center [73, 671] width 11 height 11
checkbox input "true"
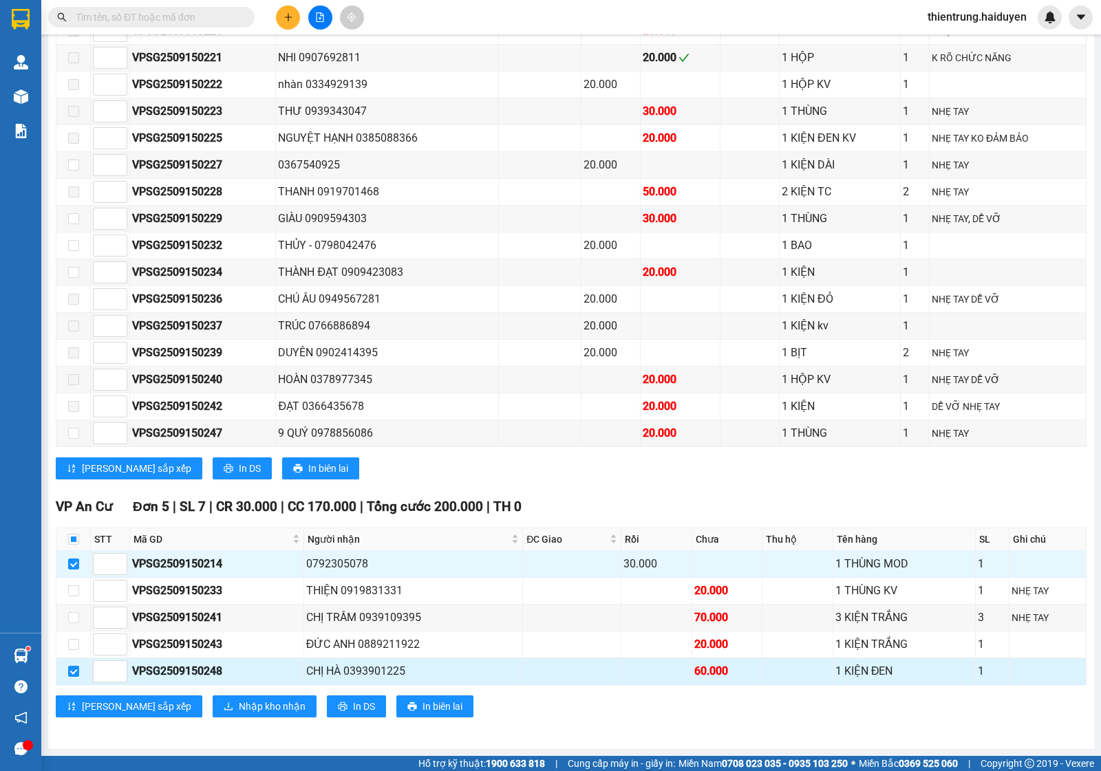
click at [65, 672] on td at bounding box center [73, 672] width 34 height 27
drag, startPoint x: 204, startPoint y: 707, endPoint x: 211, endPoint y: 699, distance: 10.2
click at [239, 707] on span "Nhập kho nhận" at bounding box center [272, 706] width 67 height 15
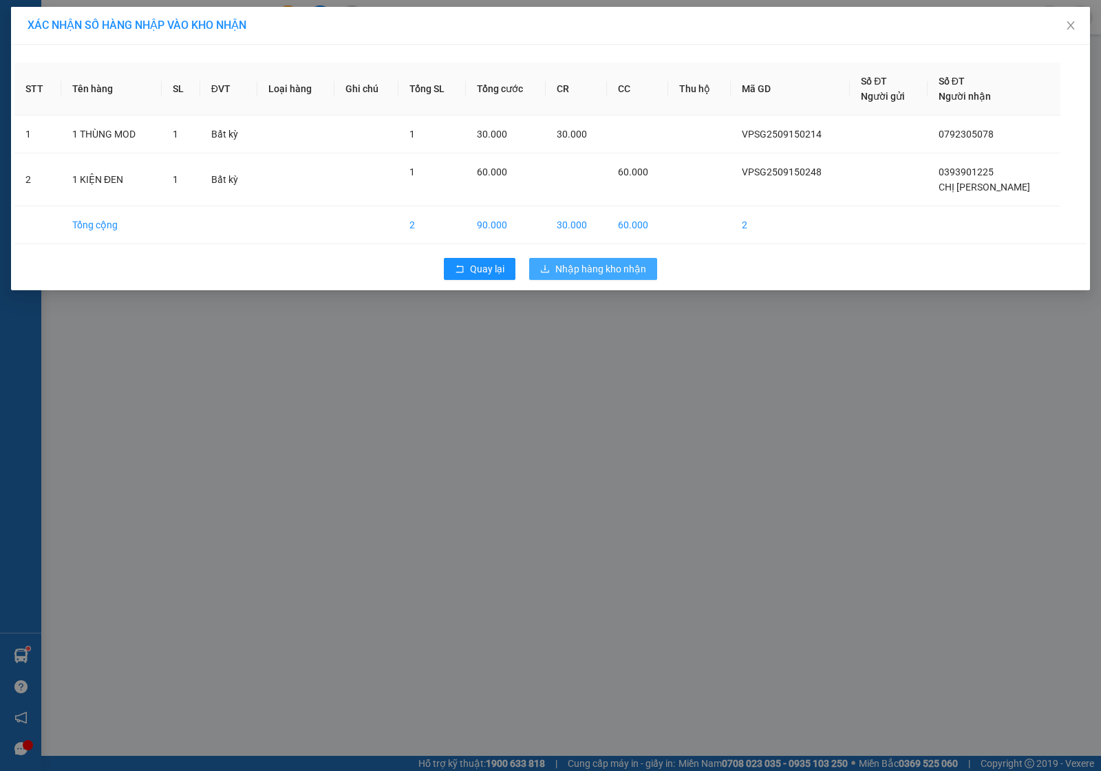
click at [593, 273] on span "Nhập hàng kho nhận" at bounding box center [600, 268] width 91 height 15
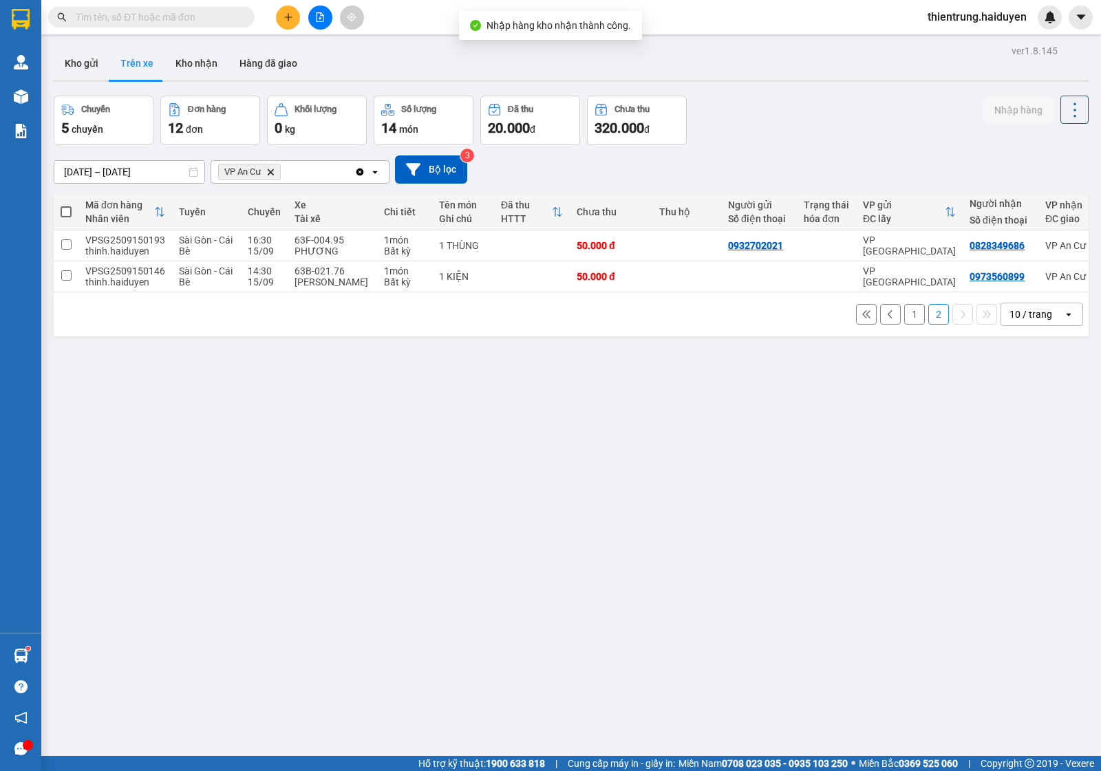
click at [905, 321] on button "1" at bounding box center [914, 314] width 21 height 21
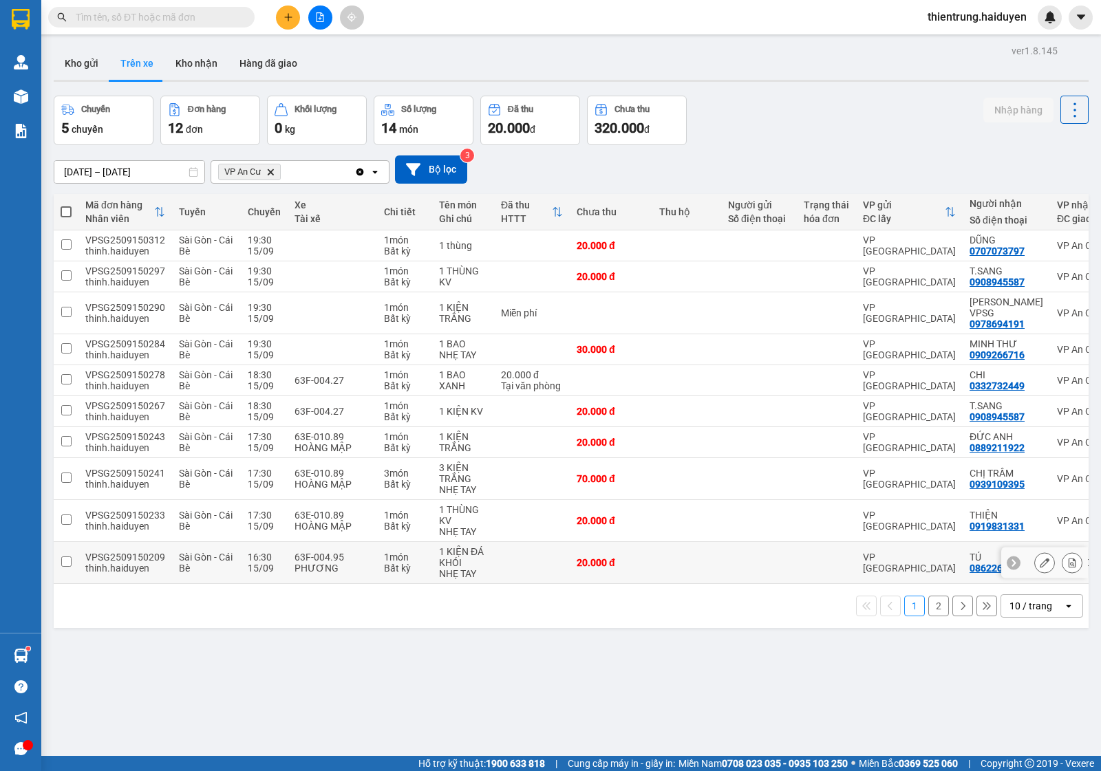
click at [1067, 558] on icon at bounding box center [1072, 563] width 10 height 10
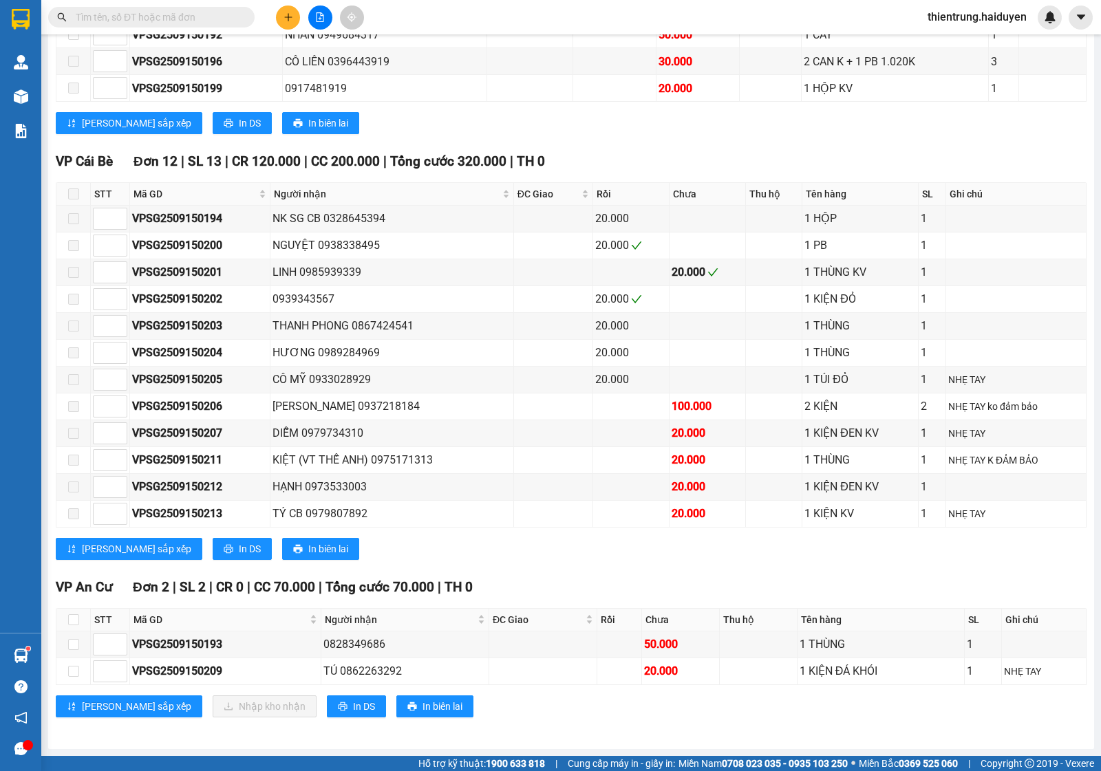
scroll to position [568, 0]
click at [76, 669] on input "checkbox" at bounding box center [73, 671] width 11 height 11
checkbox input "true"
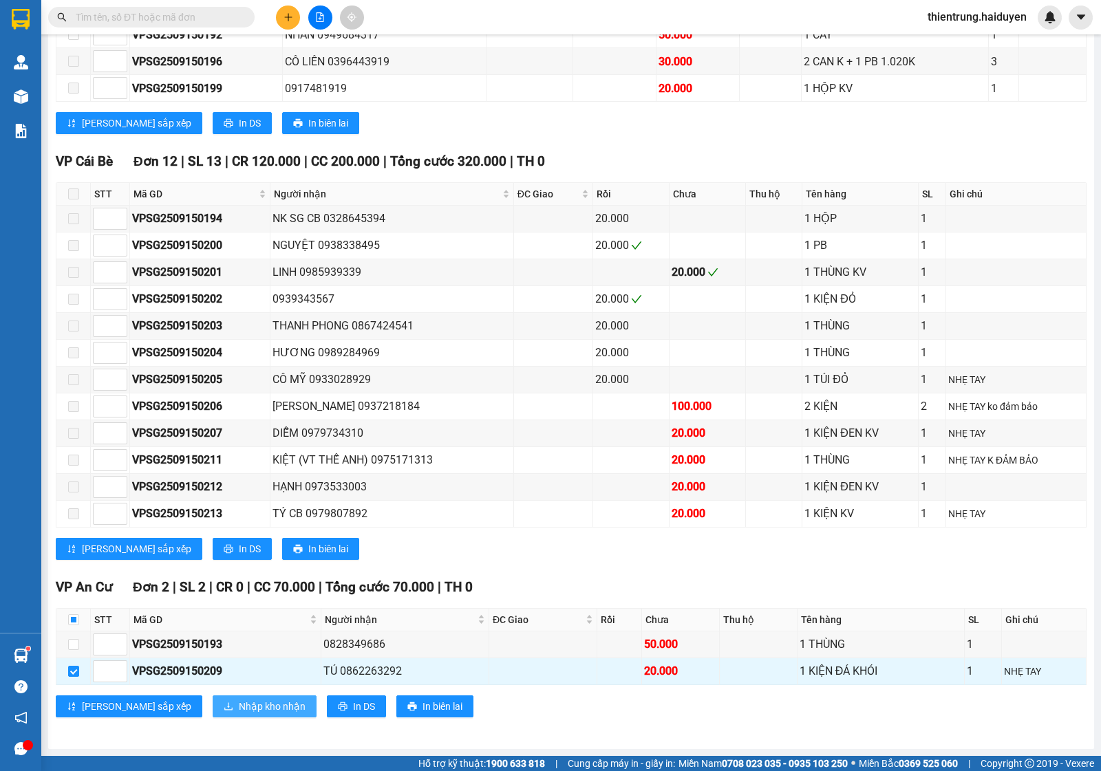
click at [239, 705] on span "Nhập kho nhận" at bounding box center [272, 706] width 67 height 15
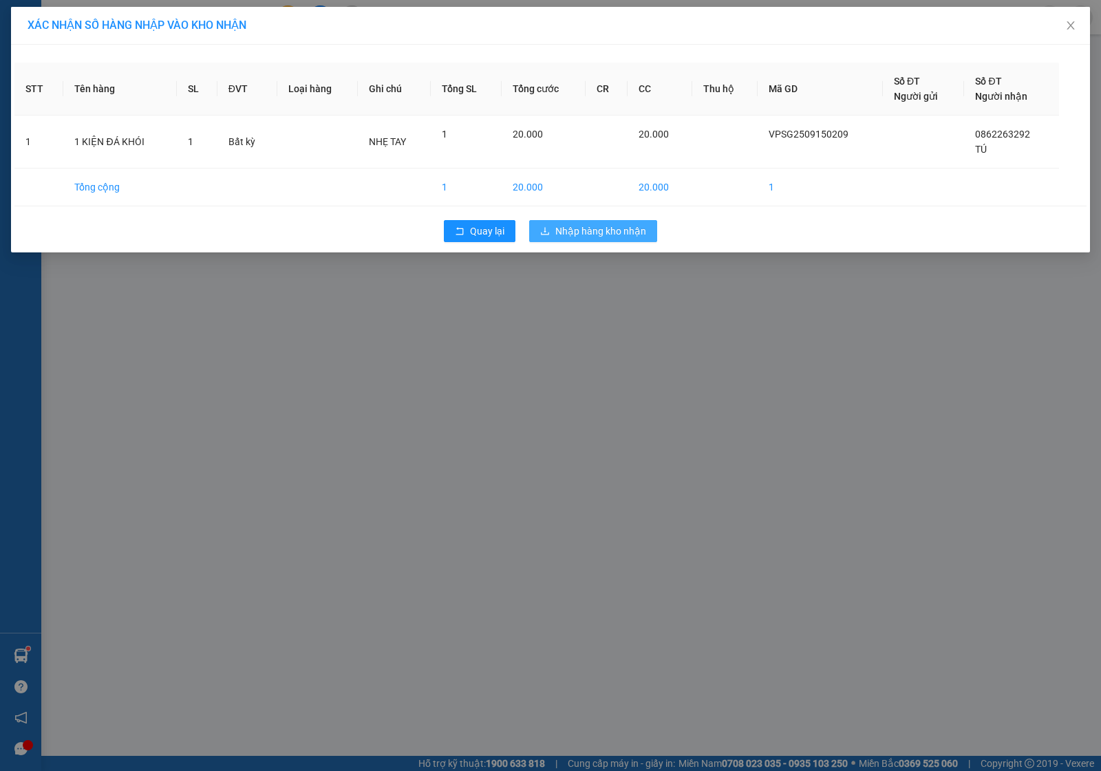
click at [631, 242] on button "Nhập hàng kho nhận" at bounding box center [593, 231] width 128 height 22
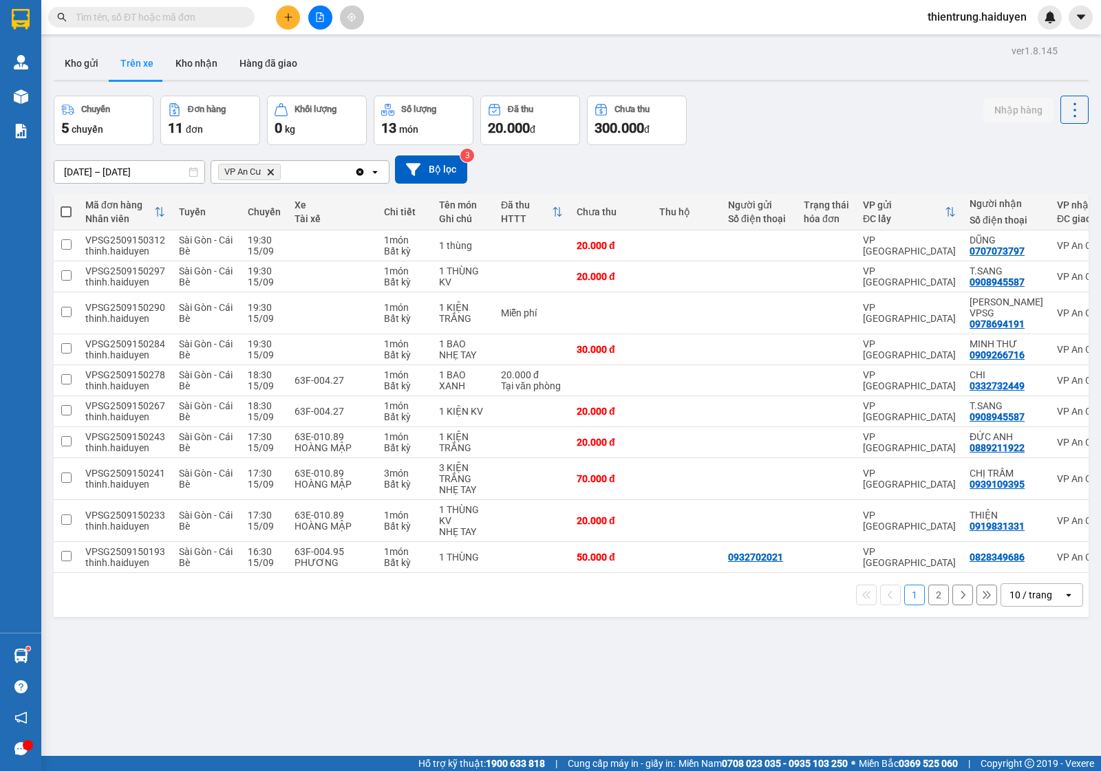
click at [928, 590] on button "2" at bounding box center [938, 595] width 21 height 21
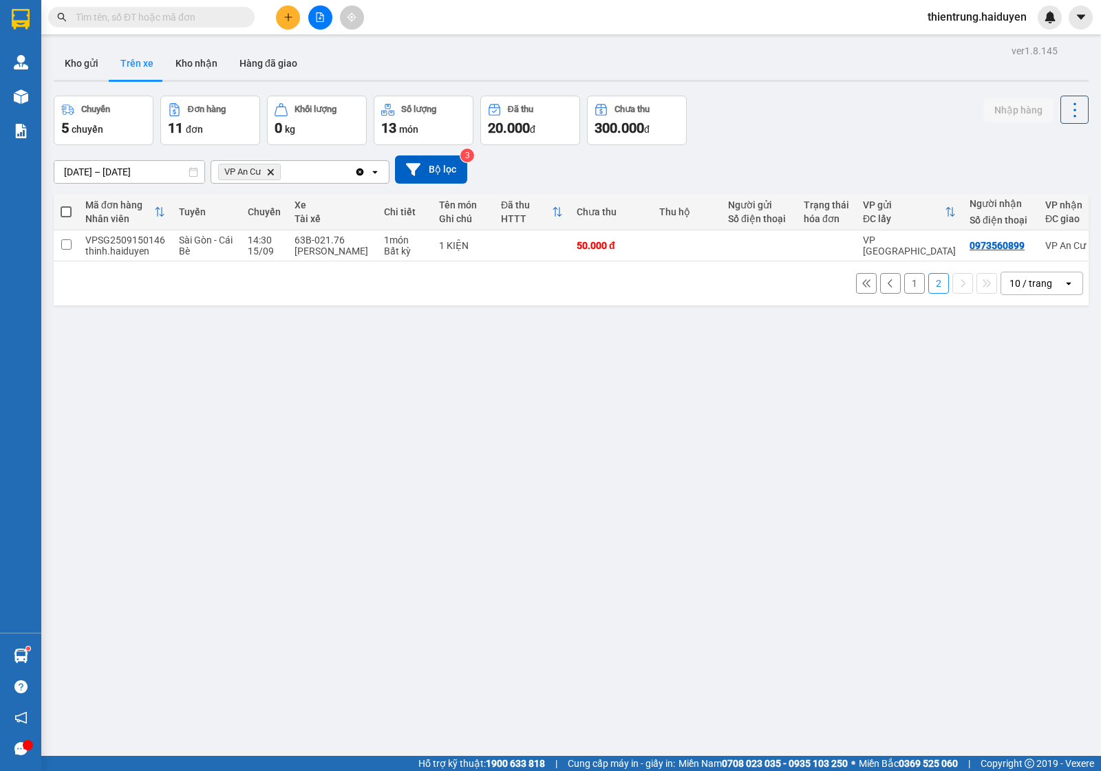
click at [904, 294] on button "1" at bounding box center [914, 283] width 21 height 21
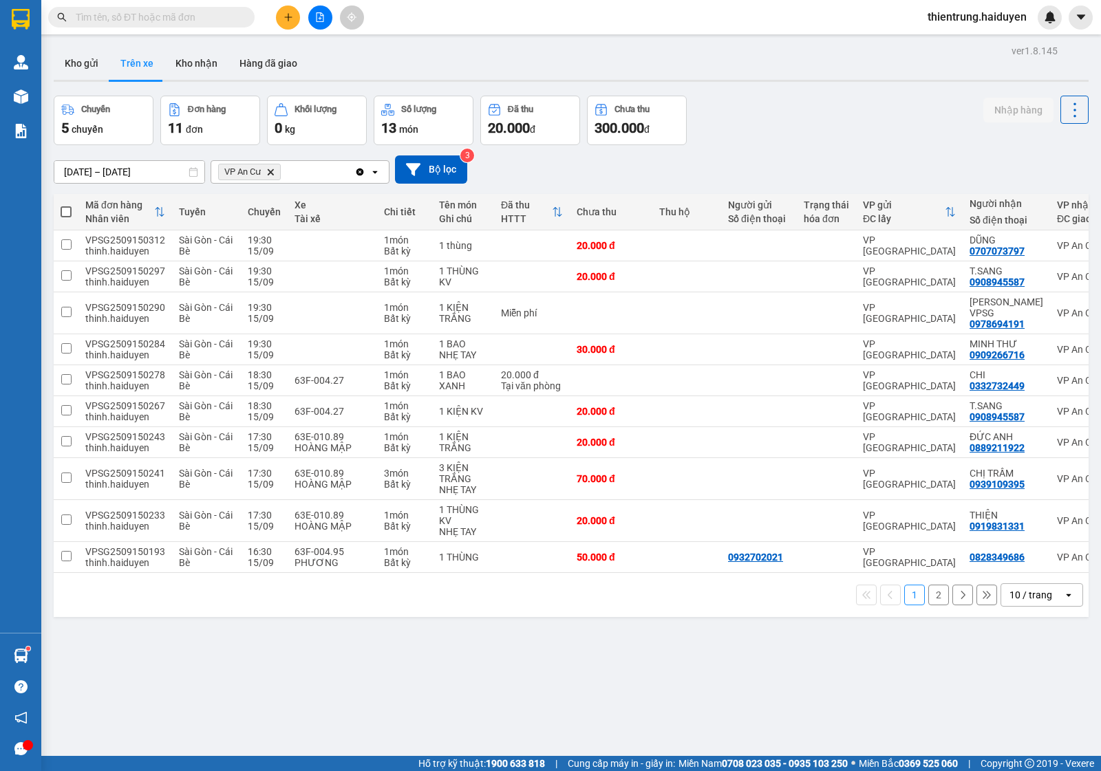
drag, startPoint x: 1020, startPoint y: 650, endPoint x: 1008, endPoint y: 643, distance: 13.6
click at [1020, 650] on div "ver 1.8.145 Kho gửi Trên xe Kho nhận Hàng đã giao Chuyến 5 chuyến Đơn hàng 11 đ…" at bounding box center [571, 426] width 1046 height 771
click at [928, 595] on button "2" at bounding box center [938, 595] width 21 height 21
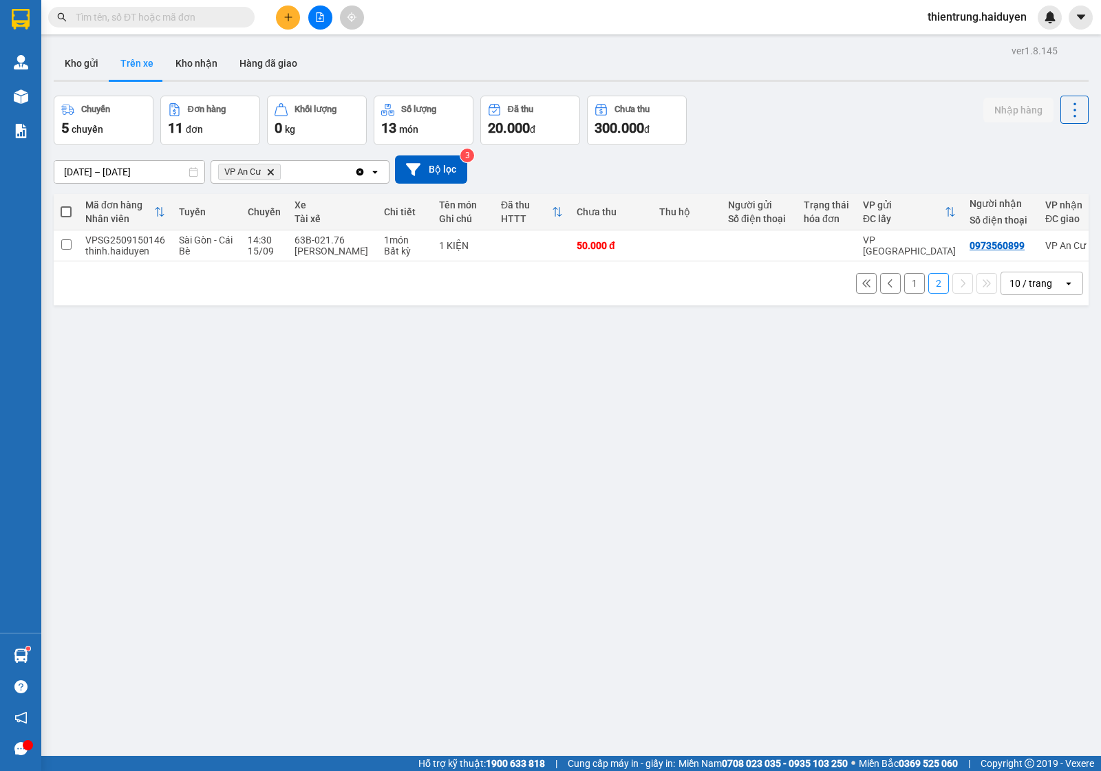
click at [905, 294] on button "1" at bounding box center [914, 283] width 21 height 21
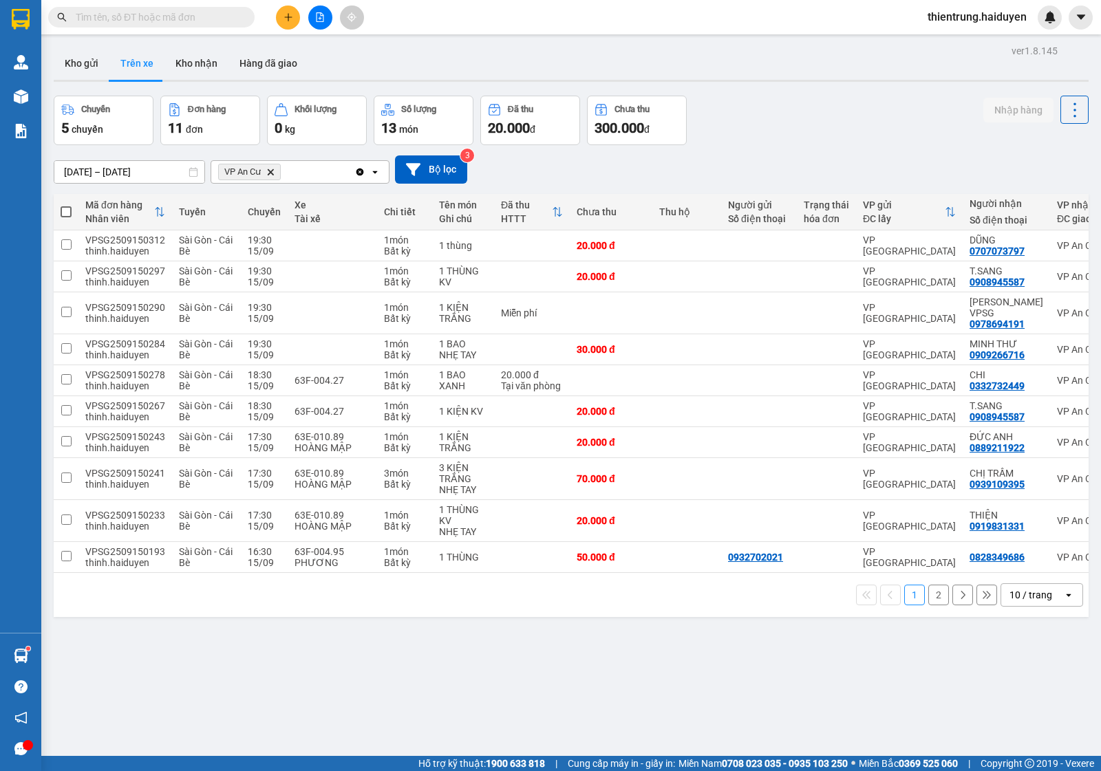
click at [928, 596] on button "2" at bounding box center [938, 595] width 21 height 21
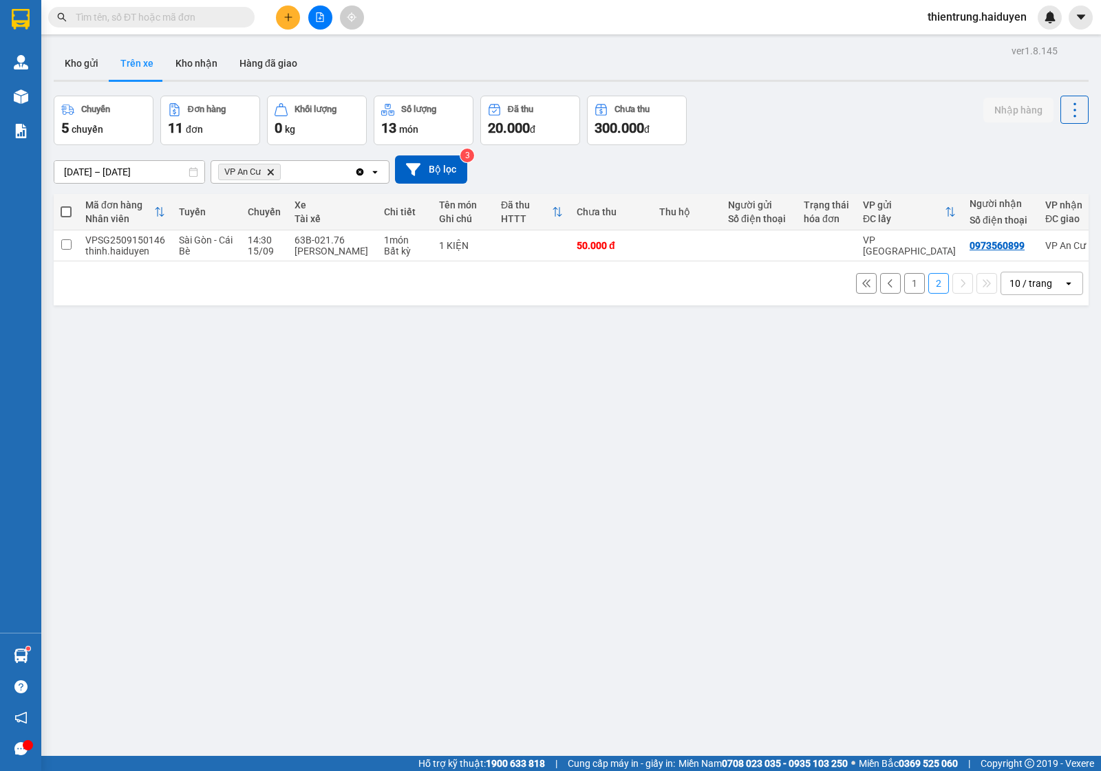
click at [906, 291] on button "1" at bounding box center [914, 283] width 21 height 21
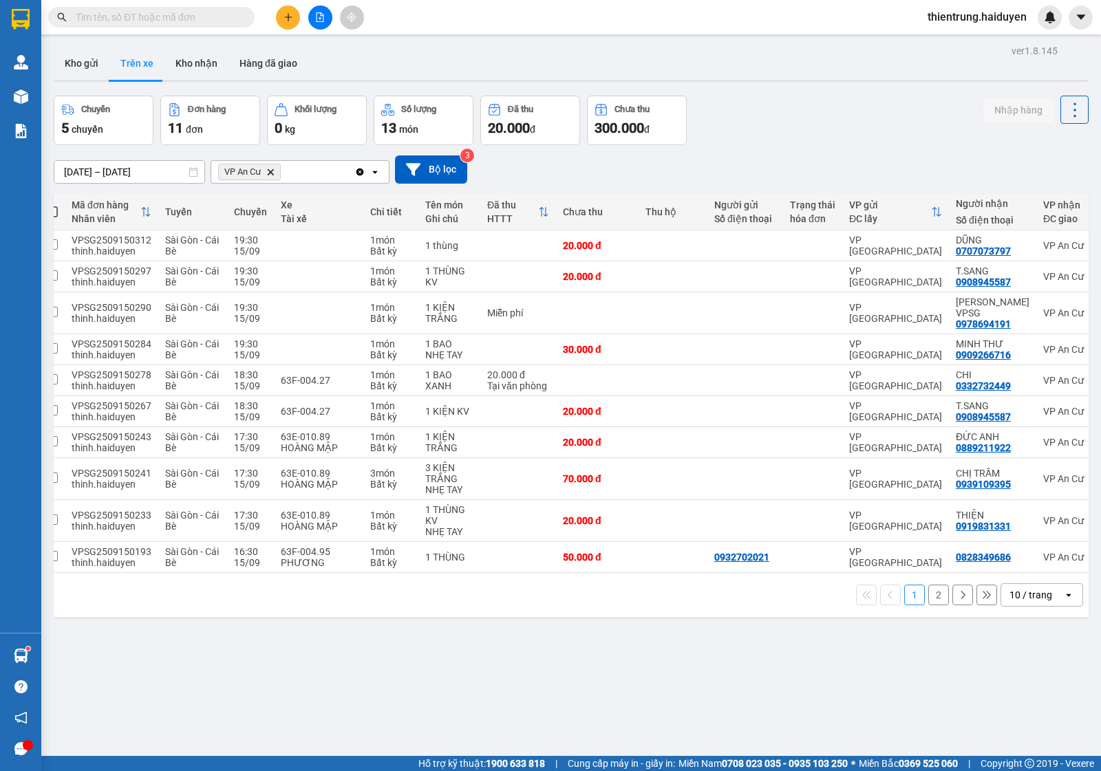
scroll to position [0, 107]
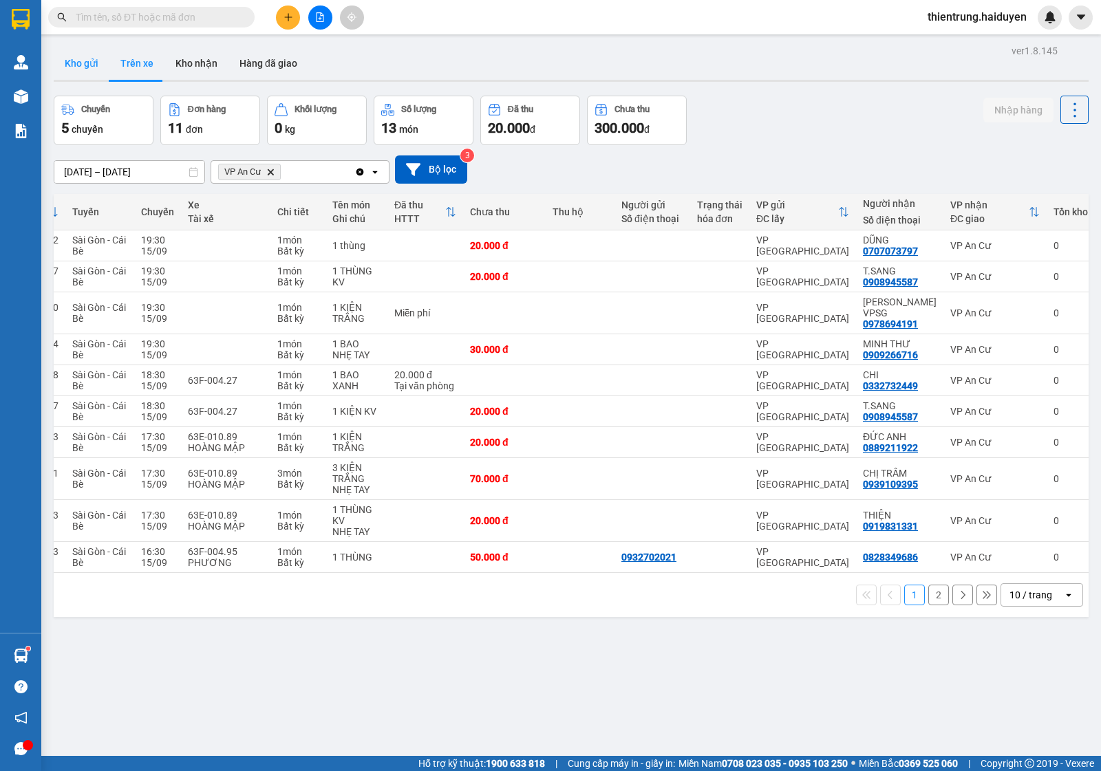
click at [101, 71] on button "Kho gửi" at bounding box center [82, 63] width 56 height 33
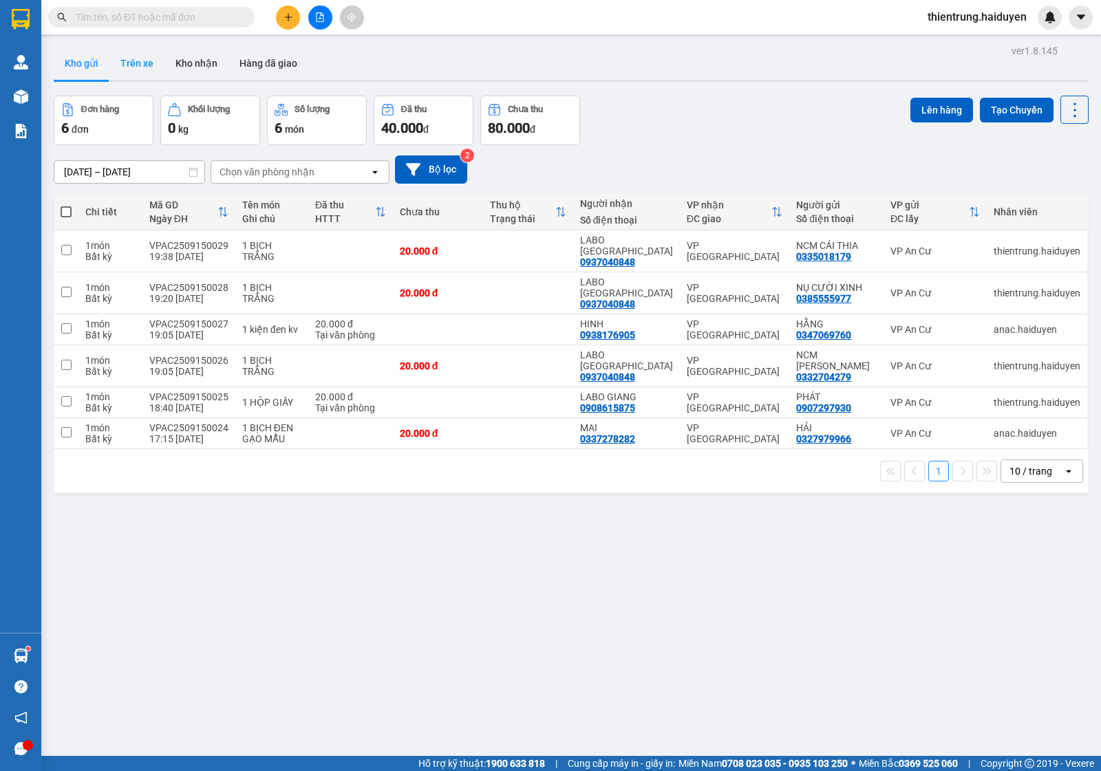
click at [153, 76] on button "Trên xe" at bounding box center [136, 63] width 55 height 33
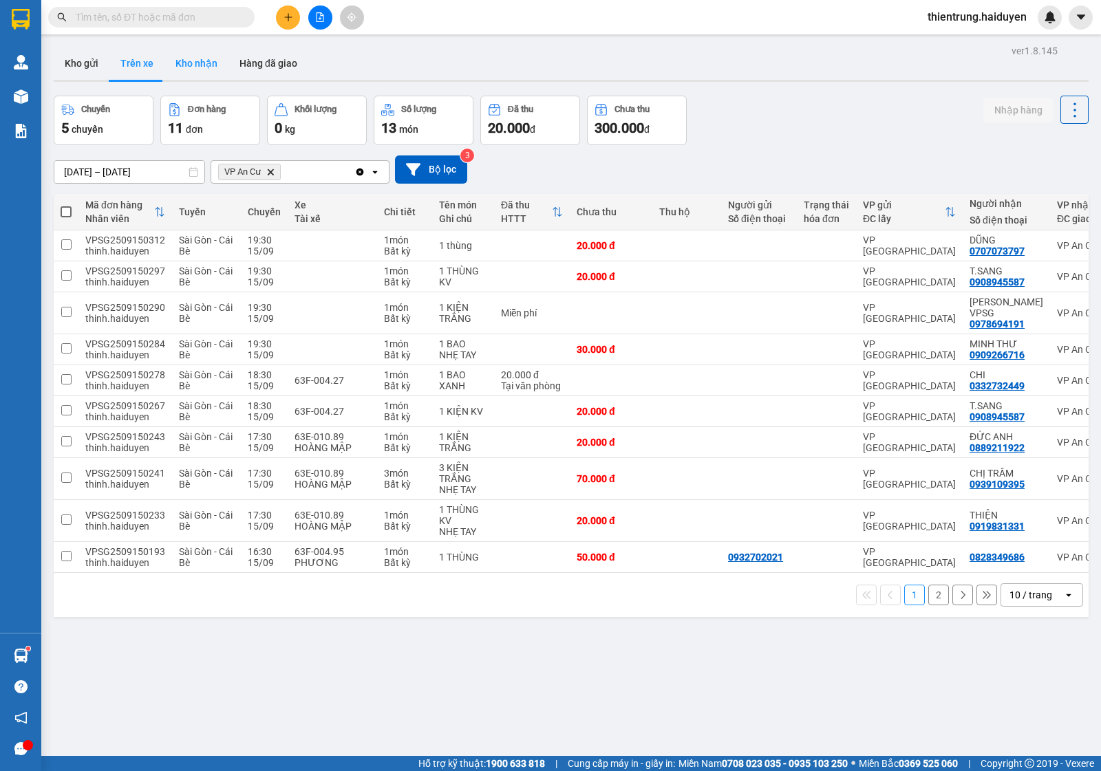
click at [182, 76] on button "Kho nhận" at bounding box center [196, 63] width 64 height 33
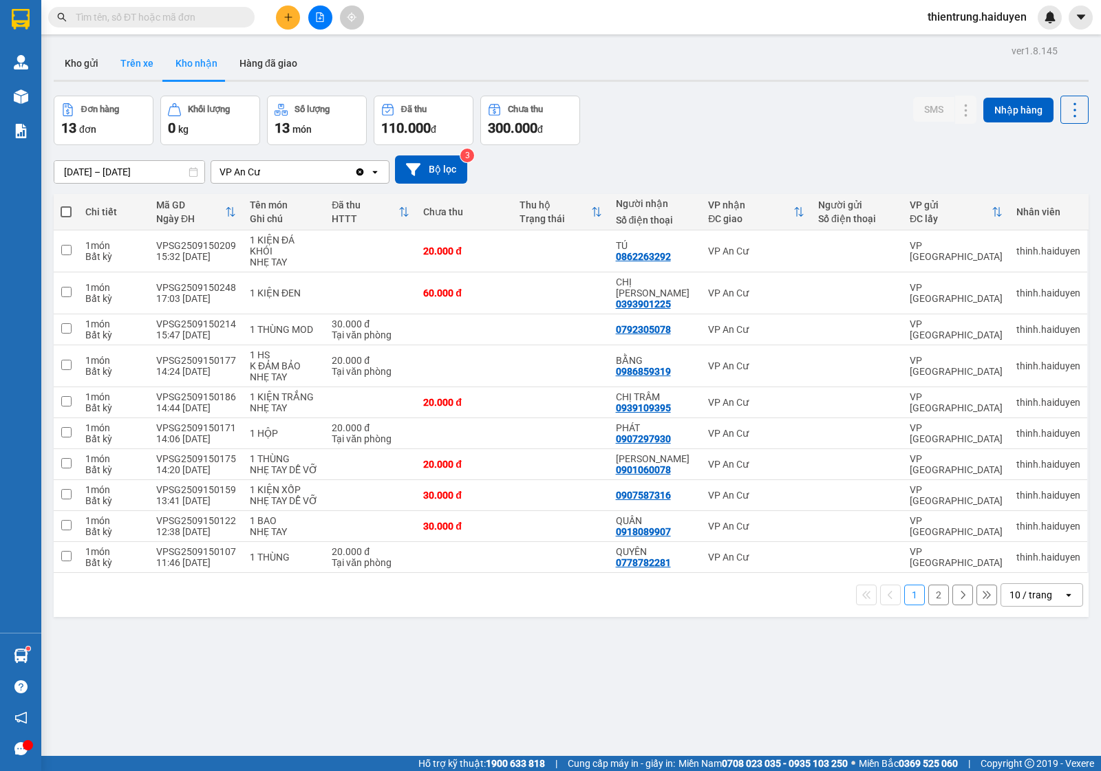
click at [133, 54] on button "Trên xe" at bounding box center [136, 63] width 55 height 33
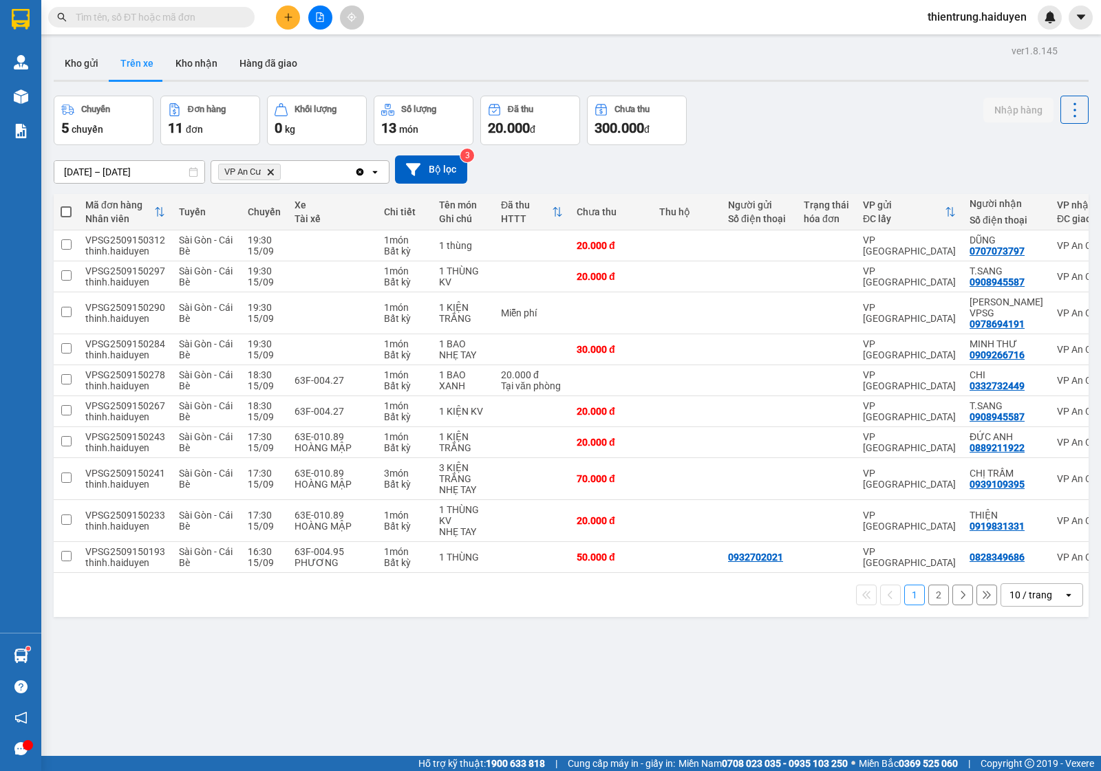
click at [671, 658] on div "ver 1.8.145 Kho gửi Trên xe Kho nhận Hàng đã giao Chuyến 5 chuyến Đơn hàng 11 đ…" at bounding box center [571, 426] width 1046 height 771
click at [928, 594] on button "2" at bounding box center [938, 595] width 21 height 21
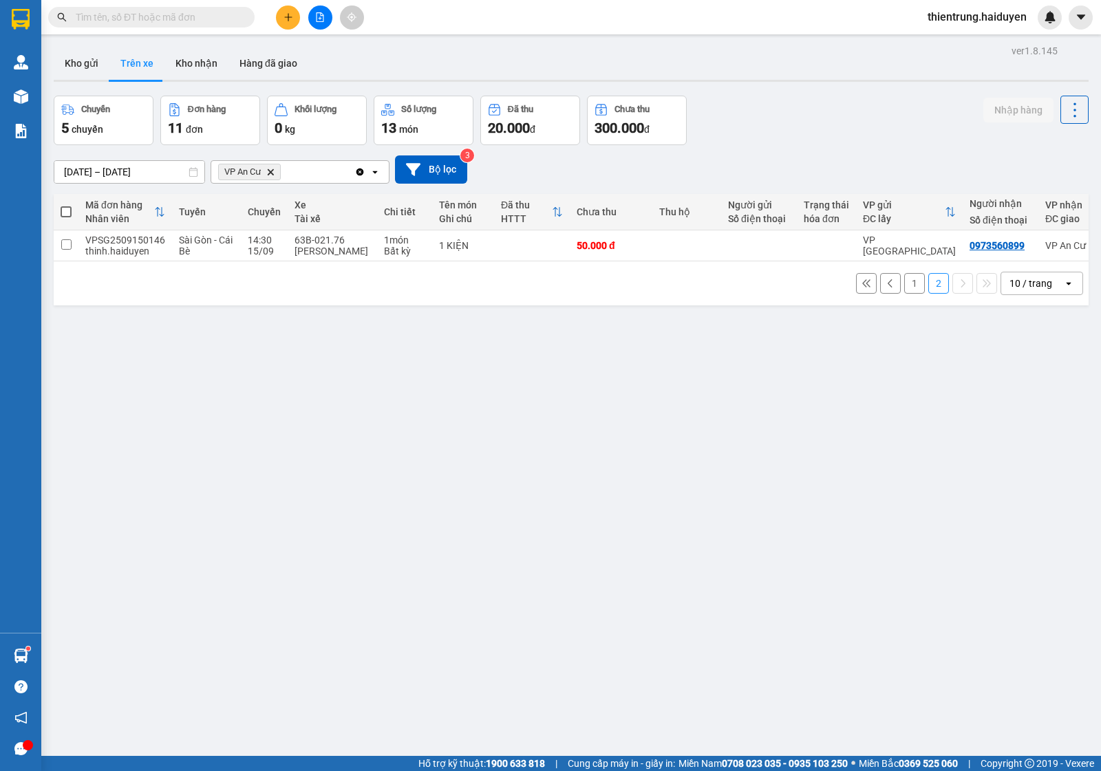
click at [904, 292] on button "1" at bounding box center [914, 283] width 21 height 21
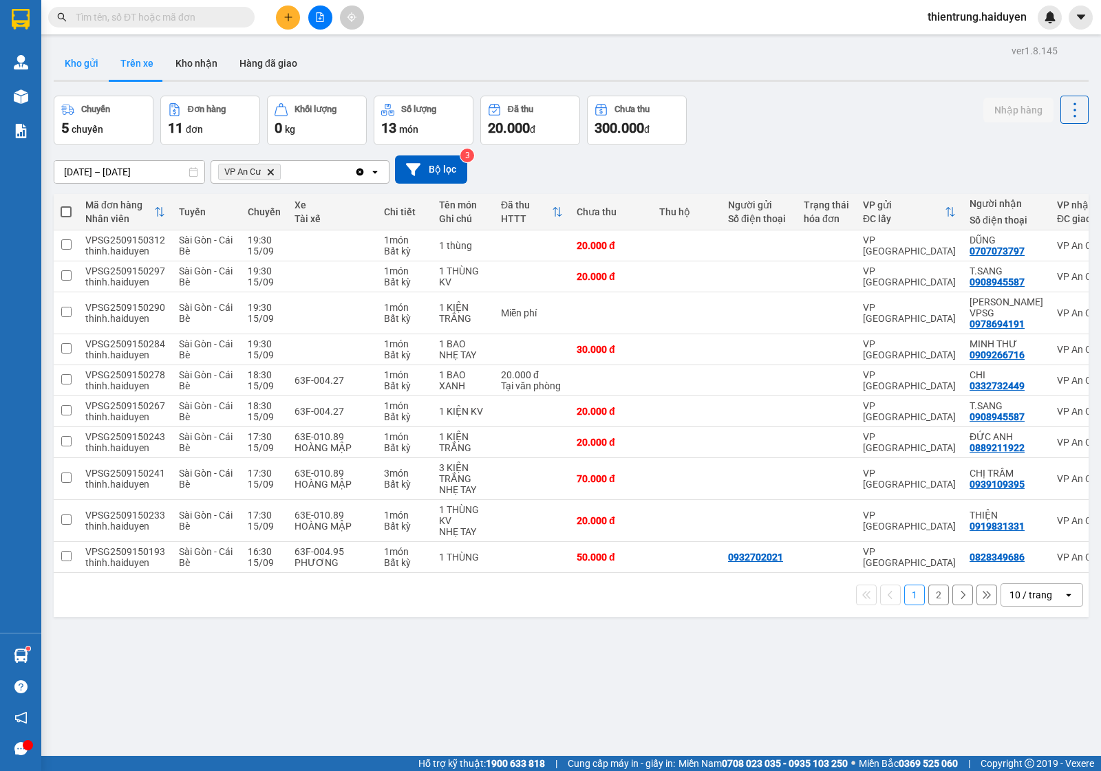
click at [88, 61] on button "Kho gửi" at bounding box center [82, 63] width 56 height 33
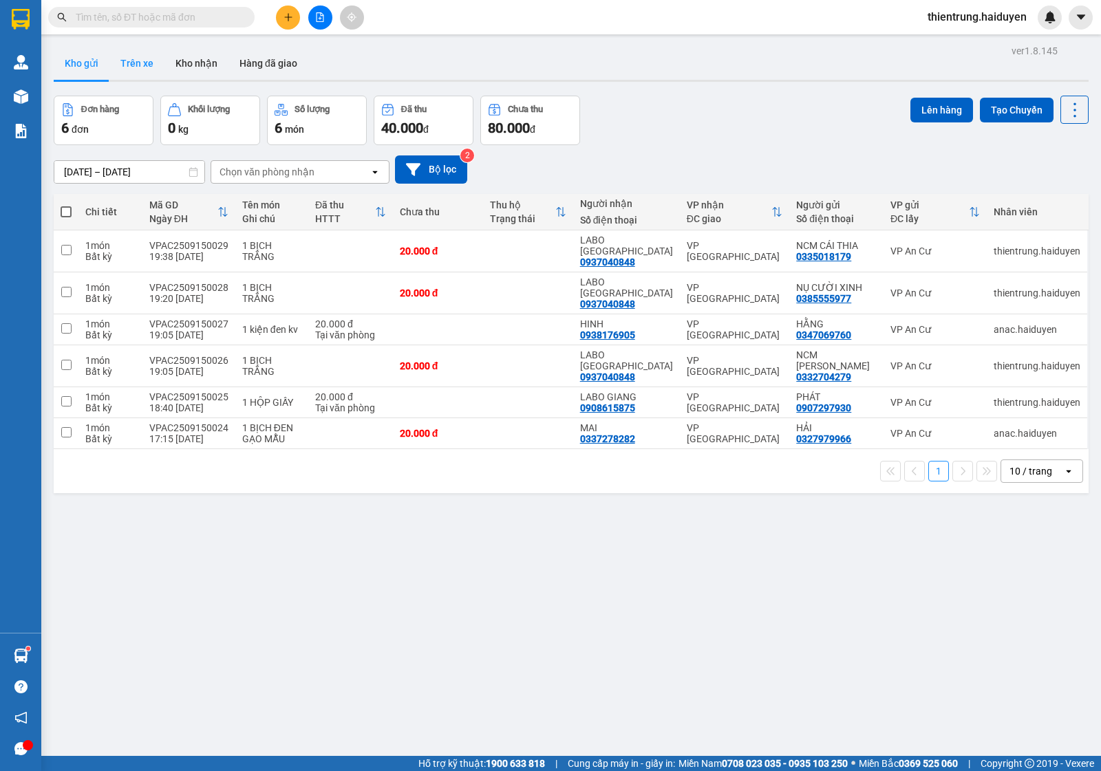
click at [153, 67] on button "Trên xe" at bounding box center [136, 63] width 55 height 33
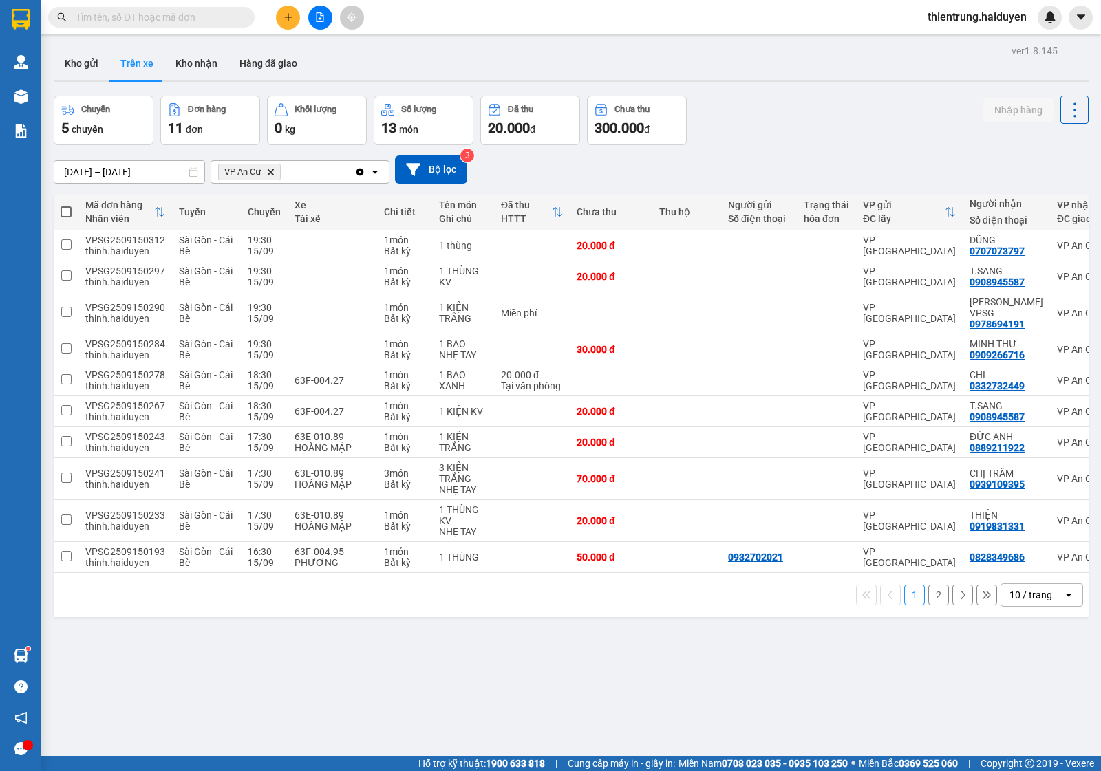
click at [731, 661] on div "ver 1.8.145 Kho gửi Trên xe Kho nhận Hàng đã giao Chuyến 5 chuyến Đơn hàng 11 đ…" at bounding box center [571, 426] width 1046 height 771
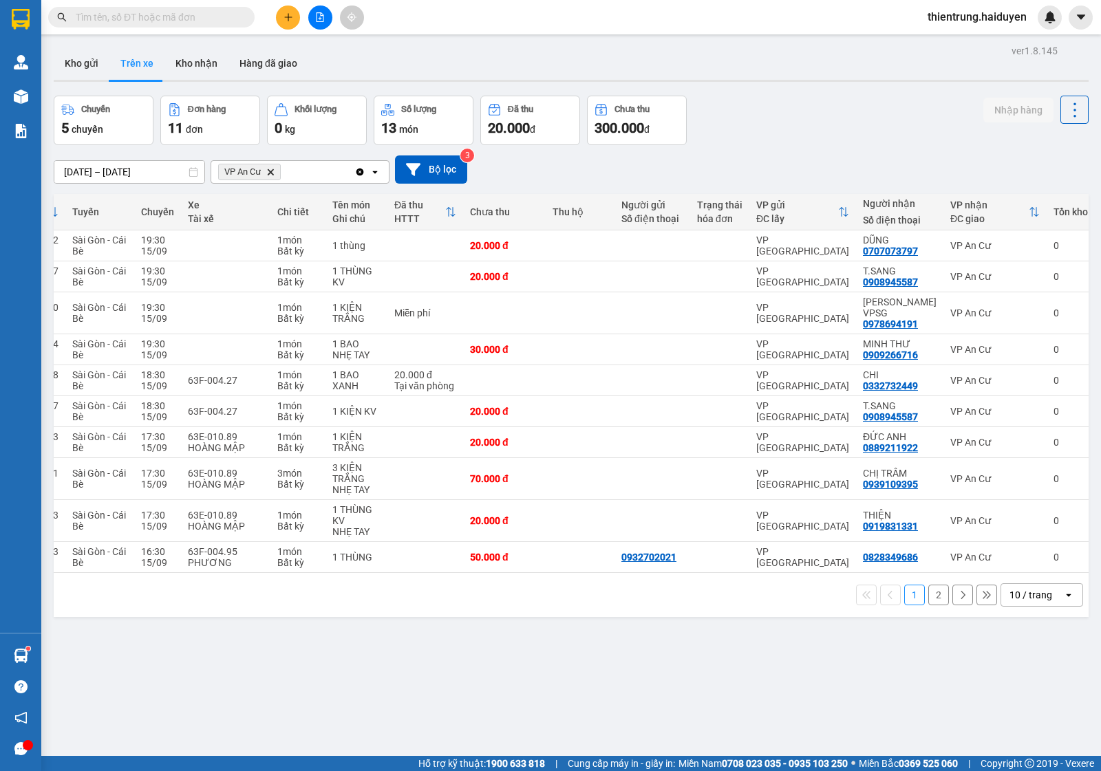
click at [748, 650] on div "ver 1.8.145 Kho gửi Trên xe Kho nhận Hàng đã giao Chuyến 5 chuyến Đơn hàng 11 đ…" at bounding box center [571, 426] width 1046 height 771
click at [200, 63] on button "Kho nhận" at bounding box center [196, 63] width 64 height 33
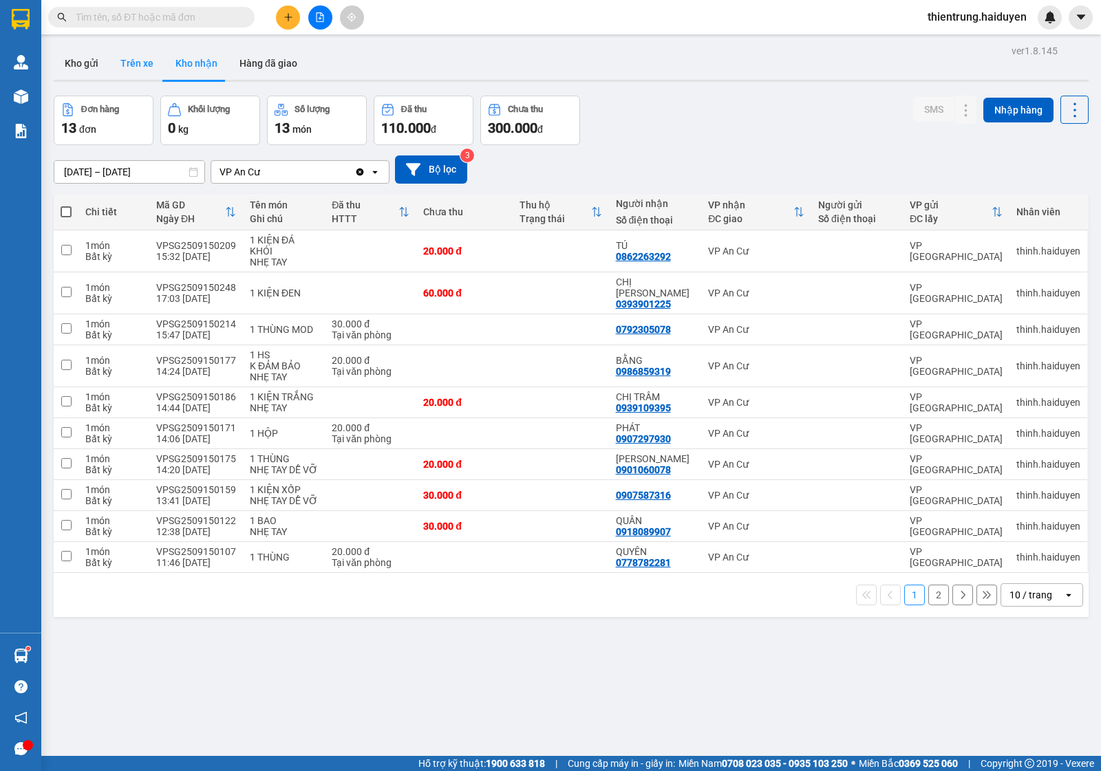
click at [145, 52] on button "Trên xe" at bounding box center [136, 63] width 55 height 33
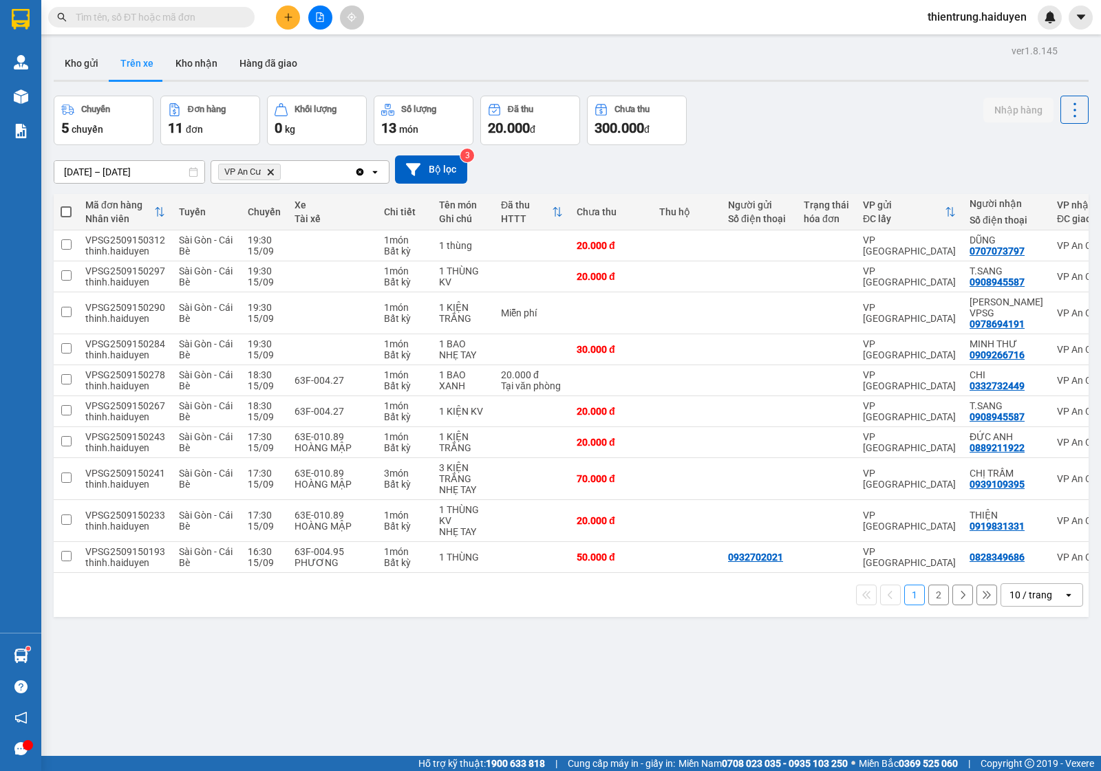
click at [928, 589] on button "2" at bounding box center [938, 595] width 21 height 21
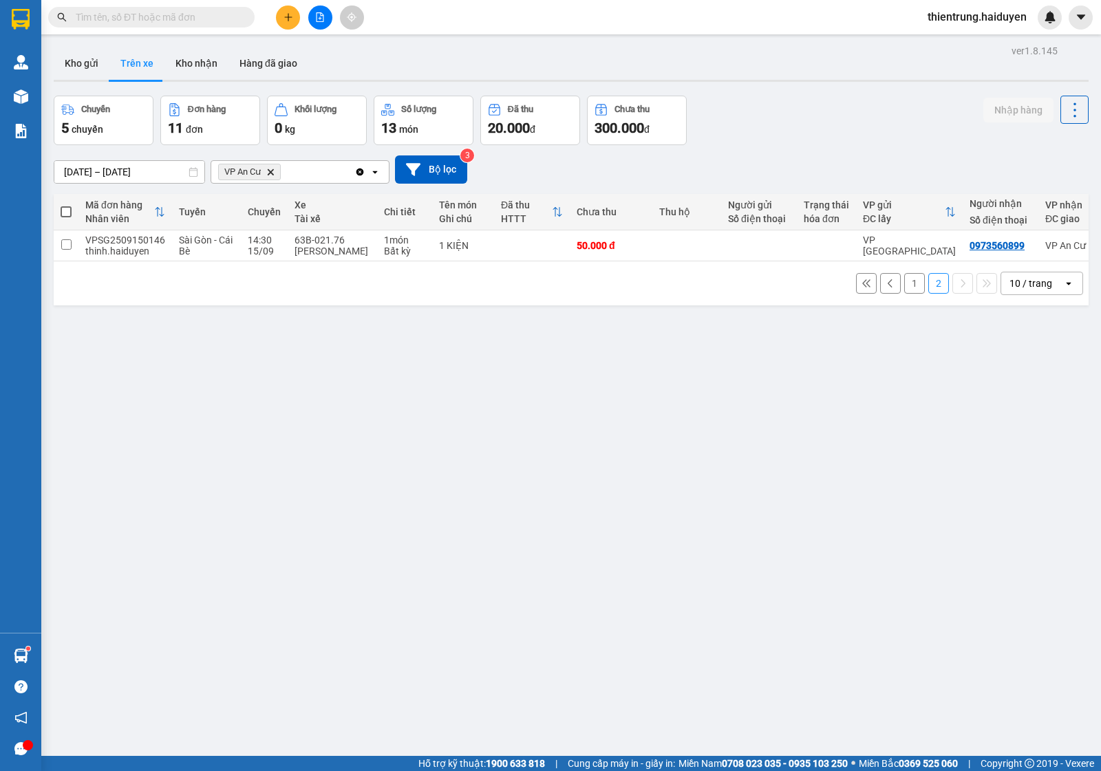
click at [904, 291] on button "1" at bounding box center [914, 283] width 21 height 21
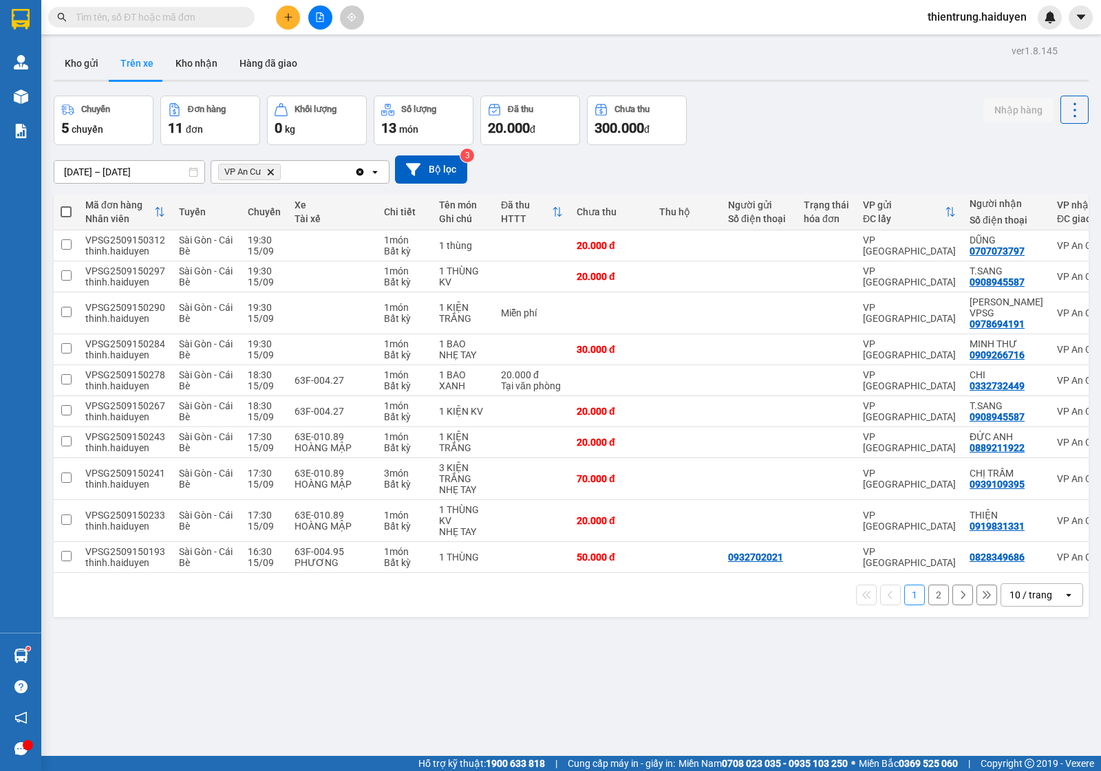
click at [929, 597] on button "2" at bounding box center [938, 595] width 21 height 21
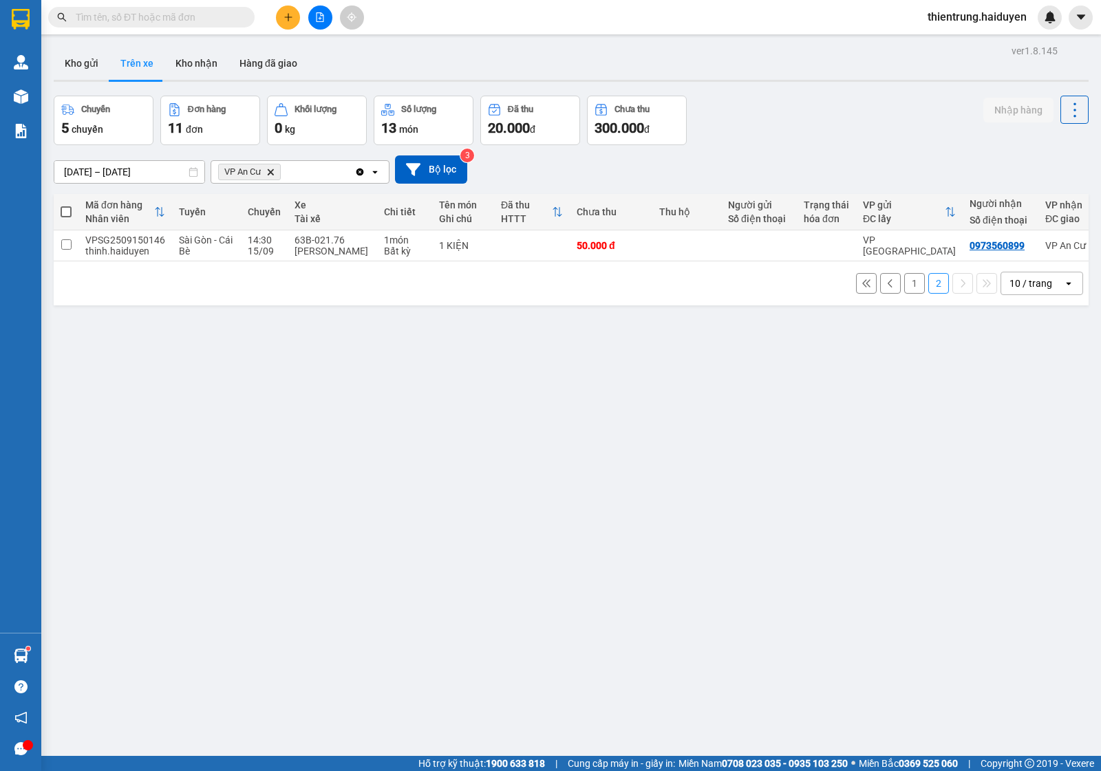
click at [906, 294] on button "1" at bounding box center [914, 283] width 21 height 21
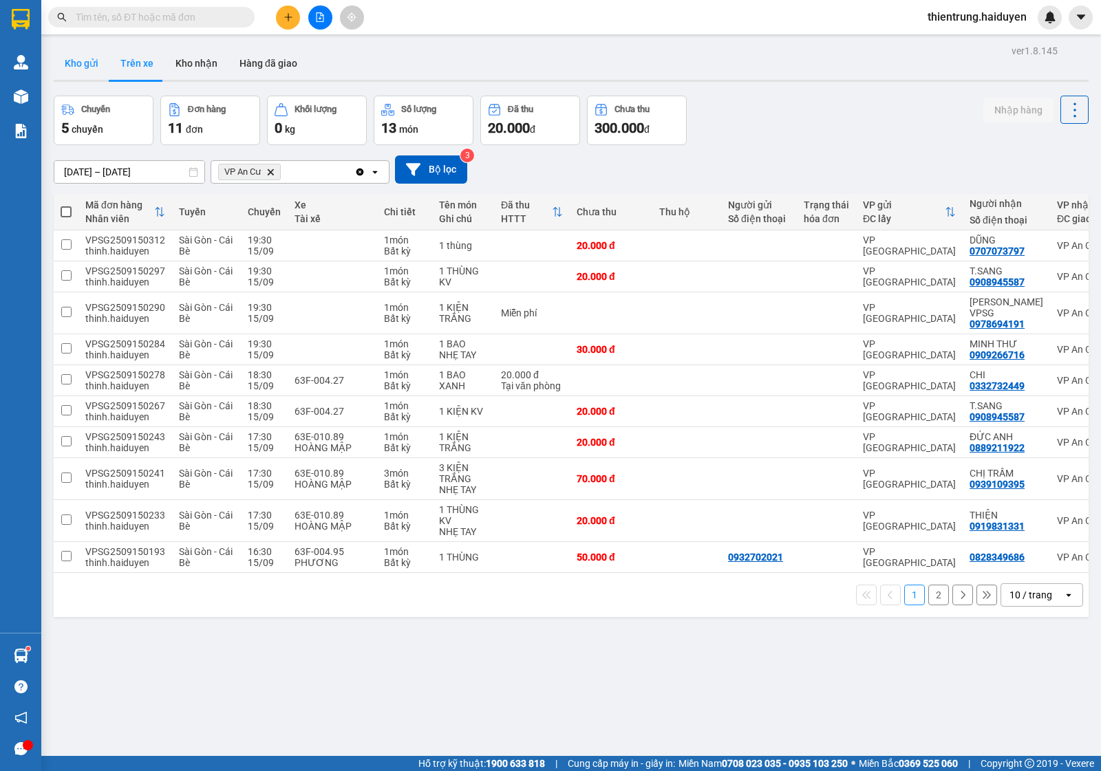
click at [91, 55] on button "Kho gửi" at bounding box center [82, 63] width 56 height 33
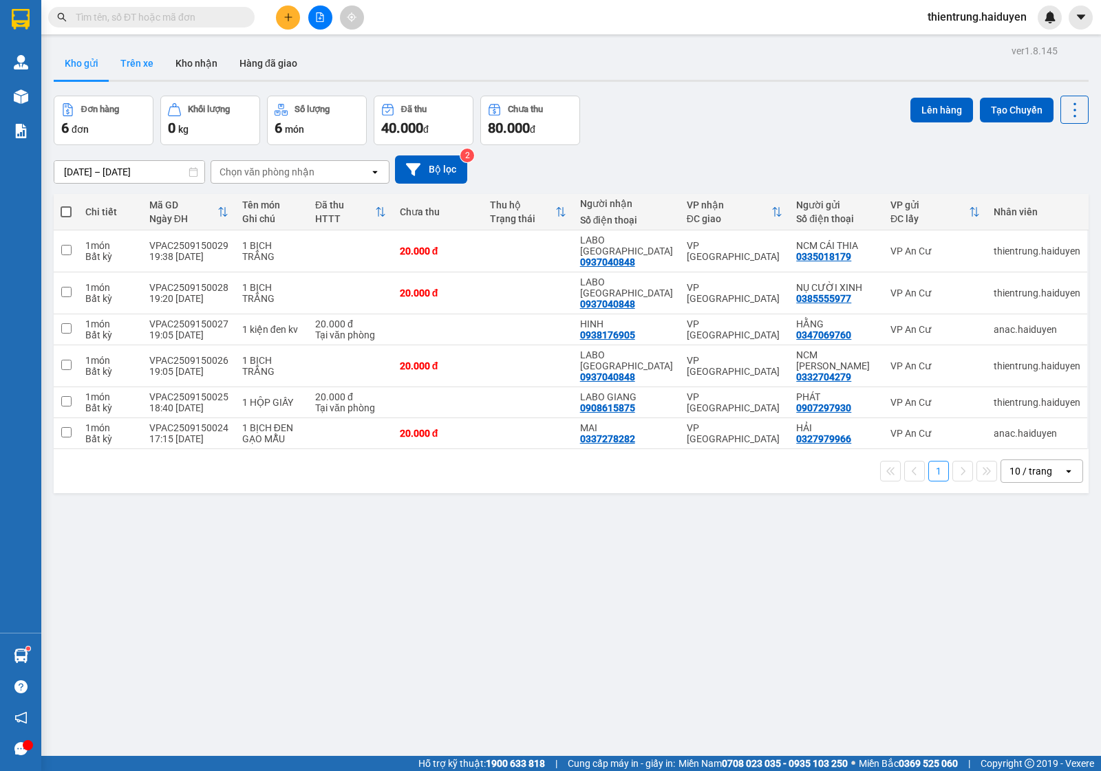
click at [136, 62] on button "Trên xe" at bounding box center [136, 63] width 55 height 33
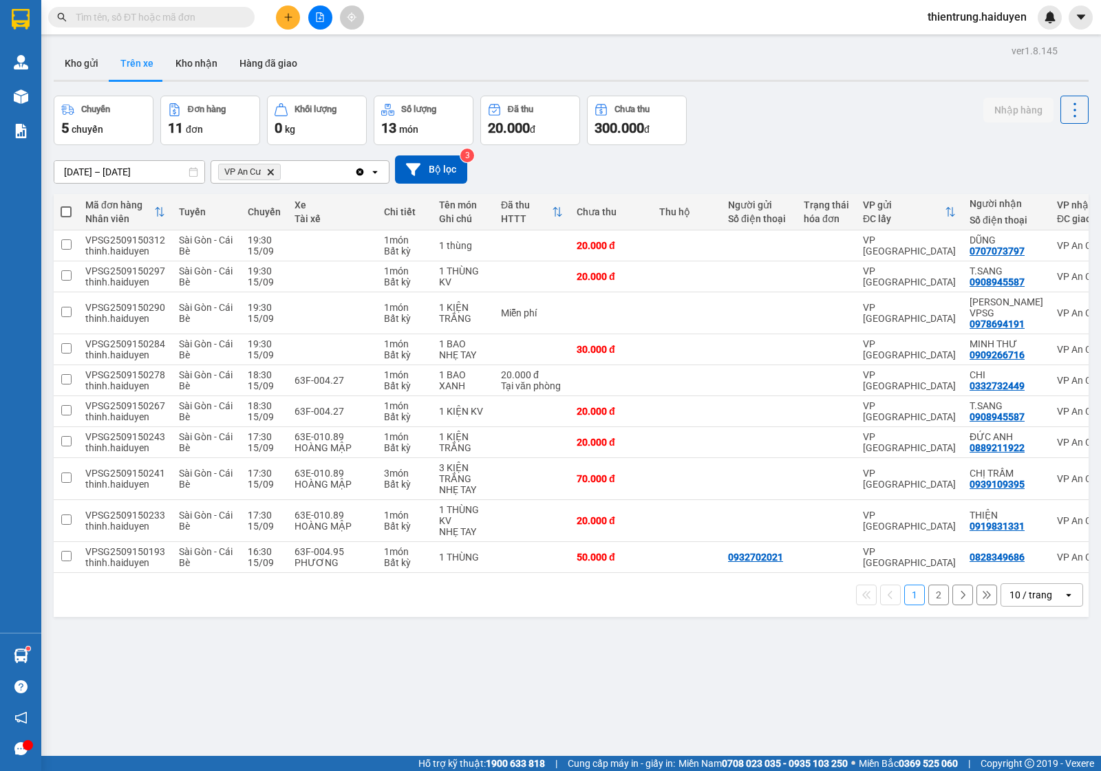
click at [924, 603] on div "1 2 10 / trang open" at bounding box center [571, 595] width 1024 height 23
click at [928, 596] on button "2" at bounding box center [938, 595] width 21 height 21
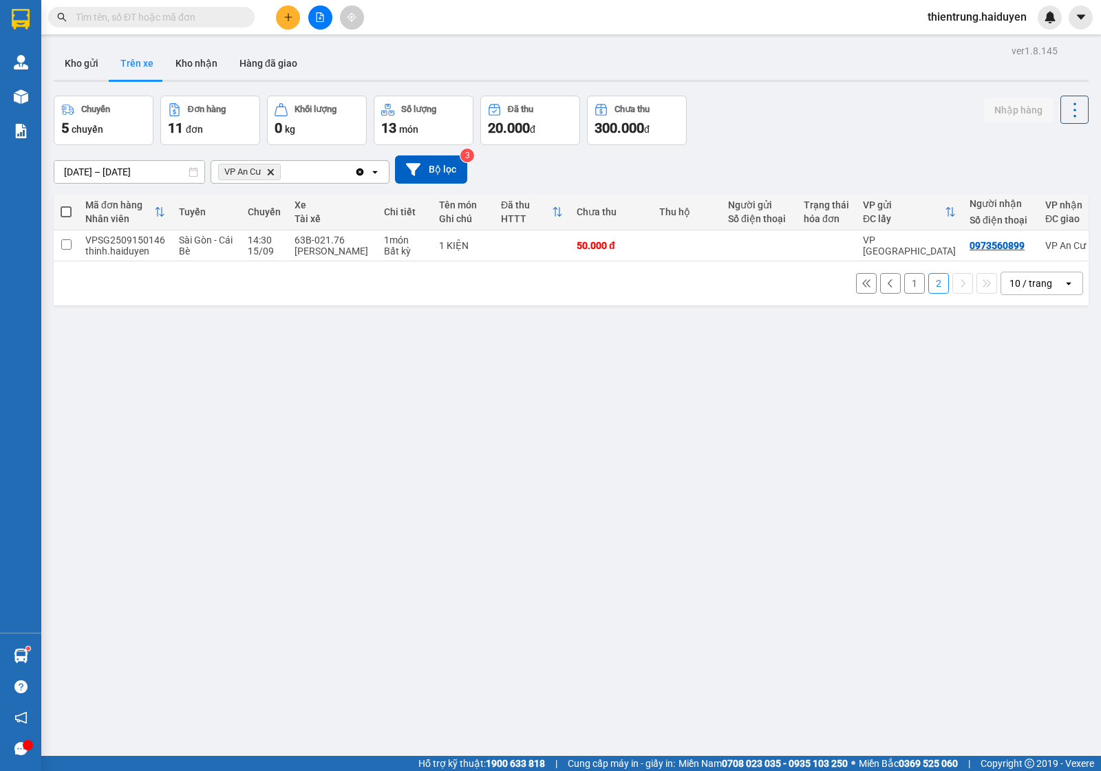
click at [909, 294] on button "1" at bounding box center [914, 283] width 21 height 21
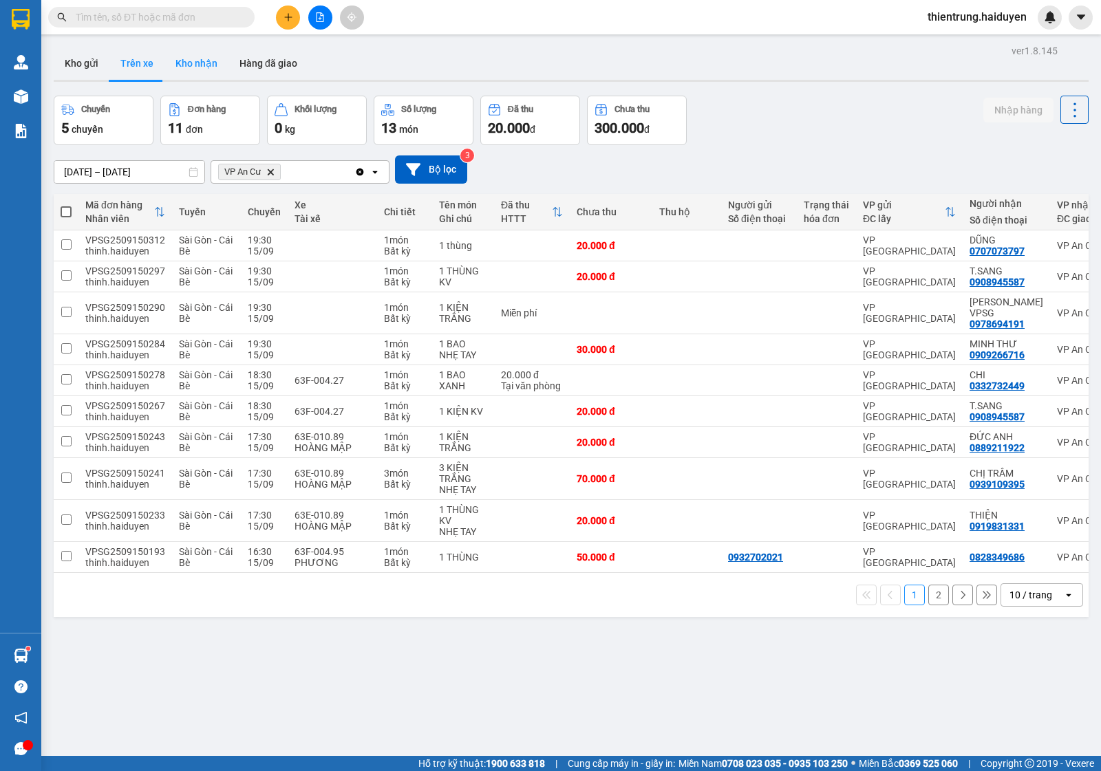
click at [193, 62] on button "Kho nhận" at bounding box center [196, 63] width 64 height 33
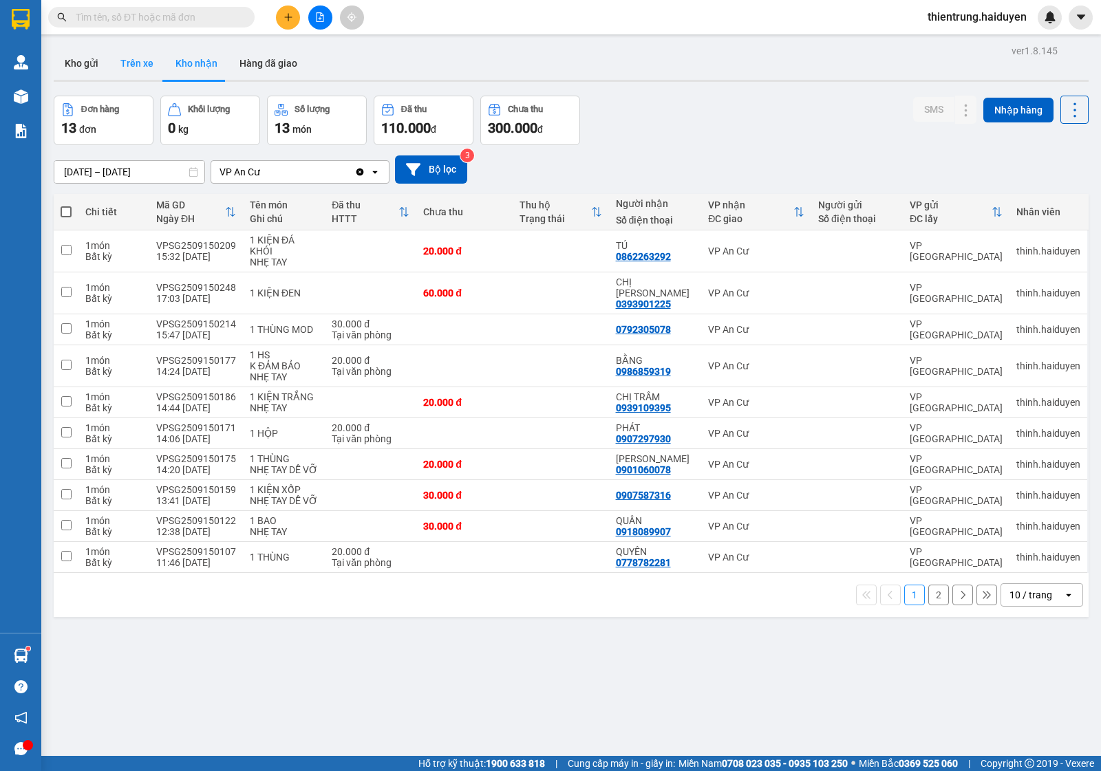
click at [134, 69] on button "Trên xe" at bounding box center [136, 63] width 55 height 33
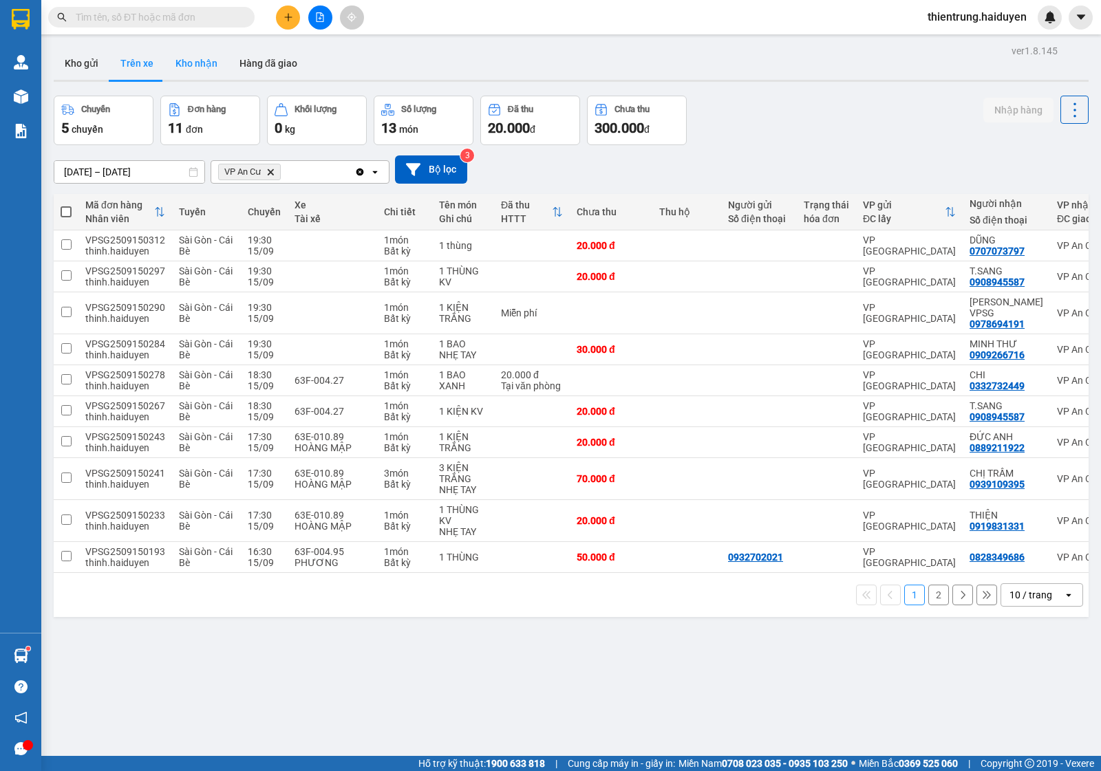
click at [208, 64] on button "Kho nhận" at bounding box center [196, 63] width 64 height 33
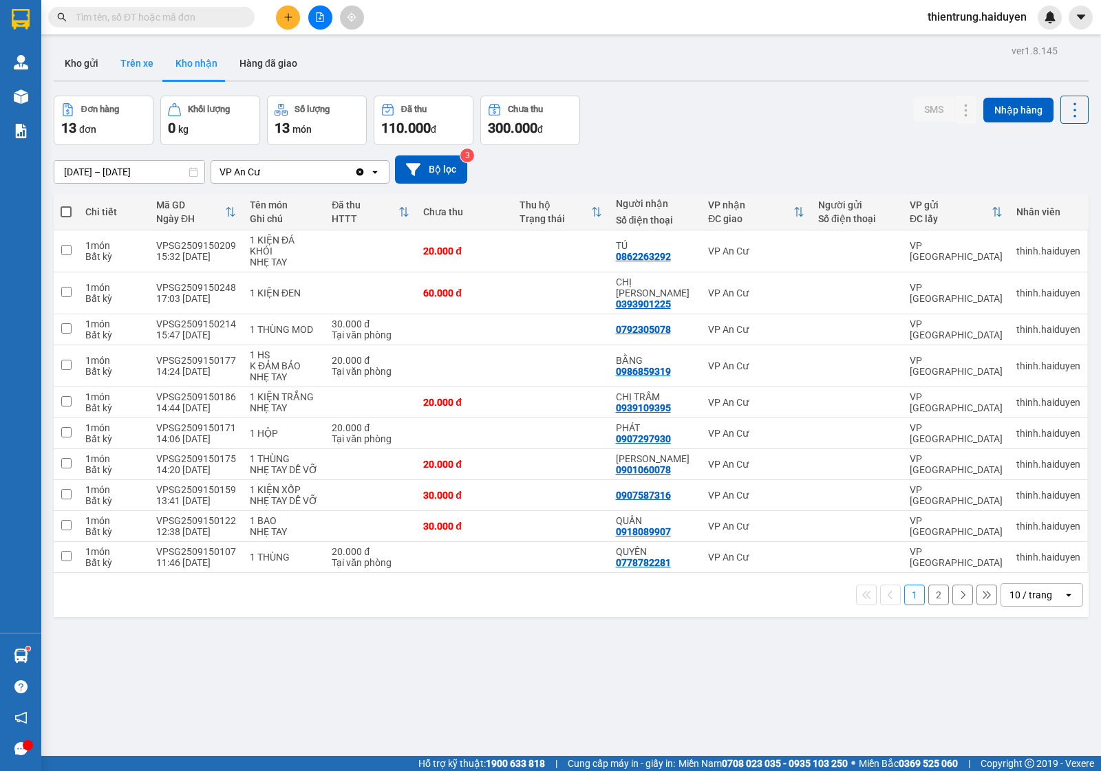
click at [149, 63] on button "Trên xe" at bounding box center [136, 63] width 55 height 33
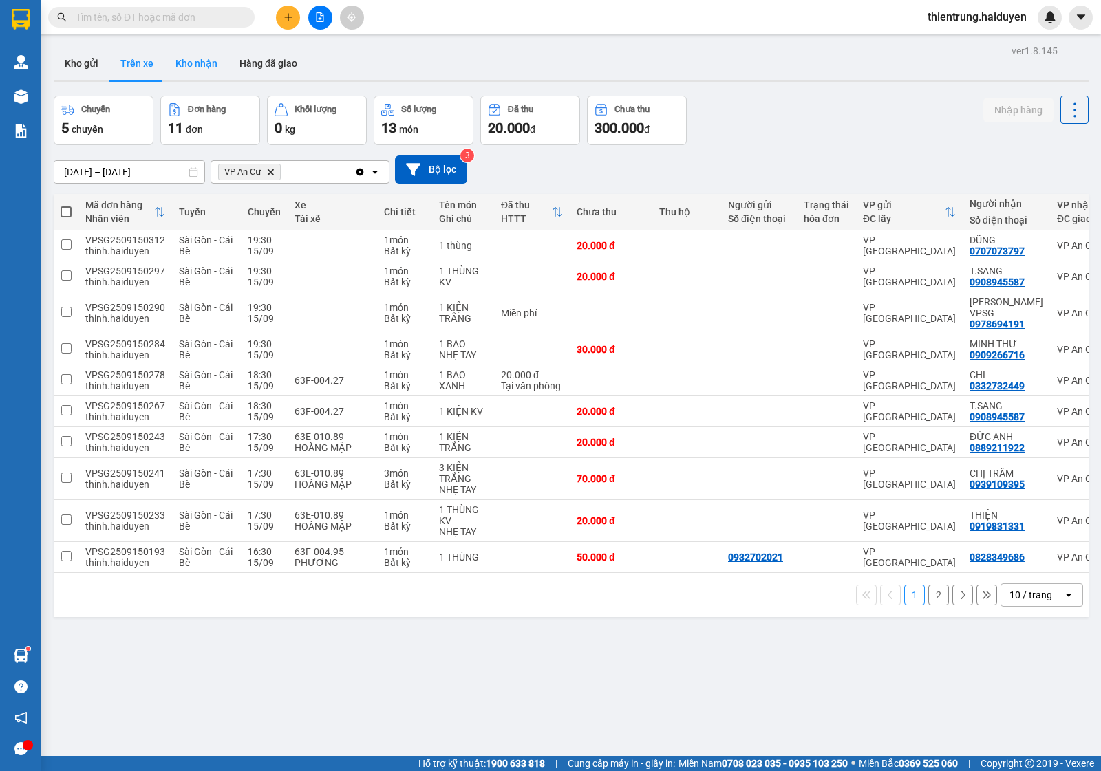
click at [198, 67] on button "Kho nhận" at bounding box center [196, 63] width 64 height 33
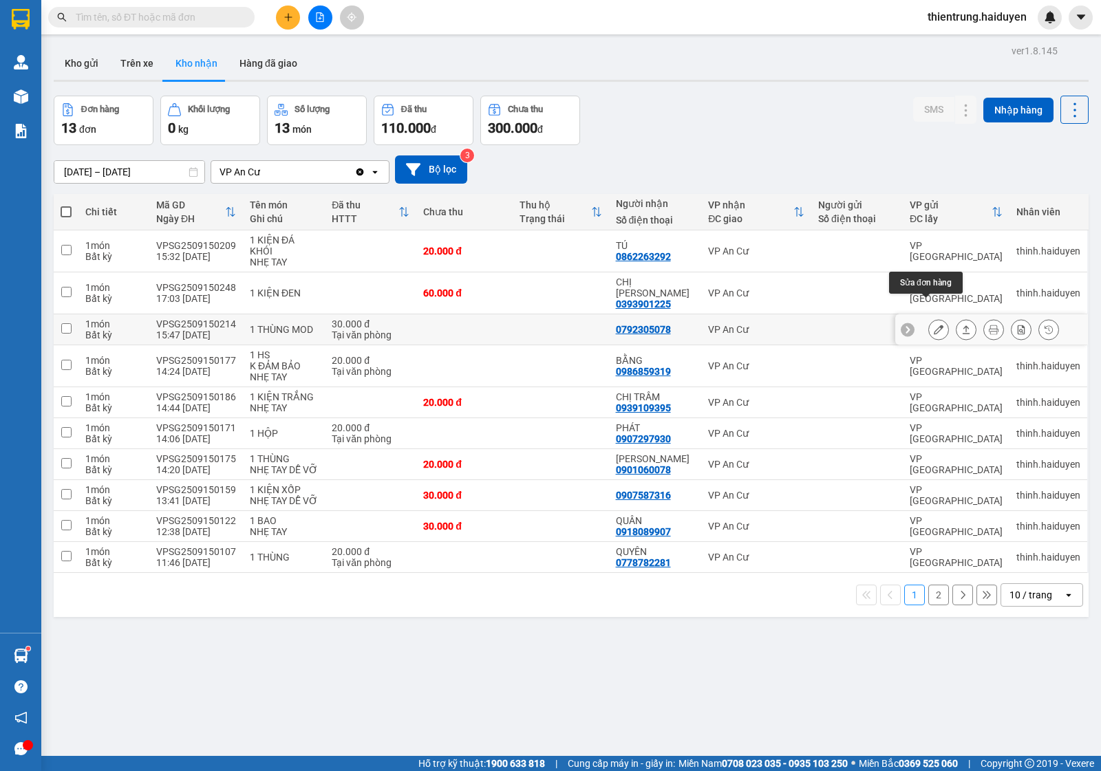
click at [929, 318] on button at bounding box center [938, 330] width 19 height 24
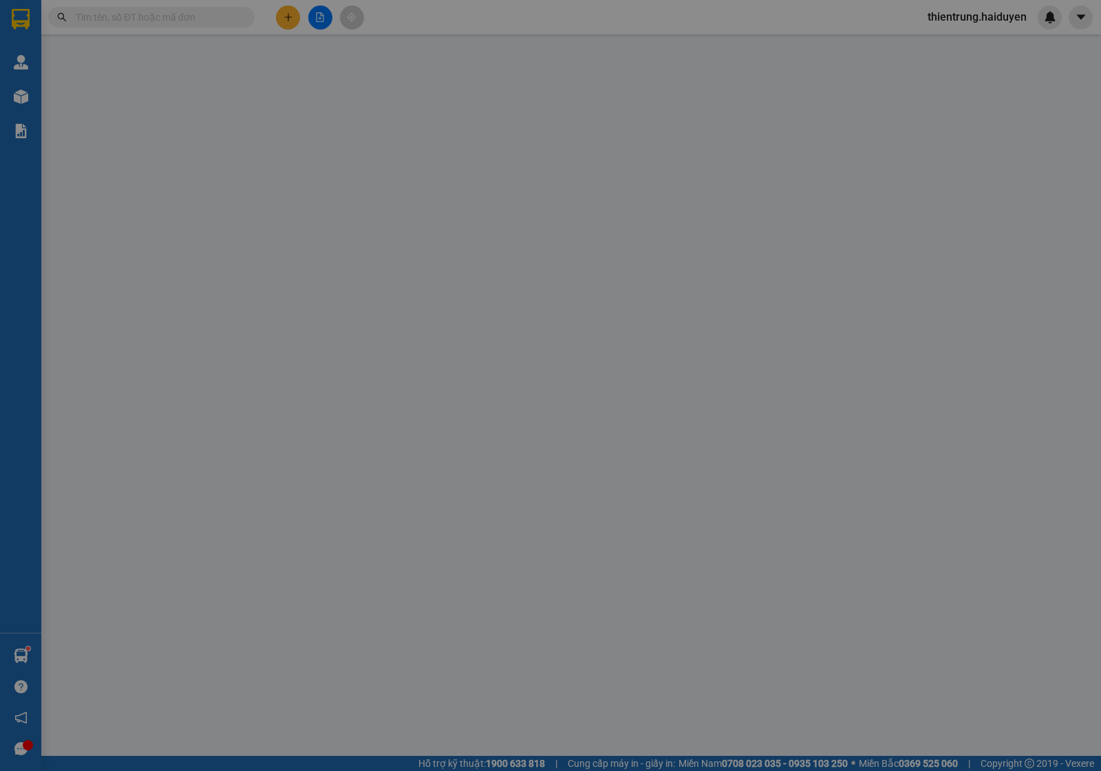
type input "0792305078"
type input "30.000"
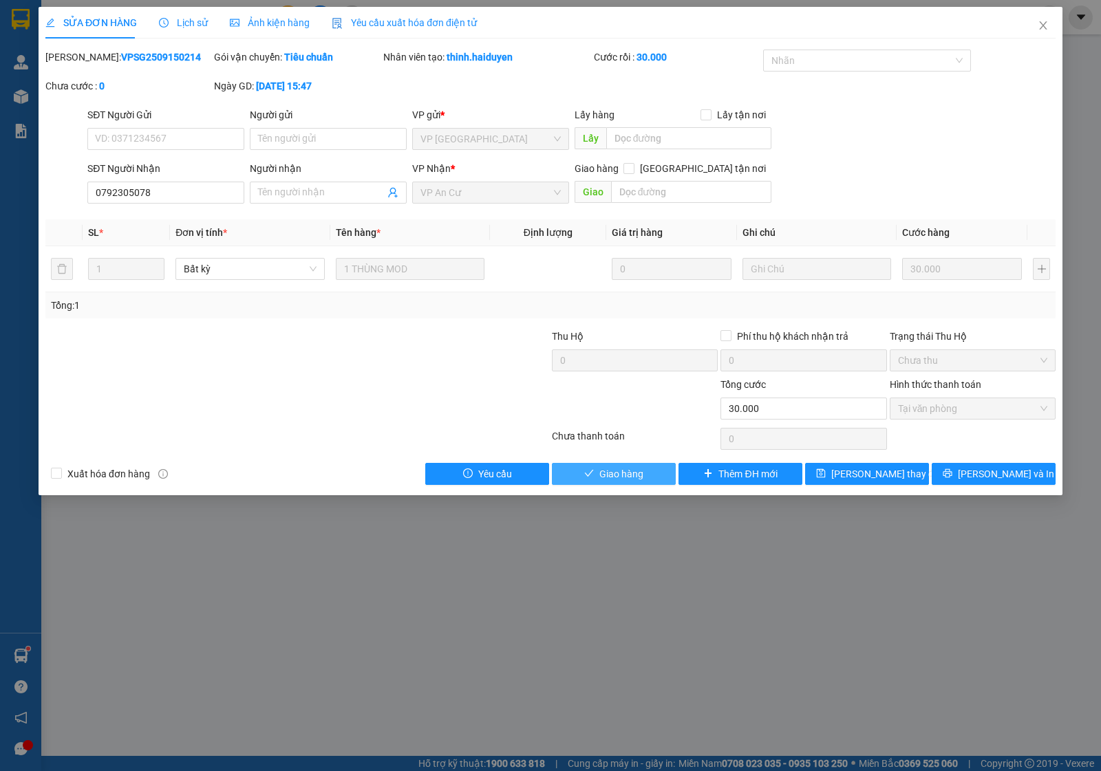
click at [628, 477] on span "Giao hàng" at bounding box center [621, 474] width 44 height 15
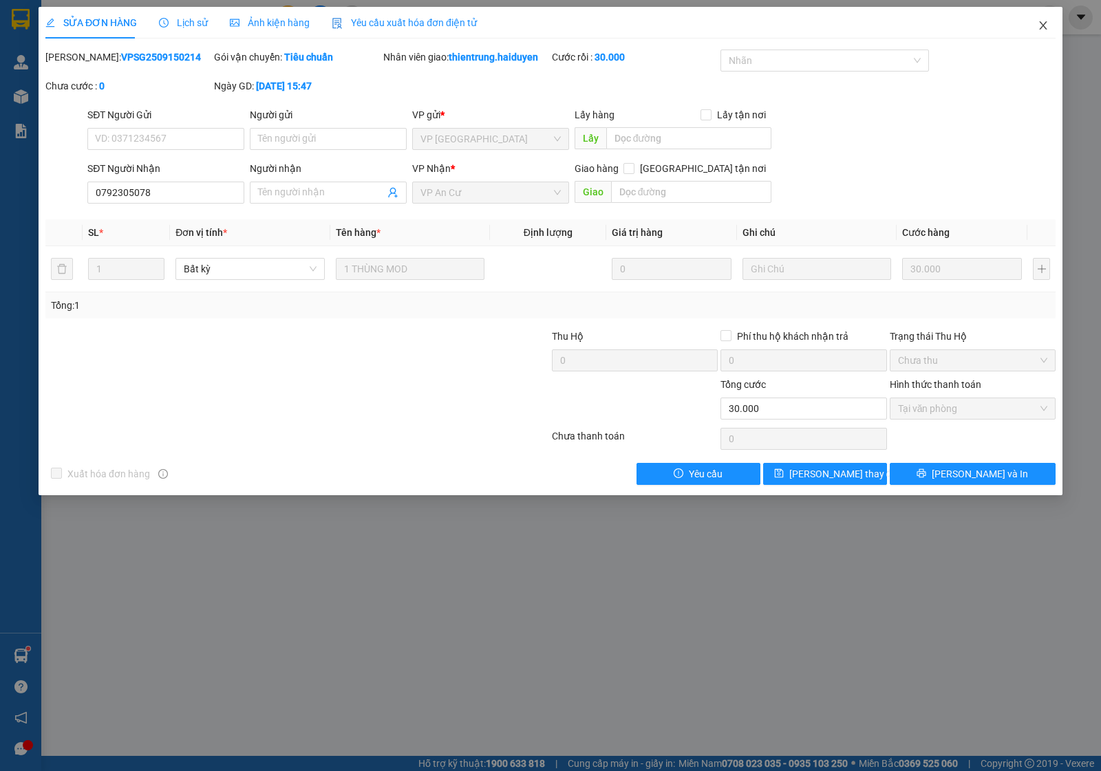
click at [1041, 28] on icon "close" at bounding box center [1043, 25] width 8 height 8
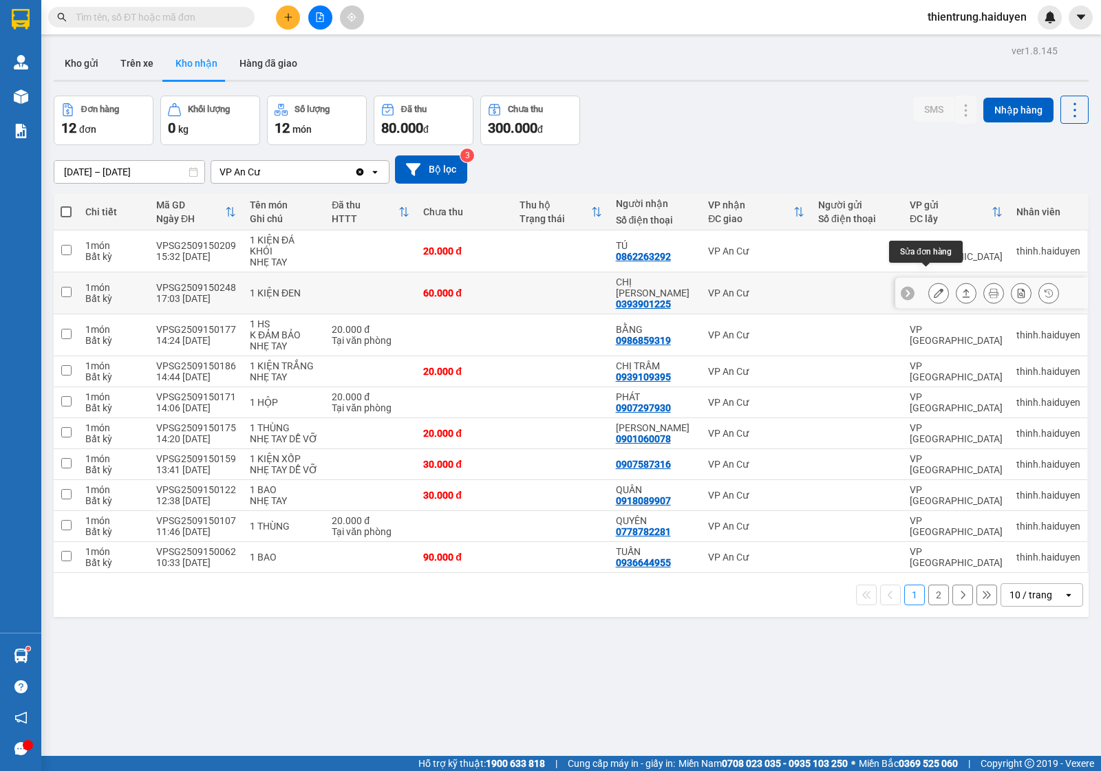
click at [934, 288] on icon at bounding box center [939, 293] width 10 height 10
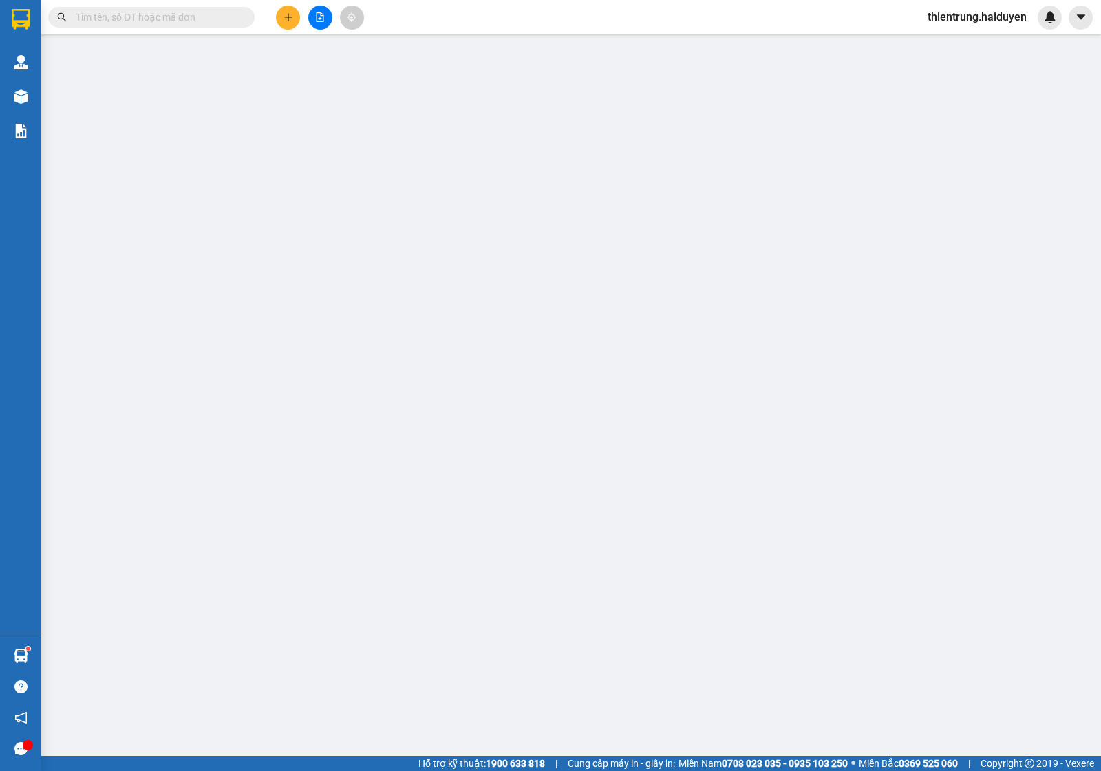
type input "0393901225"
type input "CHỊ [PERSON_NAME]"
type input "60.000"
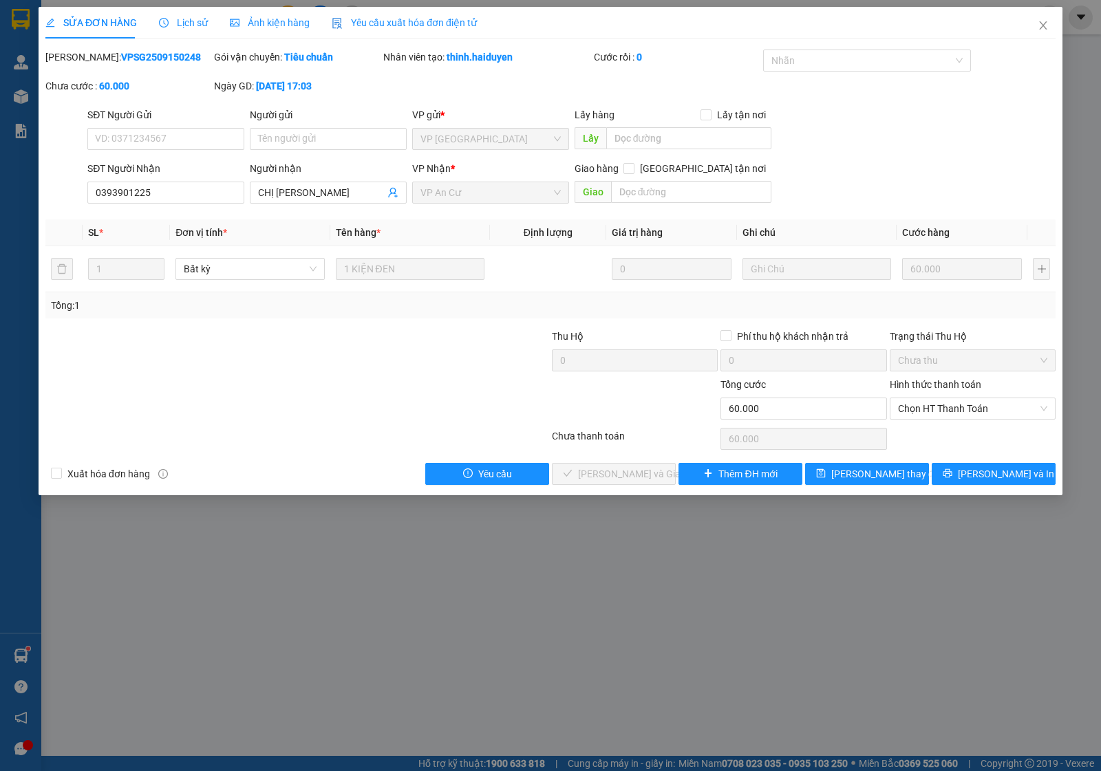
click at [186, 24] on span "Lịch sử" at bounding box center [183, 22] width 49 height 11
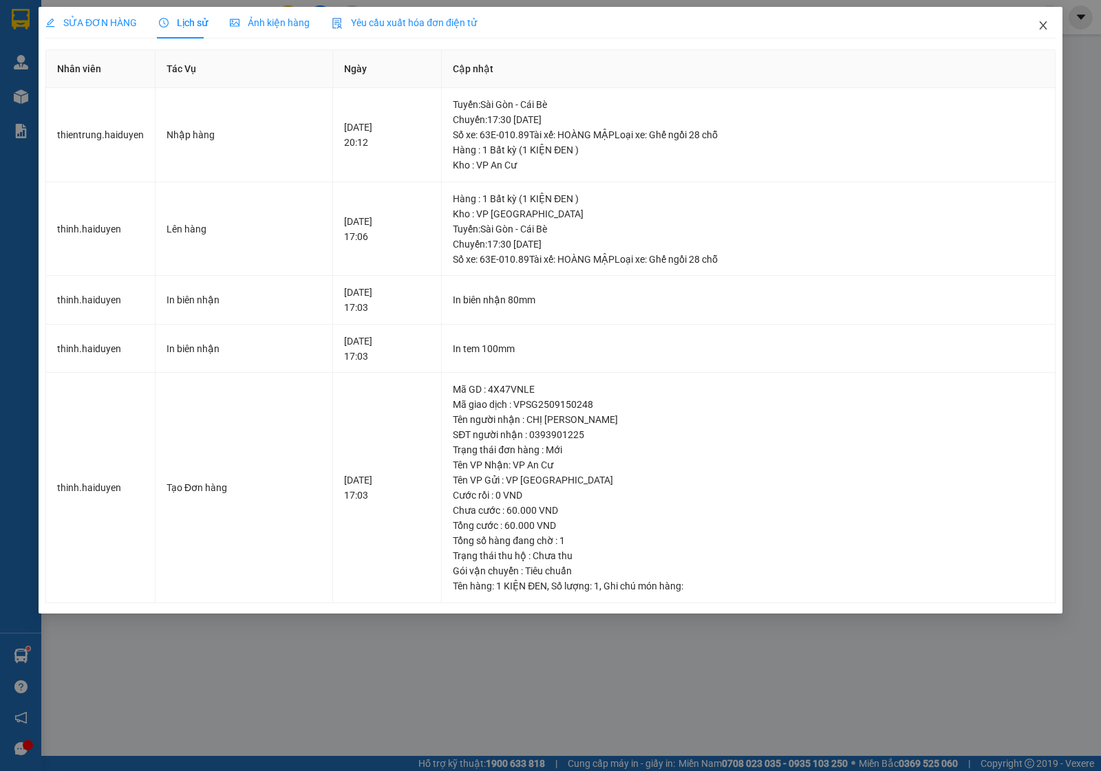
click at [1043, 28] on icon "close" at bounding box center [1043, 25] width 11 height 11
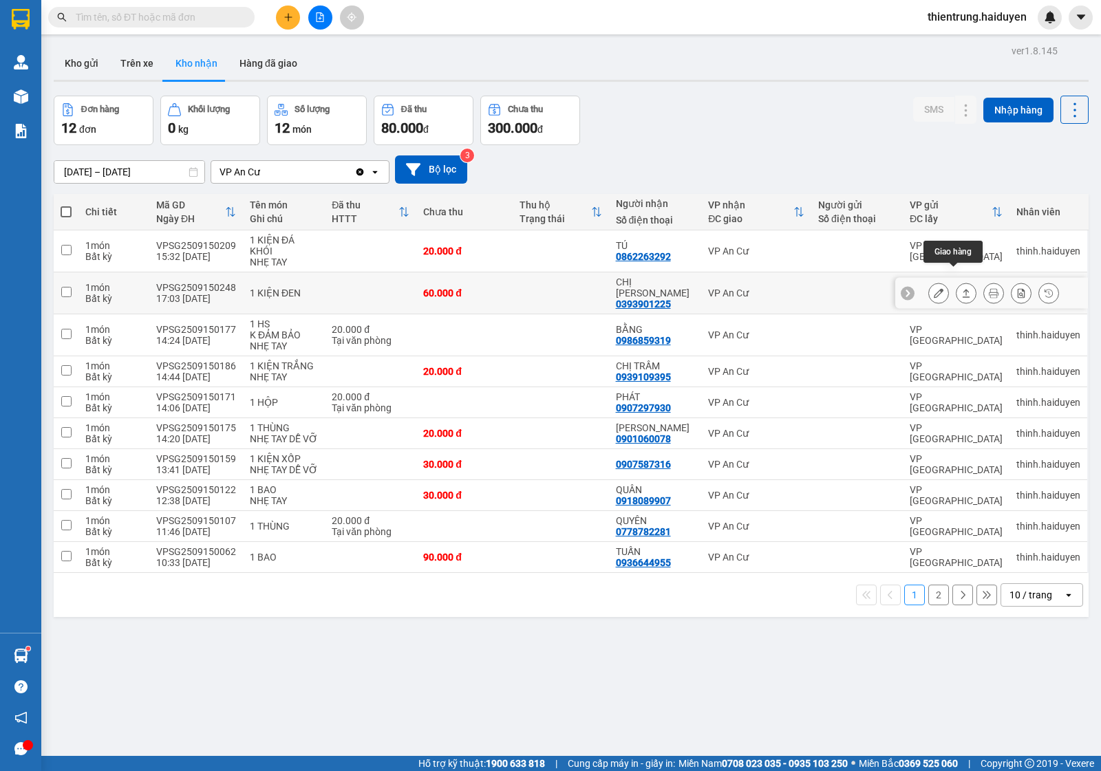
click at [934, 288] on icon at bounding box center [939, 293] width 10 height 10
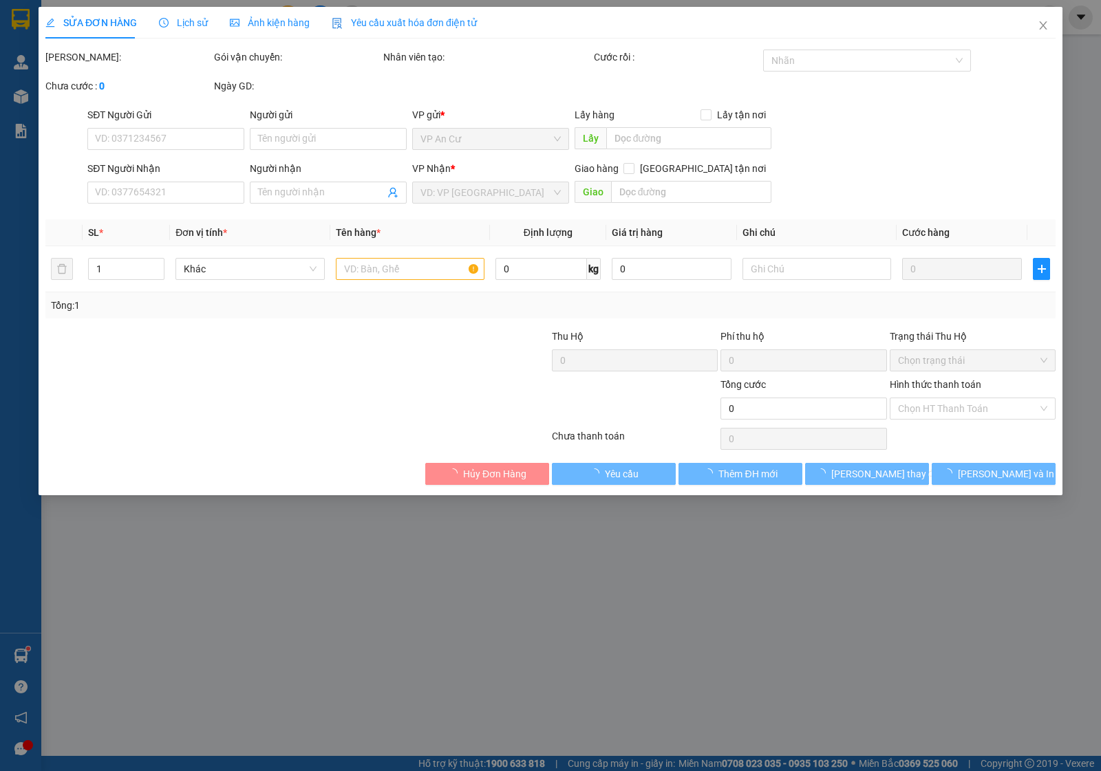
type input "0393901225"
type input "CHỊ [PERSON_NAME]"
type input "60.000"
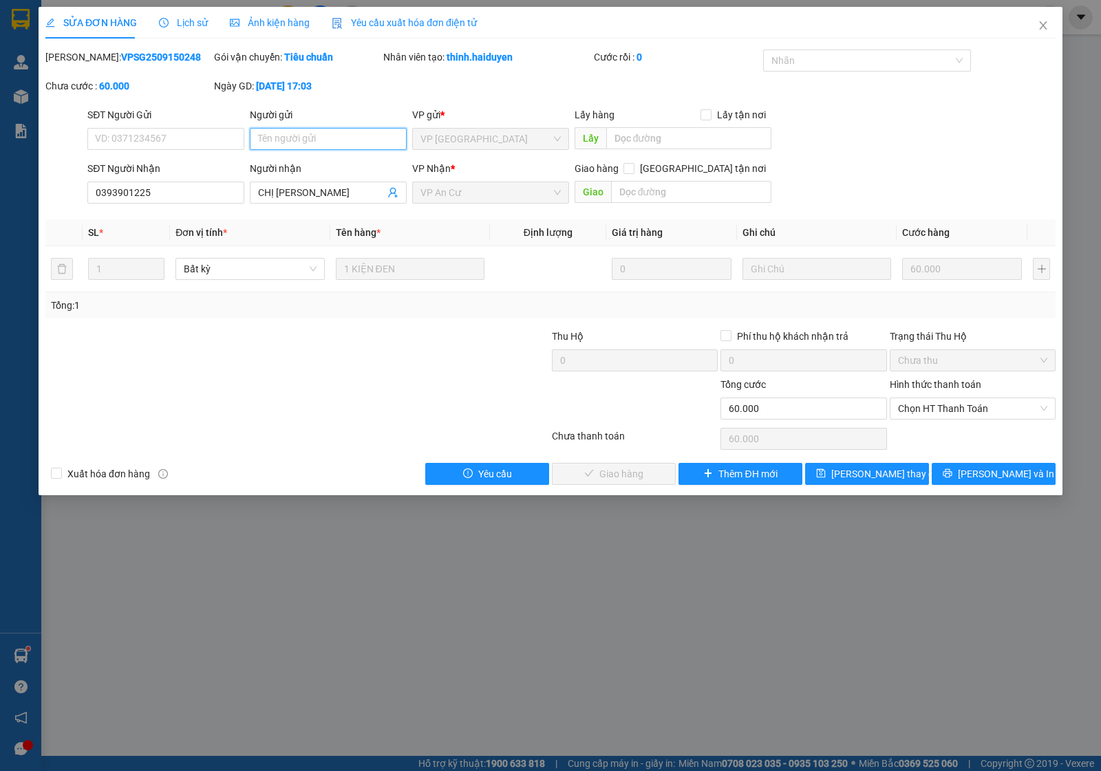
click at [279, 142] on input "Người gửi" at bounding box center [328, 139] width 157 height 22
type input "HÀNG CHƯA DÌA NHẬP LỘN"
click at [873, 476] on span "[PERSON_NAME] thay đổi" at bounding box center [886, 474] width 110 height 15
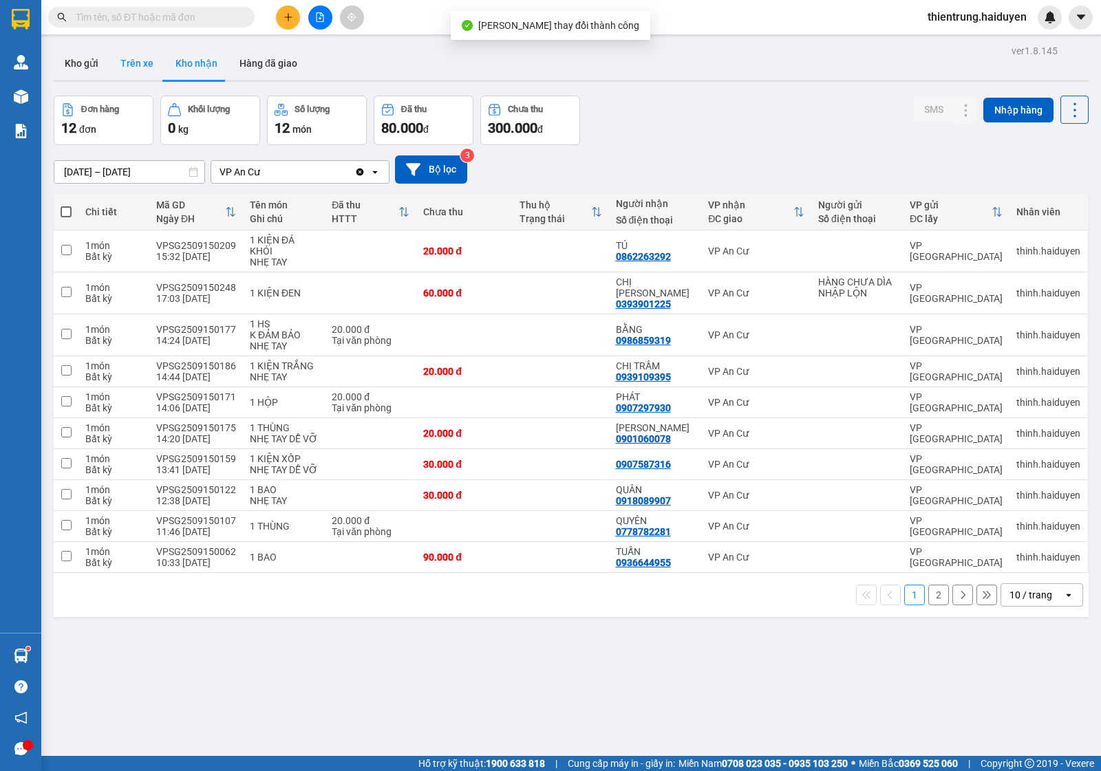
click at [142, 59] on button "Trên xe" at bounding box center [136, 63] width 55 height 33
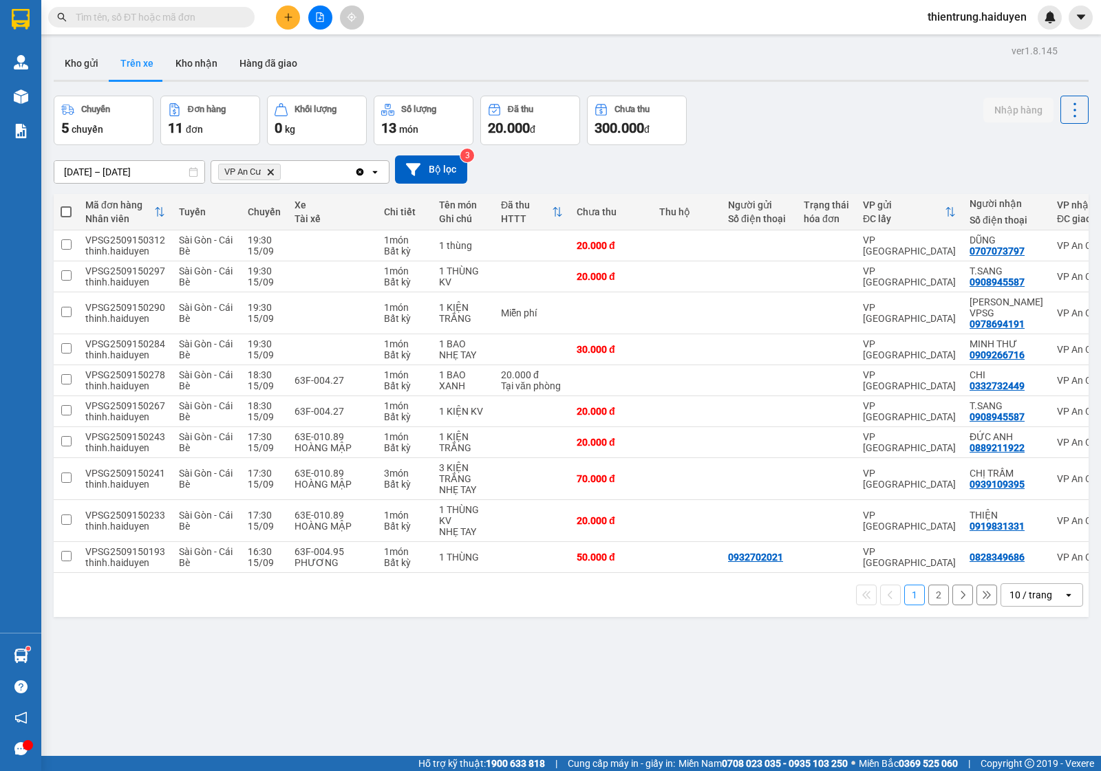
click at [928, 593] on button "2" at bounding box center [938, 595] width 21 height 21
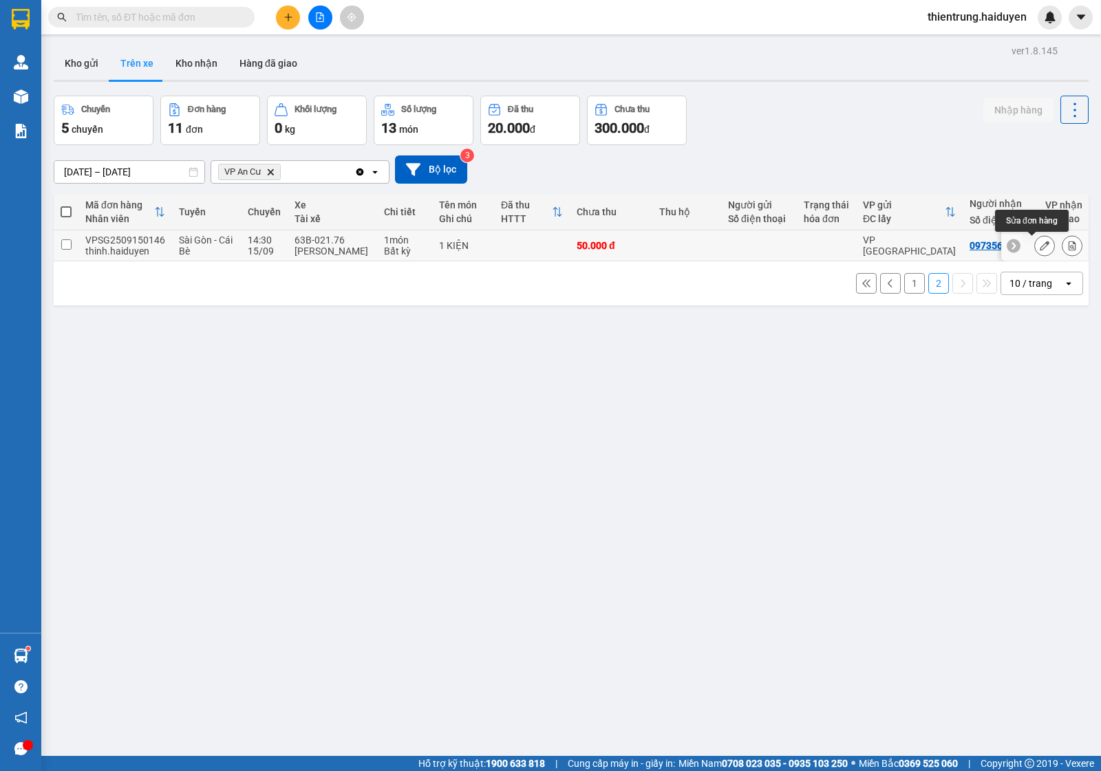
click at [1040, 248] on icon at bounding box center [1045, 246] width 10 height 10
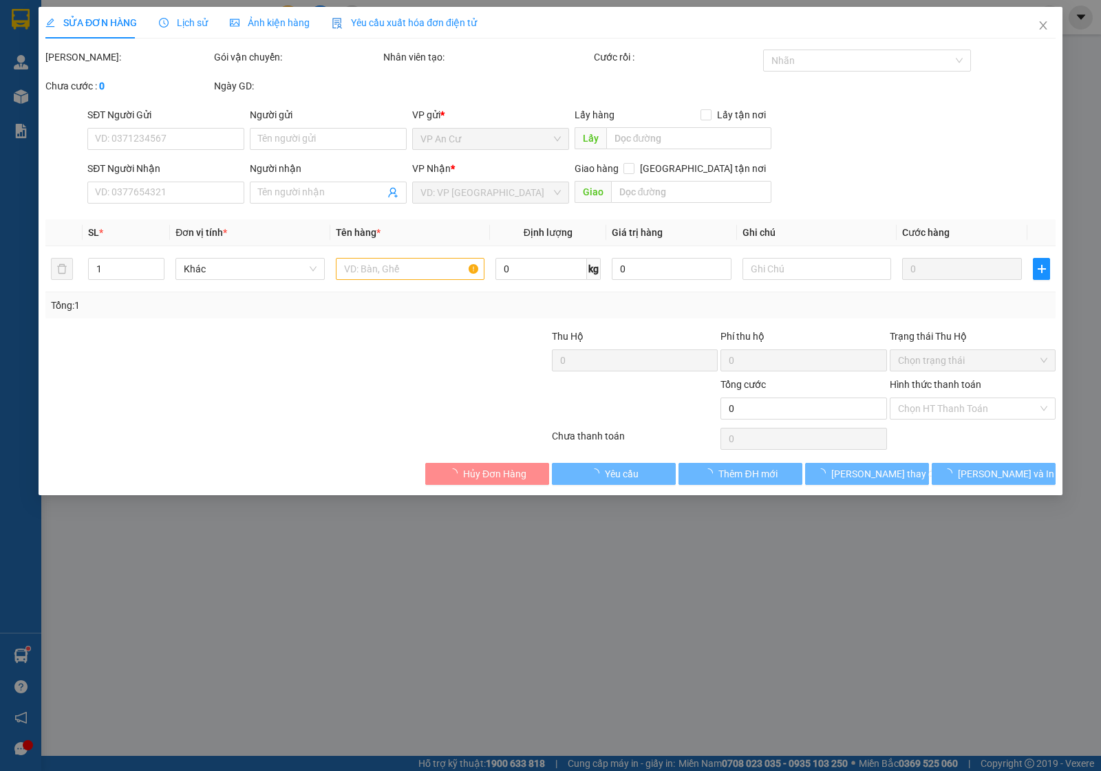
type input "0973560899"
type input "50.000"
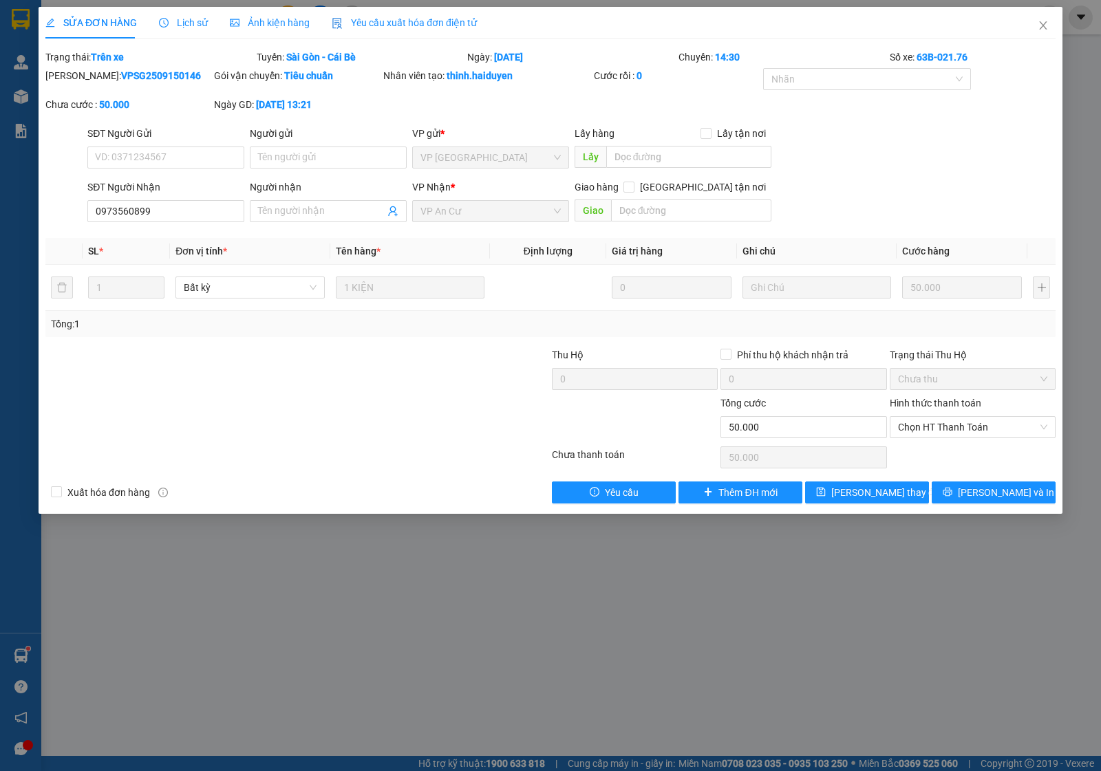
click at [191, 22] on span "Lịch sử" at bounding box center [183, 22] width 49 height 11
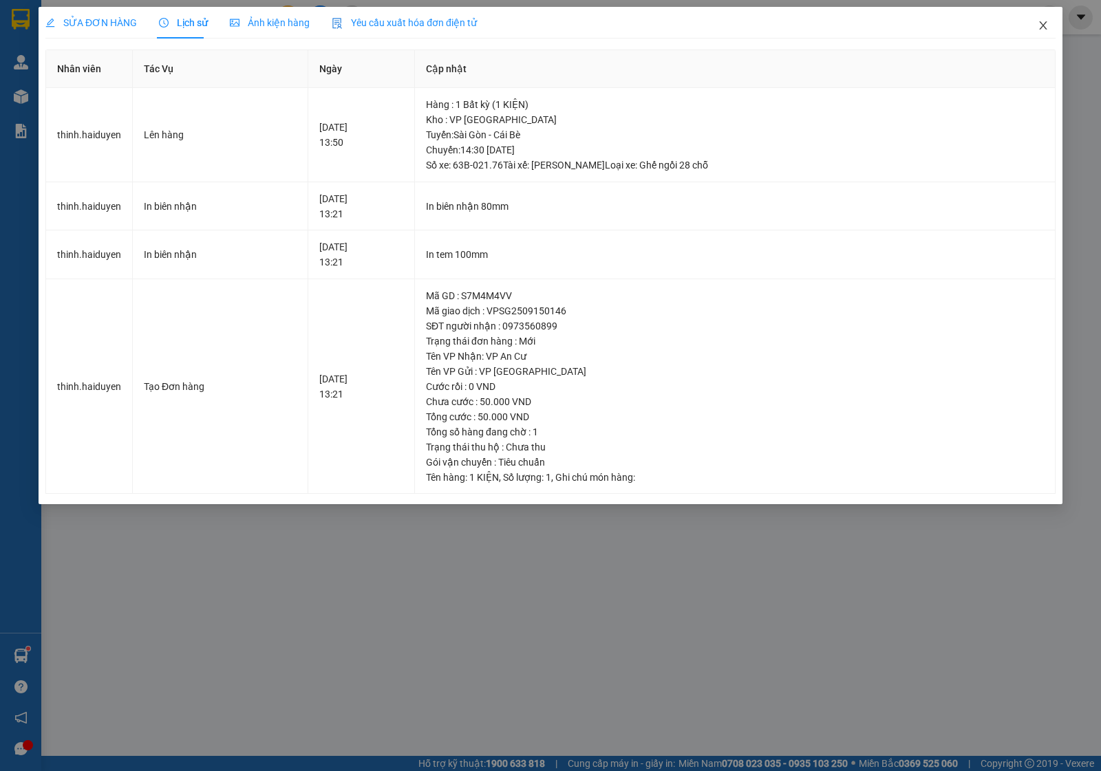
click at [1043, 26] on icon "close" at bounding box center [1043, 25] width 8 height 8
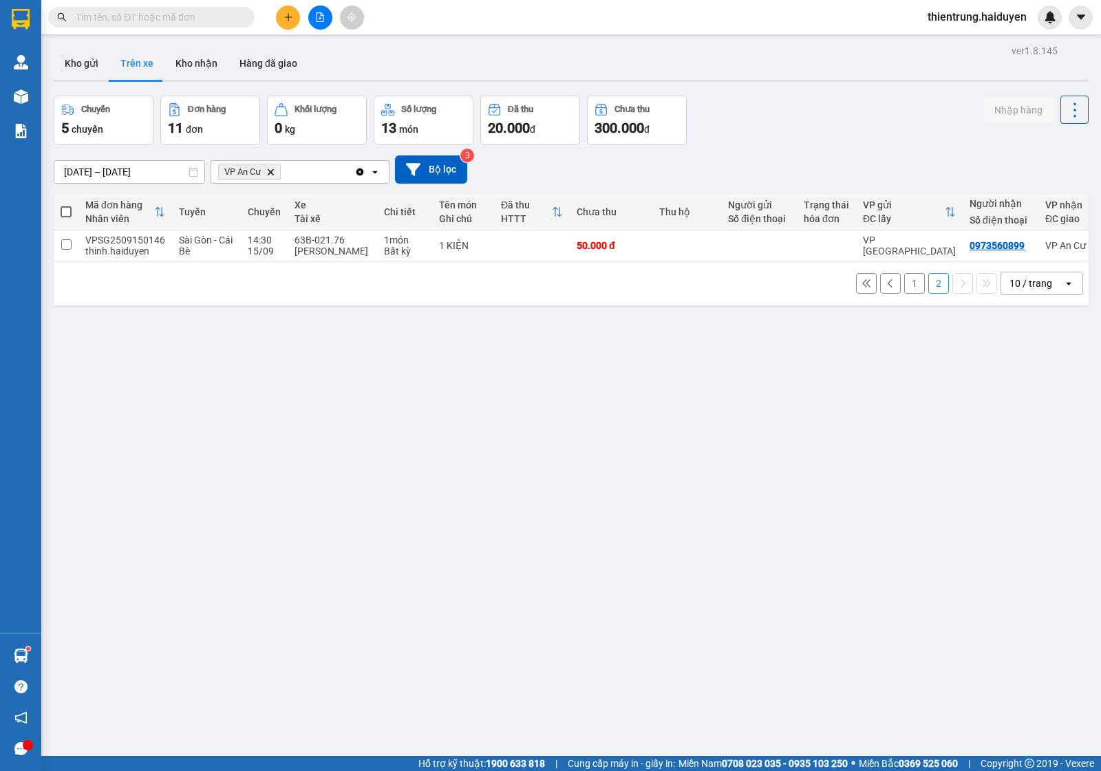
click at [904, 292] on button "1" at bounding box center [914, 283] width 21 height 21
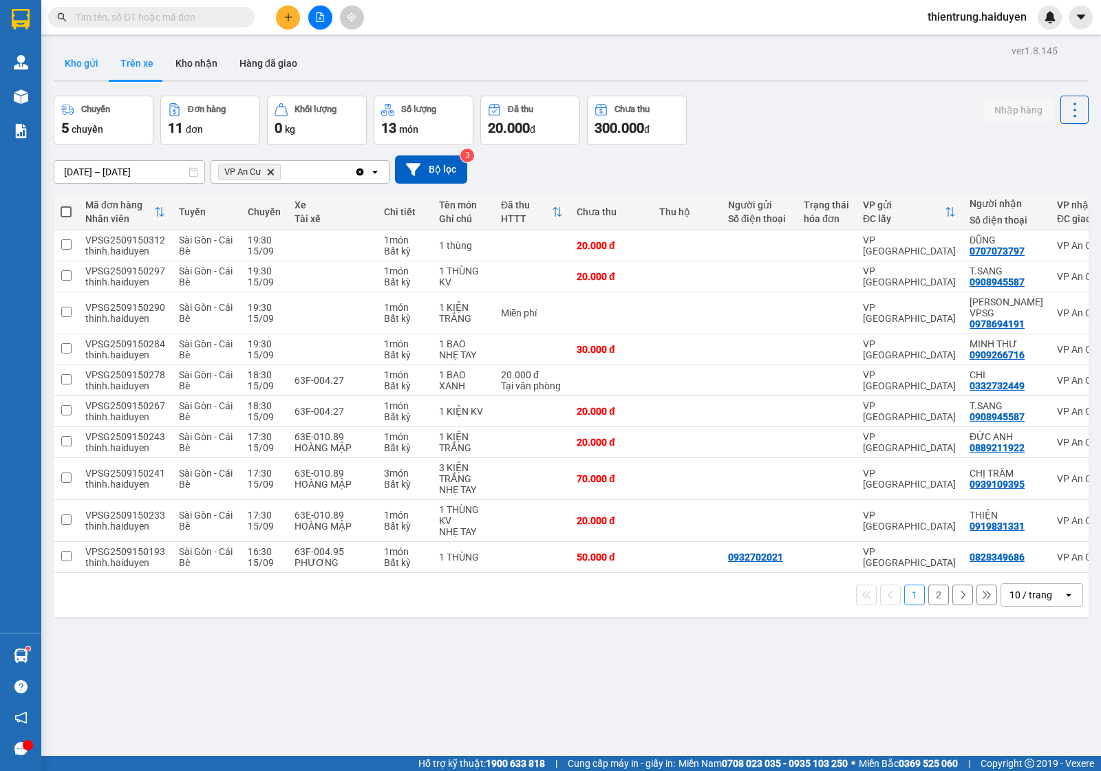
click at [93, 67] on button "Kho gửi" at bounding box center [82, 63] width 56 height 33
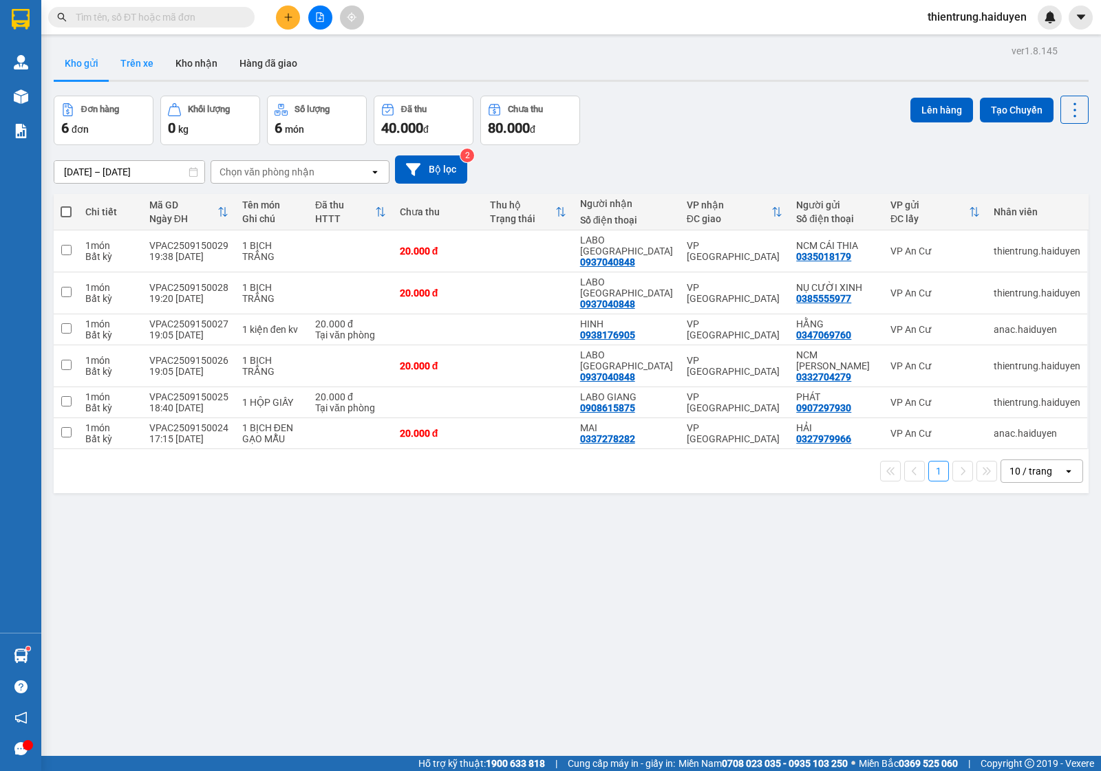
click at [135, 67] on button "Trên xe" at bounding box center [136, 63] width 55 height 33
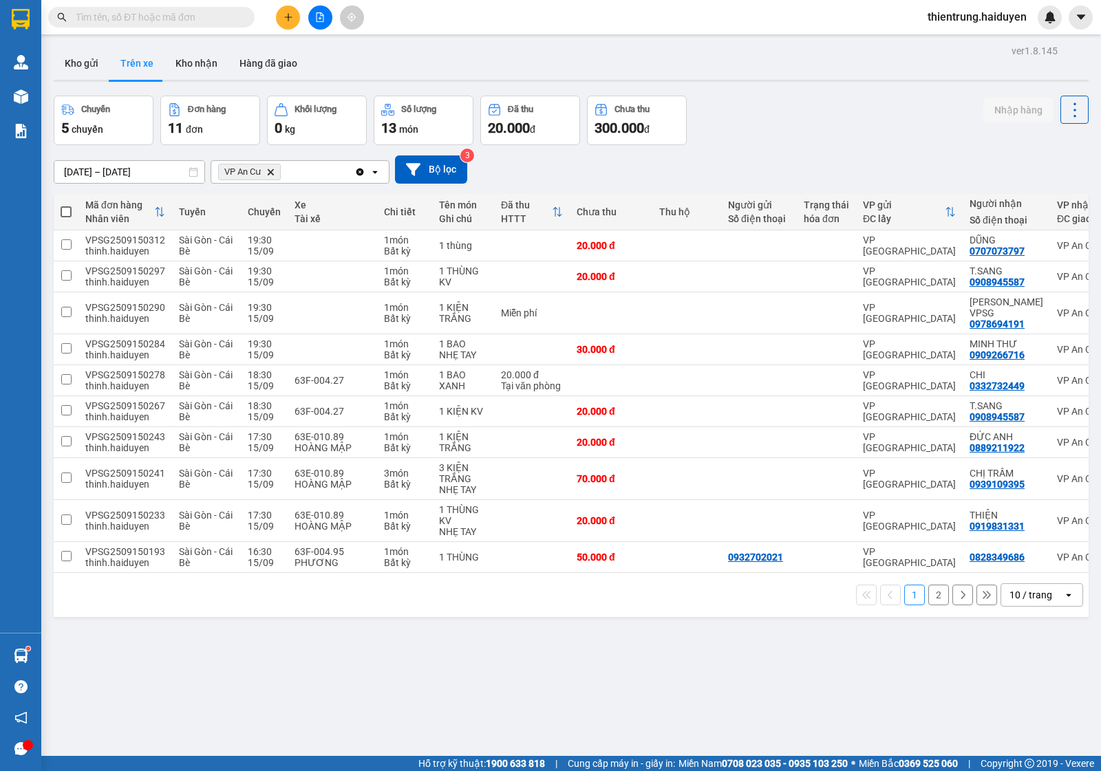
click at [568, 680] on div "ver 1.8.145 Kho gửi Trên xe Kho nhận Hàng đã giao Chuyến 5 chuyến Đơn hàng 11 đ…" at bounding box center [571, 426] width 1046 height 771
click at [928, 599] on button "2" at bounding box center [938, 595] width 21 height 21
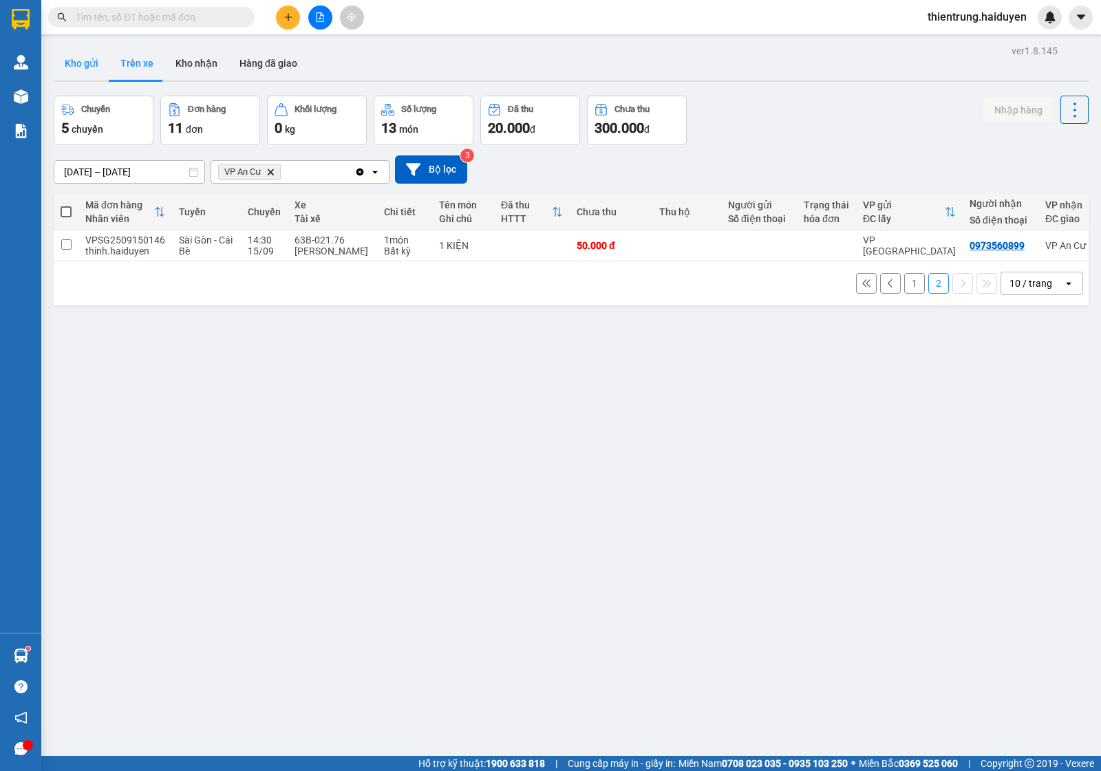
click at [94, 63] on button "Kho gửi" at bounding box center [82, 63] width 56 height 33
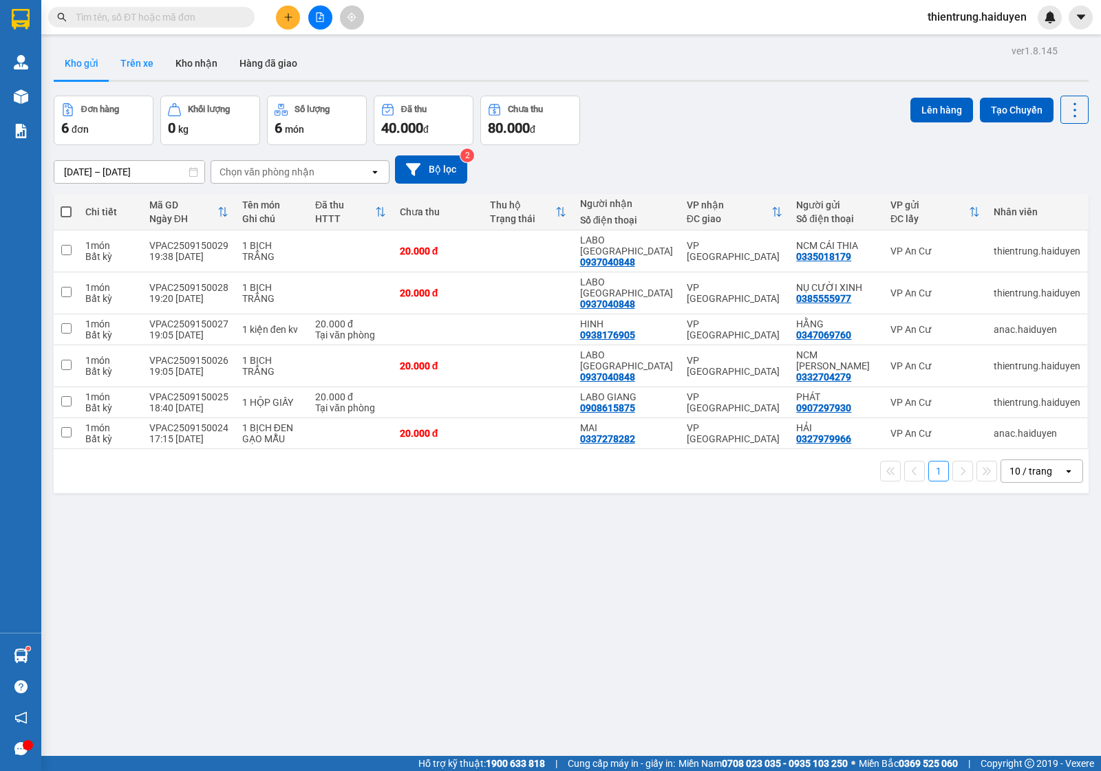
click at [132, 55] on button "Trên xe" at bounding box center [136, 63] width 55 height 33
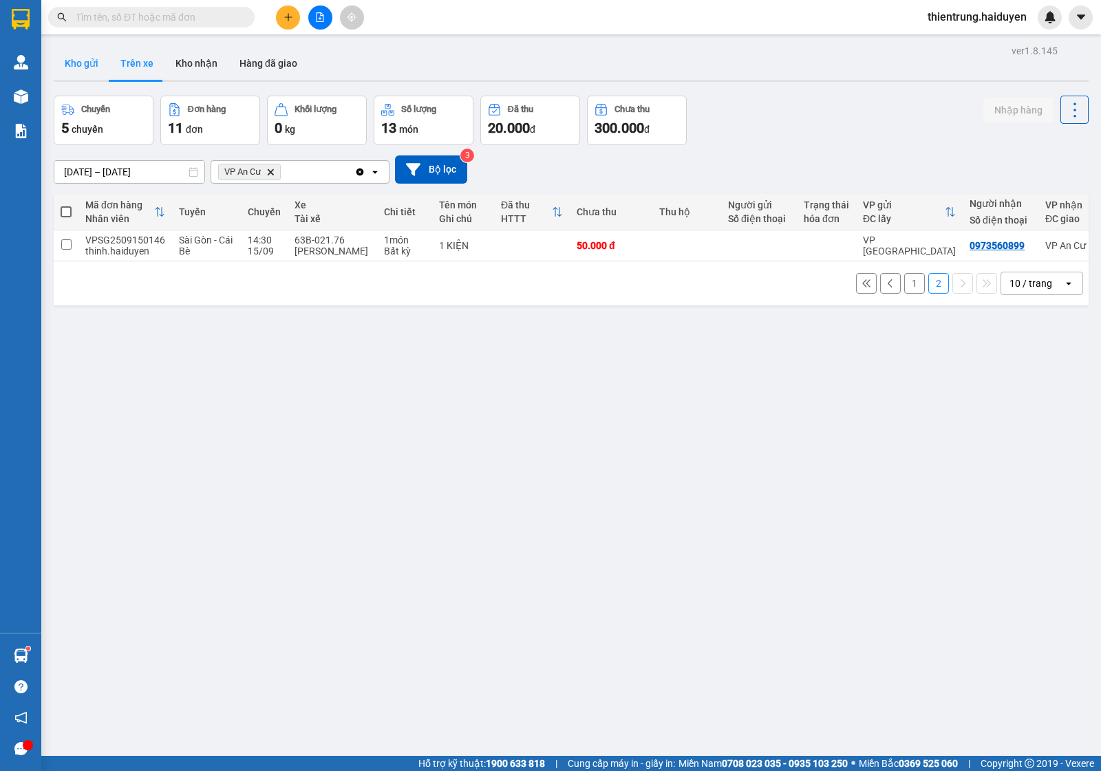
click at [92, 76] on button "Kho gửi" at bounding box center [82, 63] width 56 height 33
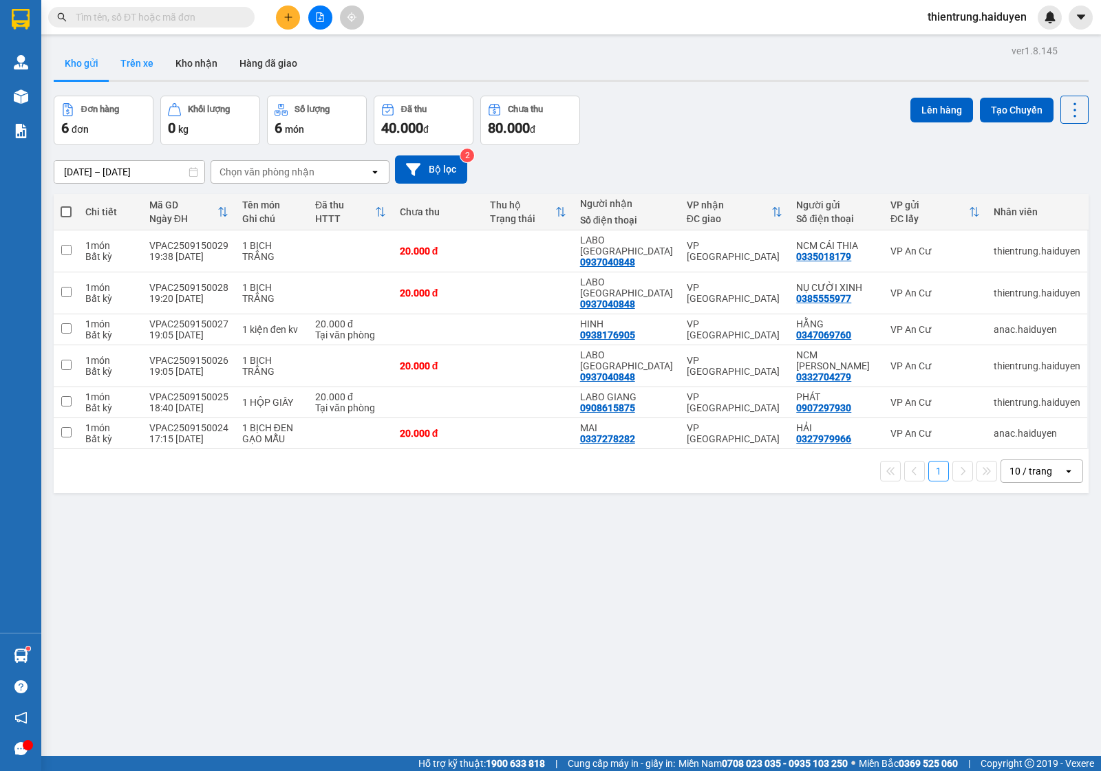
click at [145, 54] on button "Trên xe" at bounding box center [136, 63] width 55 height 33
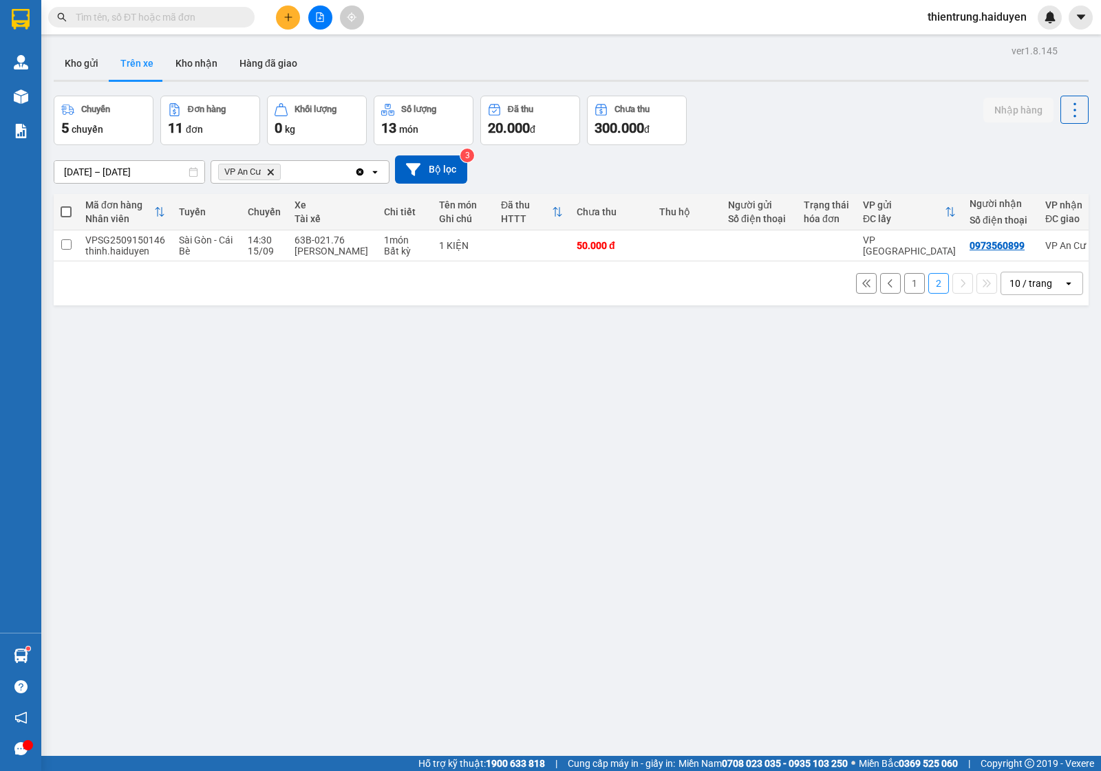
click at [906, 325] on div "ver 1.8.145 Kho gửi Trên xe Kho nhận Hàng đã giao Chuyến 5 chuyến Đơn hàng 11 đ…" at bounding box center [571, 426] width 1046 height 771
click at [901, 270] on div "1 2 10 / trang open" at bounding box center [571, 283] width 1035 height 44
click at [904, 289] on button "1" at bounding box center [914, 283] width 21 height 21
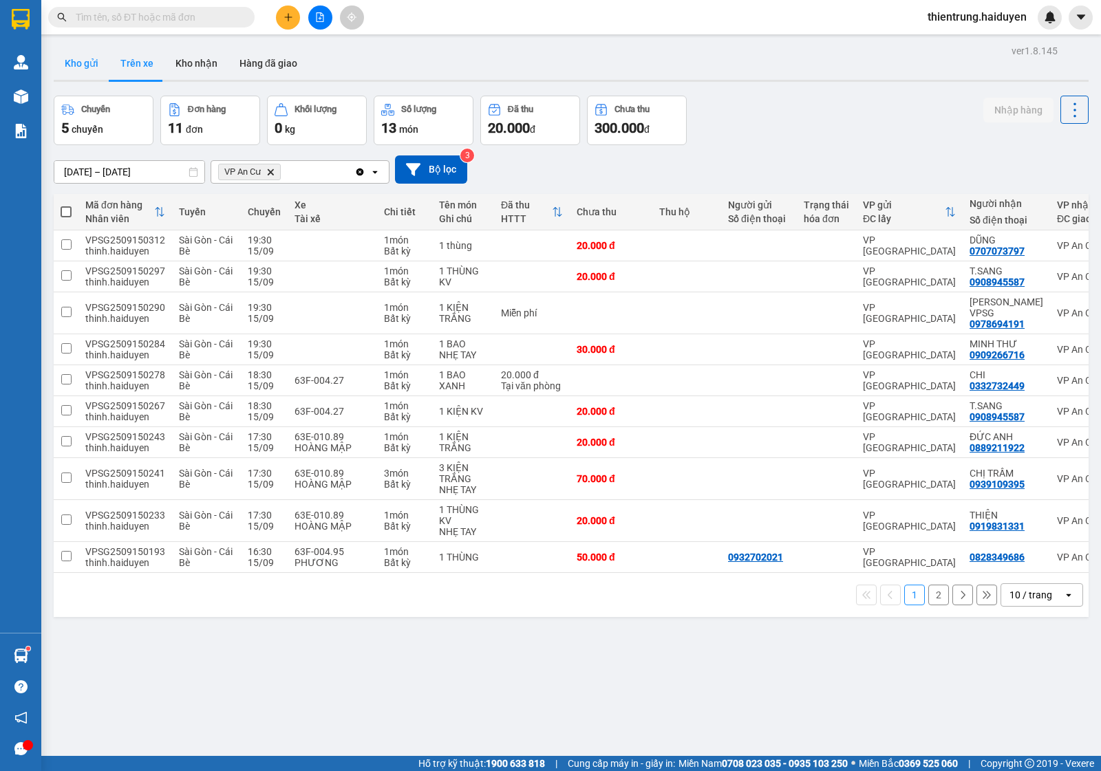
click at [74, 61] on button "Kho gửi" at bounding box center [82, 63] width 56 height 33
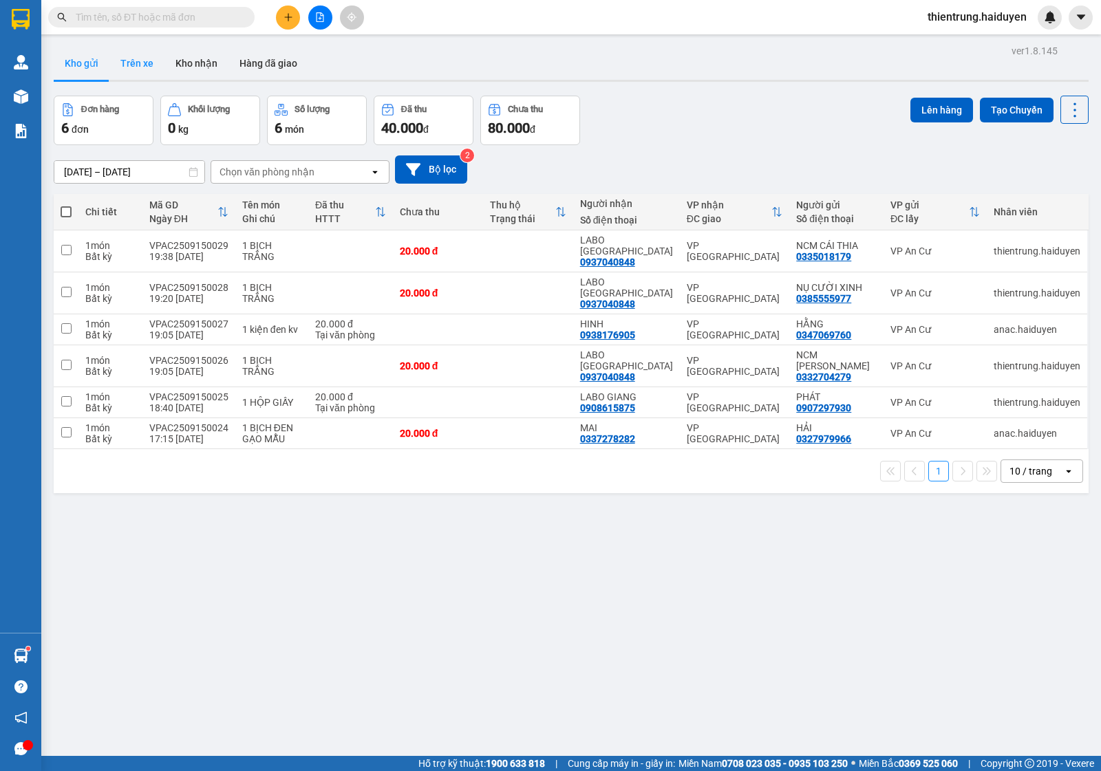
click at [140, 61] on button "Trên xe" at bounding box center [136, 63] width 55 height 33
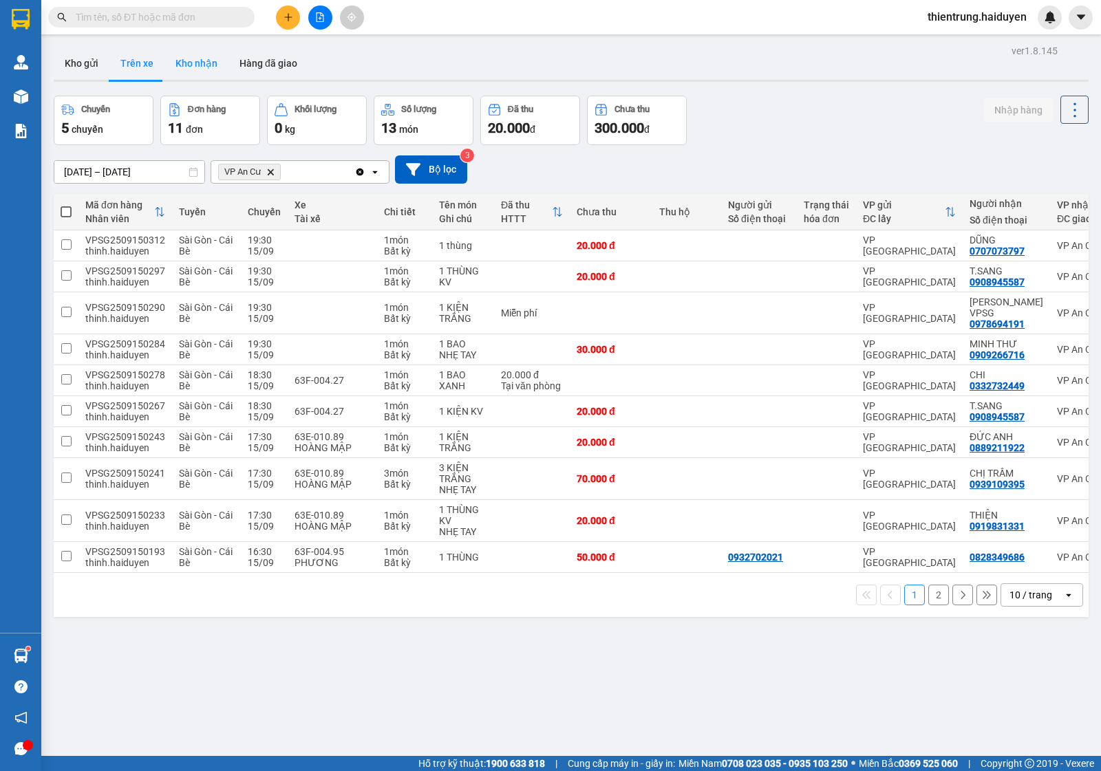
click at [214, 76] on button "Kho nhận" at bounding box center [196, 63] width 64 height 33
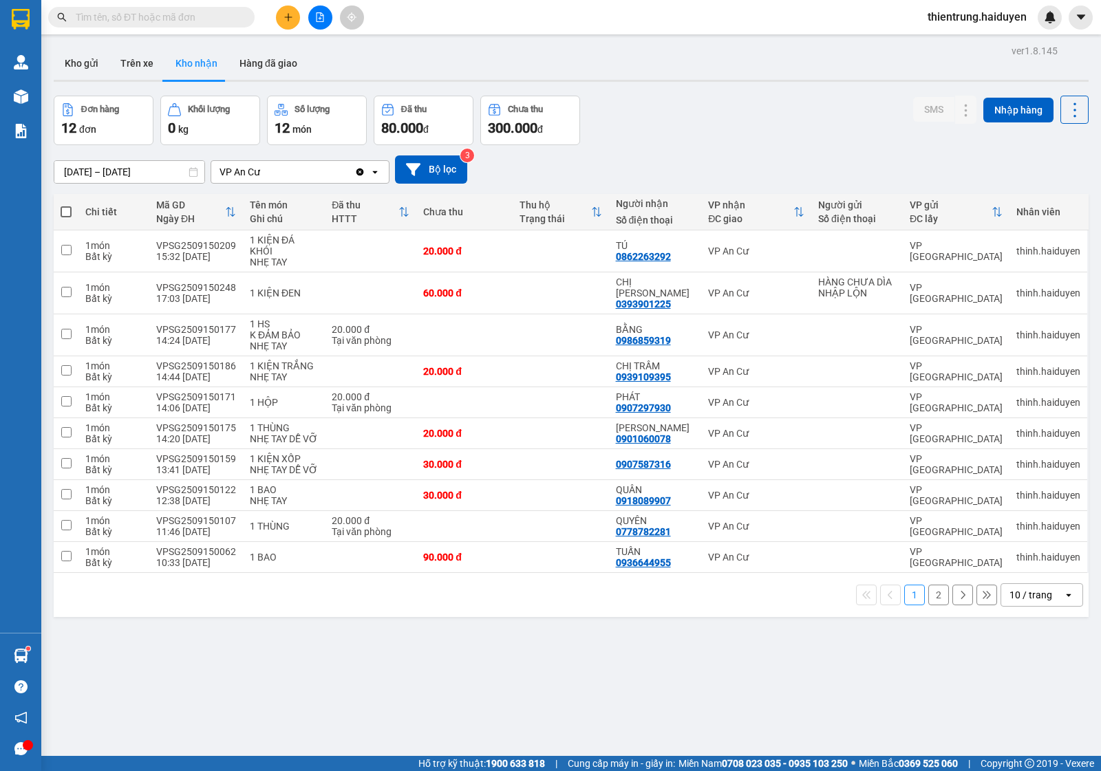
click at [153, 86] on div "ver 1.8.145 Kho gửi Trên xe Kho nhận Hàng đã giao Đơn hàng 12 đơn Khối lượng 0 …" at bounding box center [571, 426] width 1046 height 771
click at [136, 60] on button "Trên xe" at bounding box center [136, 63] width 55 height 33
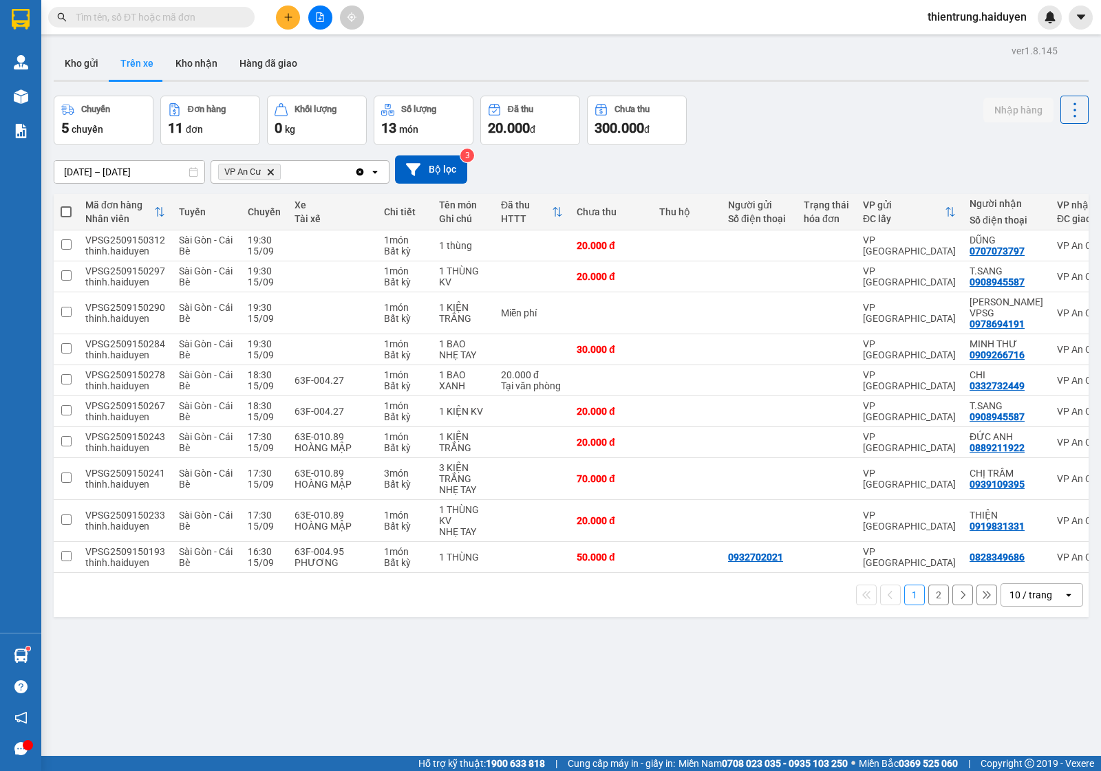
click at [931, 589] on button "2" at bounding box center [938, 595] width 21 height 21
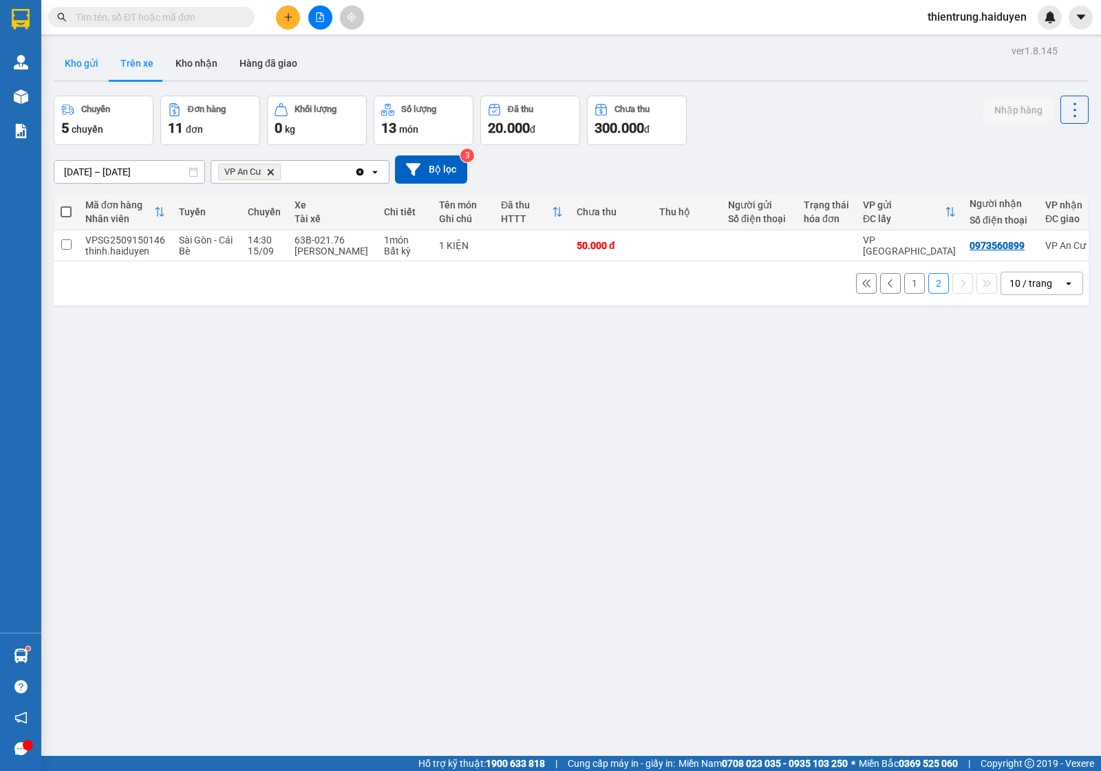
click at [72, 63] on button "Kho gửi" at bounding box center [82, 63] width 56 height 33
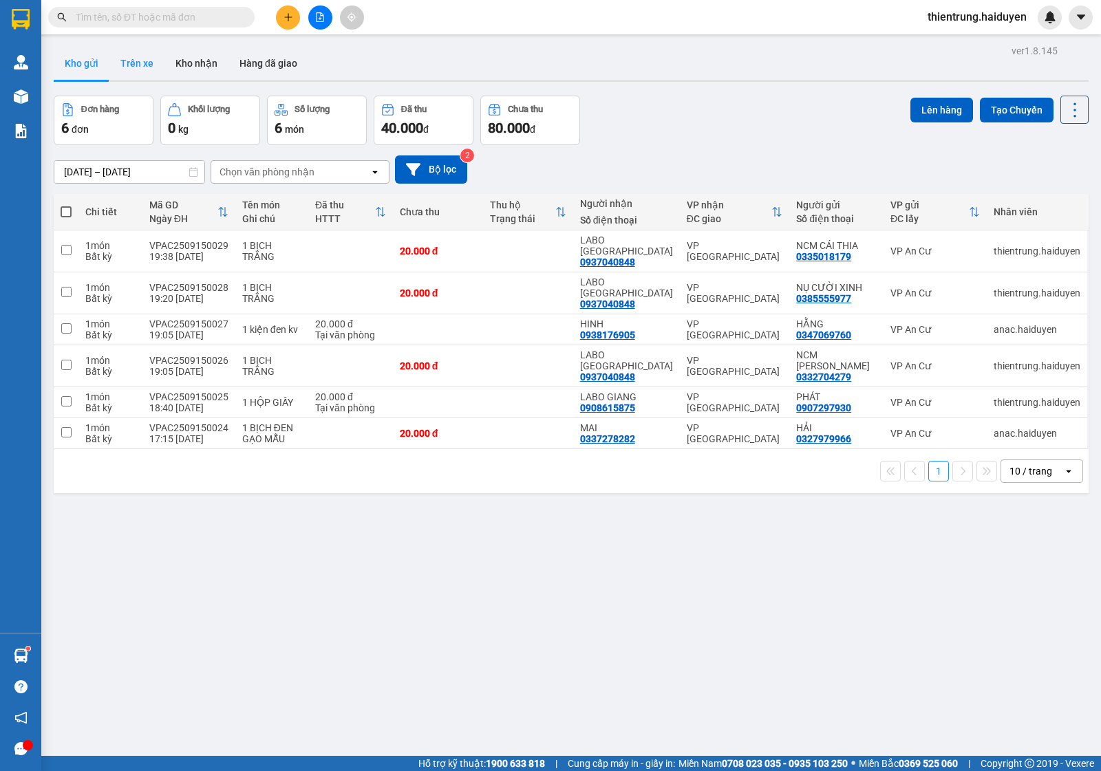
click at [145, 70] on button "Trên xe" at bounding box center [136, 63] width 55 height 33
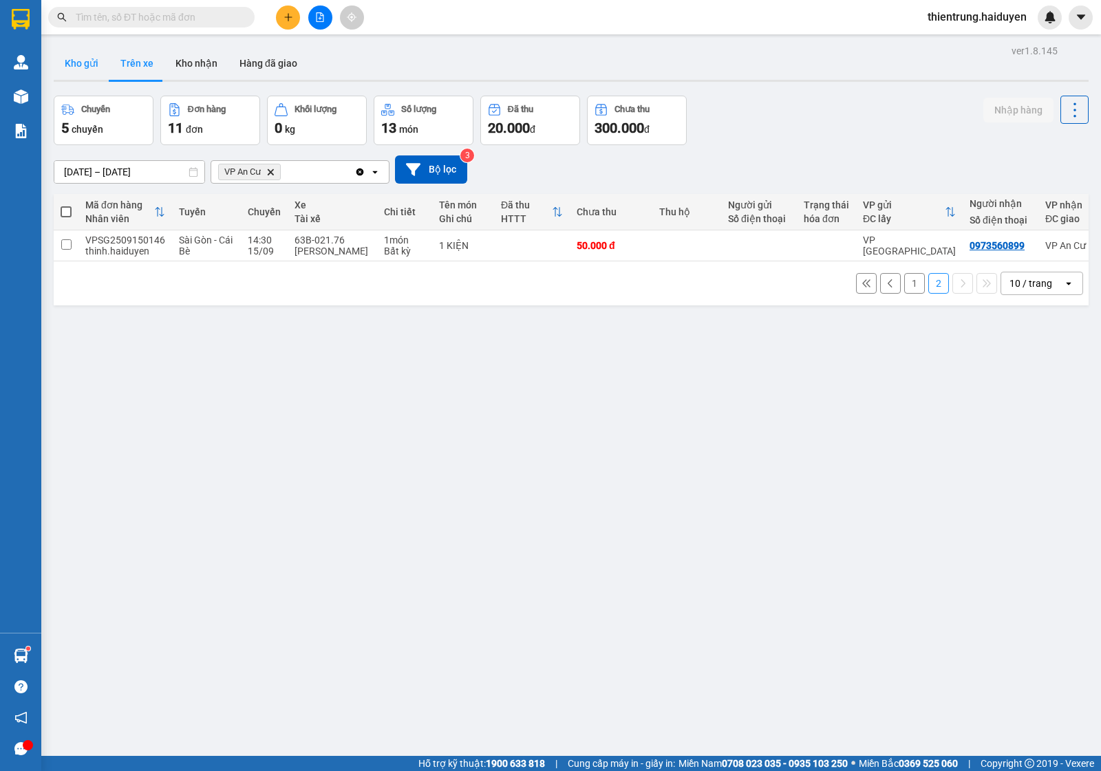
click at [76, 65] on button "Kho gửi" at bounding box center [82, 63] width 56 height 33
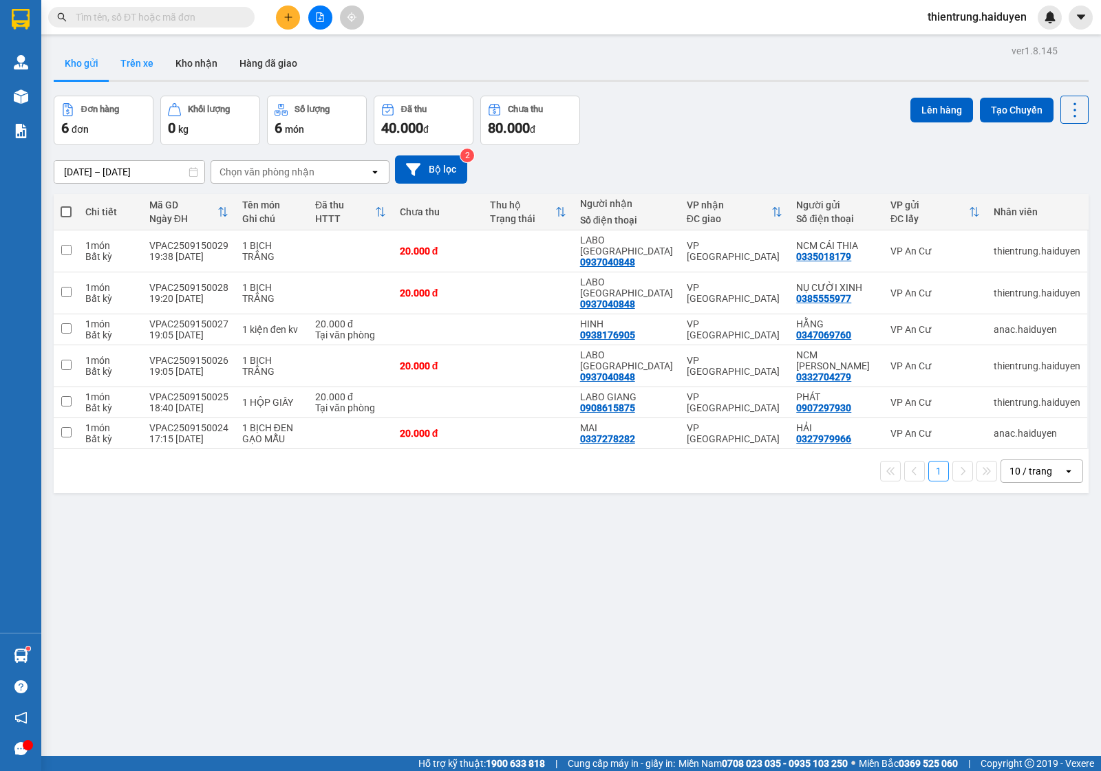
click at [134, 64] on button "Trên xe" at bounding box center [136, 63] width 55 height 33
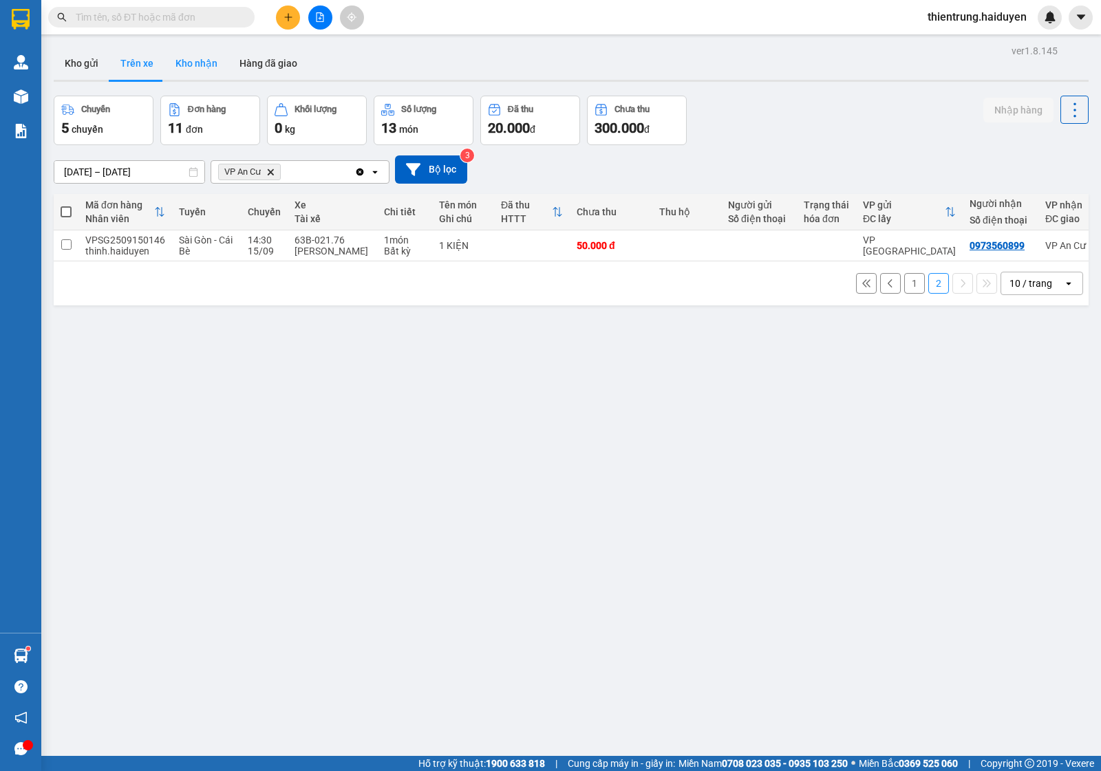
click at [194, 62] on button "Kho nhận" at bounding box center [196, 63] width 64 height 33
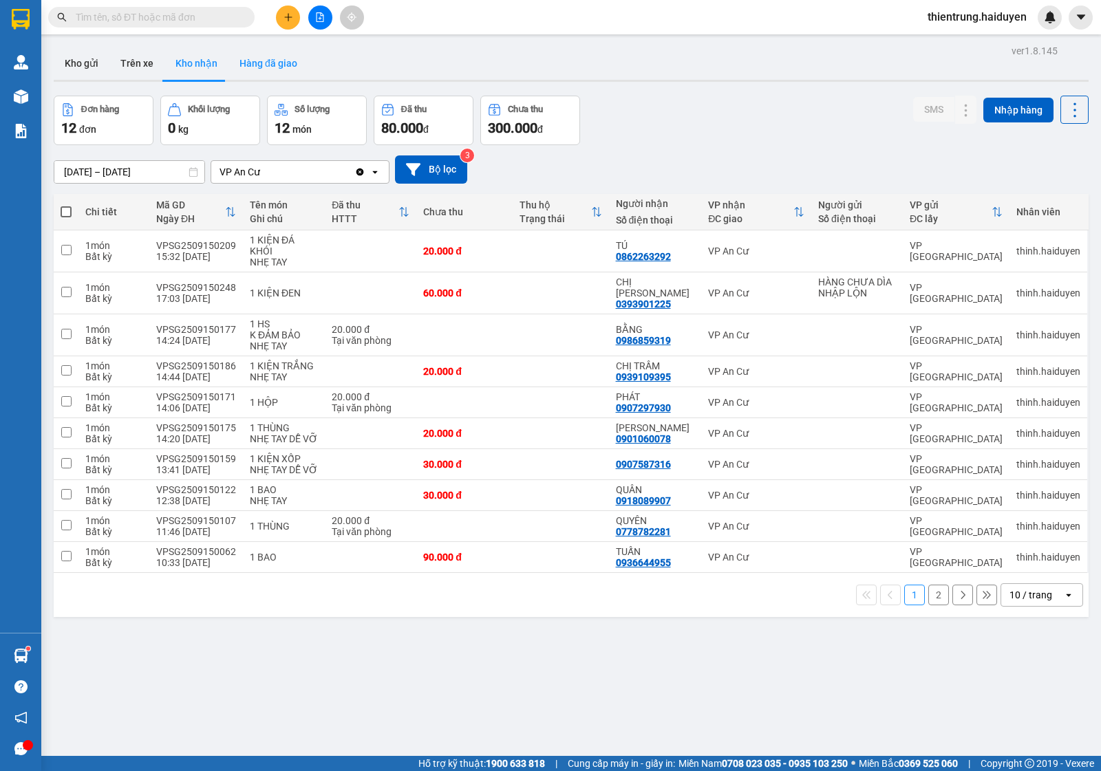
click at [255, 61] on button "Hàng đã giao" at bounding box center [268, 63] width 80 height 33
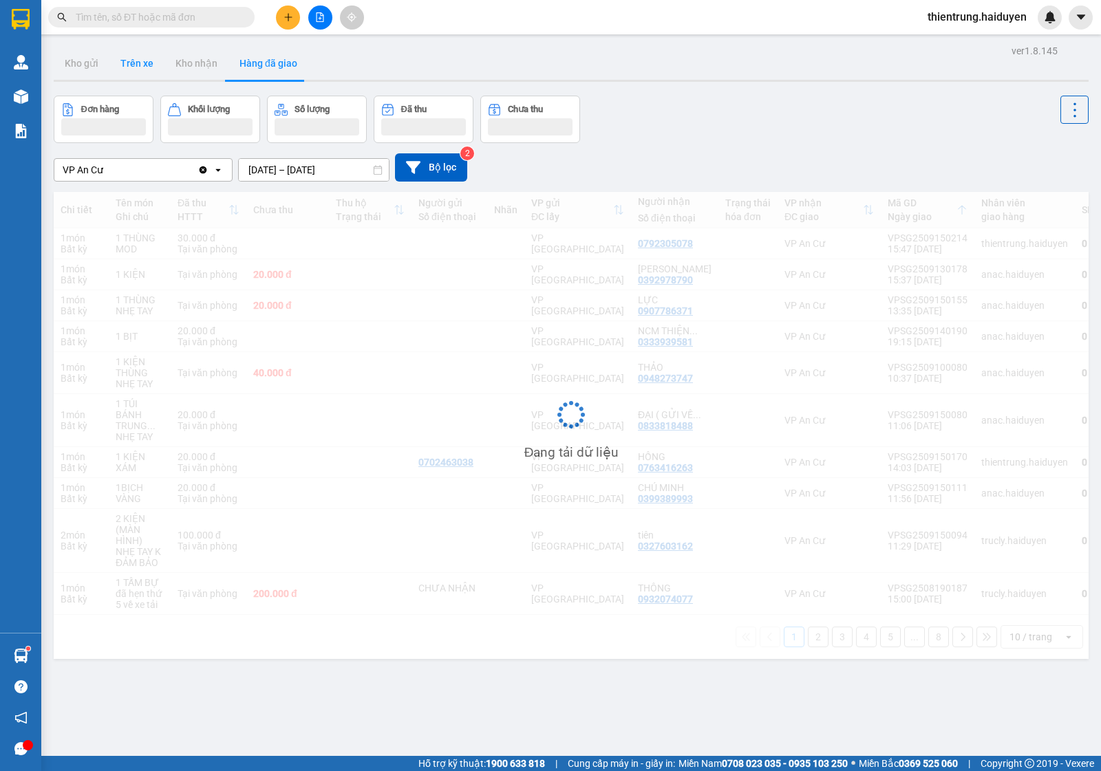
click at [138, 71] on button "Trên xe" at bounding box center [136, 63] width 55 height 33
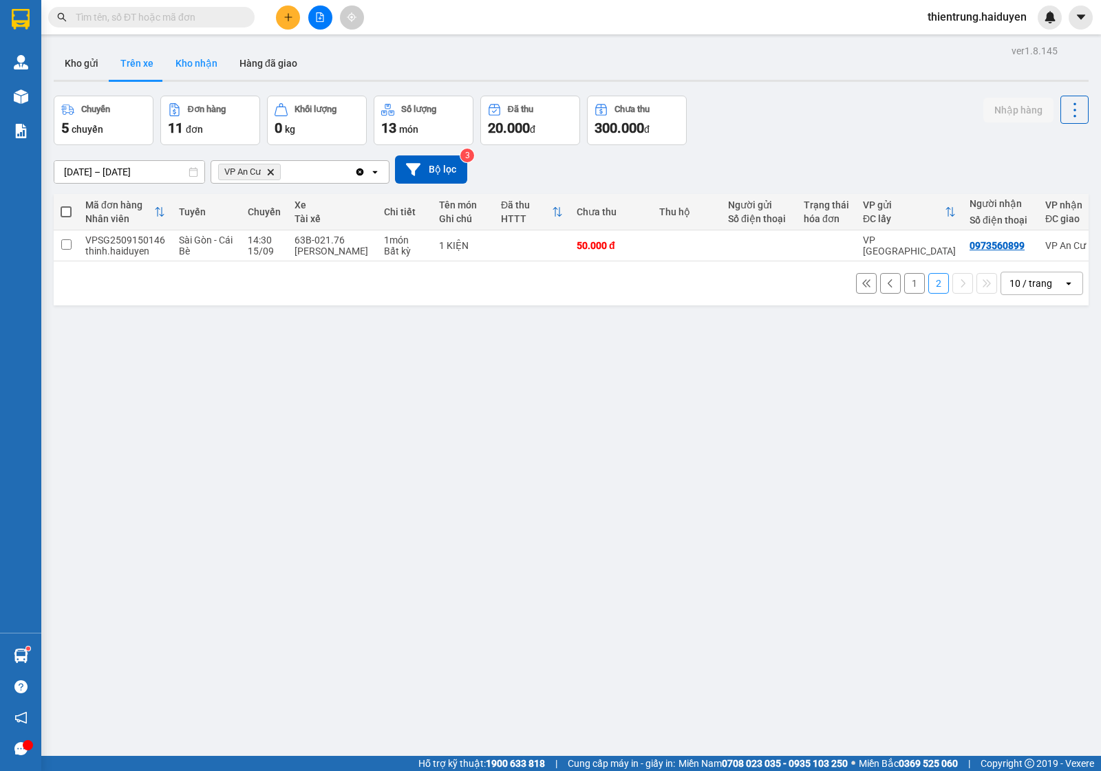
click at [200, 62] on button "Kho nhận" at bounding box center [196, 63] width 64 height 33
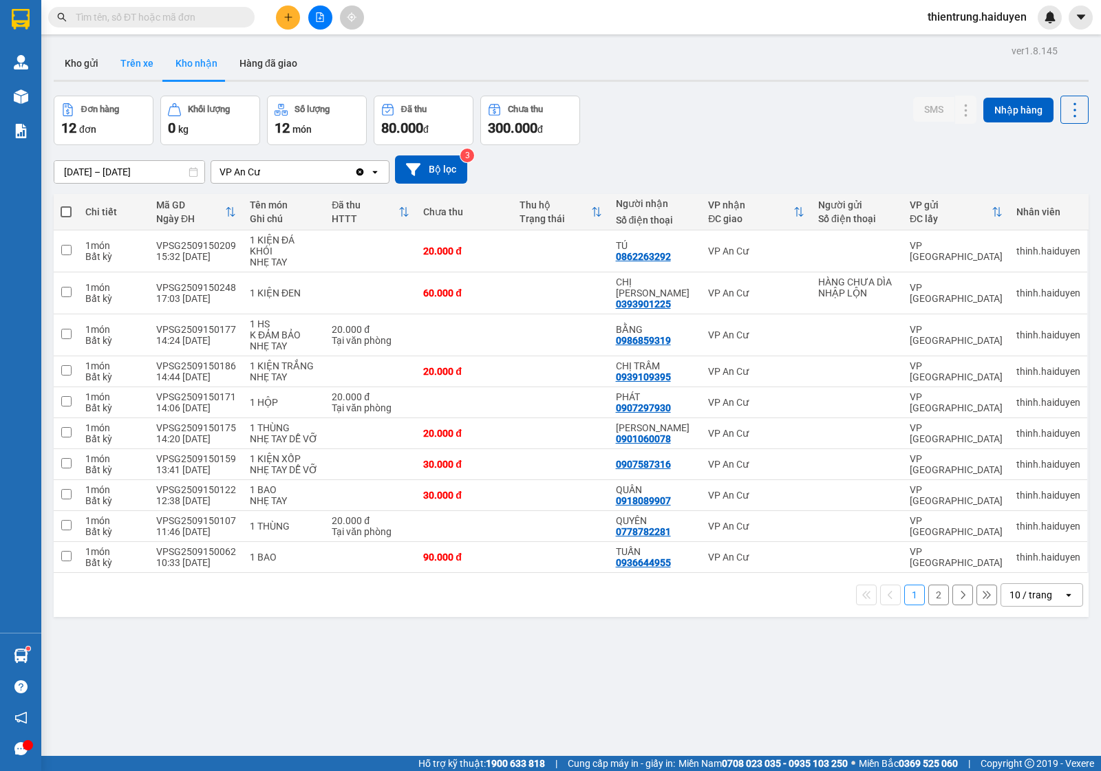
click at [145, 70] on button "Trên xe" at bounding box center [136, 63] width 55 height 33
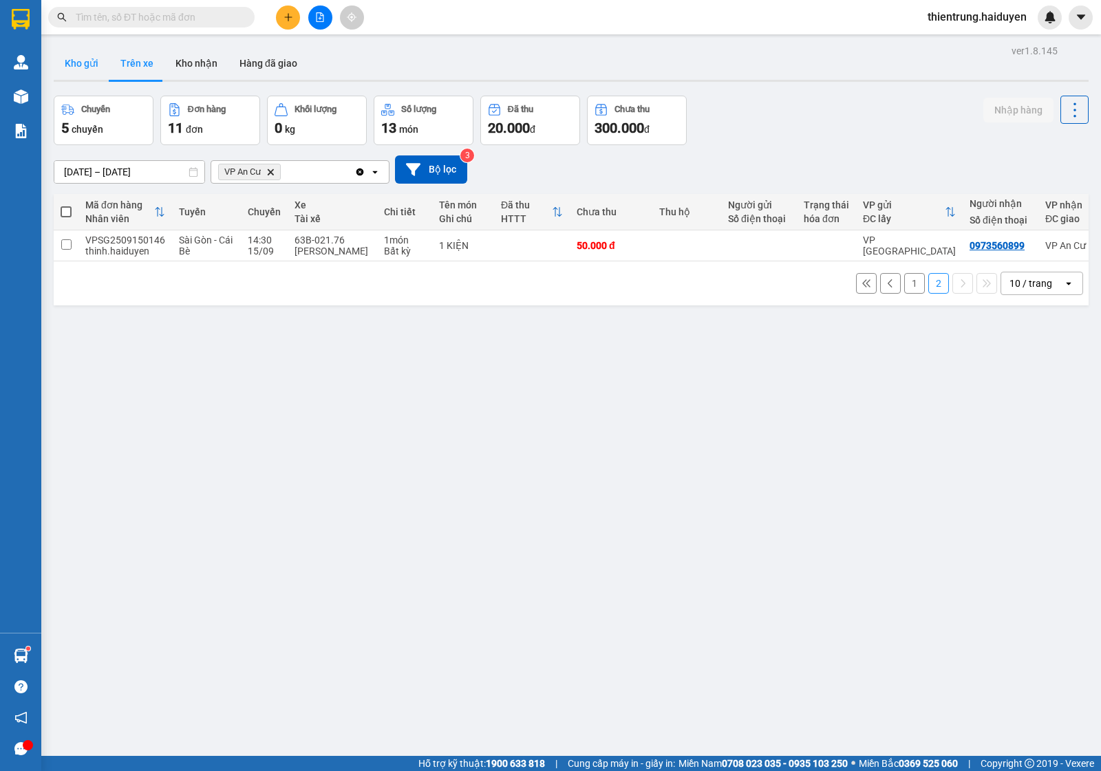
click at [81, 66] on button "Kho gửi" at bounding box center [82, 63] width 56 height 33
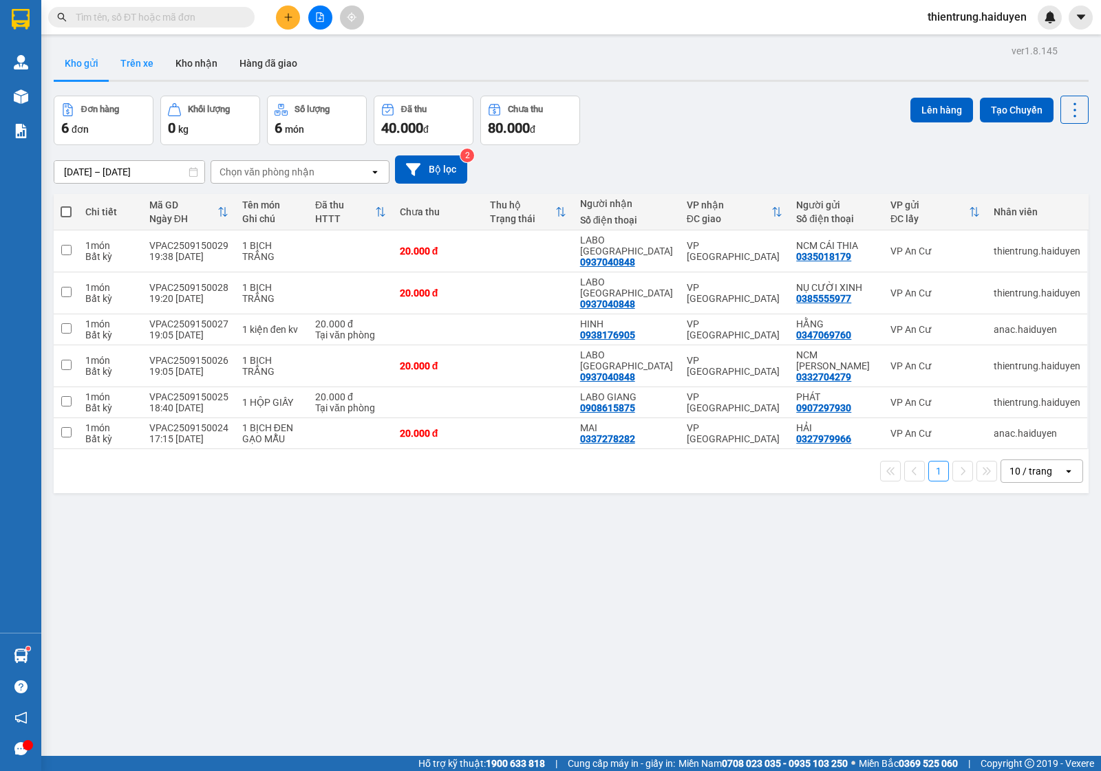
click at [135, 67] on button "Trên xe" at bounding box center [136, 63] width 55 height 33
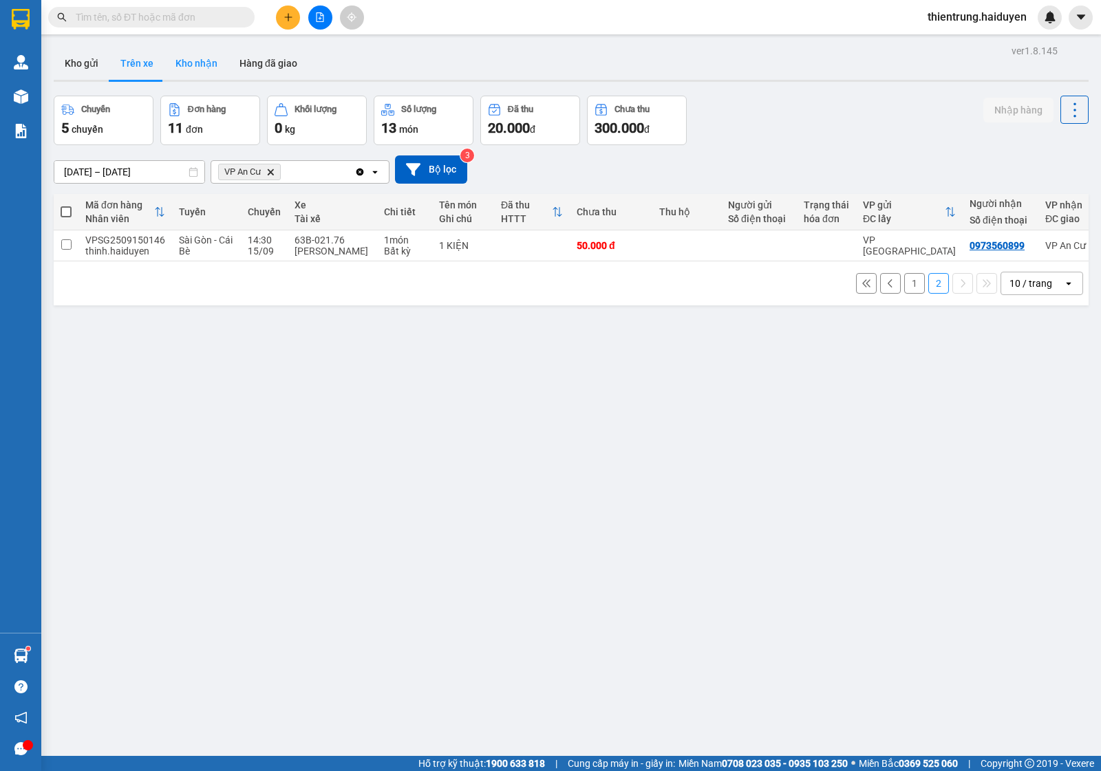
click at [189, 64] on button "Kho nhận" at bounding box center [196, 63] width 64 height 33
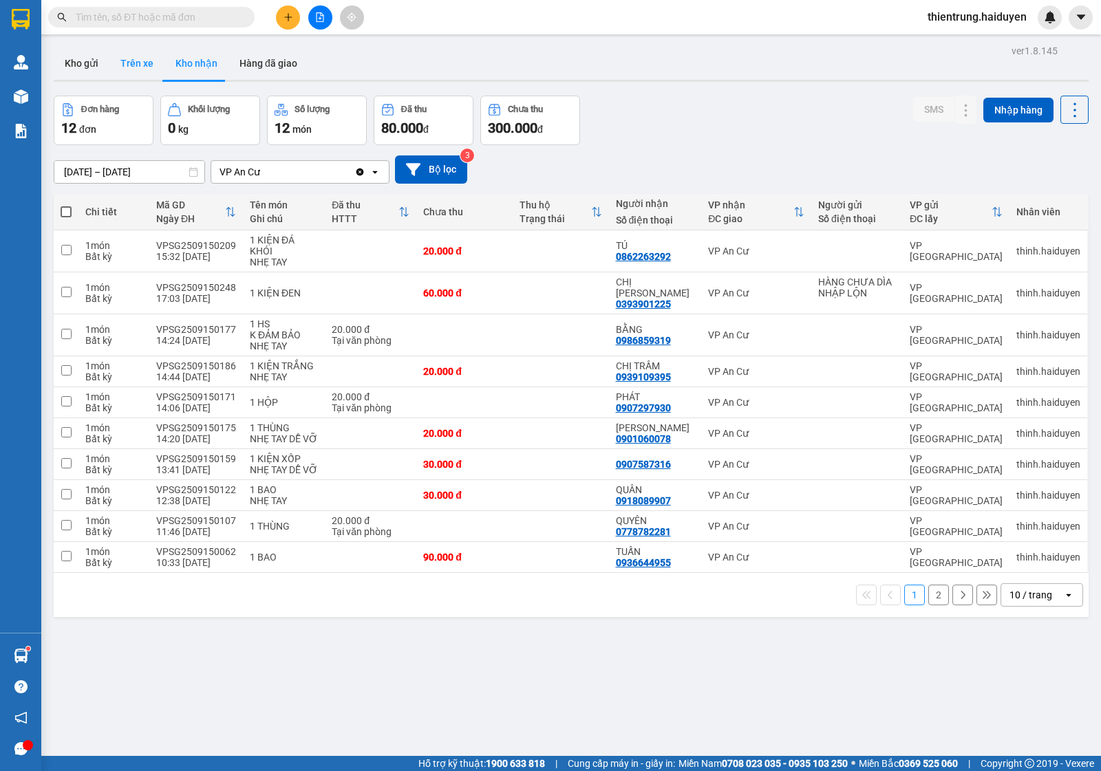
click at [142, 67] on button "Trên xe" at bounding box center [136, 63] width 55 height 33
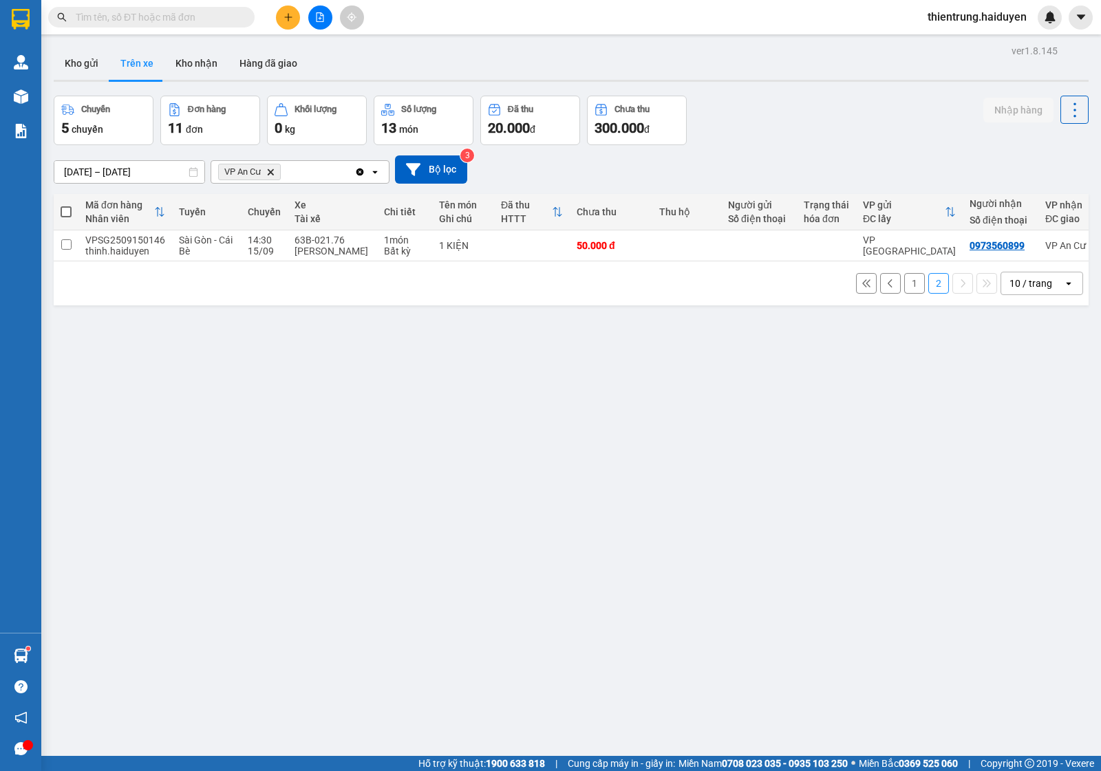
click at [904, 294] on button "1" at bounding box center [914, 283] width 21 height 21
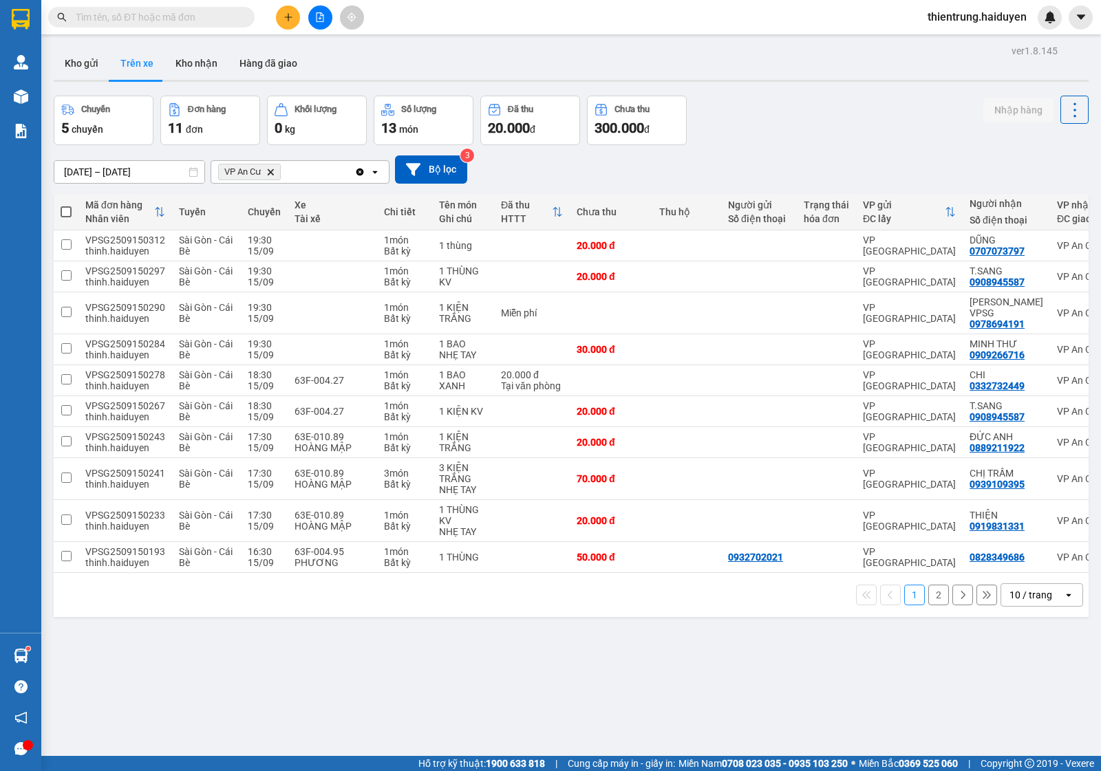
click at [95, 45] on div "ver 1.8.145 Kho gửi Trên xe Kho nhận Hàng đã giao Chuyến 5 chuyến Đơn hàng 11 đ…" at bounding box center [571, 426] width 1046 height 771
click at [93, 52] on button "Kho gửi" at bounding box center [82, 63] width 56 height 33
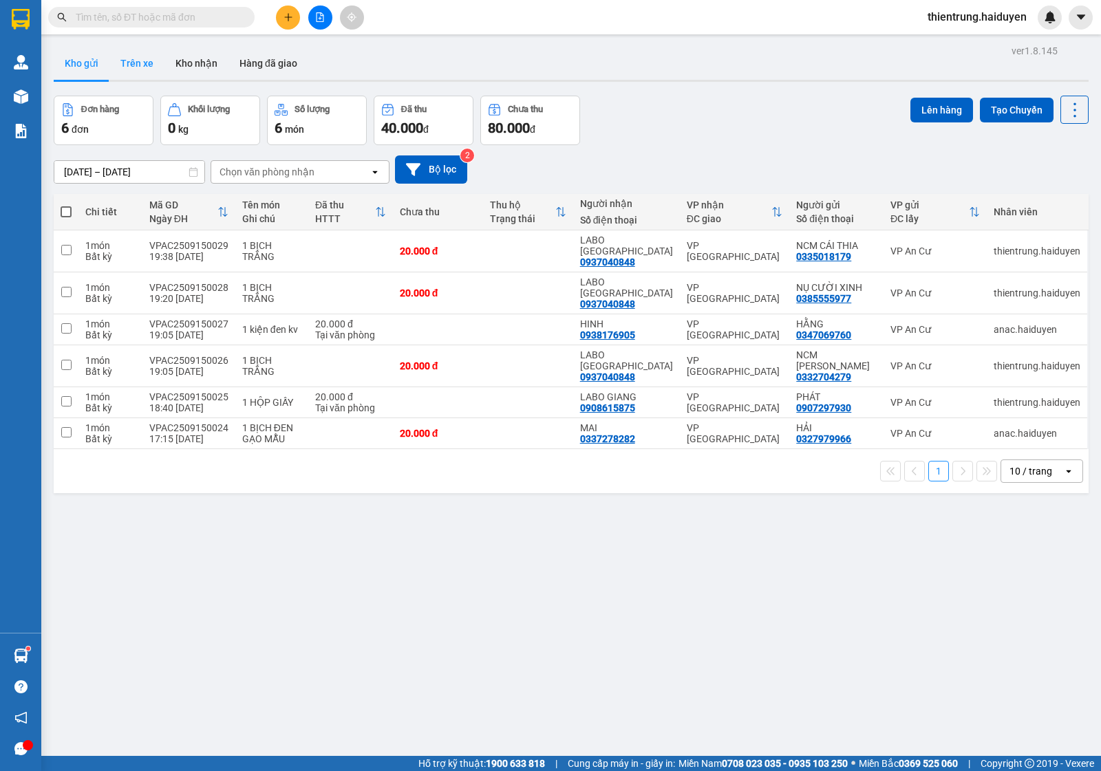
click at [128, 64] on button "Trên xe" at bounding box center [136, 63] width 55 height 33
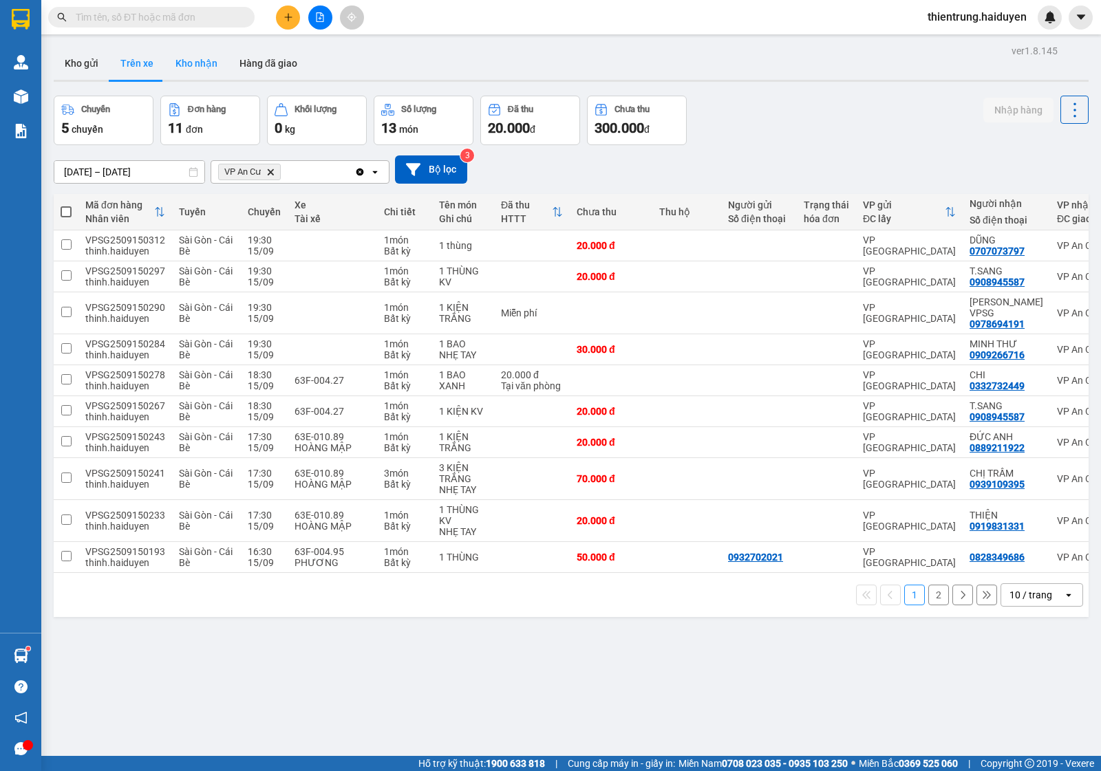
click at [204, 67] on button "Kho nhận" at bounding box center [196, 63] width 64 height 33
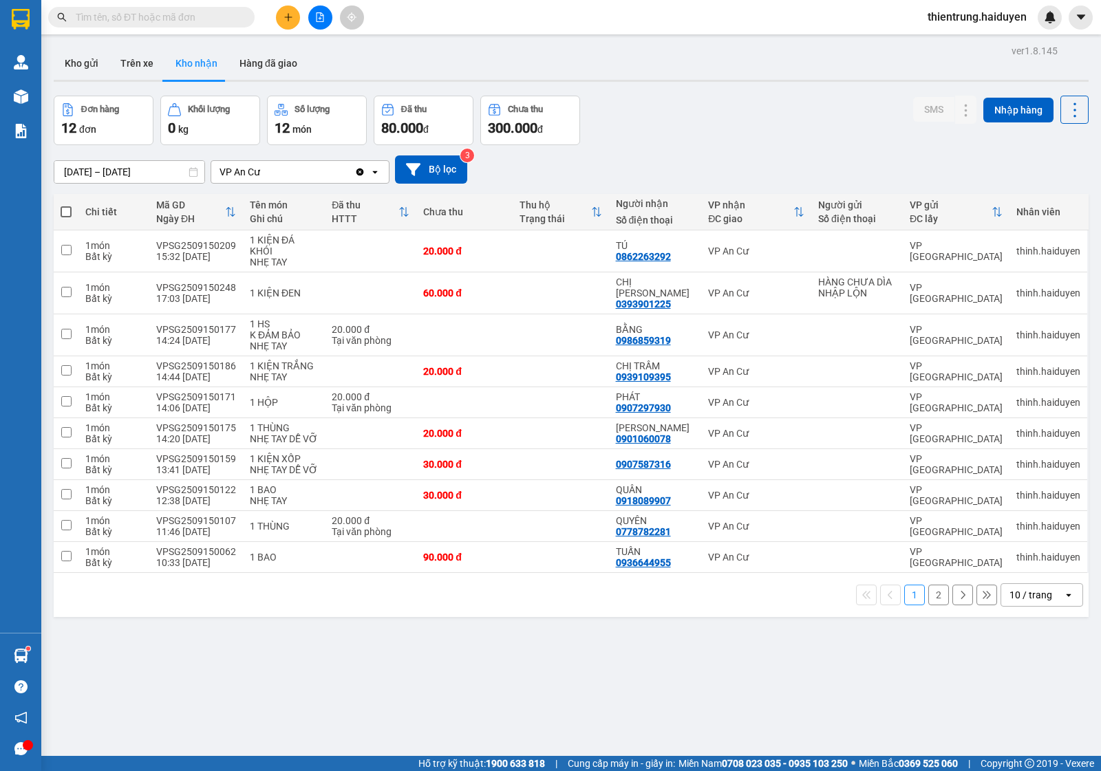
click at [158, 94] on div "ver 1.8.145 Kho gửi Trên xe Kho nhận Hàng đã giao Đơn hàng 12 đơn Khối lượng 0 …" at bounding box center [571, 426] width 1046 height 771
click at [150, 76] on button "Trên xe" at bounding box center [136, 63] width 55 height 33
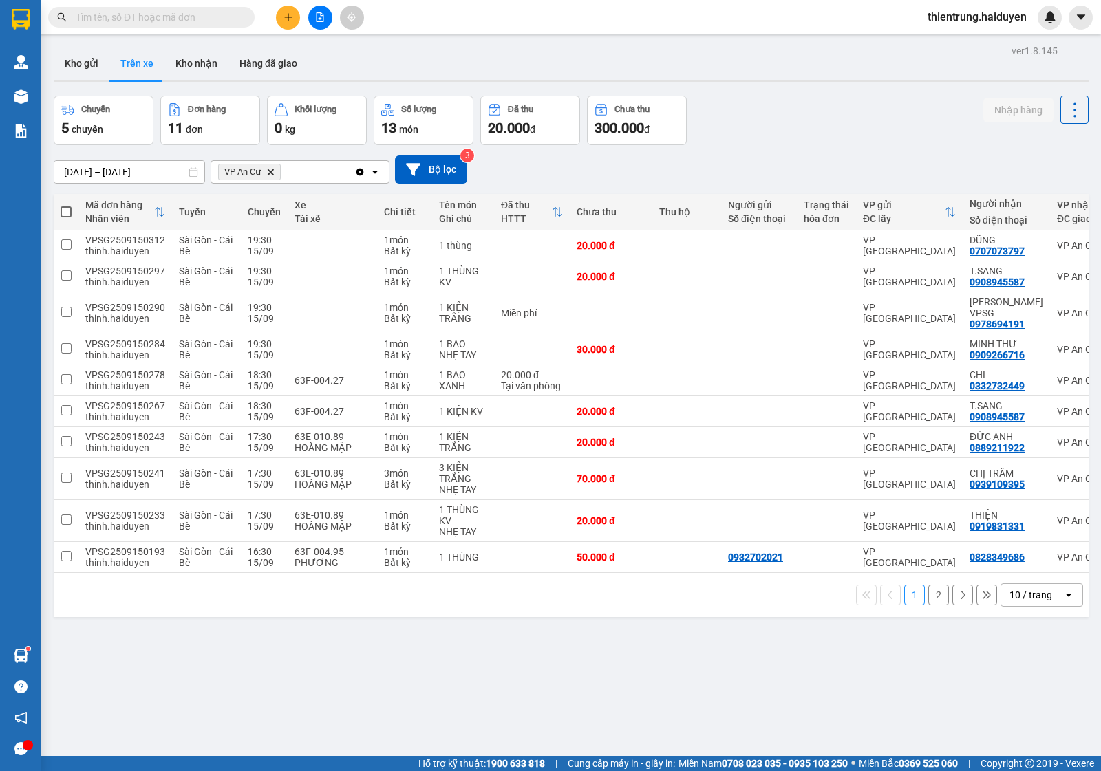
click at [936, 589] on button "2" at bounding box center [938, 595] width 21 height 21
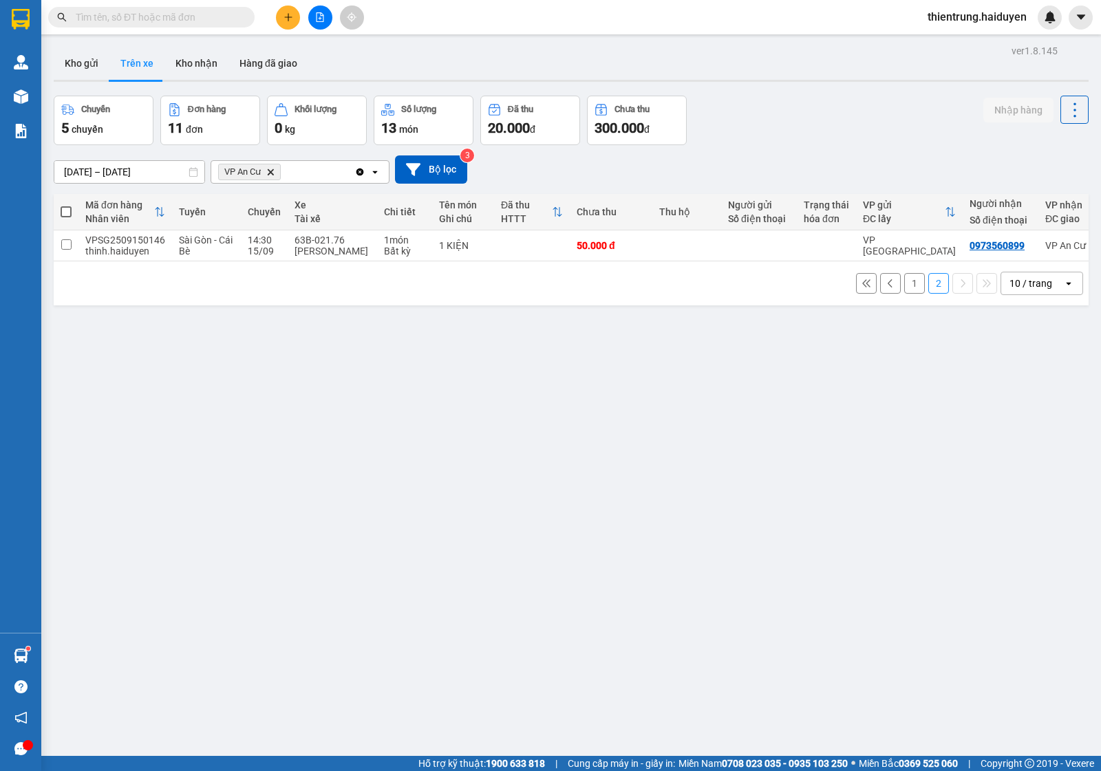
click at [905, 290] on button "1" at bounding box center [914, 283] width 21 height 21
